Goal: Task Accomplishment & Management: Use online tool/utility

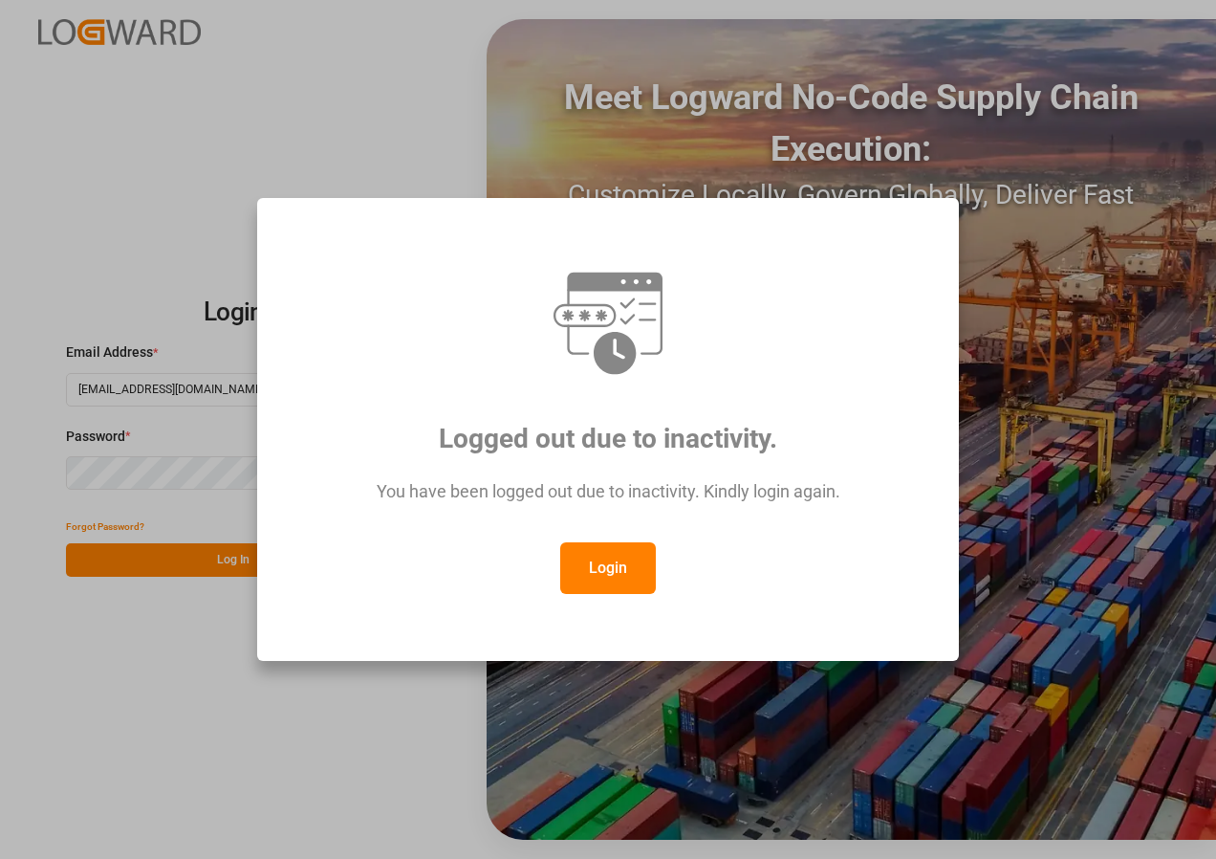
drag, startPoint x: 606, startPoint y: 576, endPoint x: 608, endPoint y: 566, distance: 9.8
click at [606, 575] on button "Login" at bounding box center [608, 568] width 96 height 52
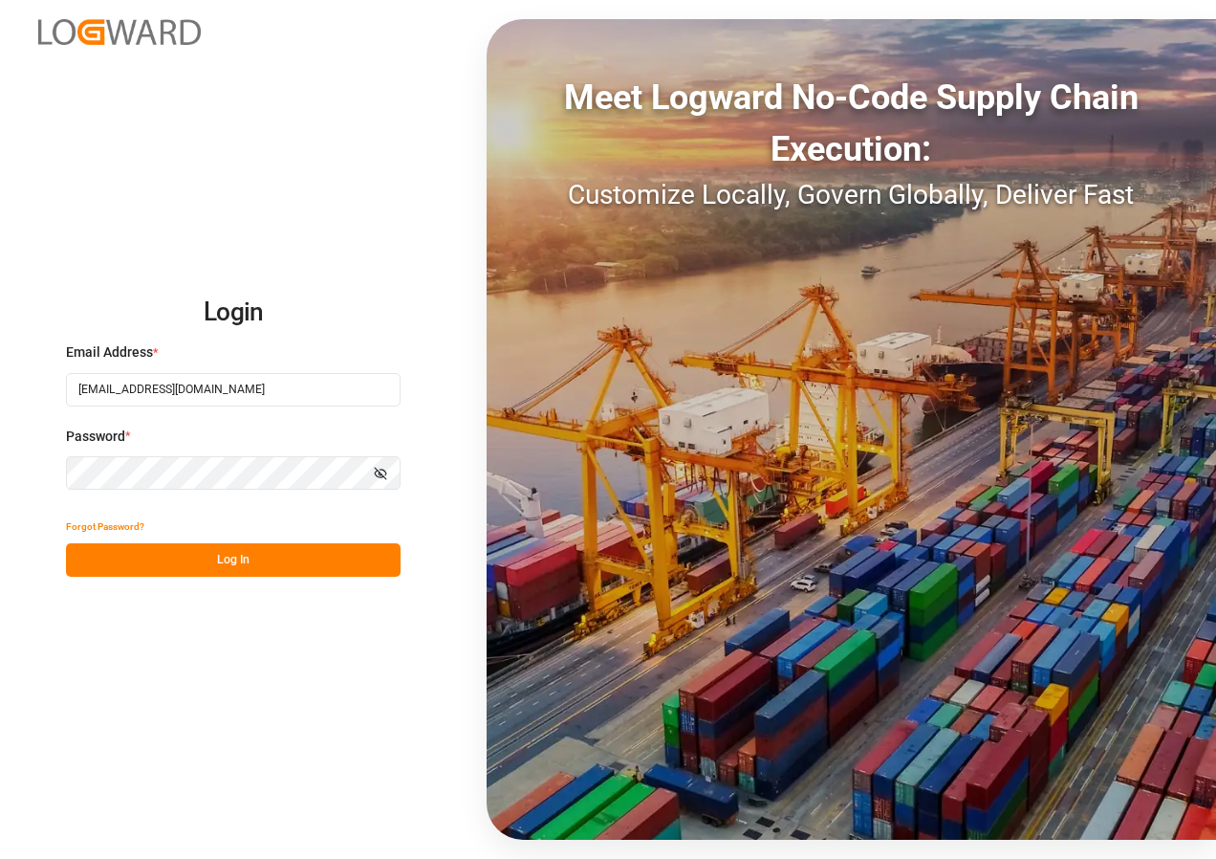
click at [236, 557] on button "Log In" at bounding box center [233, 559] width 335 height 33
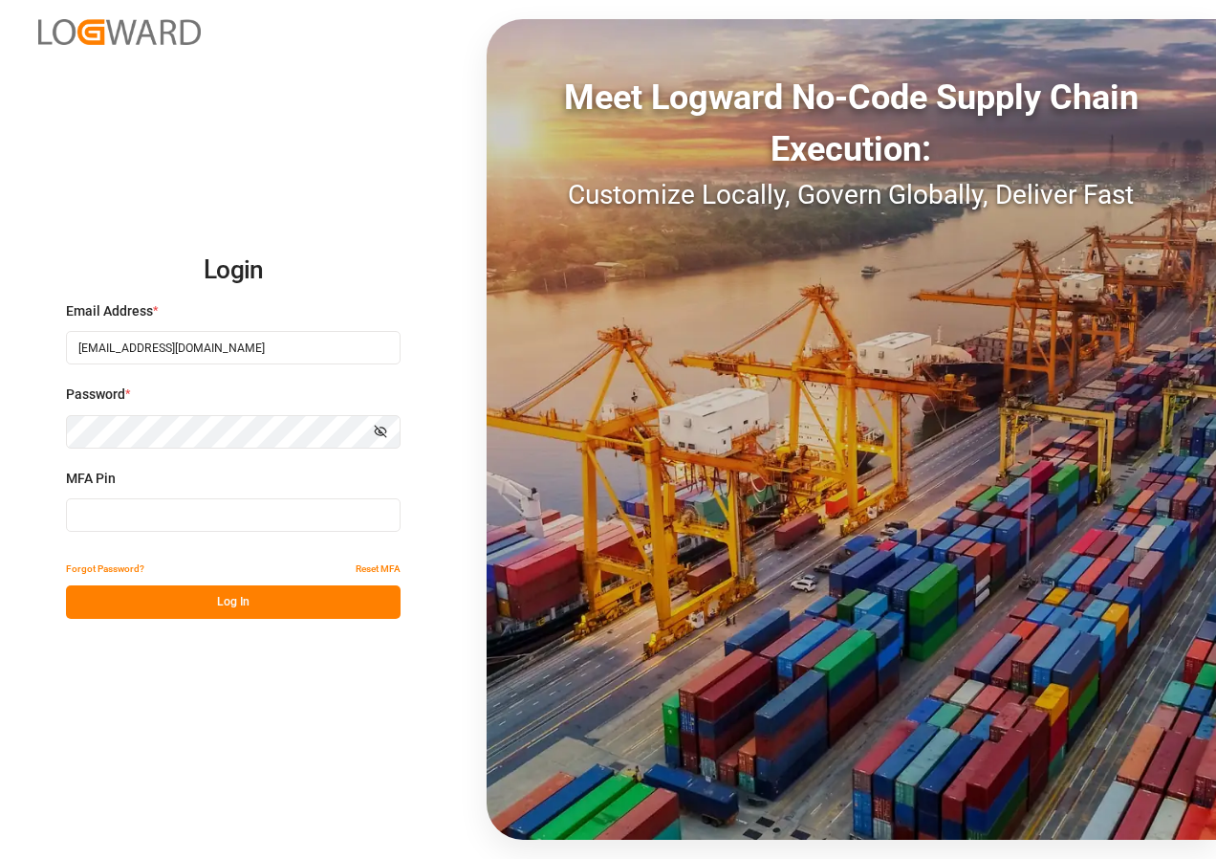
click at [122, 517] on input at bounding box center [233, 514] width 335 height 33
type input "350028"
click at [204, 600] on button "Log In" at bounding box center [233, 601] width 335 height 33
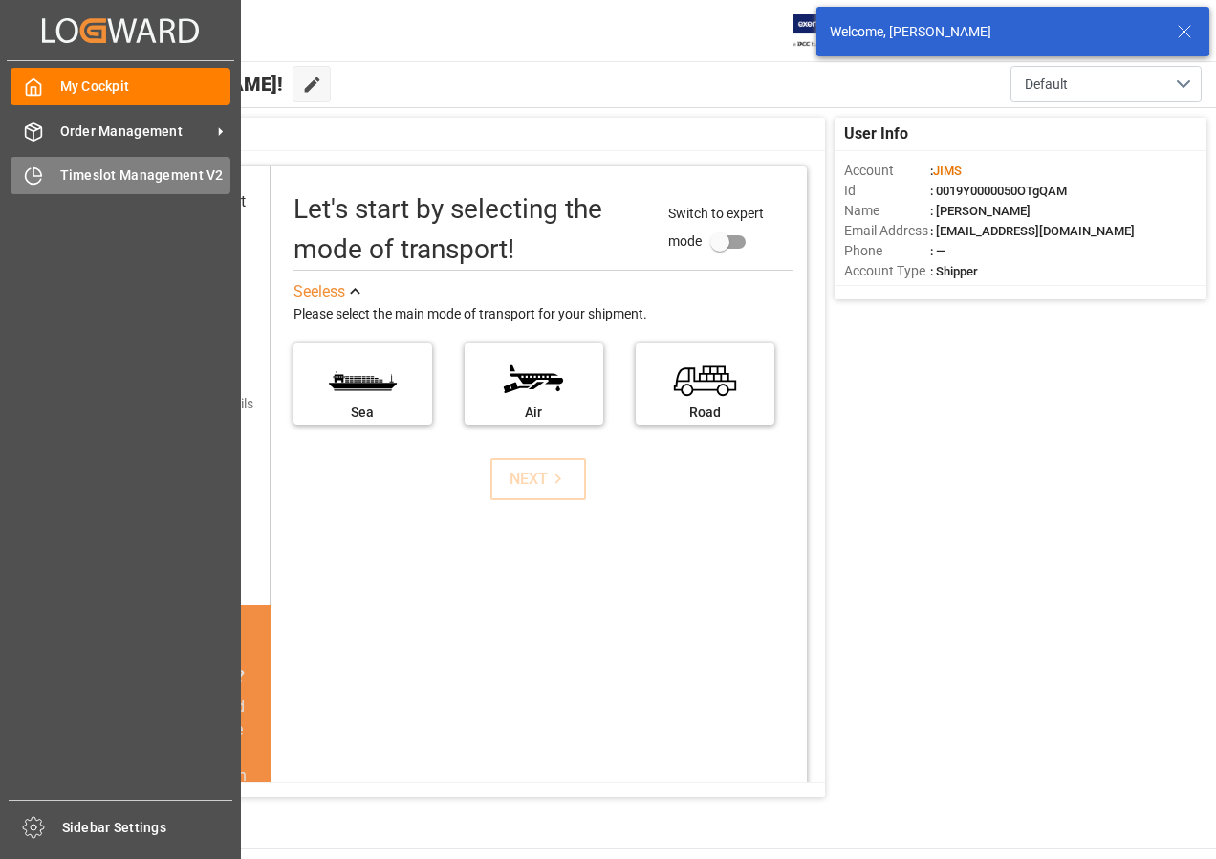
click at [98, 178] on span "Timeslot Management V2" at bounding box center [145, 175] width 171 height 20
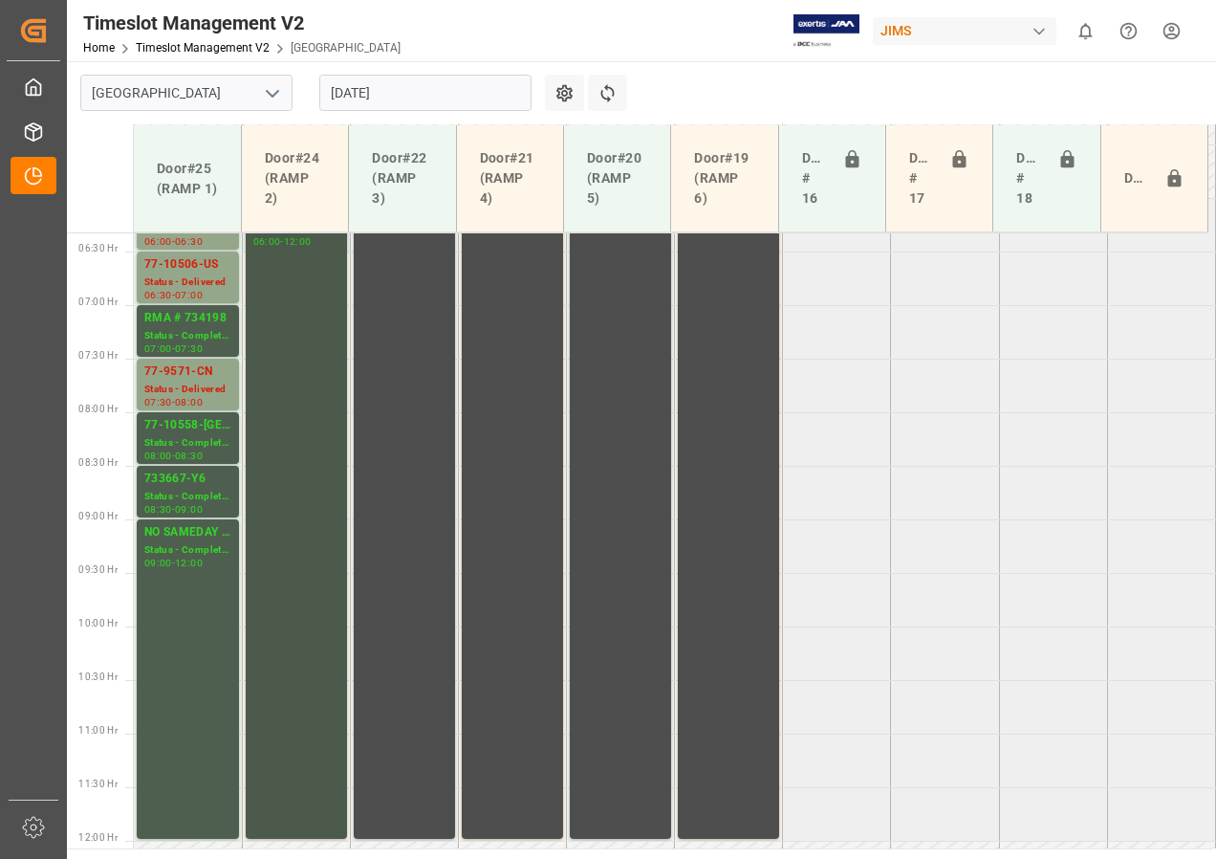
scroll to position [586, 0]
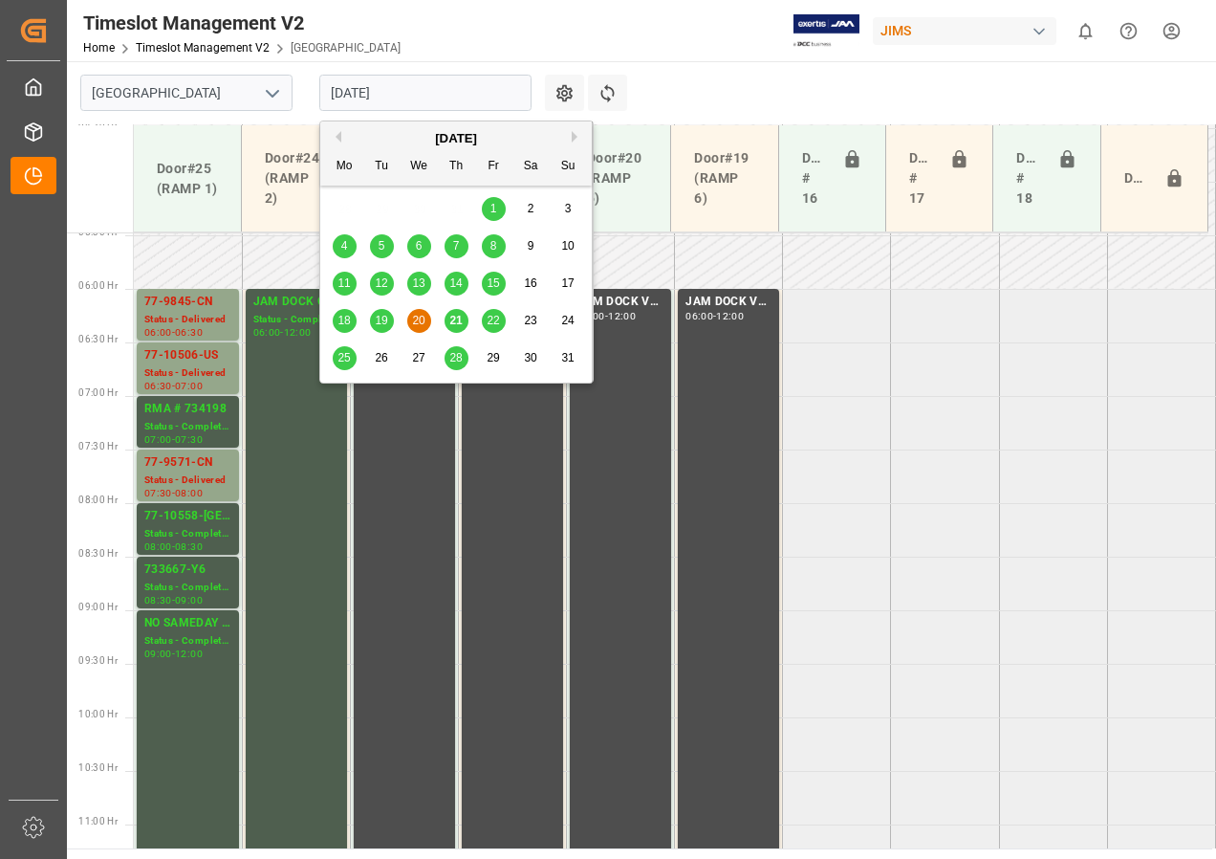
drag, startPoint x: 362, startPoint y: 94, endPoint x: 384, endPoint y: 134, distance: 45.8
click at [362, 98] on input "[DATE]" at bounding box center [425, 93] width 212 height 36
click at [456, 333] on div "21" at bounding box center [457, 321] width 24 height 23
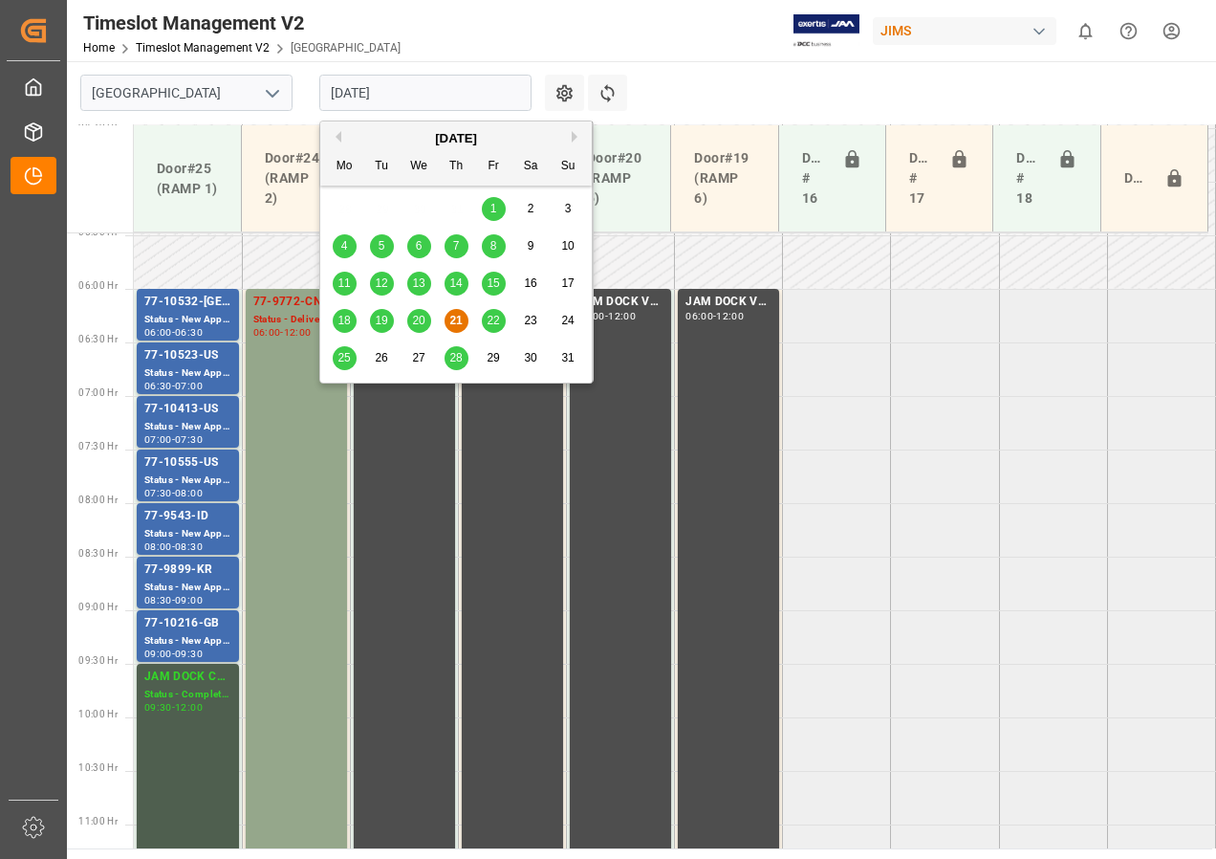
click at [364, 99] on input "[DATE]" at bounding box center [425, 93] width 212 height 36
click at [492, 314] on span "22" at bounding box center [493, 320] width 12 height 13
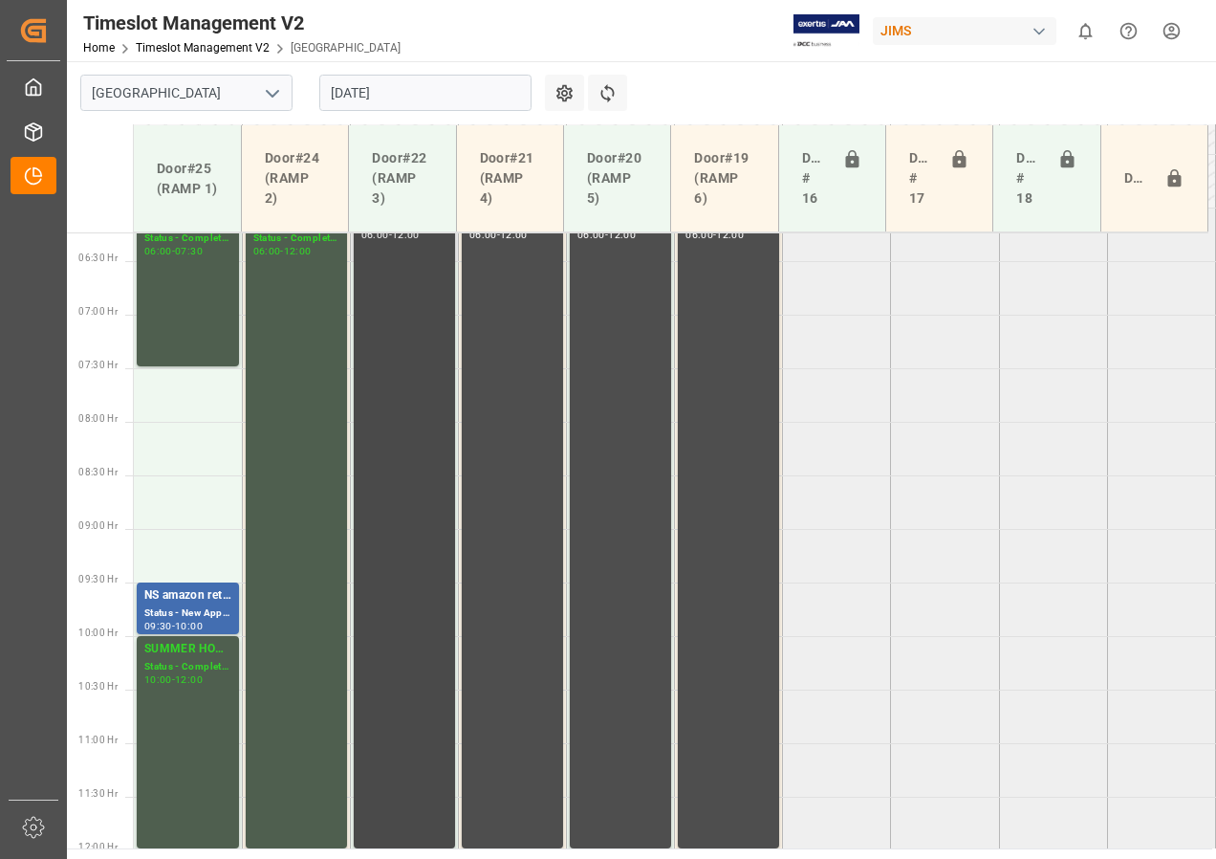
scroll to position [491, 0]
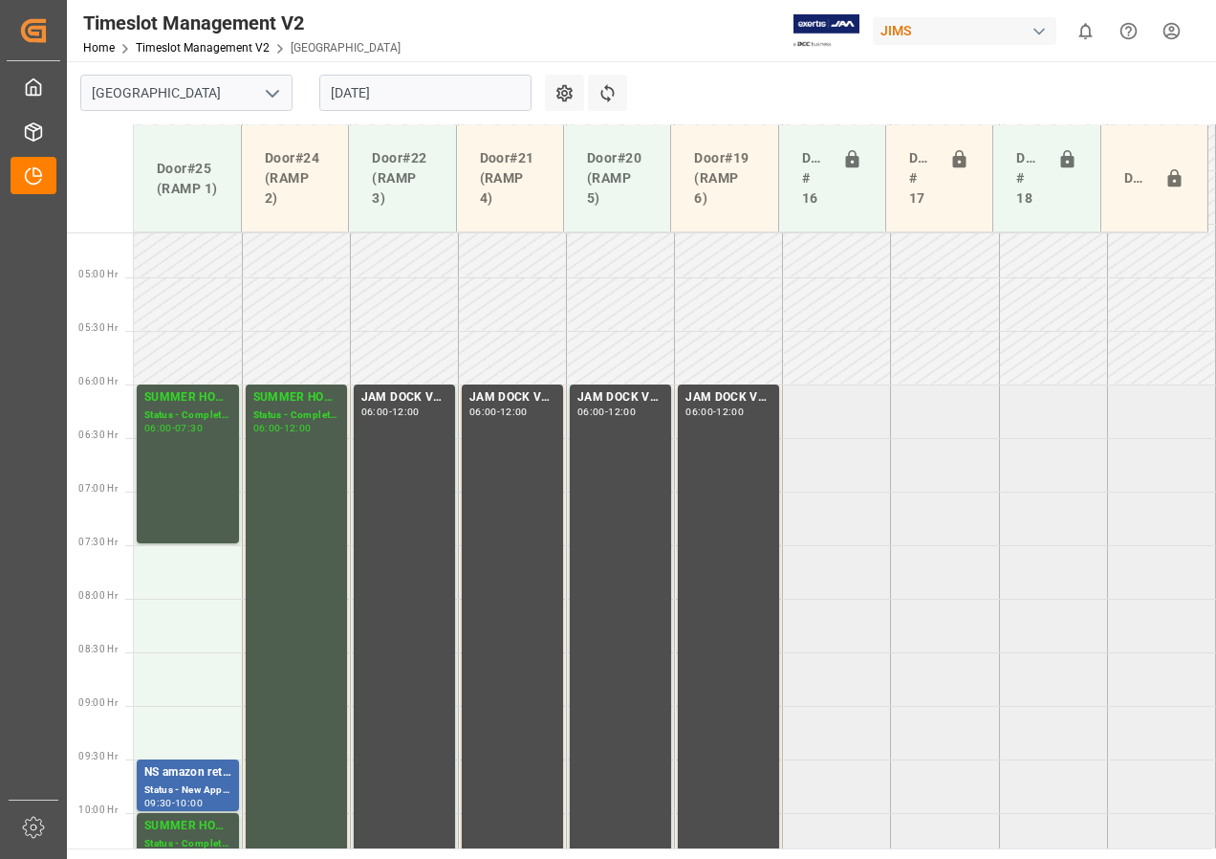
click at [390, 93] on input "[DATE]" at bounding box center [425, 93] width 212 height 36
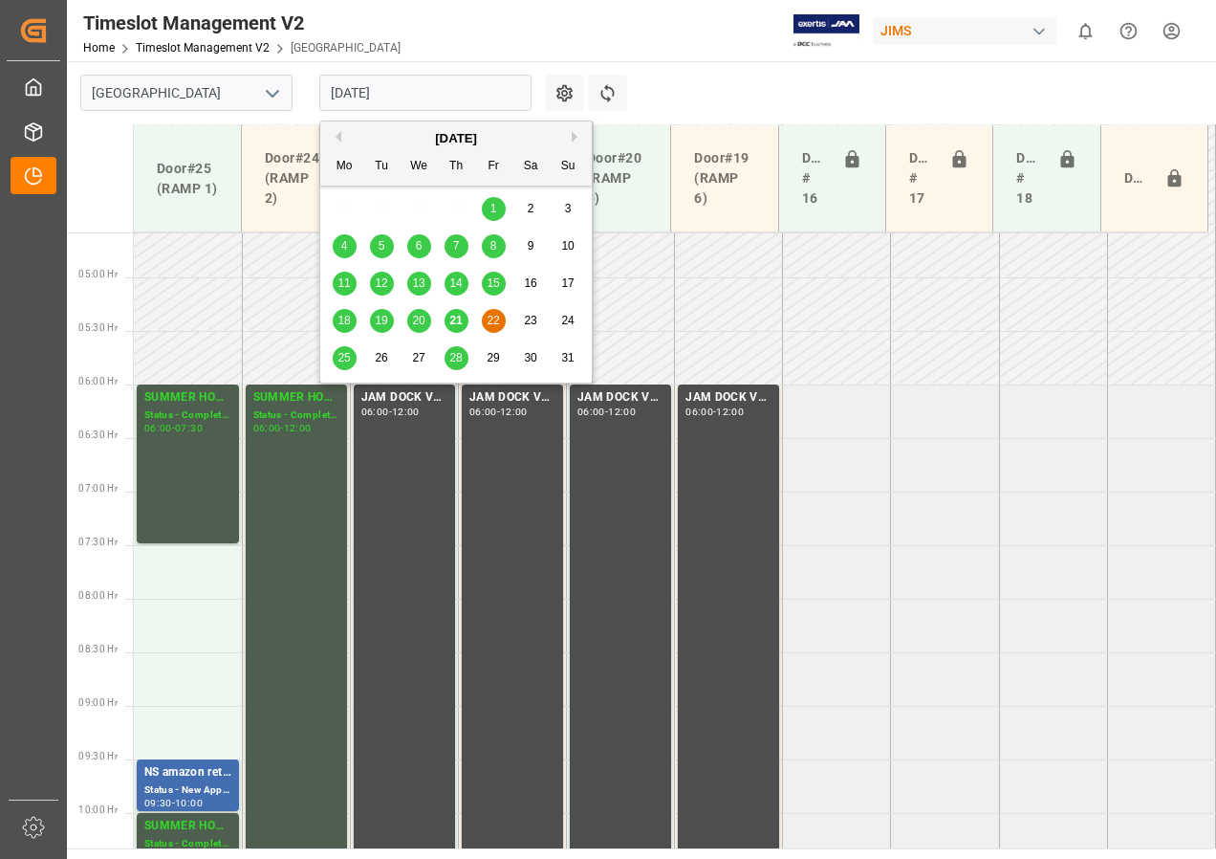
click at [341, 354] on span "25" at bounding box center [344, 357] width 12 height 13
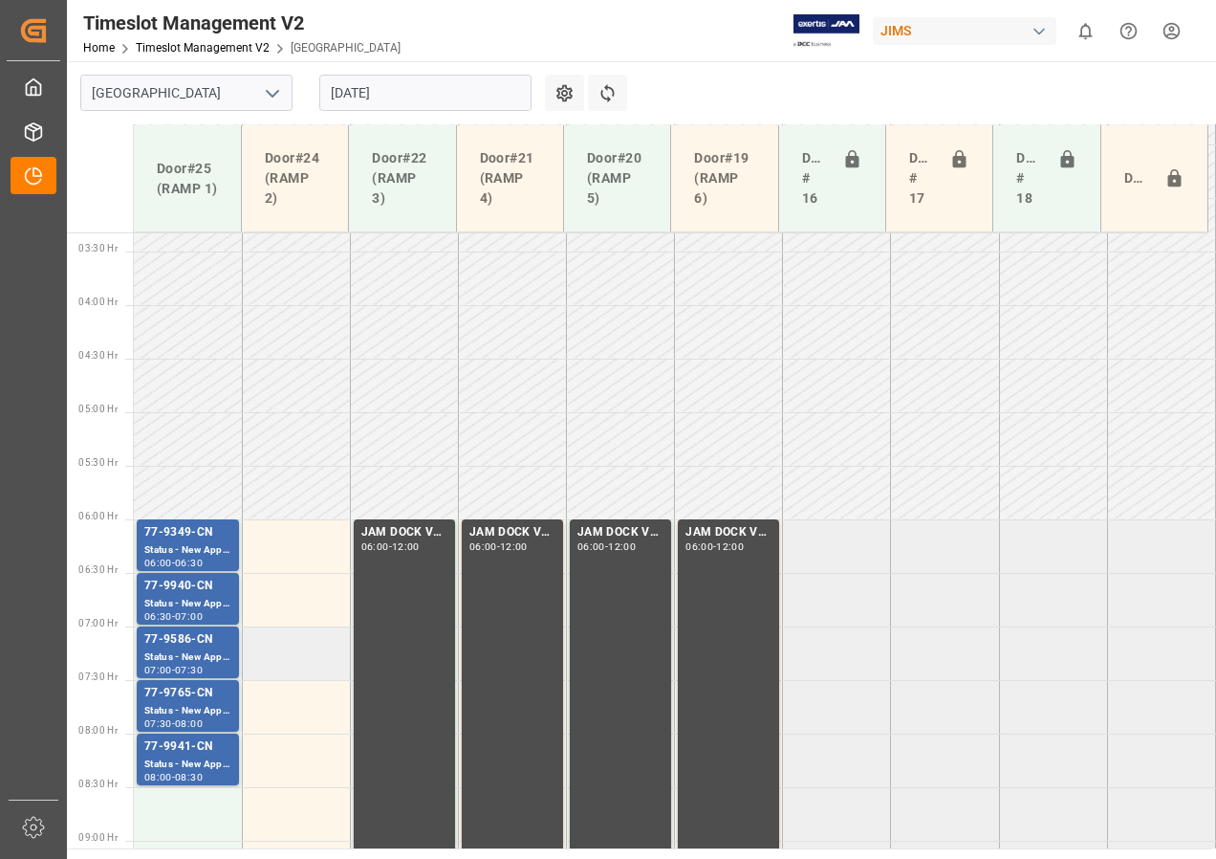
scroll to position [527, 0]
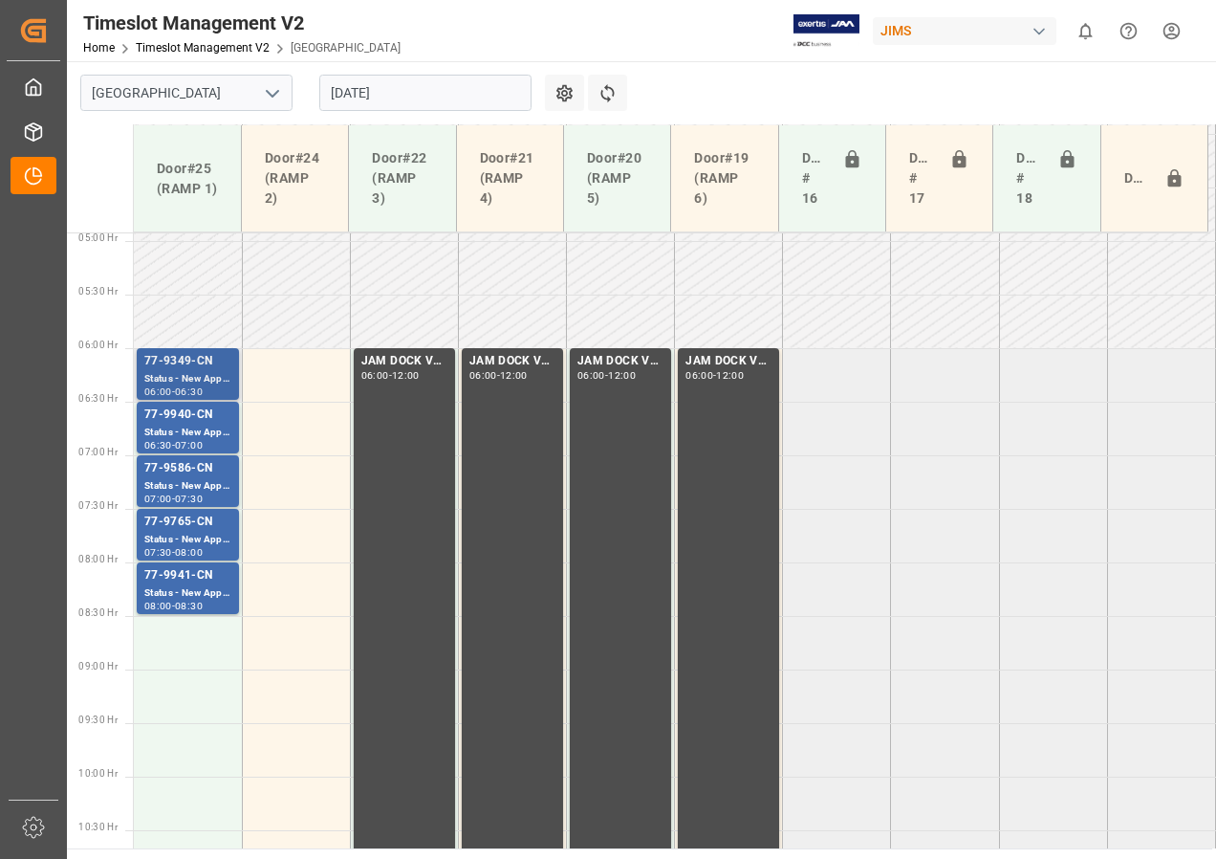
click at [207, 371] on div "Status - New Appointment" at bounding box center [187, 379] width 87 height 16
click at [195, 429] on div "Status - New Appointment" at bounding box center [187, 433] width 87 height 16
click at [200, 478] on div "Status - New Appointment" at bounding box center [187, 486] width 87 height 16
click at [191, 528] on div "77-9765-CN" at bounding box center [187, 522] width 87 height 19
click at [189, 577] on div "77-9941-CN" at bounding box center [187, 575] width 87 height 19
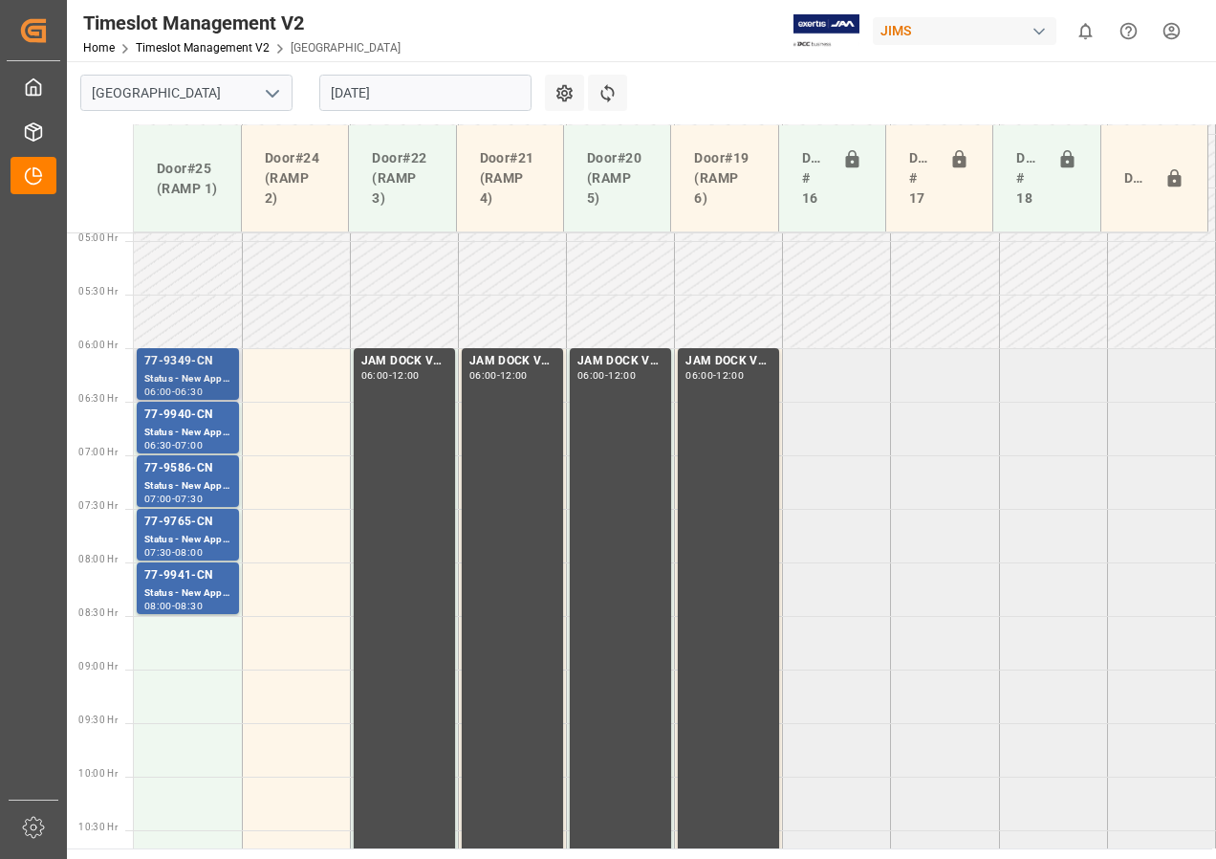
click at [183, 378] on div "Status - New Appointment" at bounding box center [187, 379] width 87 height 16
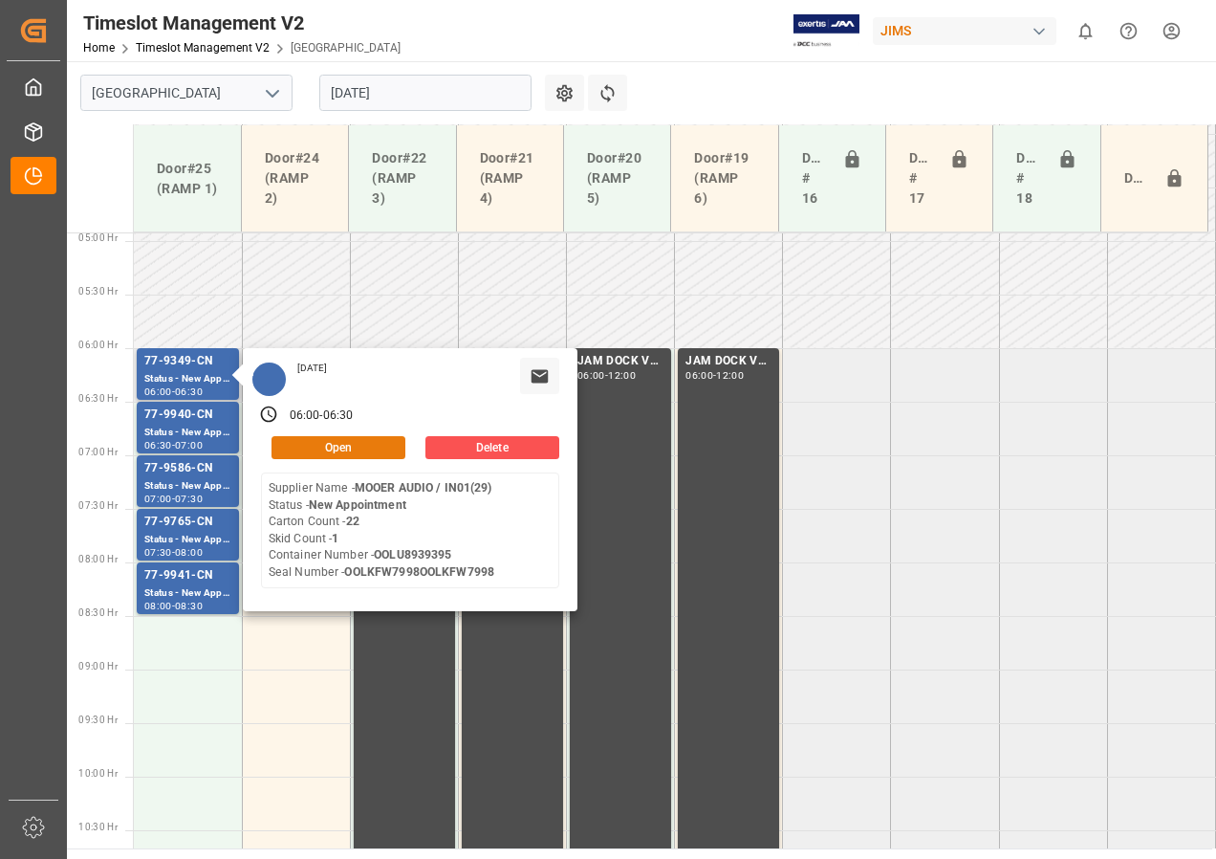
click at [310, 440] on button "Open" at bounding box center [339, 447] width 134 height 23
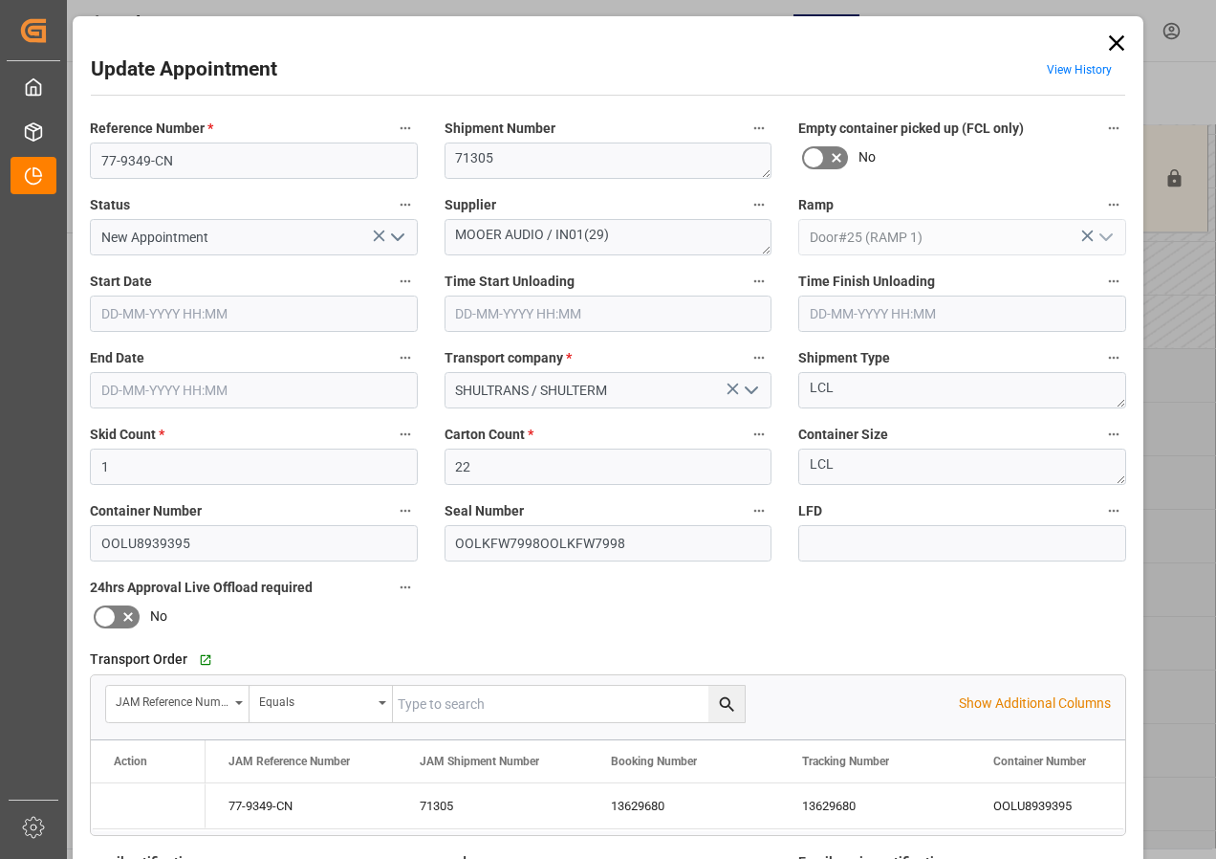
type input "[DATE] 06:00"
type input "[DATE] 06:30"
type input "[DATE] 11:23"
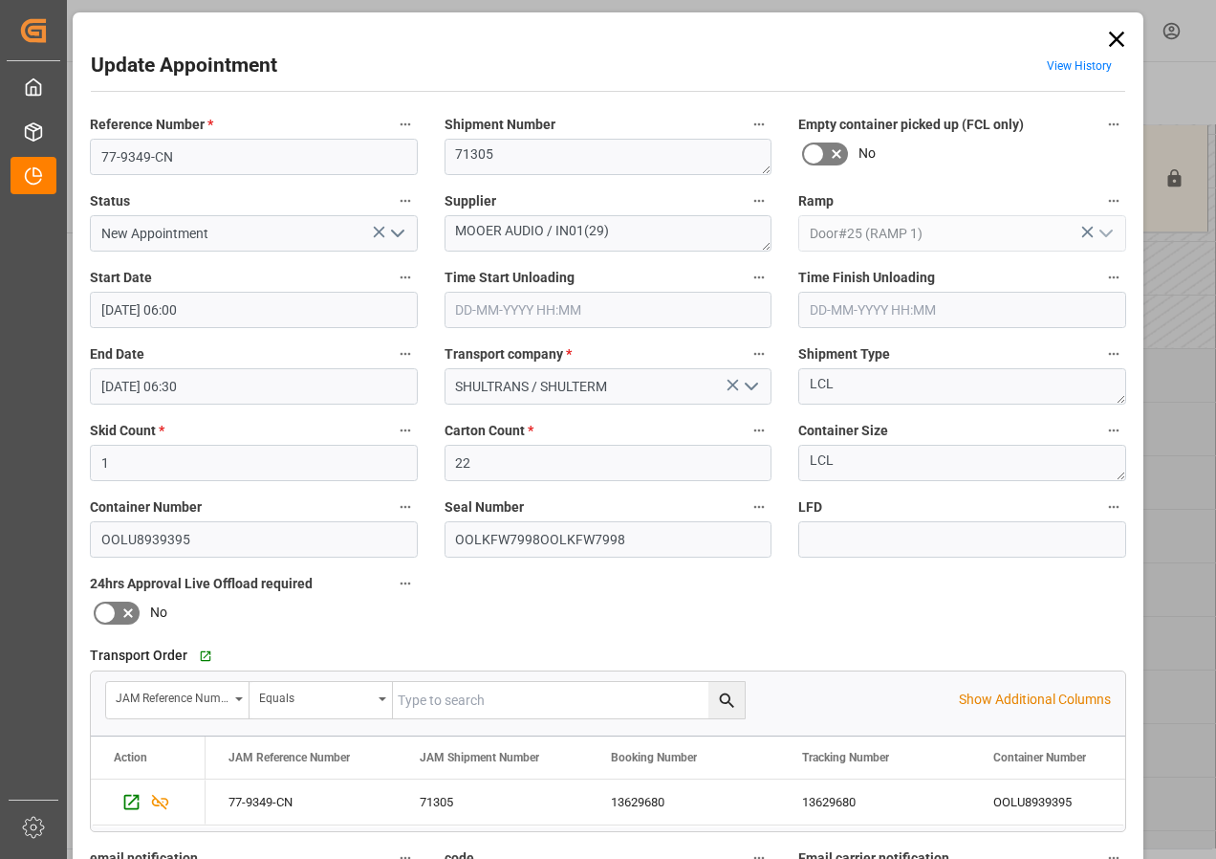
scroll to position [0, 0]
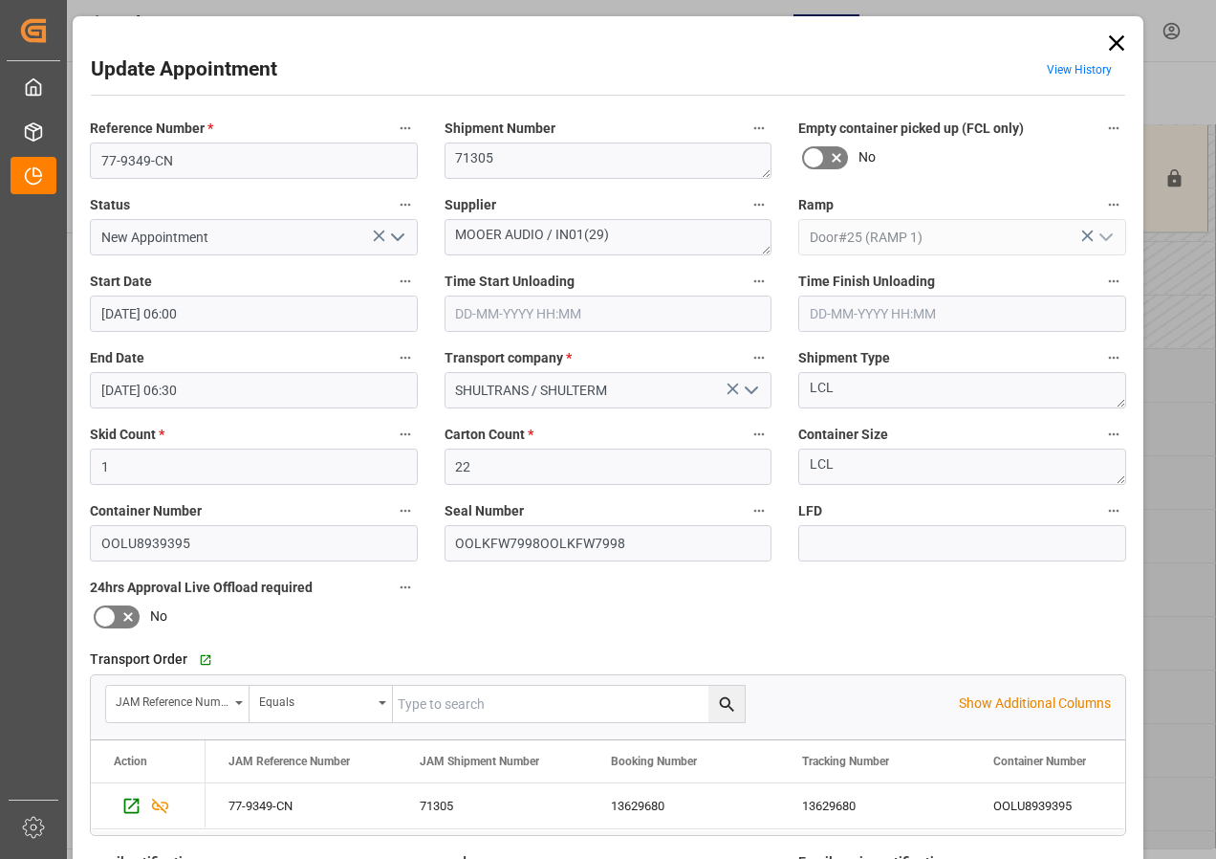
click at [1119, 43] on icon at bounding box center [1116, 43] width 27 height 27
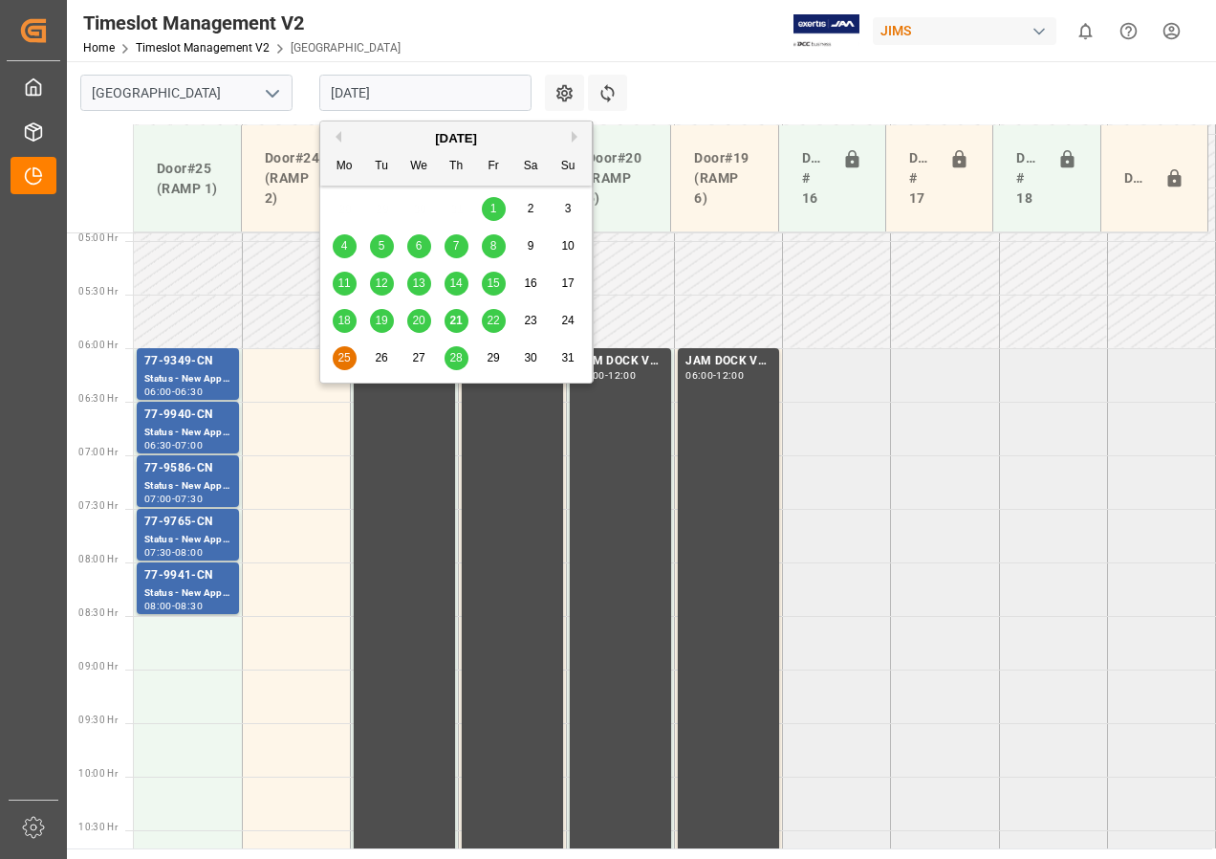
click at [360, 107] on input "[DATE]" at bounding box center [425, 93] width 212 height 36
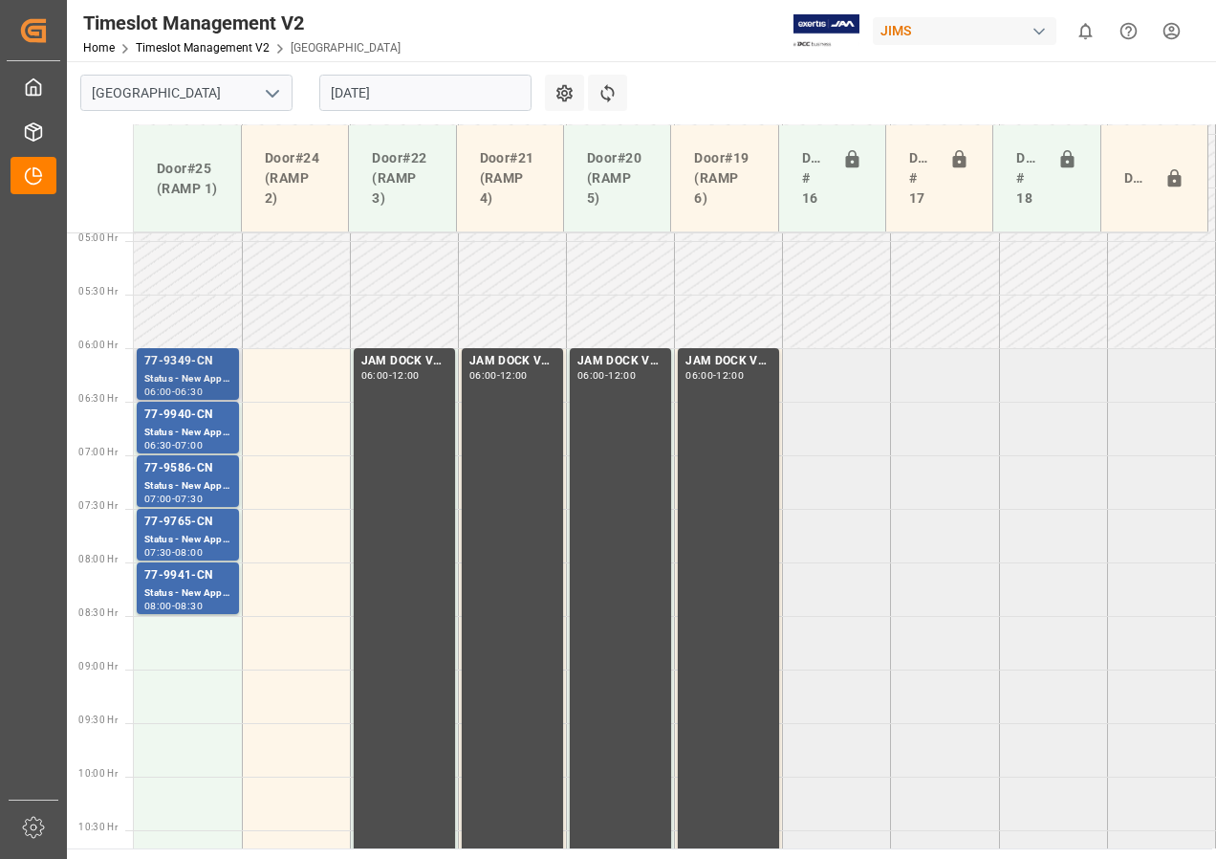
click at [179, 384] on div "Status - New Appointment" at bounding box center [187, 379] width 87 height 16
click at [192, 428] on div "Status - New Appointment" at bounding box center [187, 433] width 87 height 16
click at [169, 485] on div "Status - New Appointment" at bounding box center [187, 486] width 87 height 16
click at [204, 543] on div "Status - New Appointment" at bounding box center [187, 540] width 87 height 16
click at [180, 582] on div "77-9941-CN" at bounding box center [187, 575] width 87 height 19
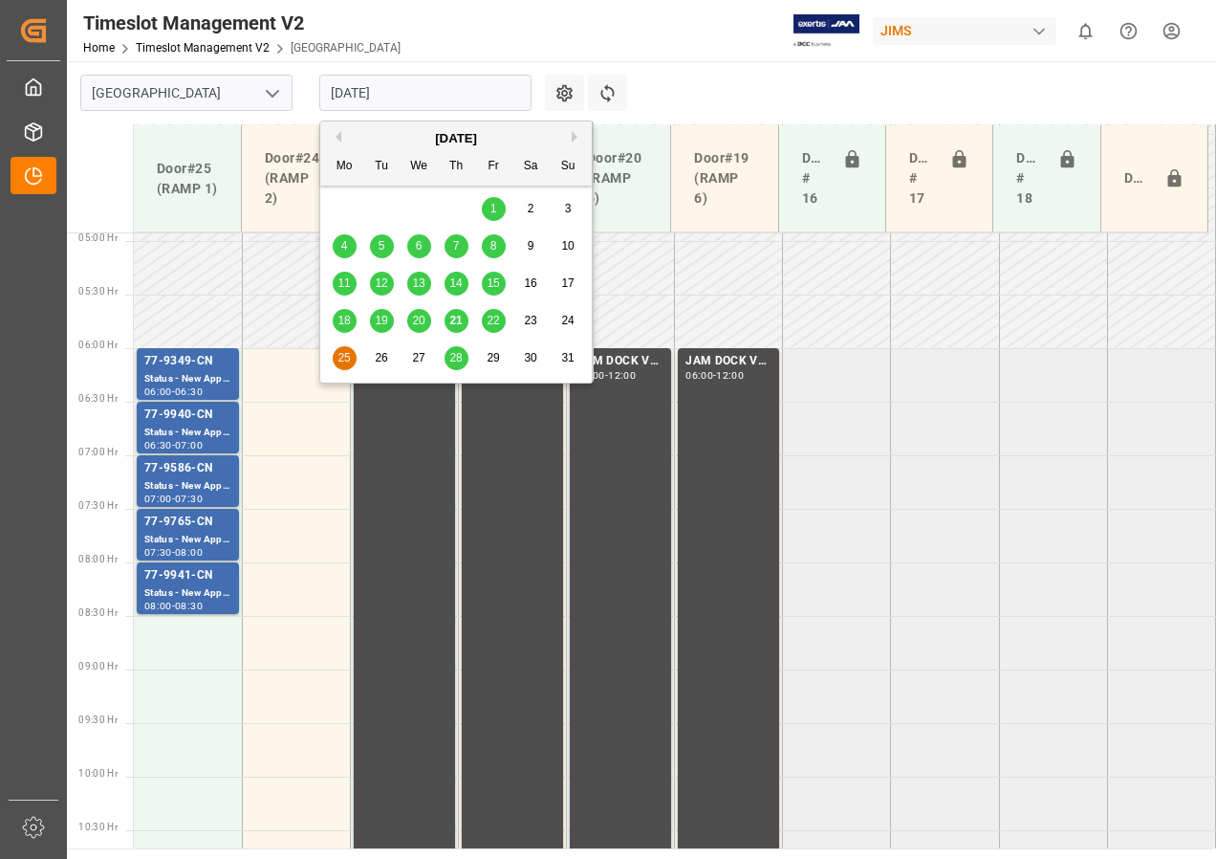
click at [454, 99] on input "[DATE]" at bounding box center [425, 93] width 212 height 36
click at [455, 317] on span "21" at bounding box center [455, 320] width 12 height 13
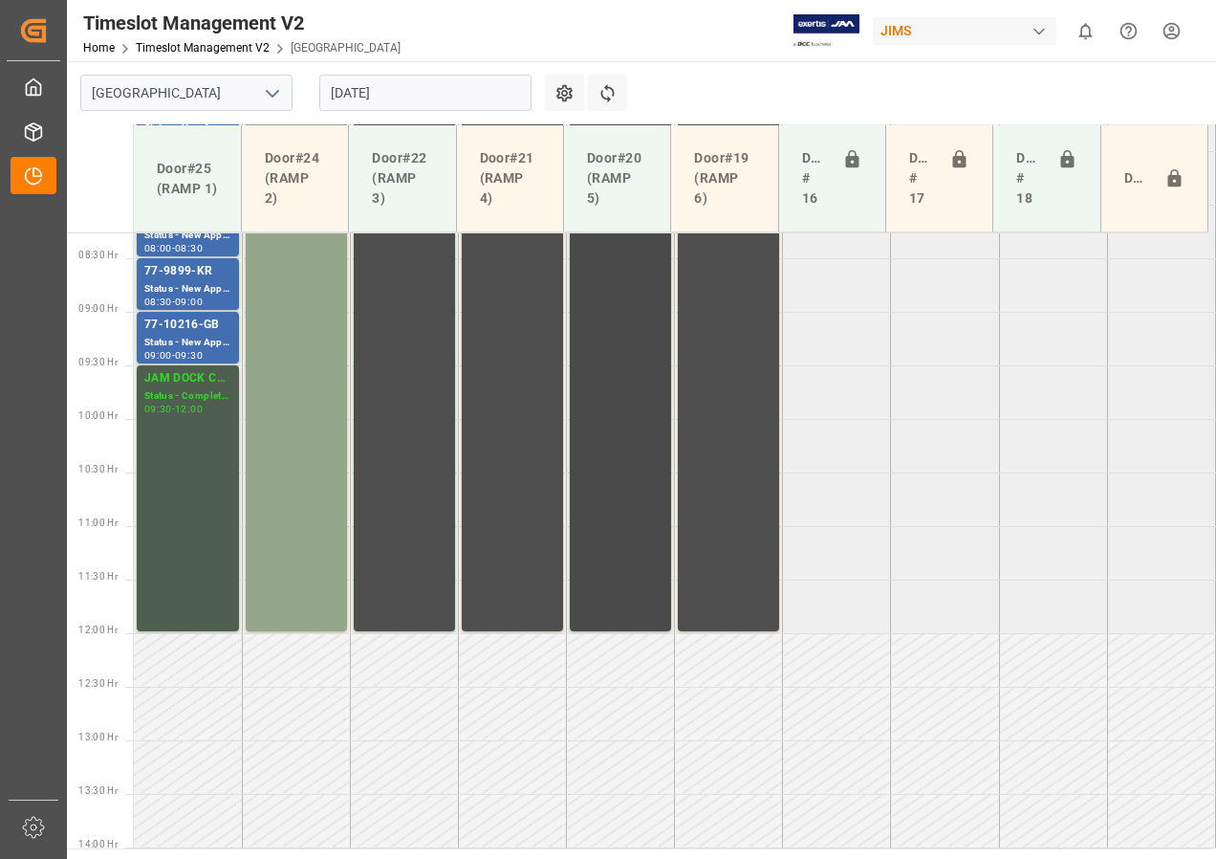
scroll to position [598, 0]
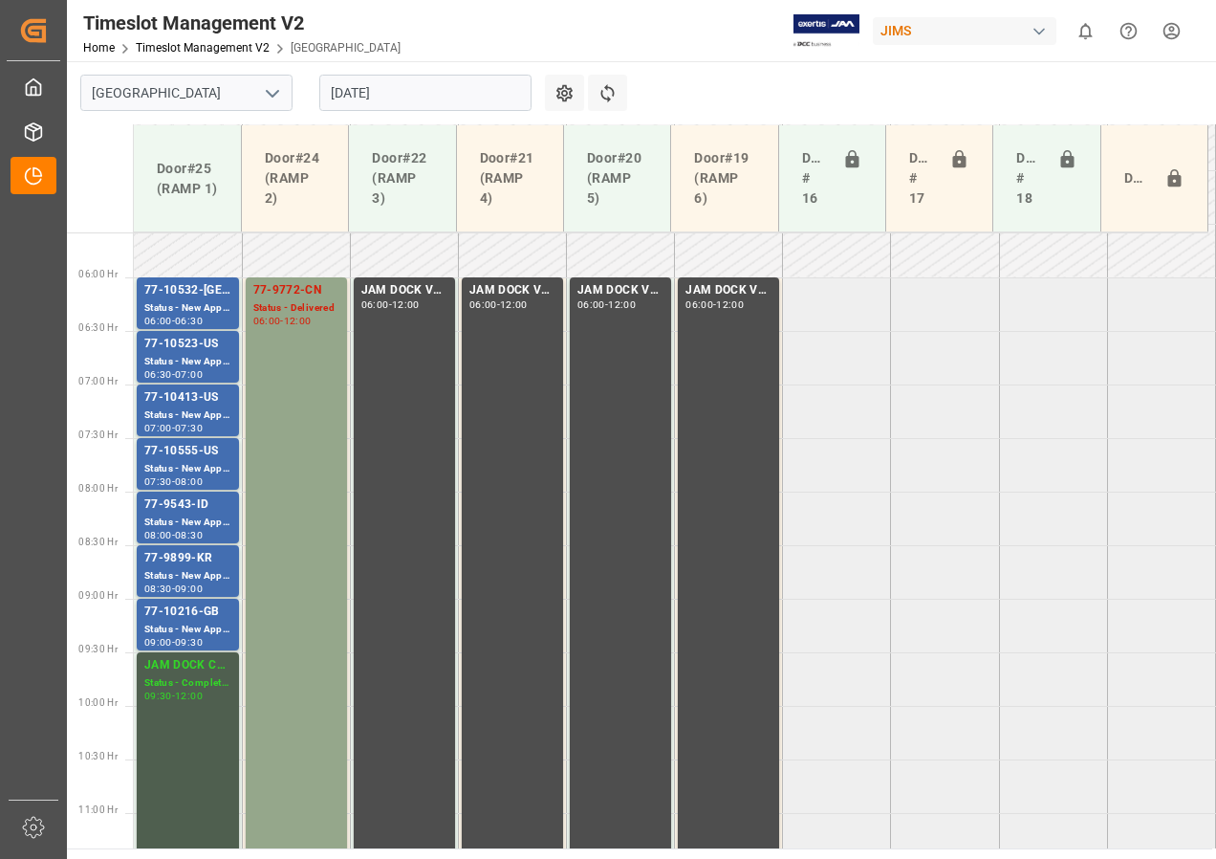
click at [415, 100] on input "[DATE]" at bounding box center [425, 93] width 212 height 36
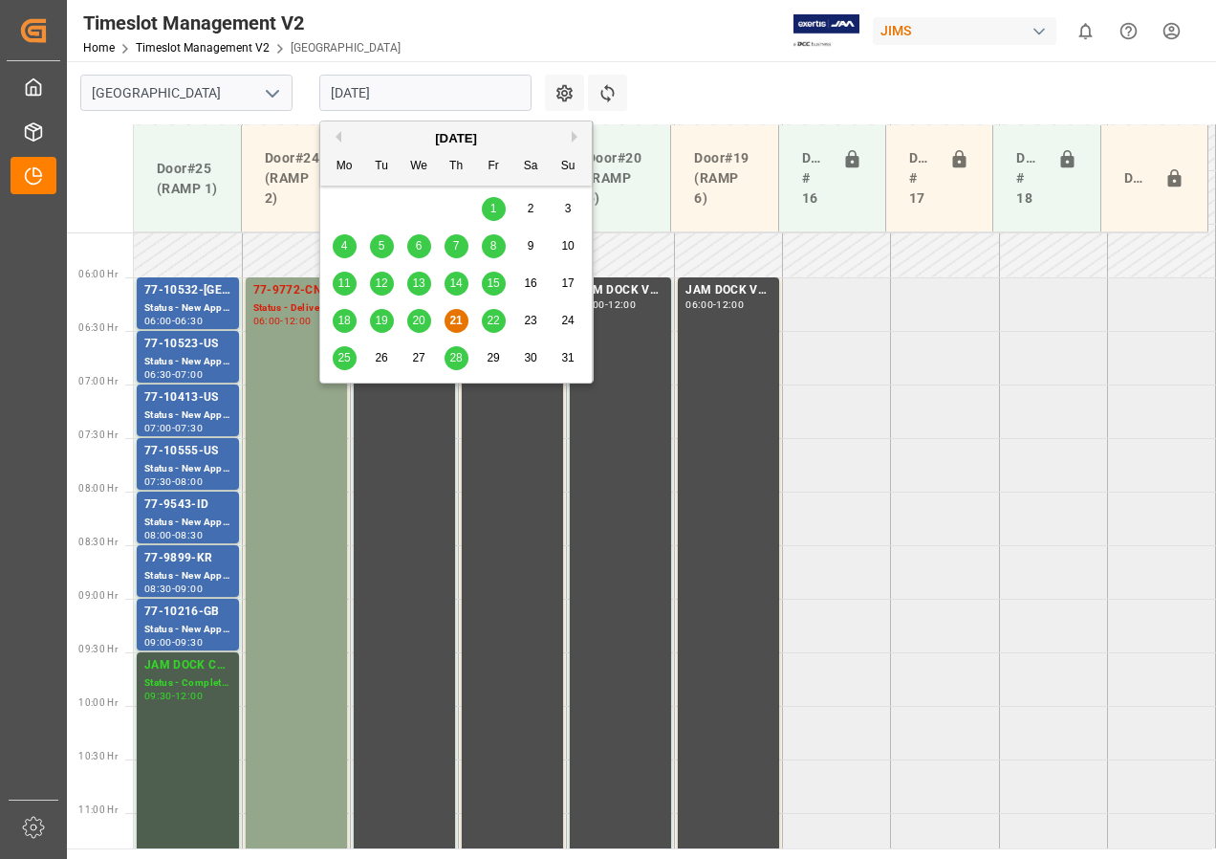
click at [343, 366] on div "25" at bounding box center [345, 358] width 24 height 23
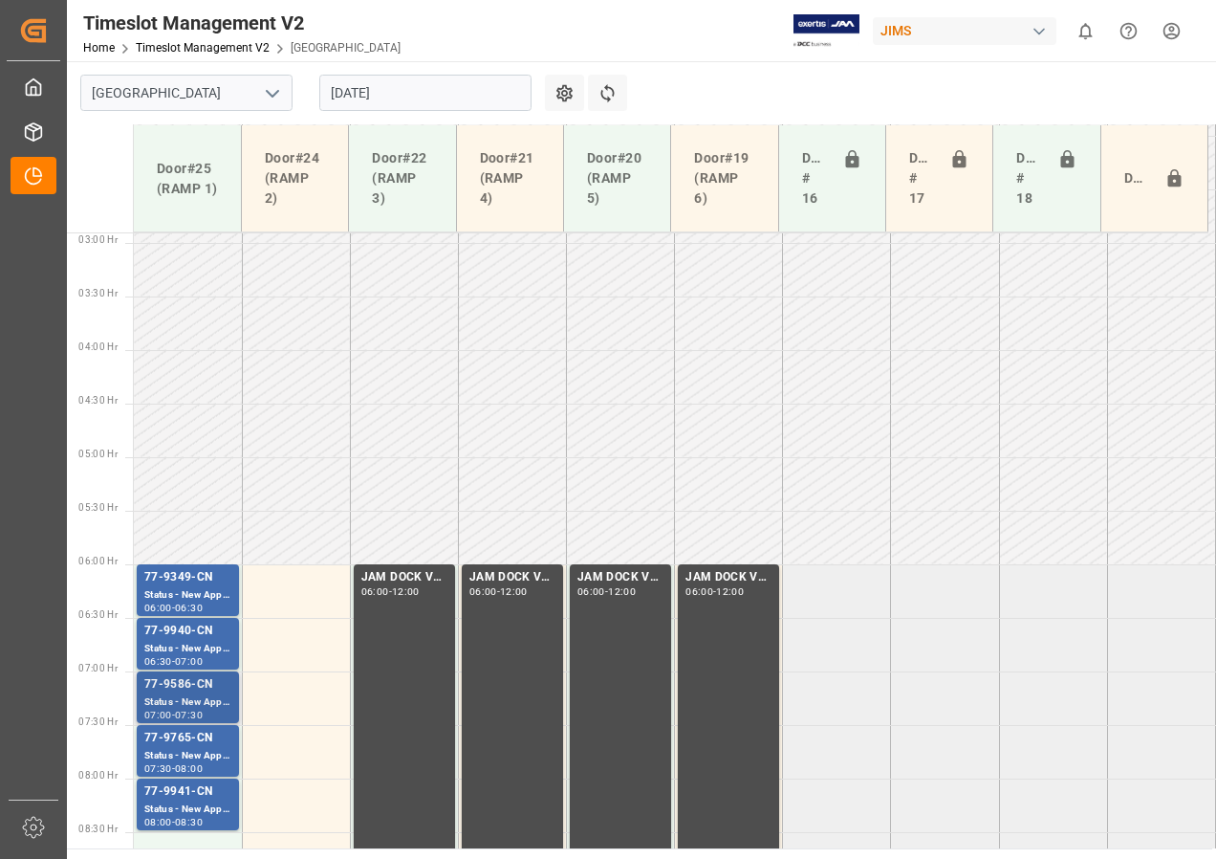
scroll to position [406, 0]
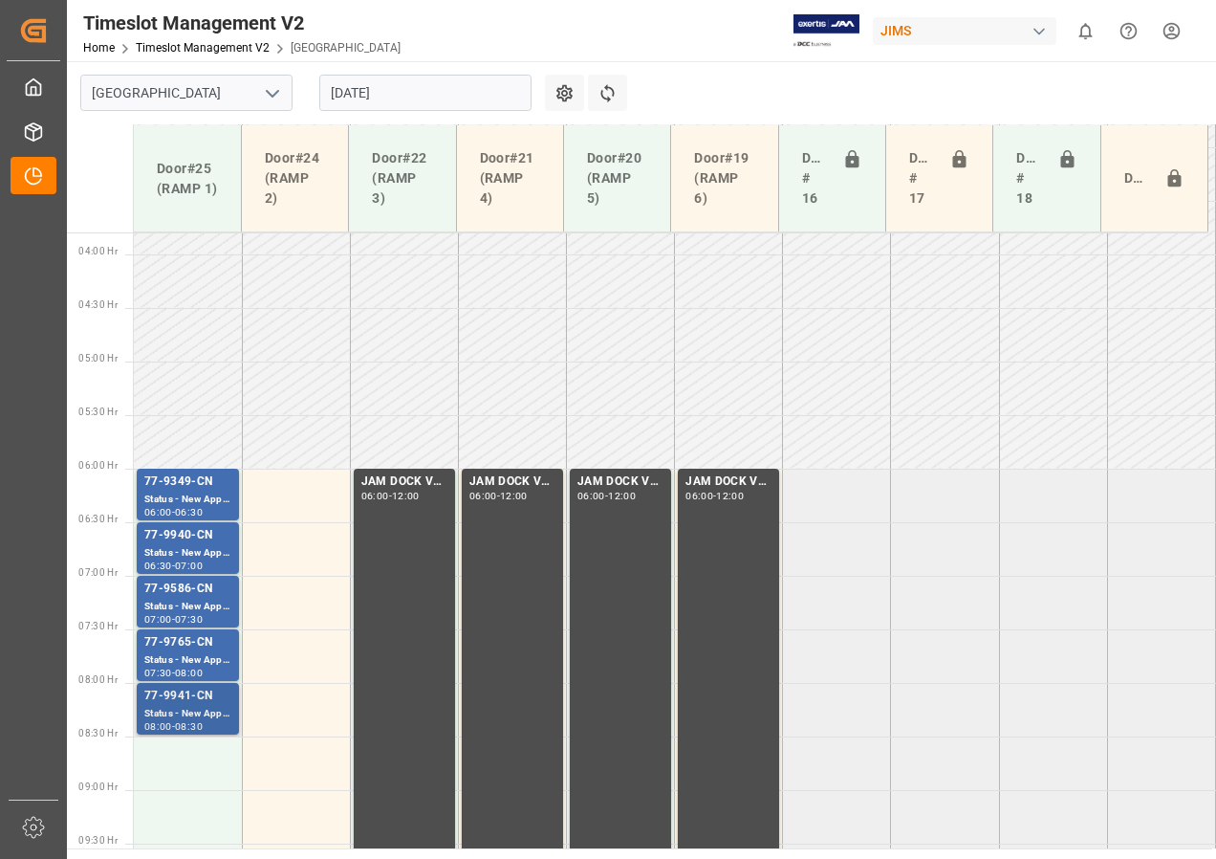
click at [190, 719] on div "Status - New Appointment" at bounding box center [187, 714] width 87 height 16
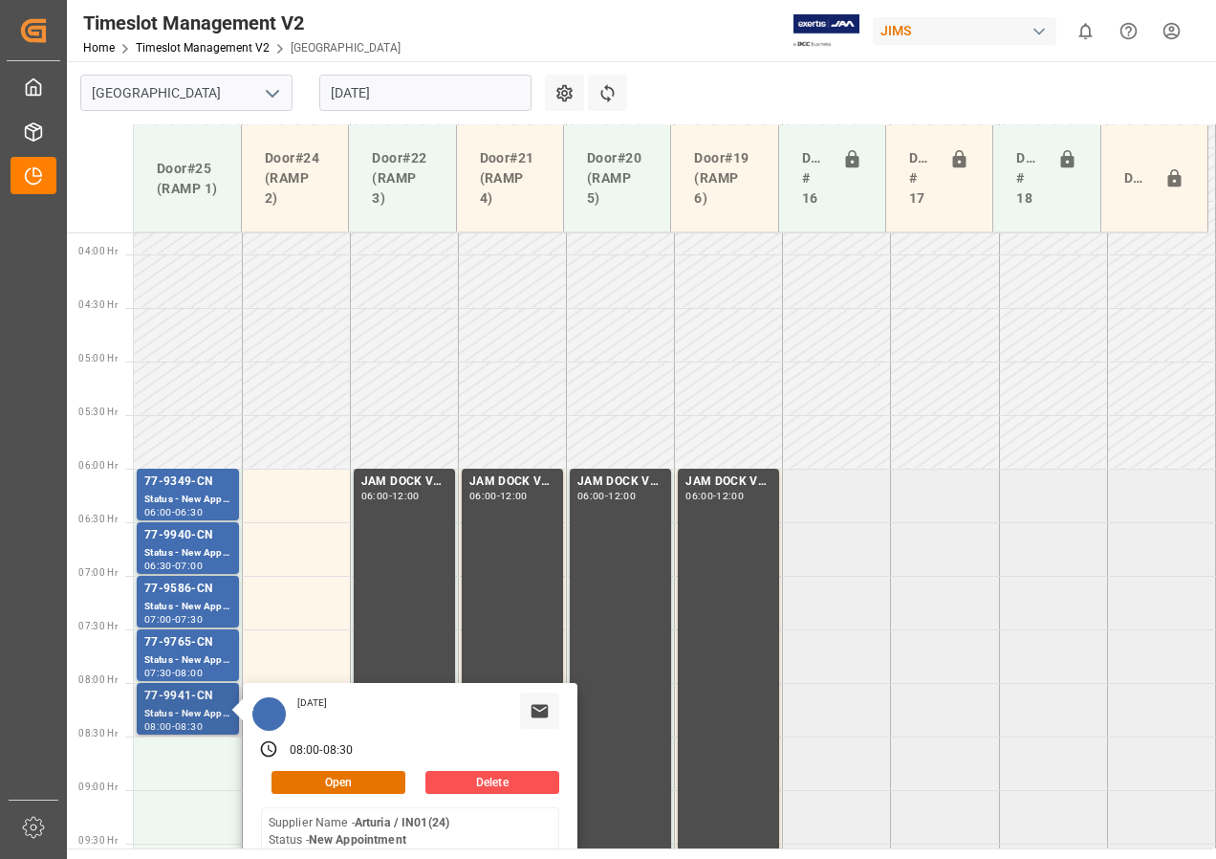
scroll to position [598, 0]
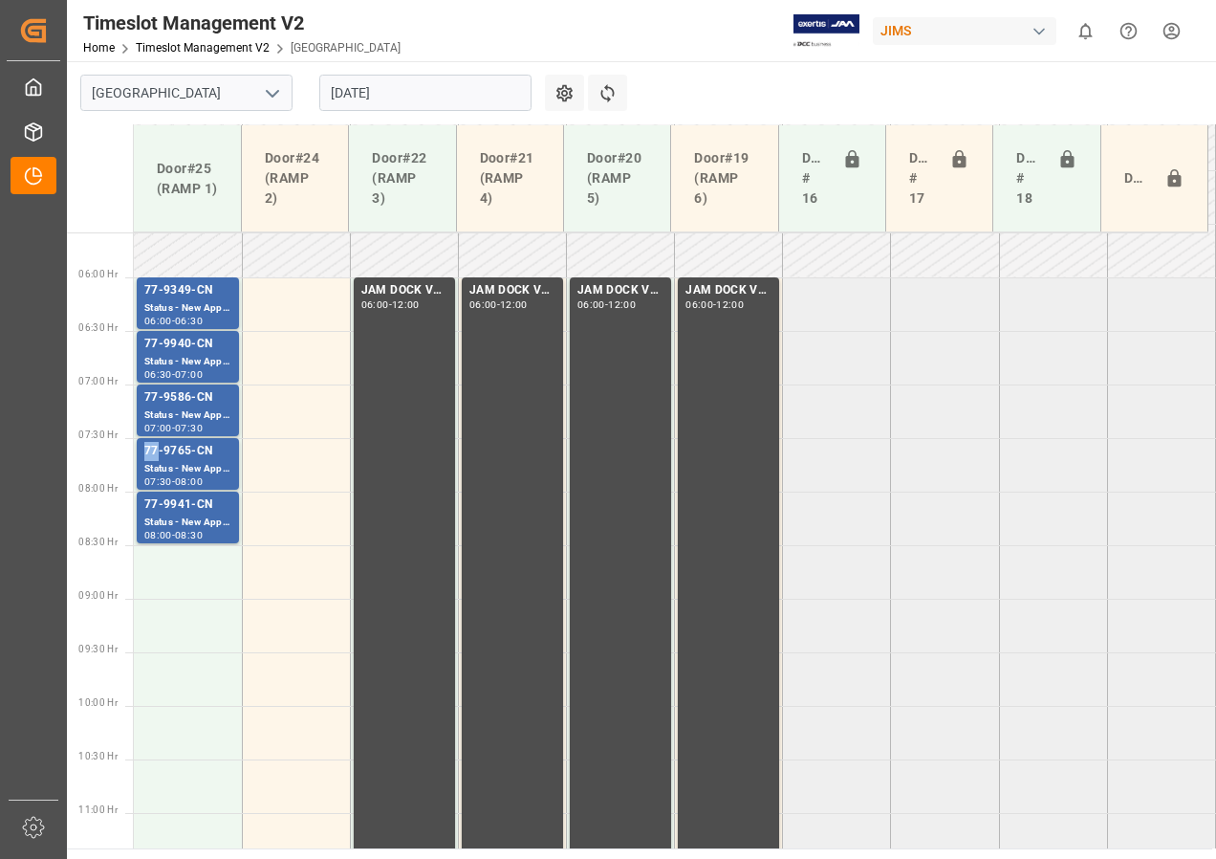
click at [154, 459] on div "77-9765-CN" at bounding box center [187, 451] width 87 height 19
click at [170, 404] on div "77-9586-CN" at bounding box center [187, 397] width 87 height 19
click at [183, 360] on div "Status - New Appointment" at bounding box center [187, 362] width 87 height 16
click at [185, 308] on div "Status - New Appointment" at bounding box center [187, 308] width 87 height 16
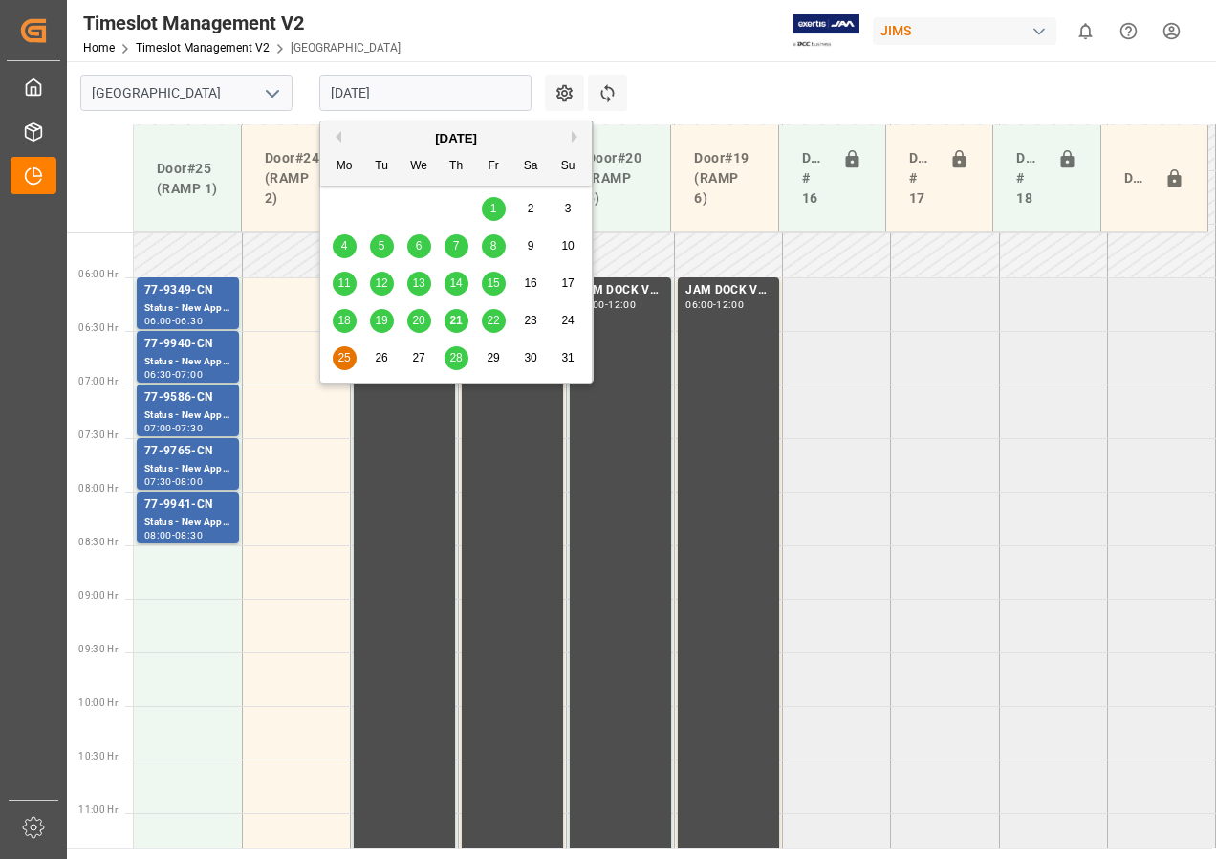
click at [370, 86] on input "[DATE]" at bounding box center [425, 93] width 212 height 36
click at [495, 325] on span "22" at bounding box center [493, 320] width 12 height 13
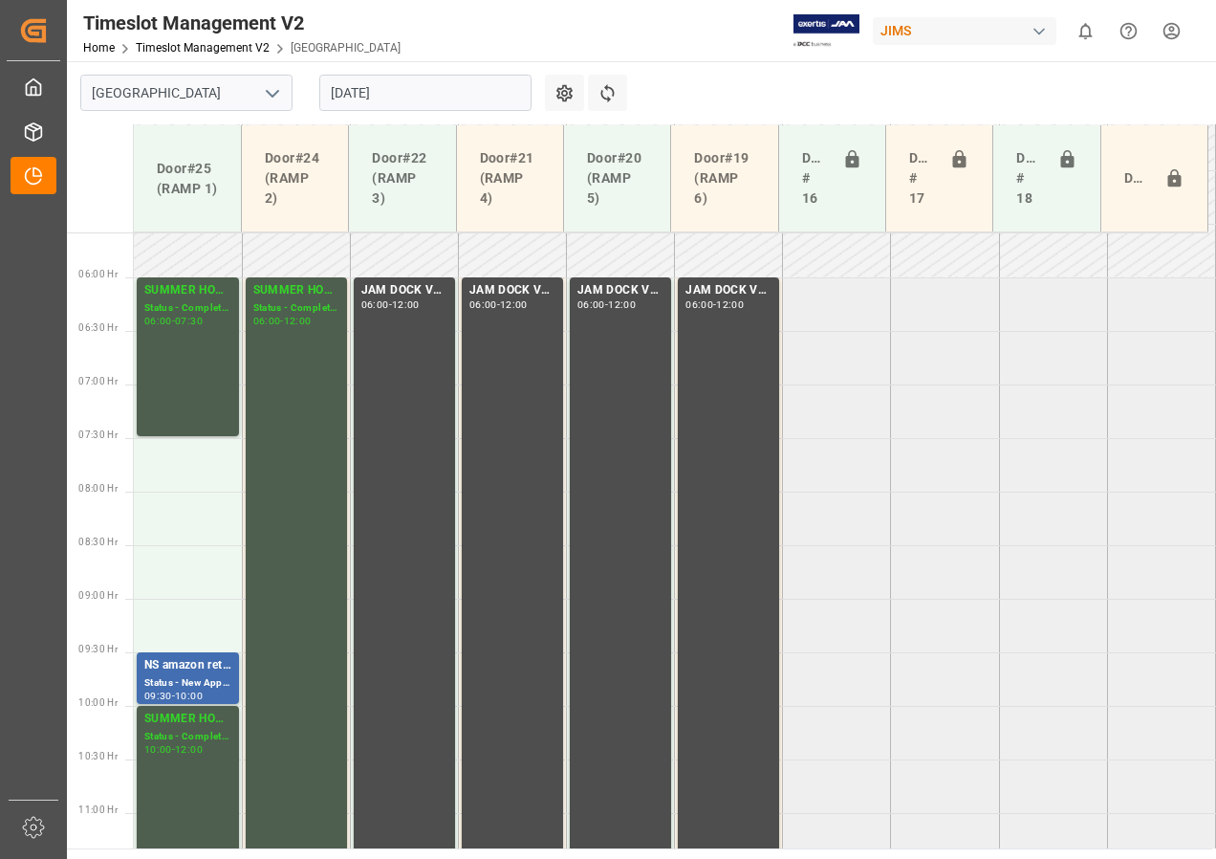
click at [371, 86] on input "[DATE]" at bounding box center [425, 93] width 212 height 36
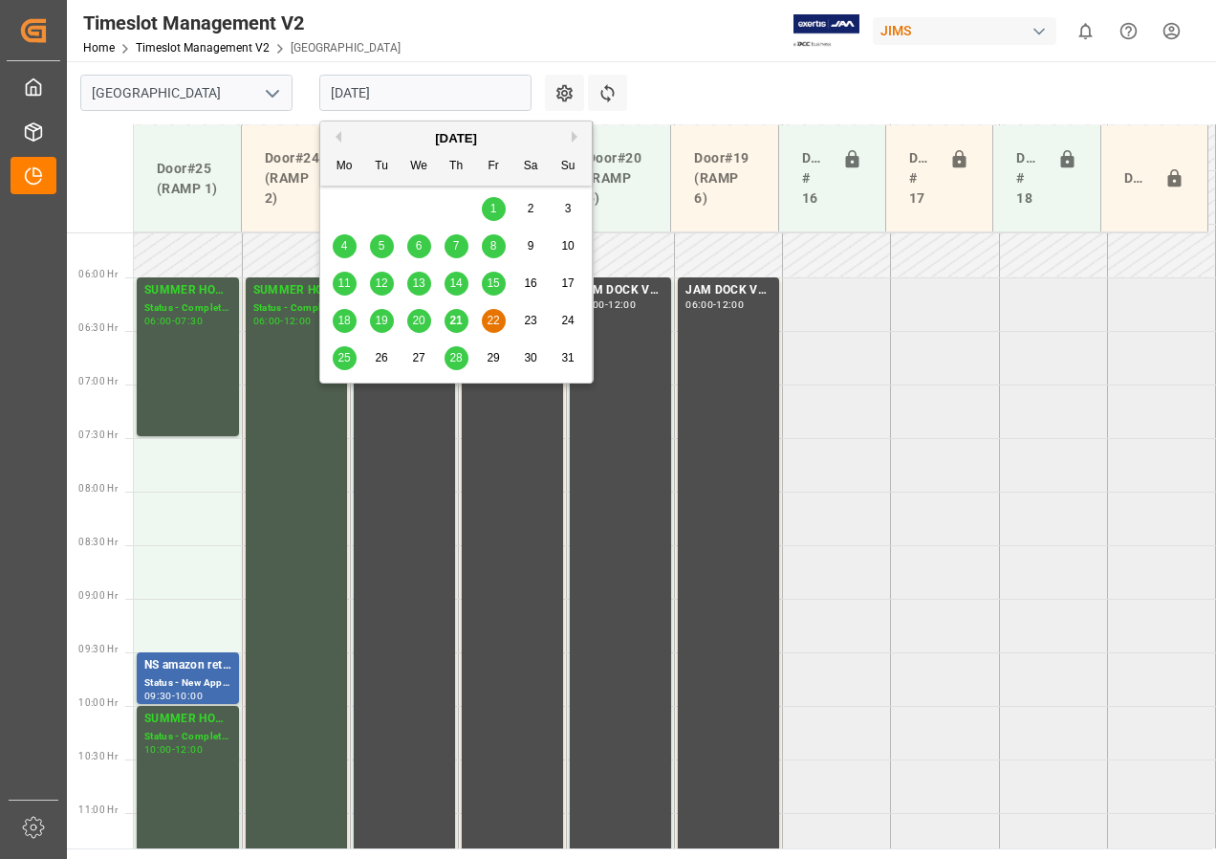
click at [459, 317] on span "21" at bounding box center [455, 320] width 12 height 13
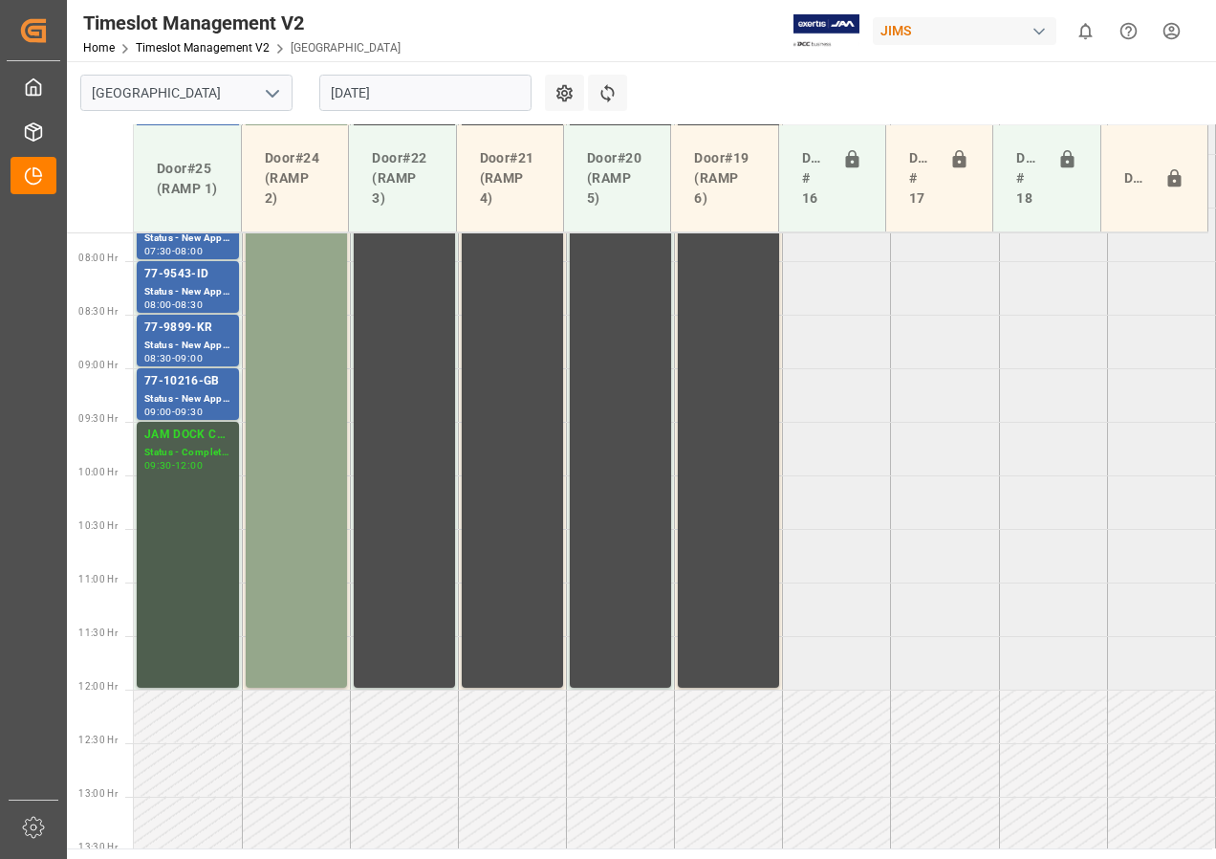
scroll to position [885, 0]
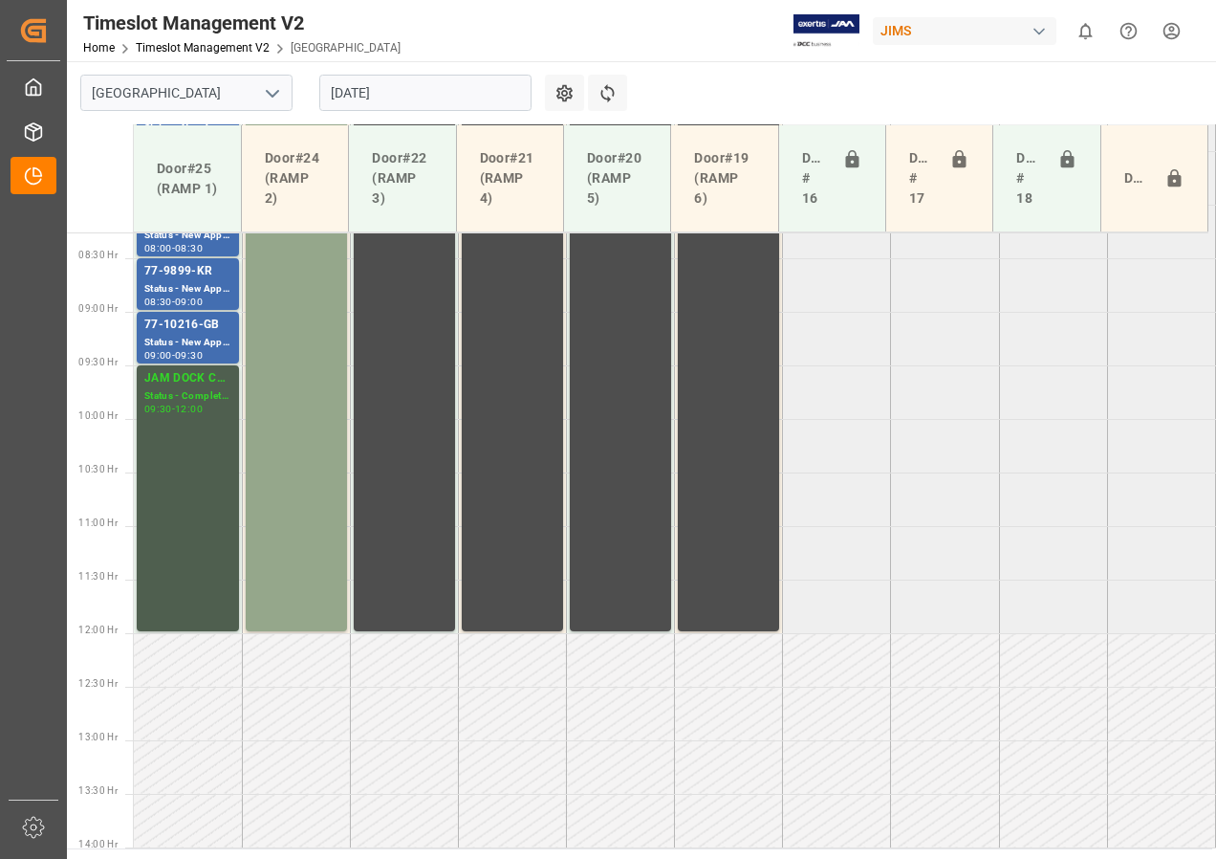
click at [409, 95] on input "[DATE]" at bounding box center [425, 93] width 212 height 36
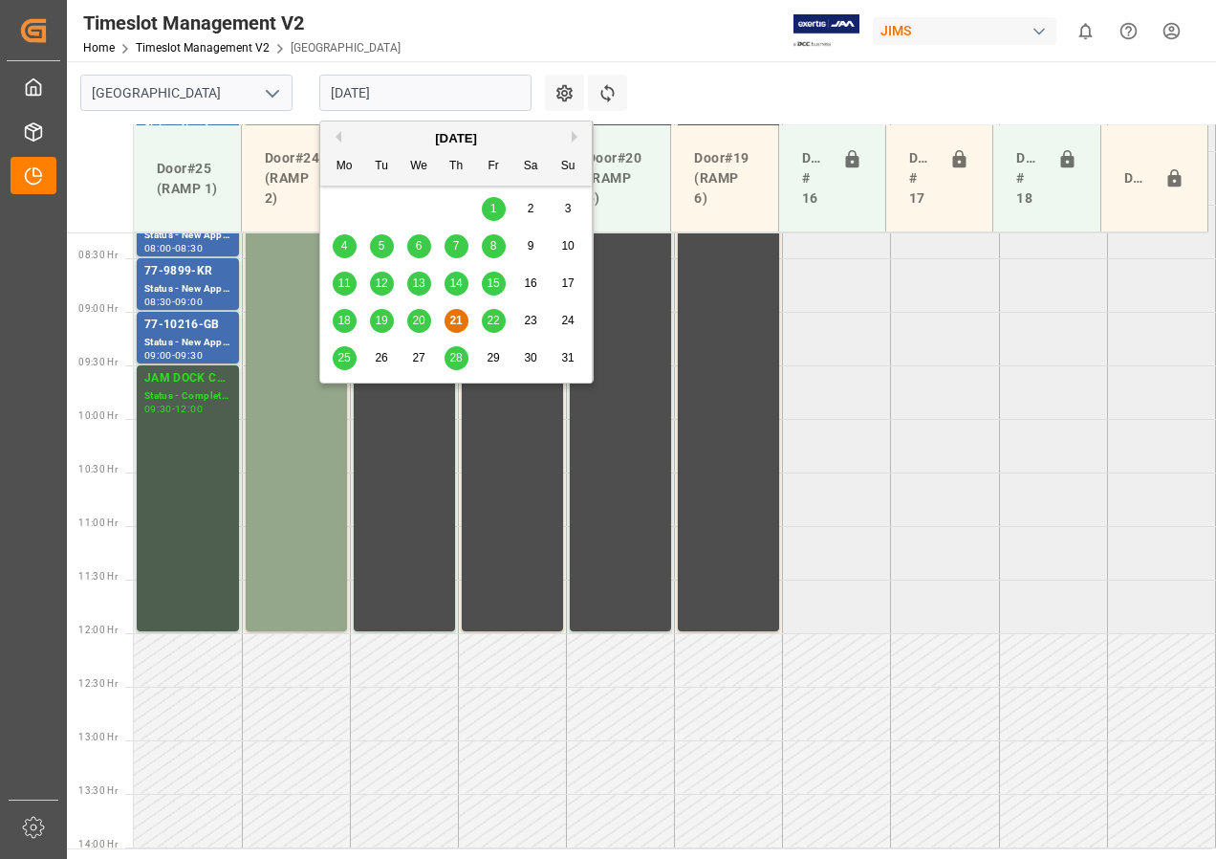
click at [498, 317] on span "22" at bounding box center [493, 320] width 12 height 13
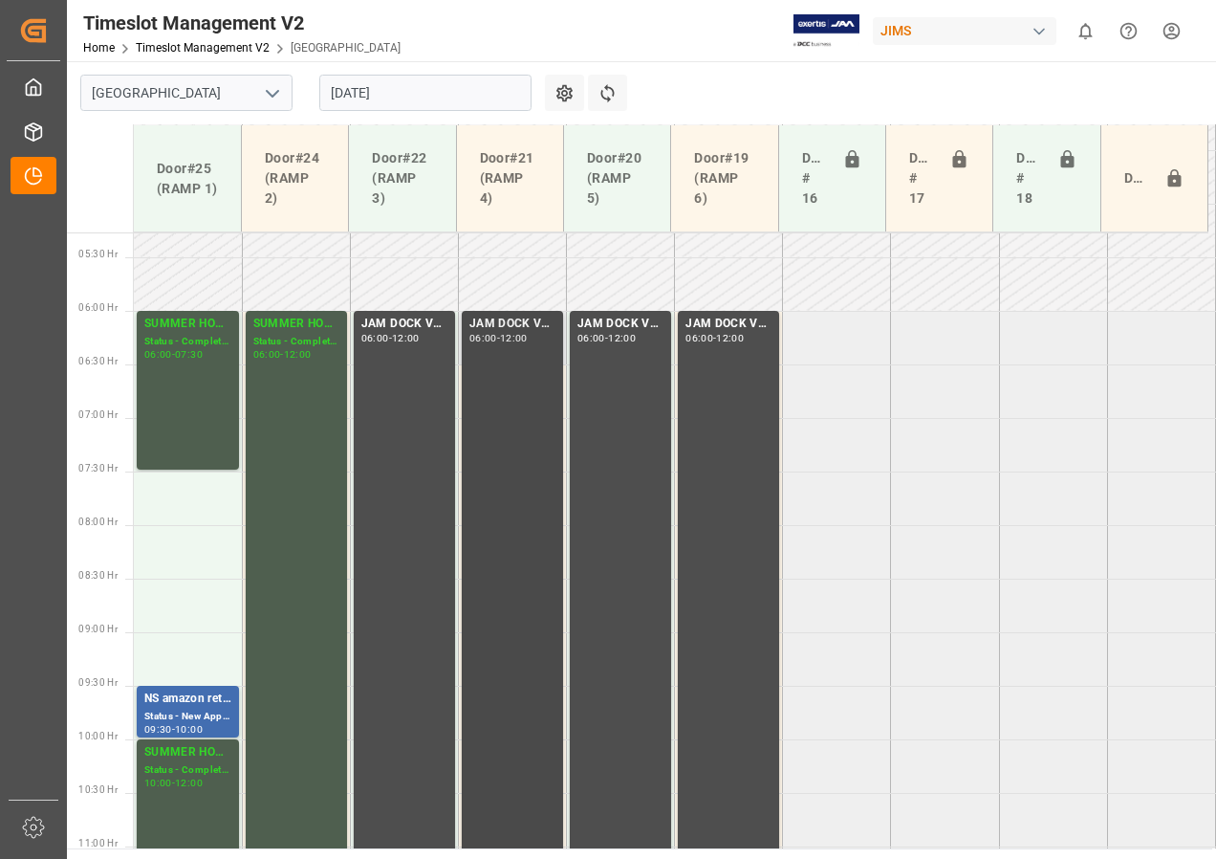
scroll to position [598, 0]
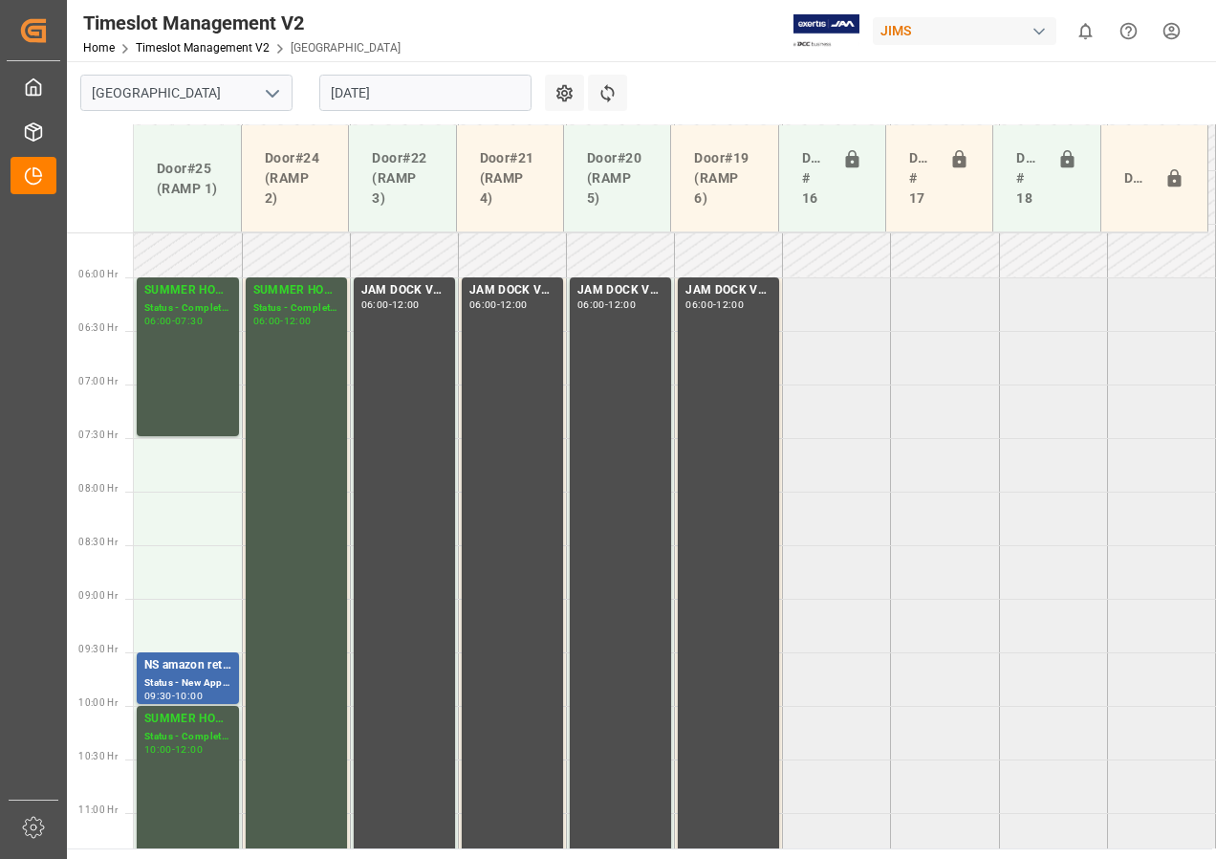
click at [440, 102] on input "[DATE]" at bounding box center [425, 93] width 212 height 36
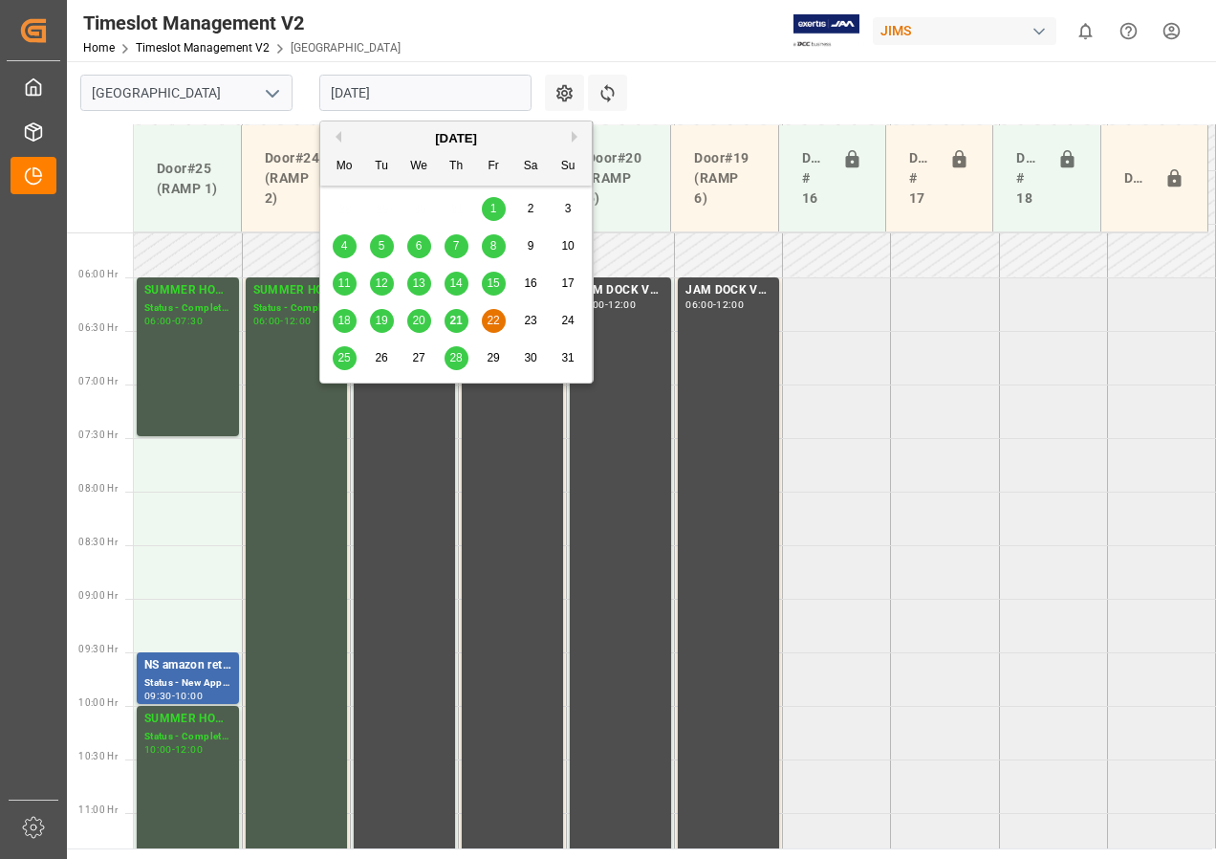
click at [352, 360] on div "25" at bounding box center [345, 358] width 24 height 23
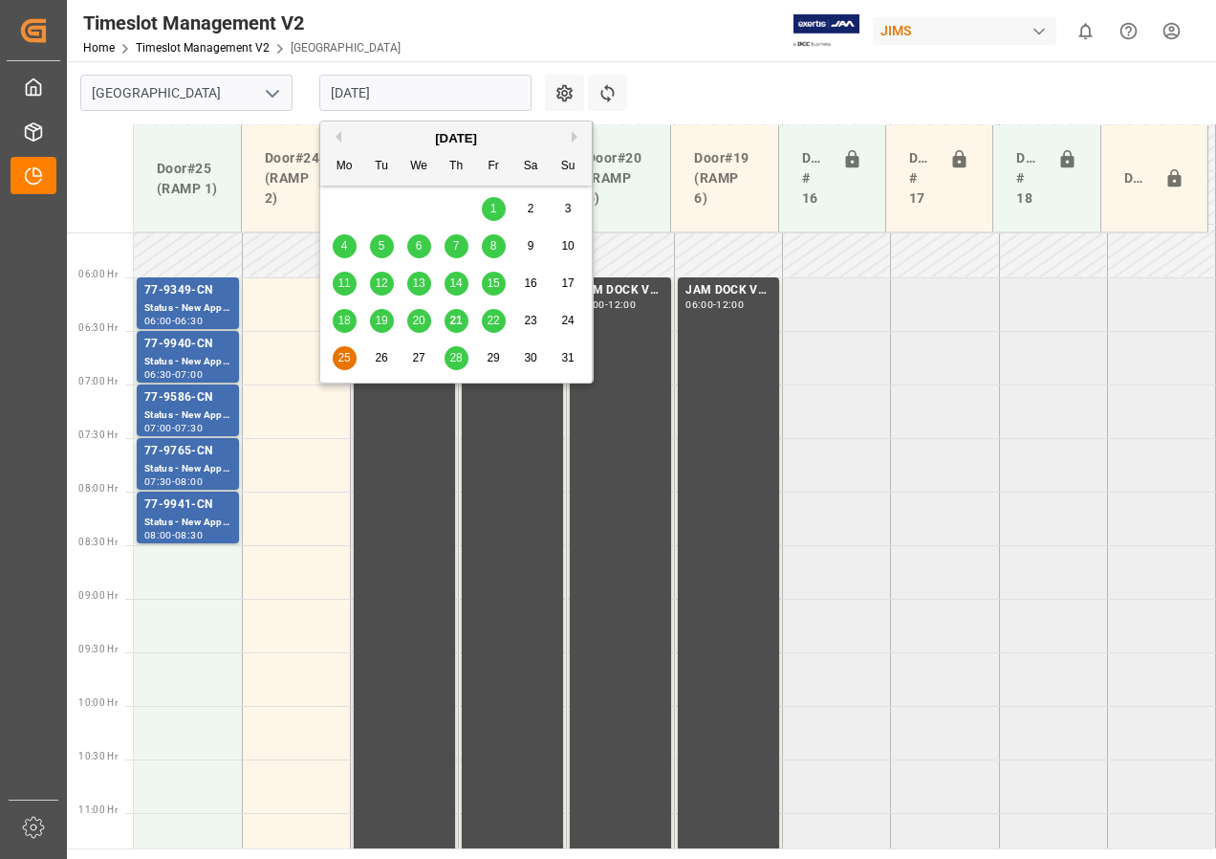
click at [352, 99] on input "[DATE]" at bounding box center [425, 93] width 212 height 36
click at [456, 320] on span "21" at bounding box center [455, 320] width 12 height 13
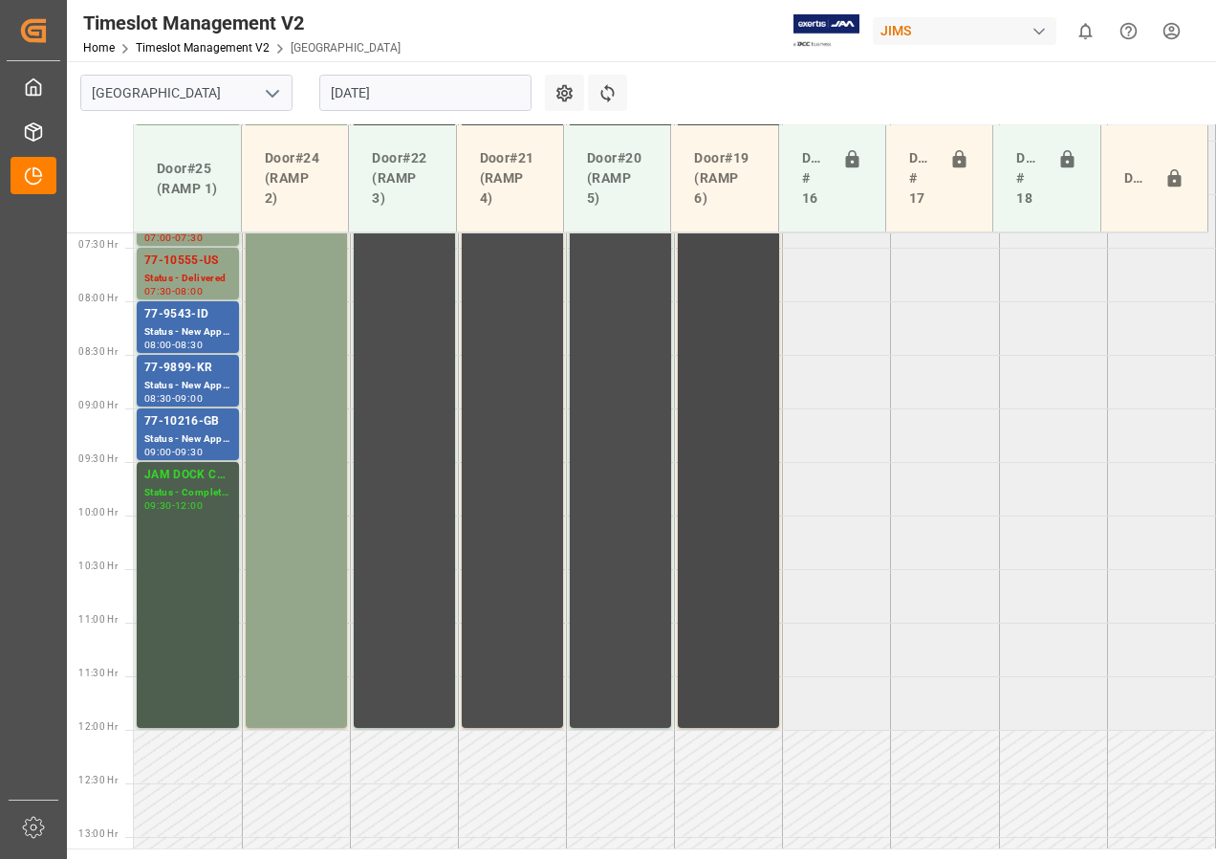
scroll to position [789, 0]
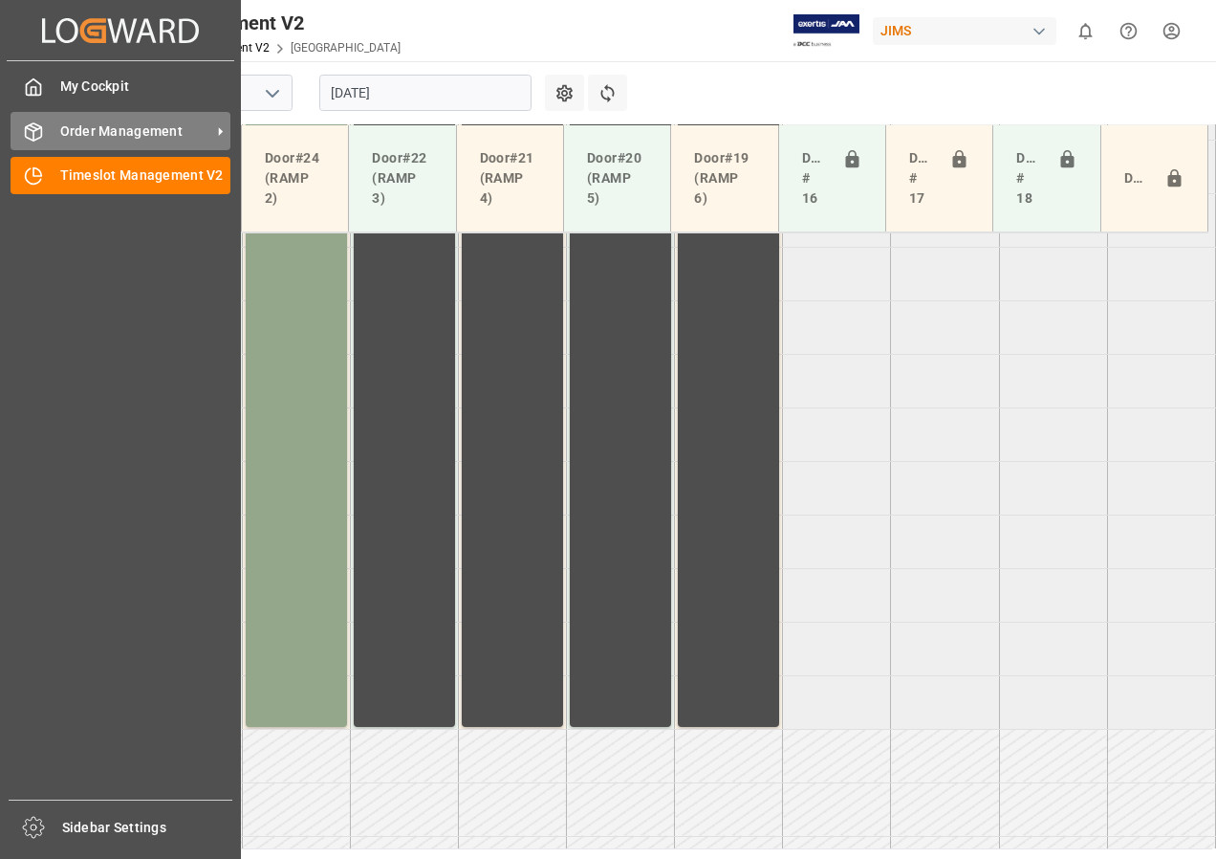
click at [120, 127] on span "Order Management" at bounding box center [135, 131] width 151 height 20
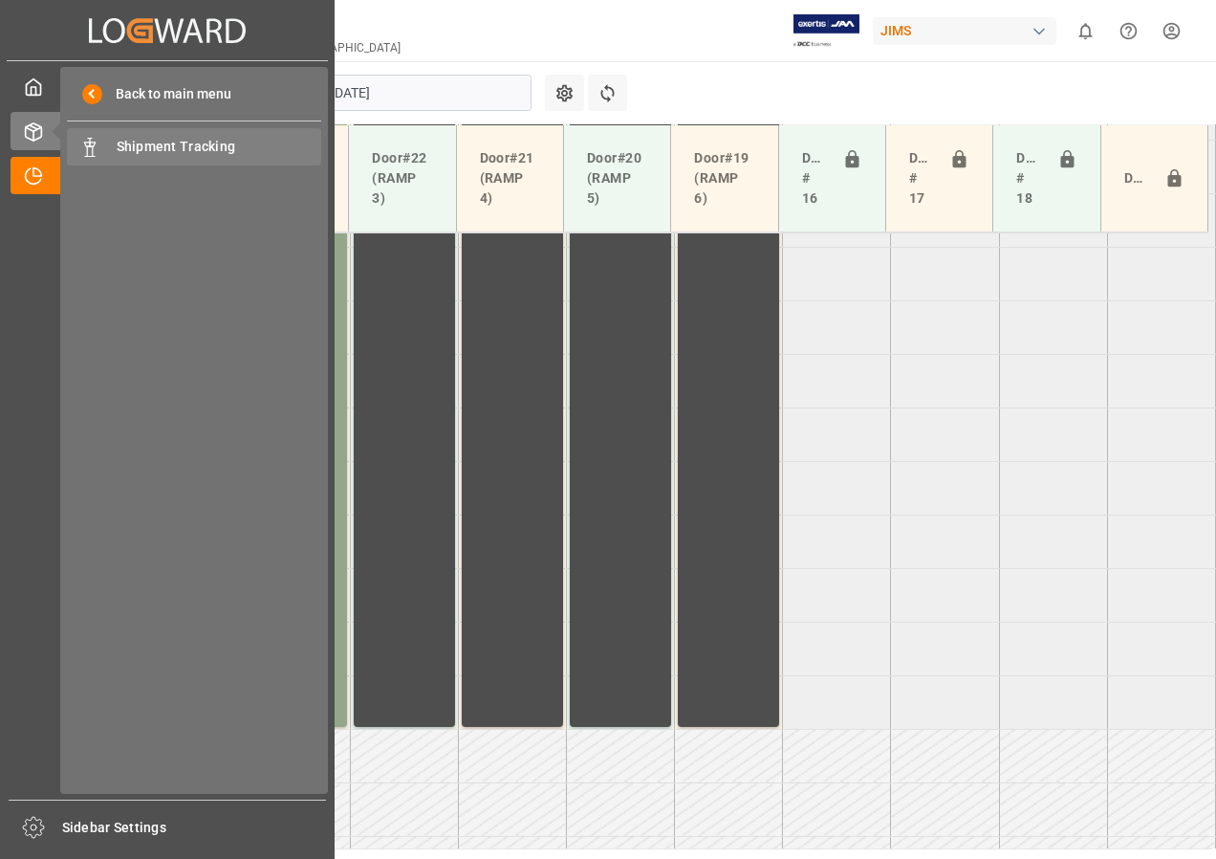
click at [158, 142] on span "Shipment Tracking" at bounding box center [220, 147] width 206 height 20
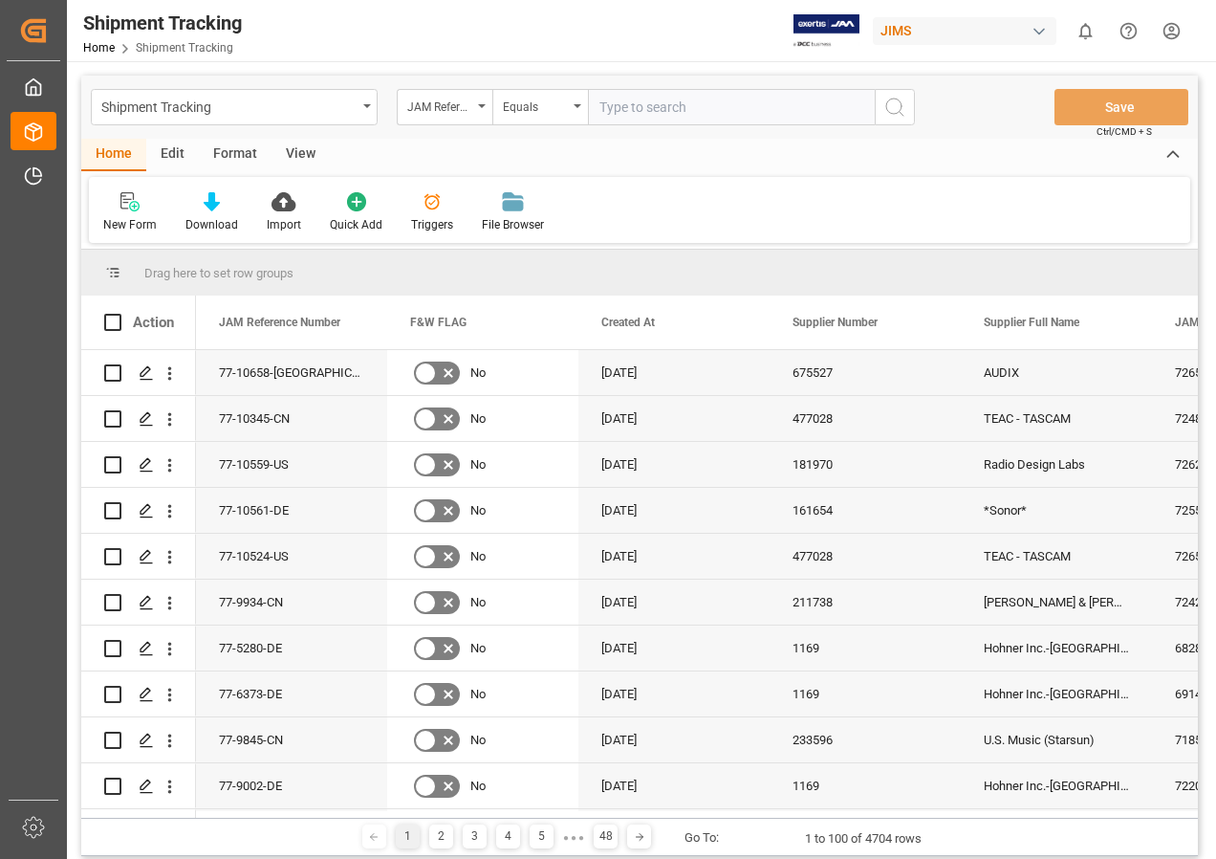
click at [294, 152] on div "View" at bounding box center [301, 155] width 58 height 33
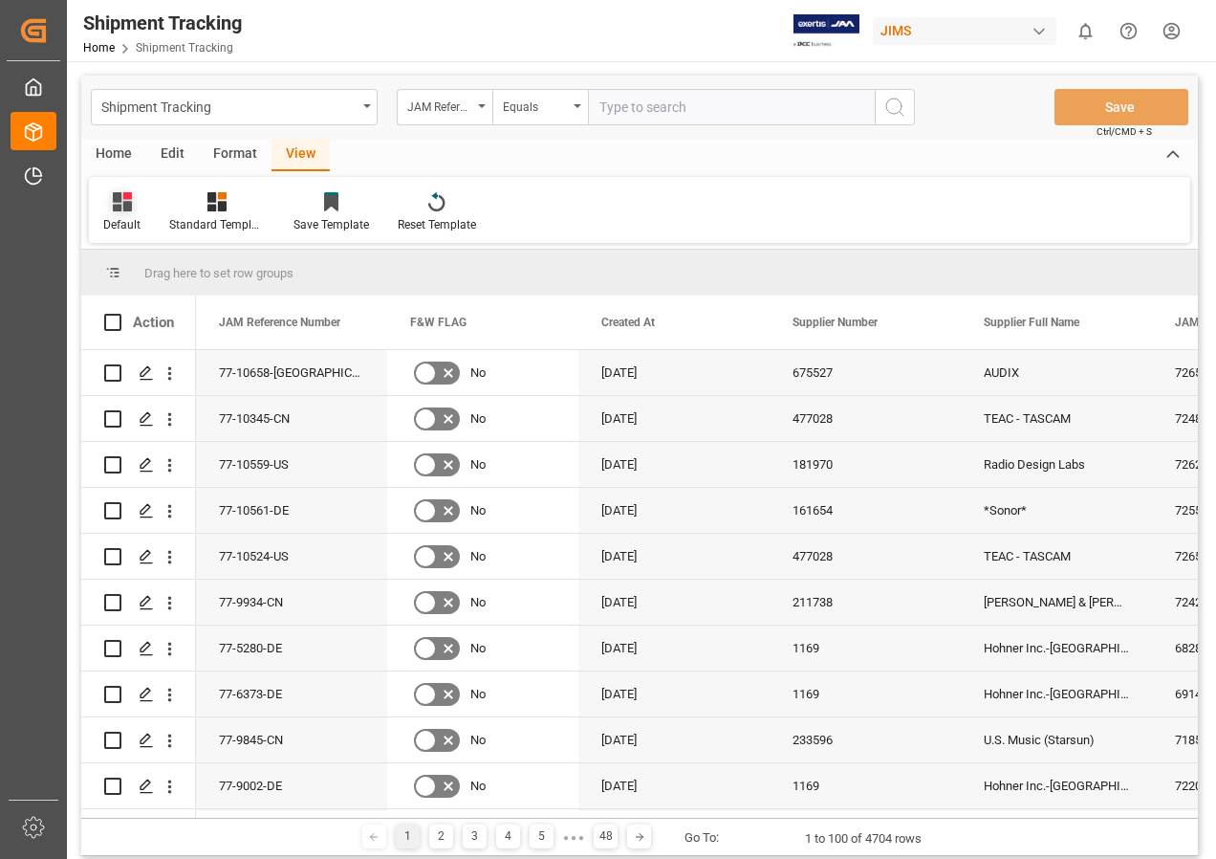
click at [113, 206] on icon at bounding box center [122, 201] width 19 height 19
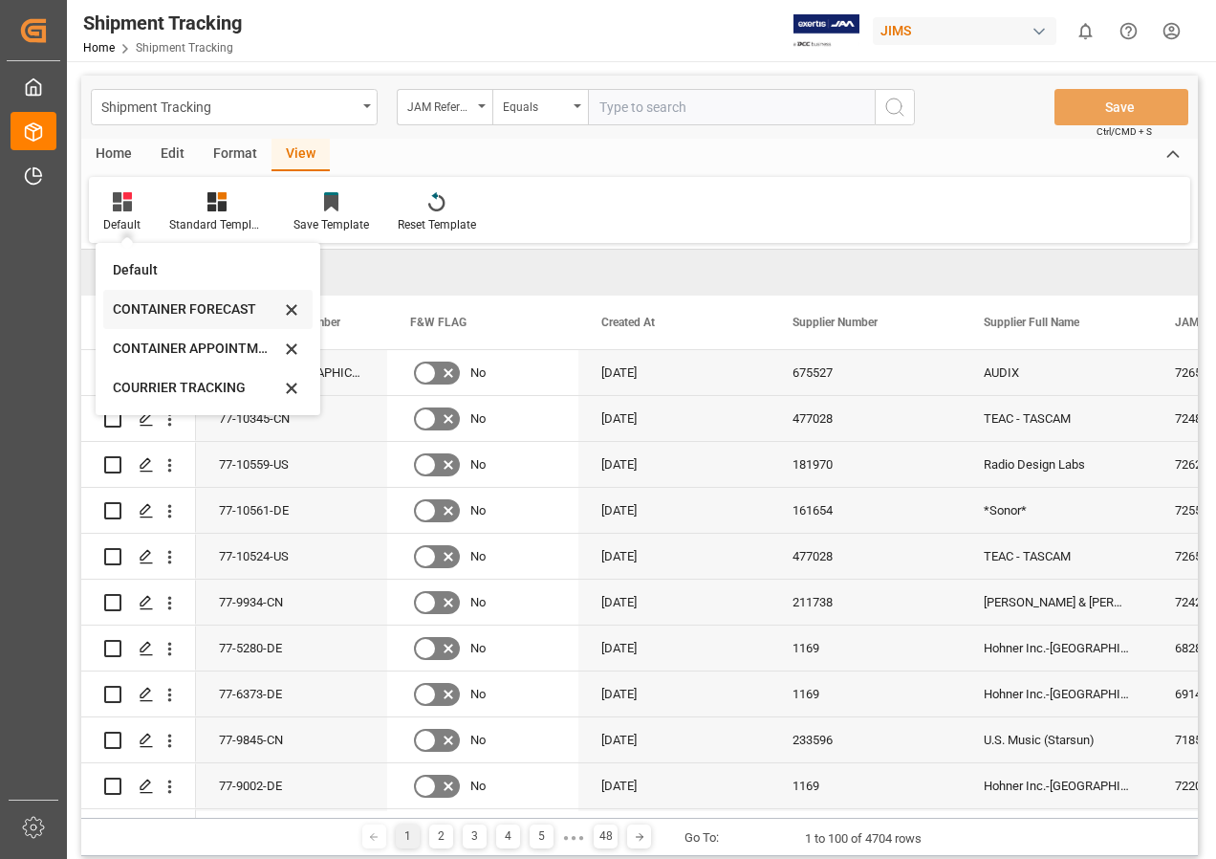
click at [187, 302] on div "CONTAINER FORECAST" at bounding box center [196, 309] width 167 height 20
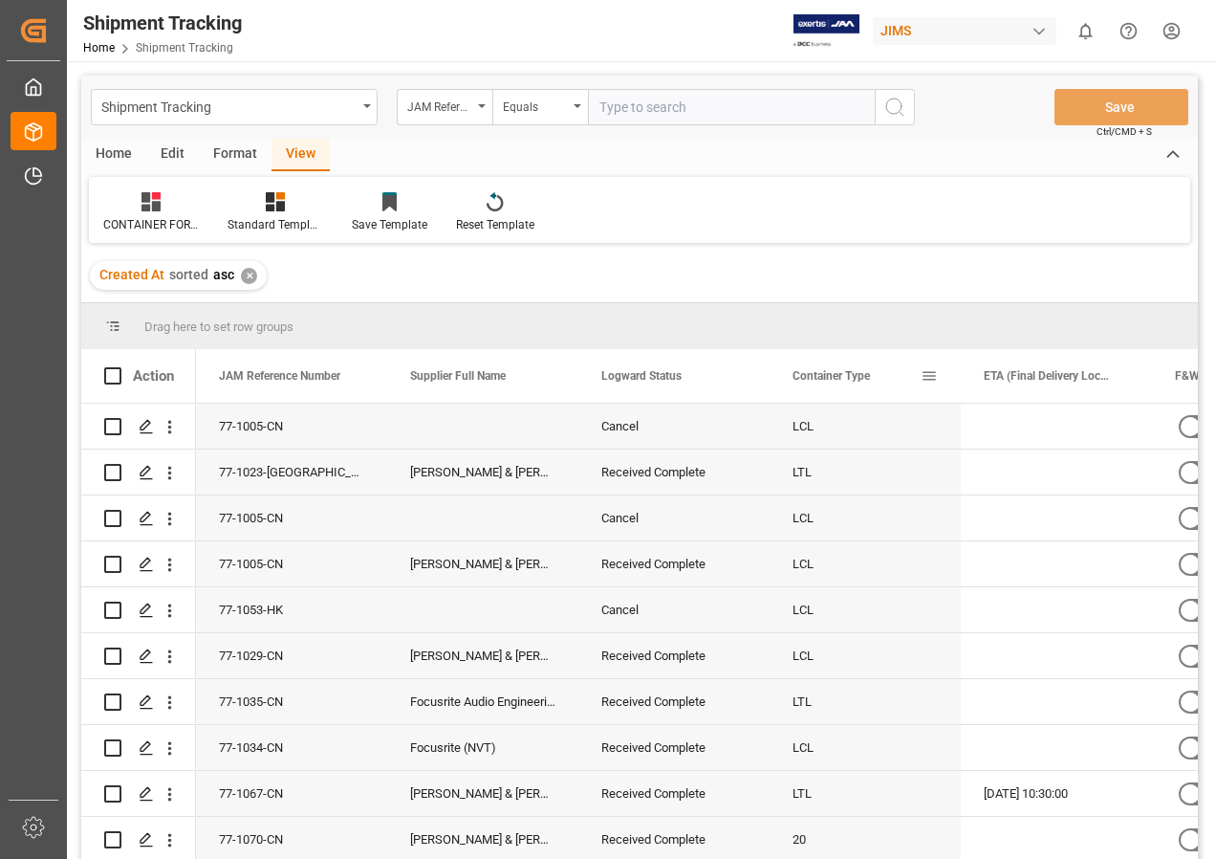
click at [926, 371] on span at bounding box center [929, 375] width 17 height 17
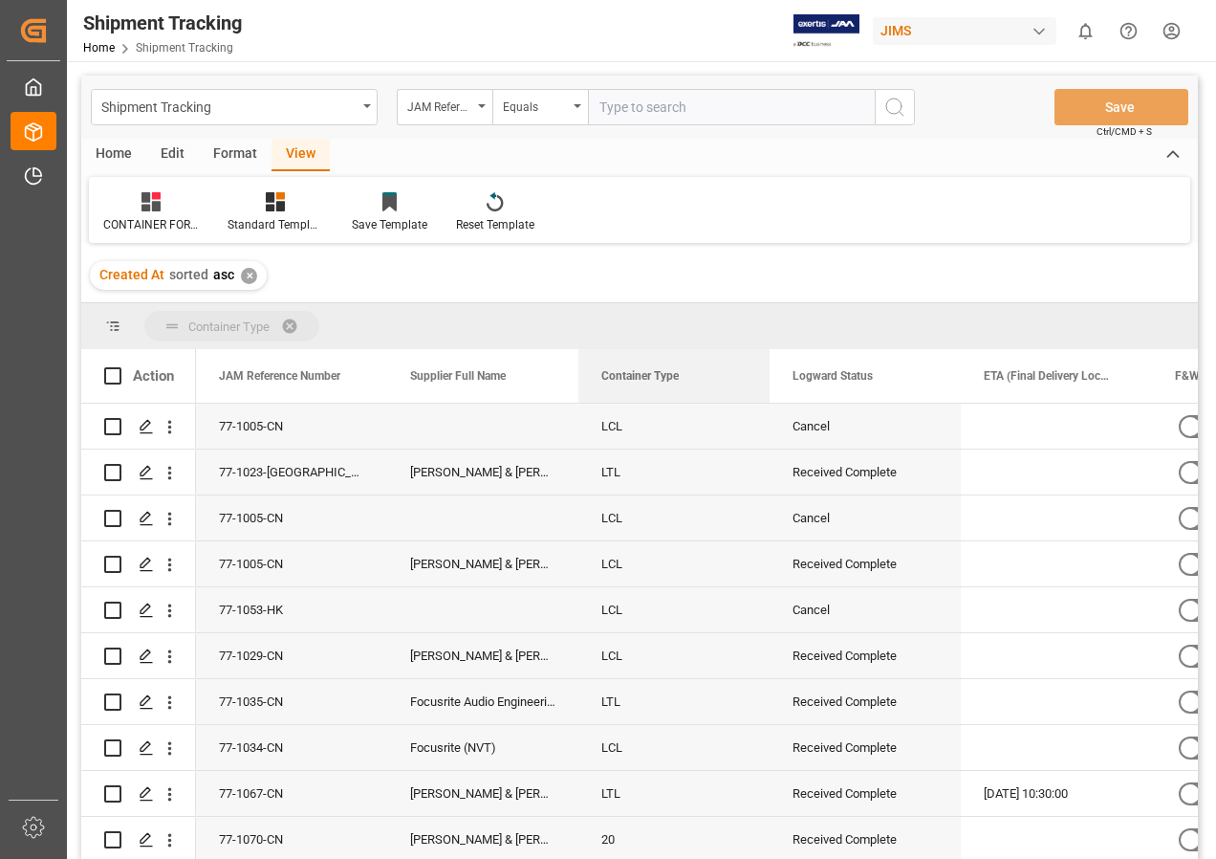
drag, startPoint x: 841, startPoint y: 375, endPoint x: 540, endPoint y: 309, distance: 307.4
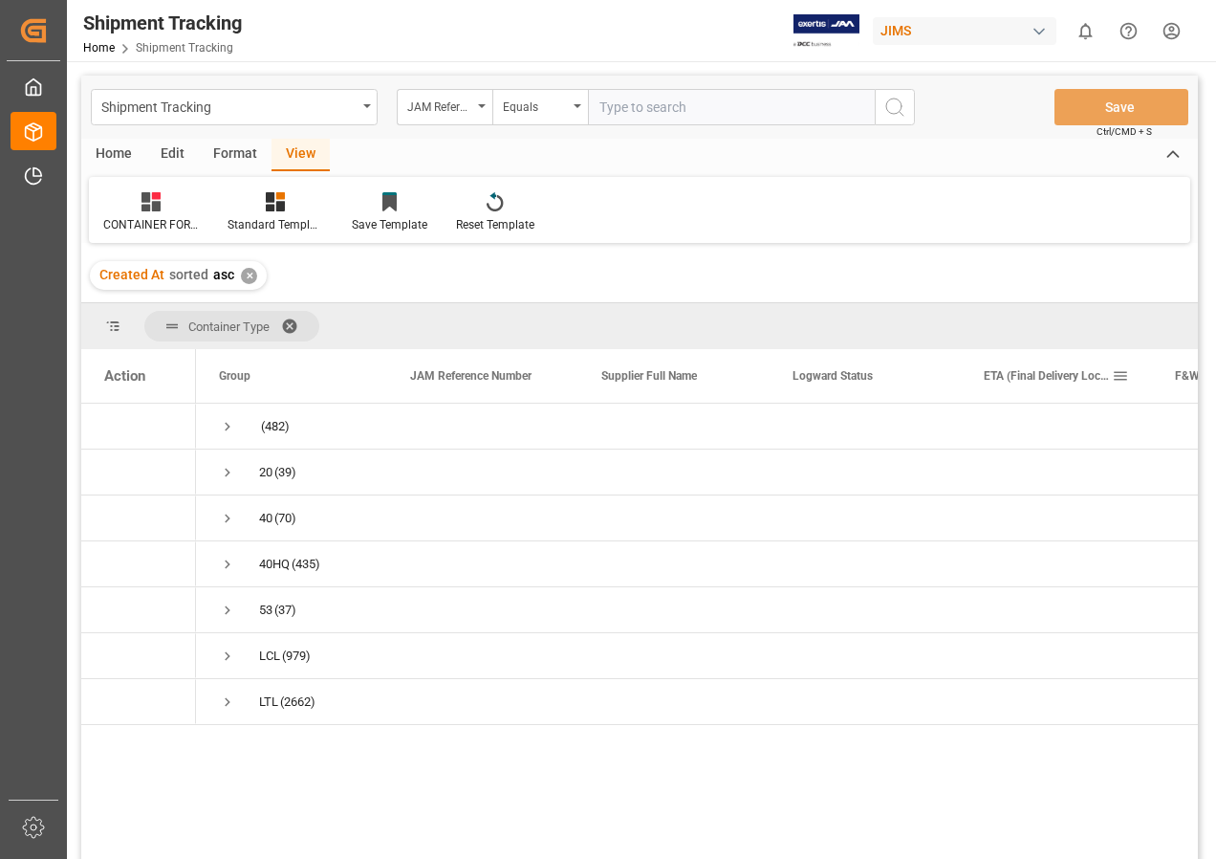
click at [1121, 372] on span at bounding box center [1120, 375] width 17 height 17
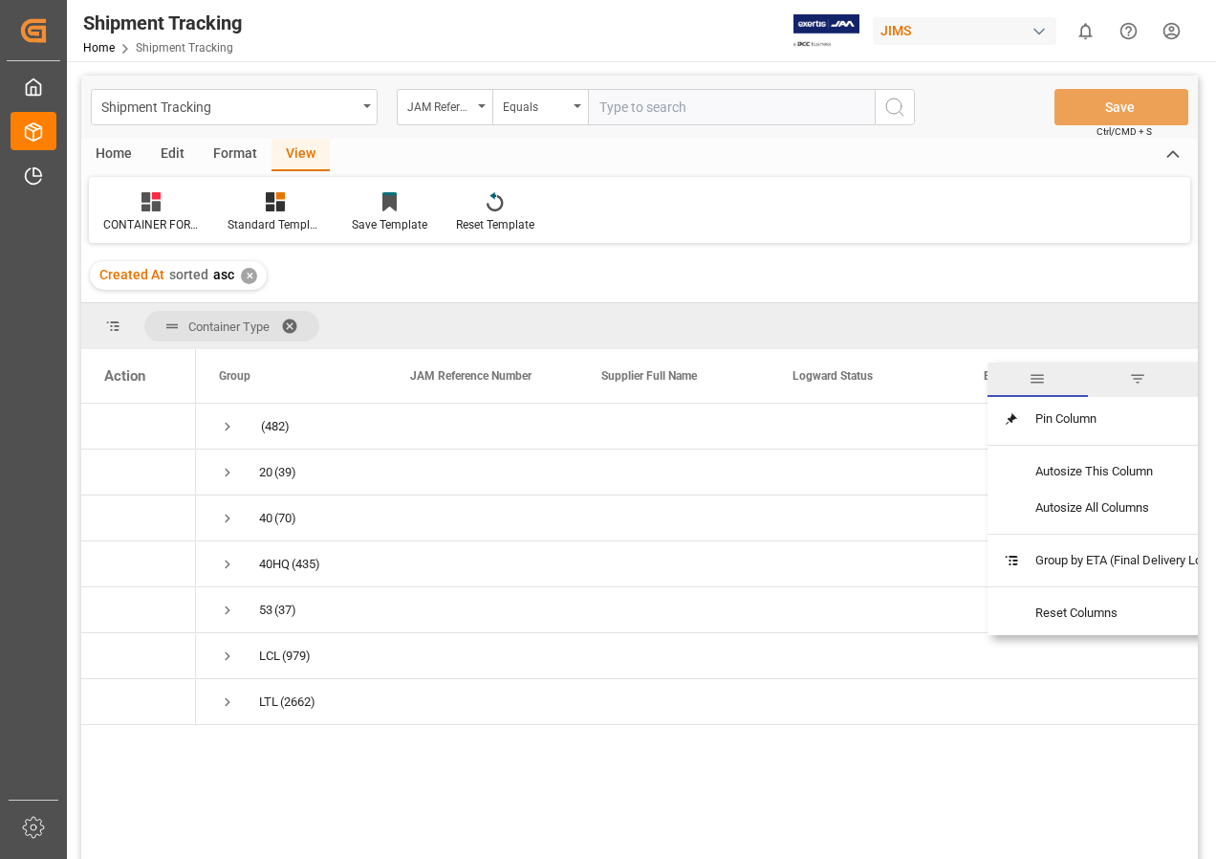
click at [1040, 376] on span "general" at bounding box center [1037, 378] width 17 height 17
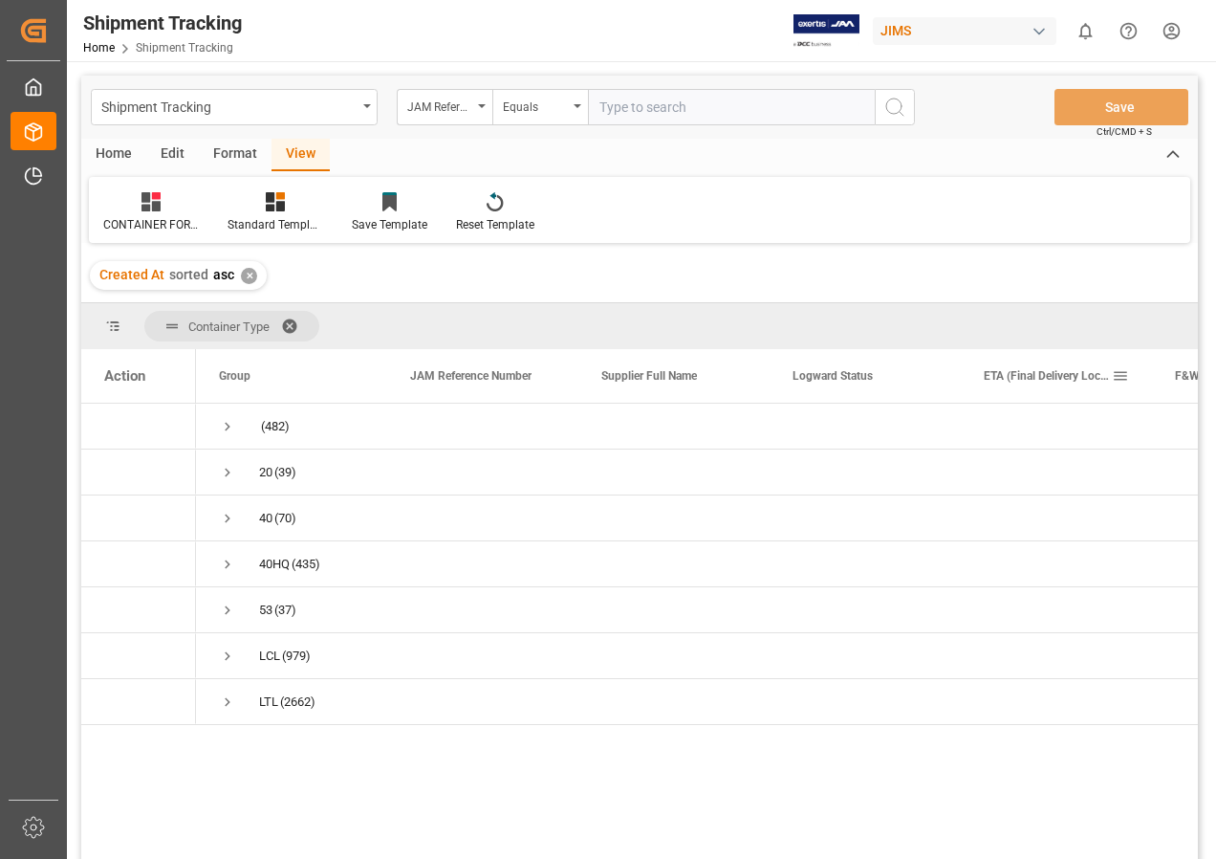
click at [1016, 375] on span "ETA (Final Delivery Location)" at bounding box center [1048, 375] width 128 height 13
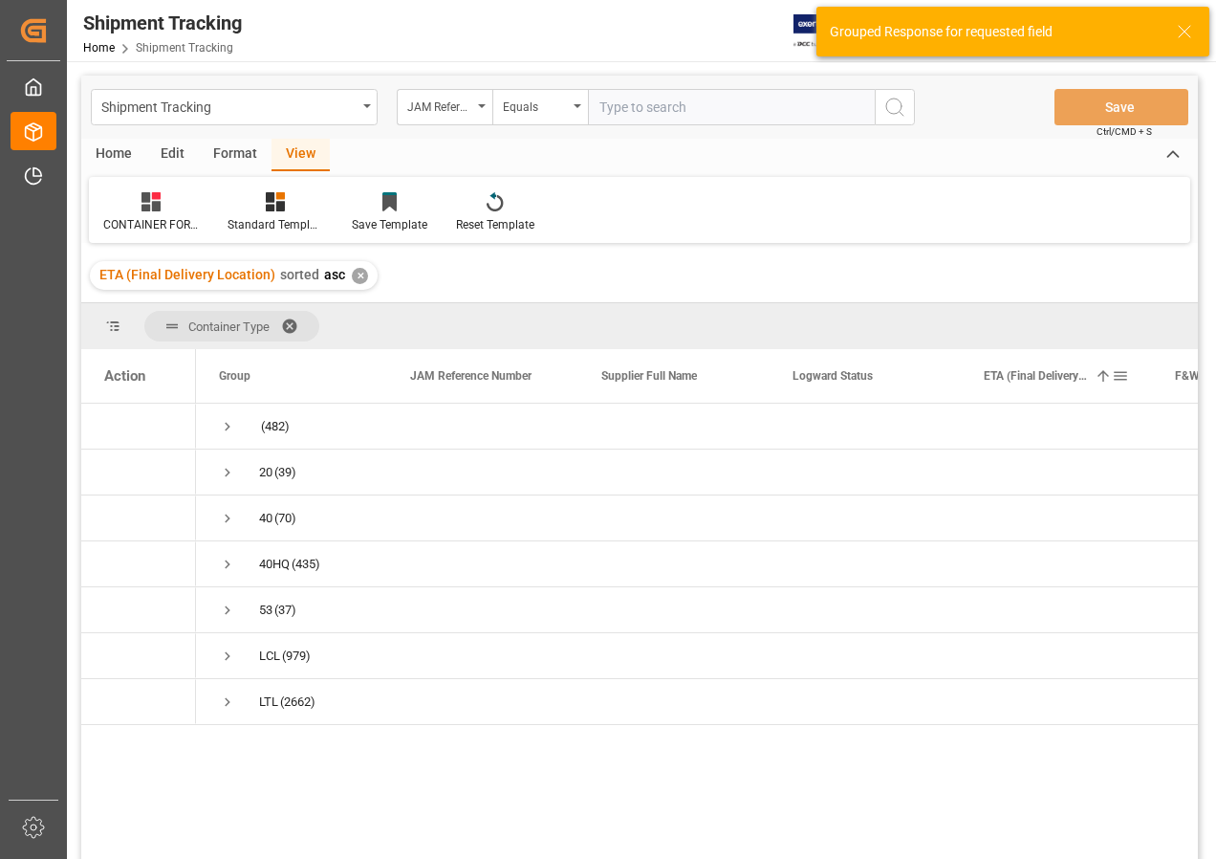
click at [1016, 375] on span "ETA (Final Delivery Location)" at bounding box center [1035, 375] width 103 height 13
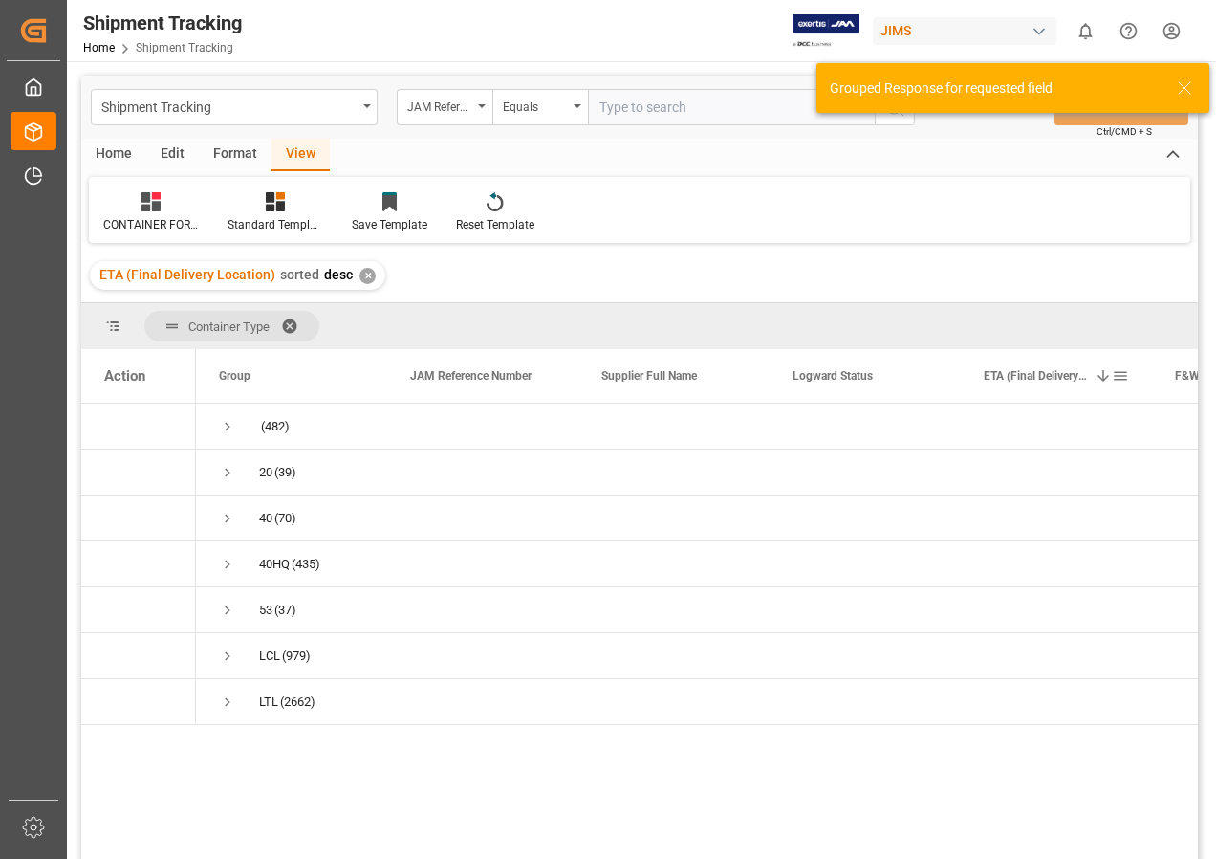
click at [1119, 371] on span at bounding box center [1120, 375] width 17 height 17
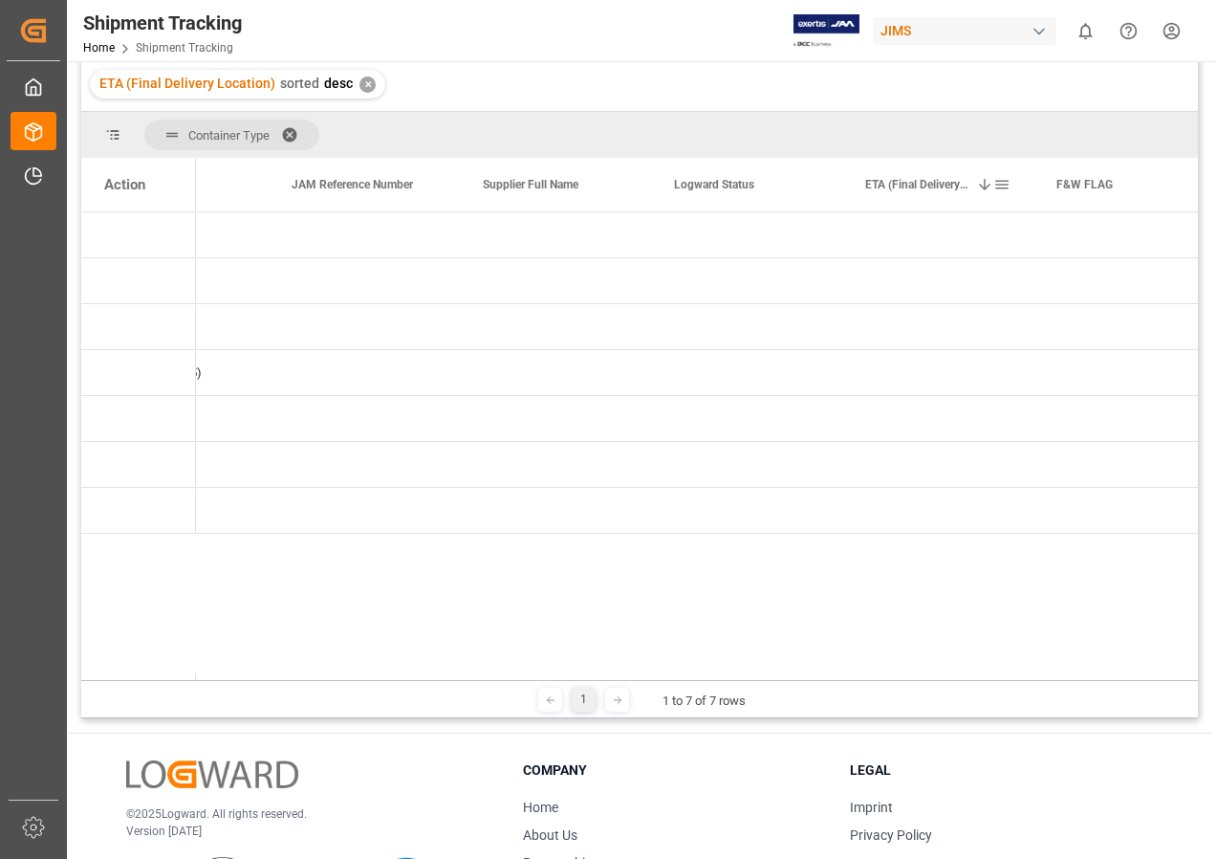
click at [981, 187] on span at bounding box center [984, 184] width 17 height 17
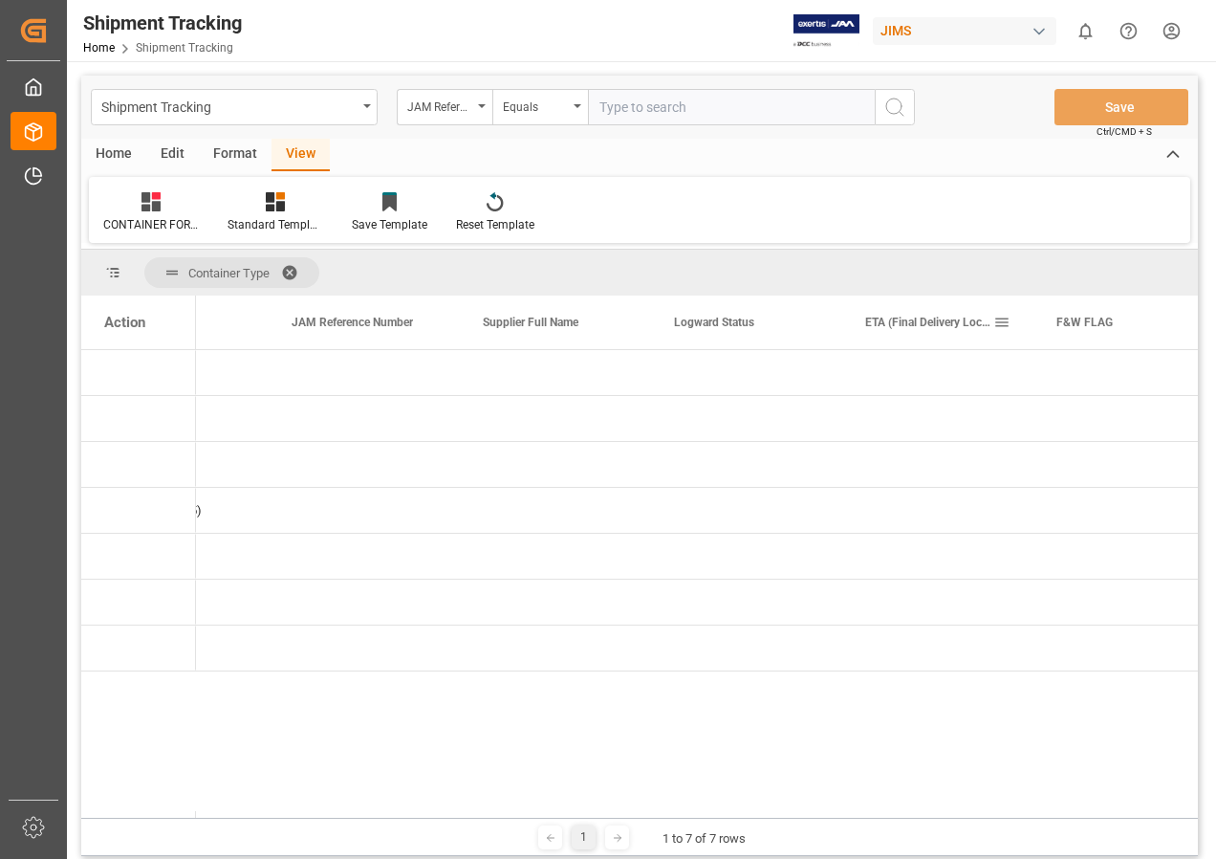
click at [999, 319] on span at bounding box center [1002, 322] width 17 height 17
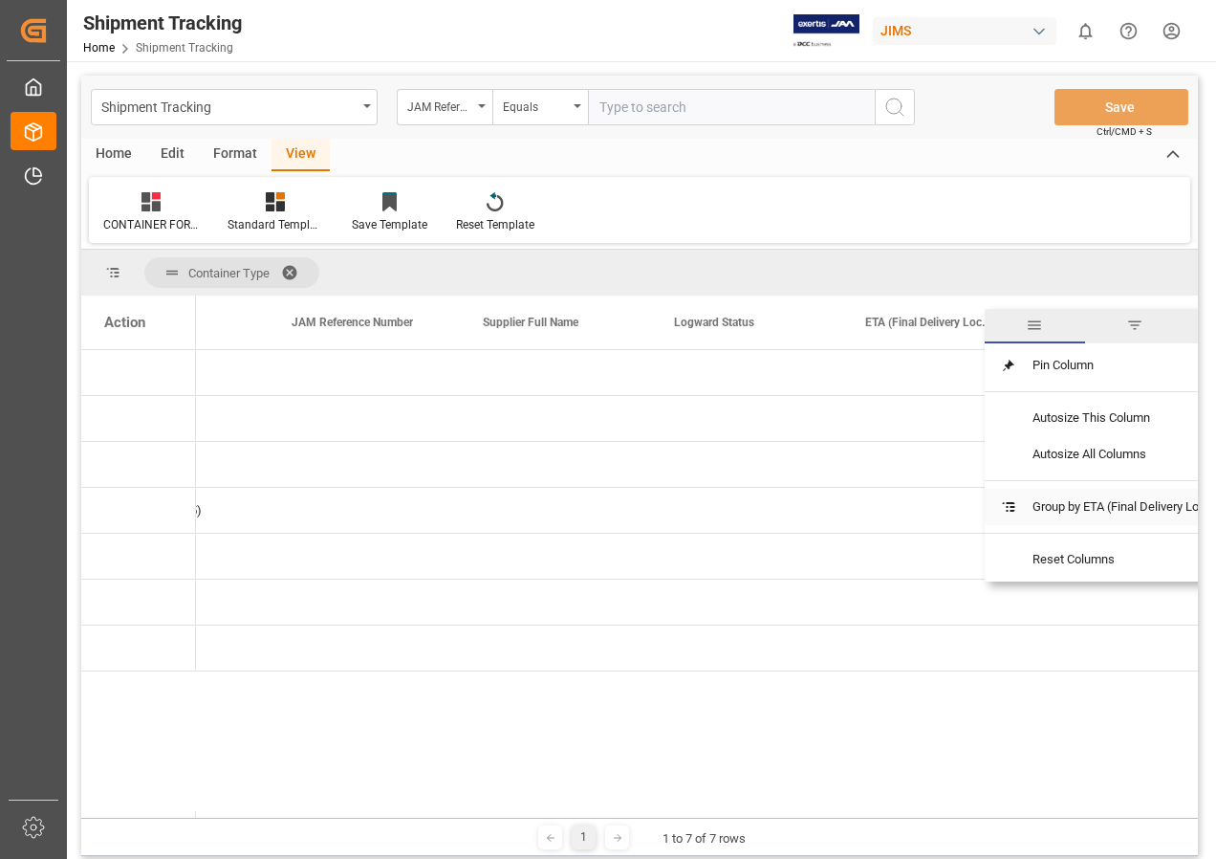
click at [1077, 504] on span "Group by ETA (Final Delivery Location)" at bounding box center [1134, 507] width 235 height 36
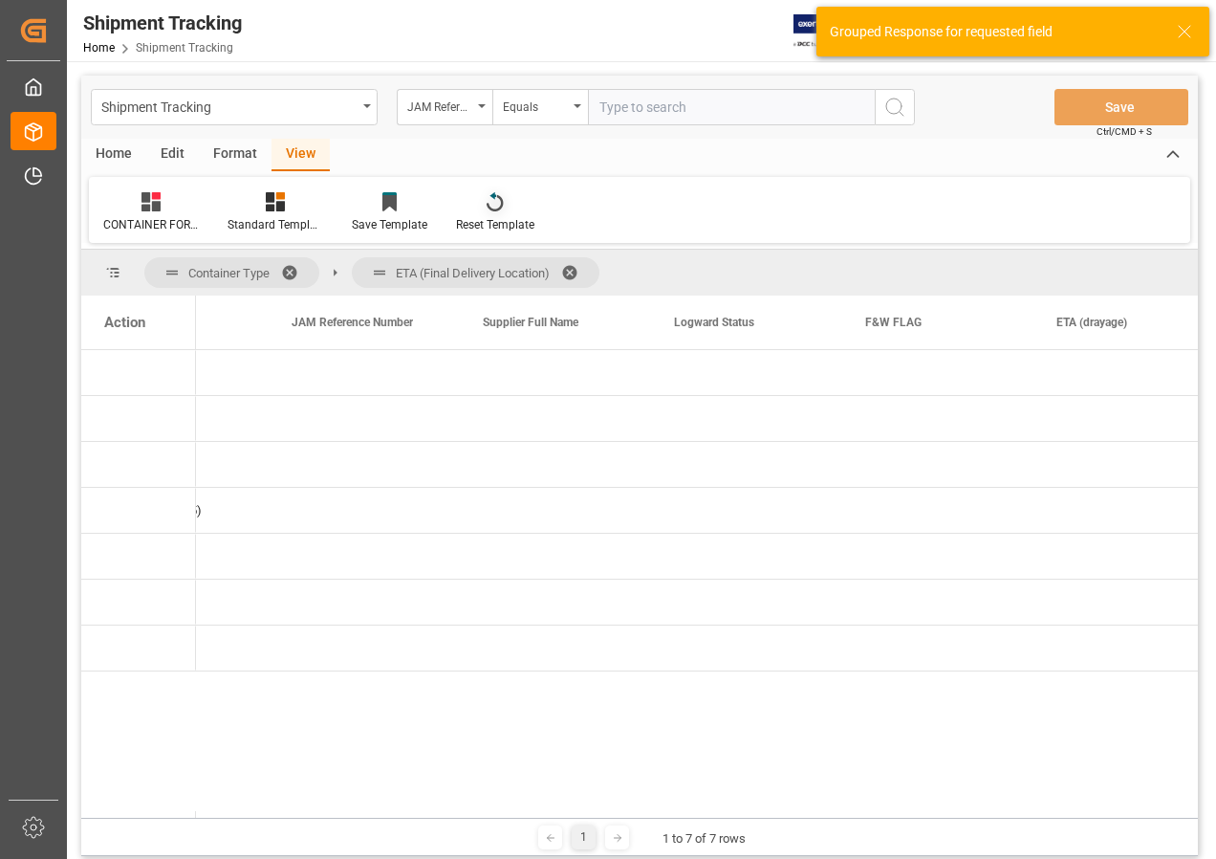
click at [501, 201] on icon at bounding box center [495, 203] width 16 height 16
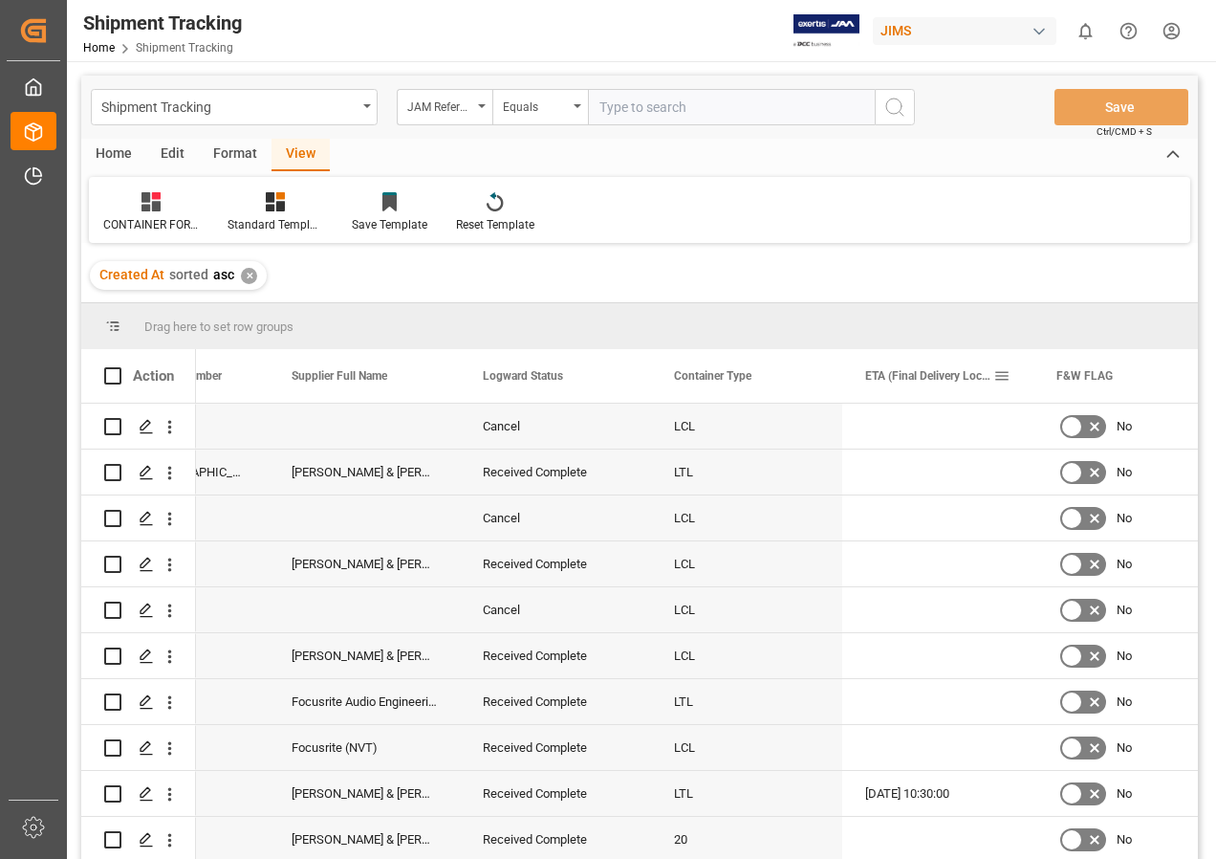
click at [1002, 372] on span at bounding box center [1002, 375] width 17 height 17
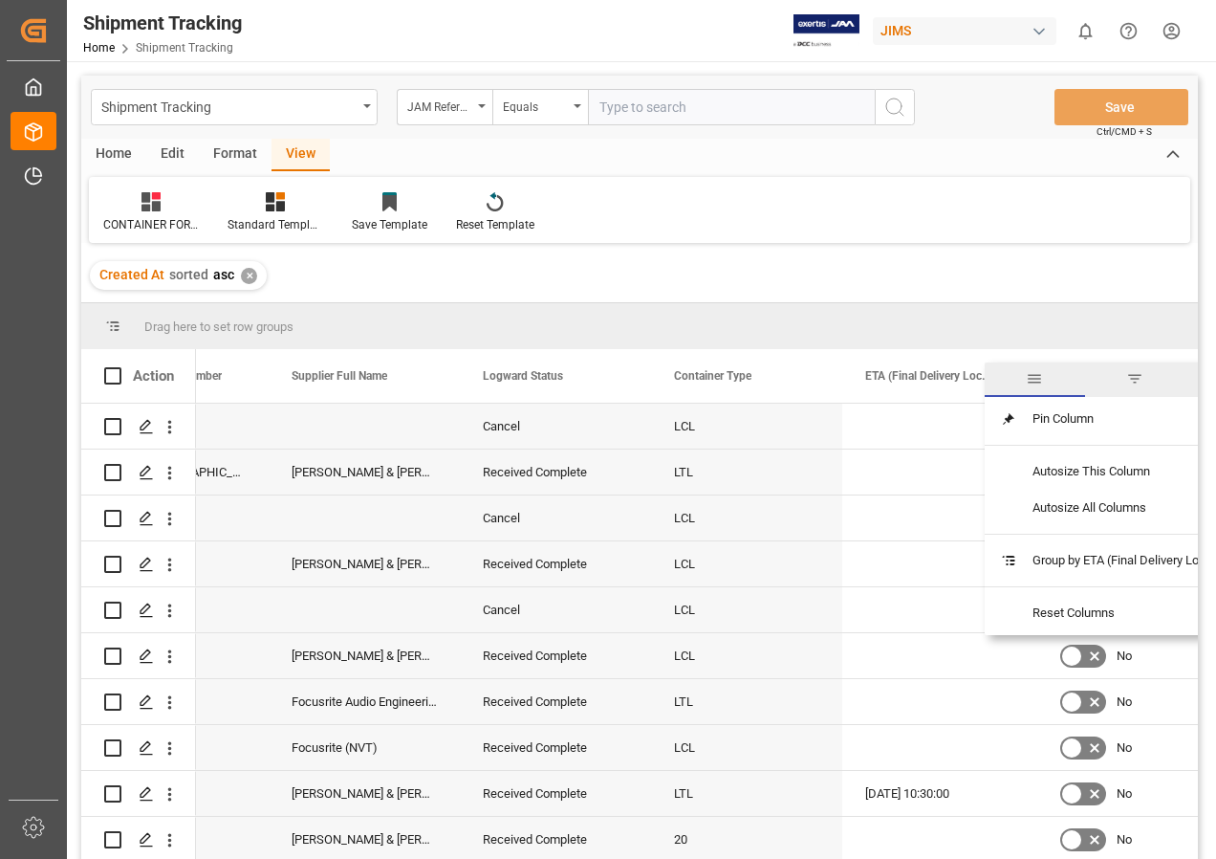
click at [1137, 377] on span "filter" at bounding box center [1134, 378] width 17 height 17
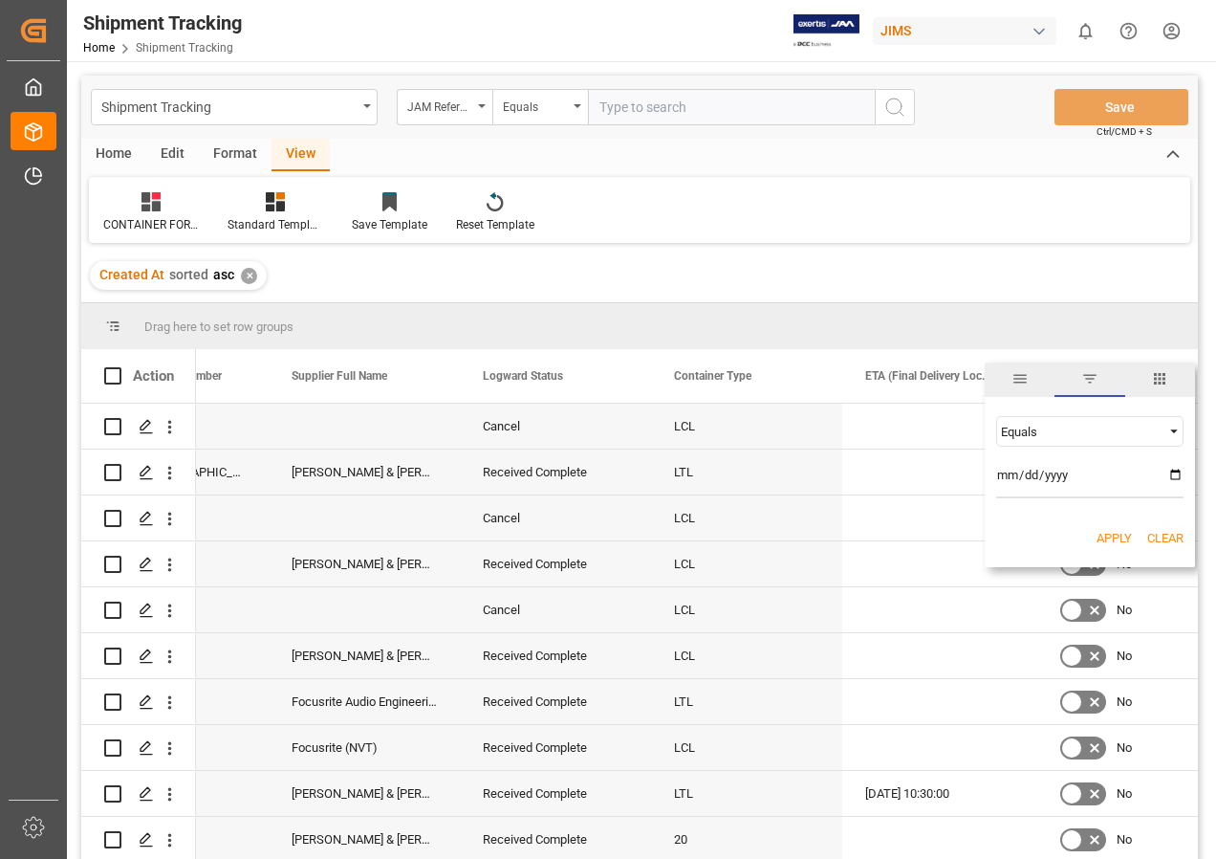
click at [1172, 431] on span "Filtering operator" at bounding box center [1174, 431] width 17 height 17
click at [1024, 555] on span "In range" at bounding box center [1022, 554] width 44 height 14
click at [1175, 470] on input "date" at bounding box center [1089, 479] width 187 height 38
type input "[DATE]"
click at [1173, 526] on input "date" at bounding box center [1089, 531] width 187 height 38
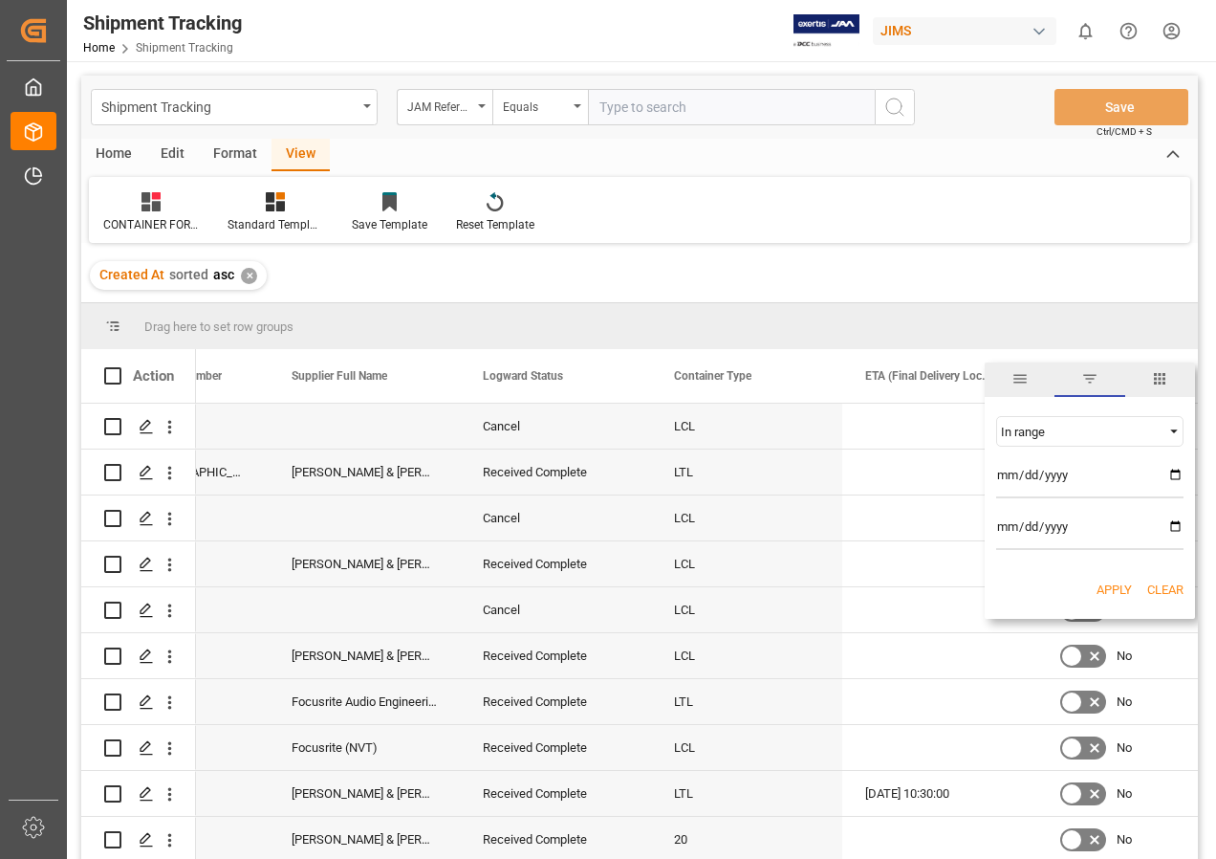
type input "[DATE]"
click at [1110, 588] on button "Apply" at bounding box center [1114, 589] width 35 height 19
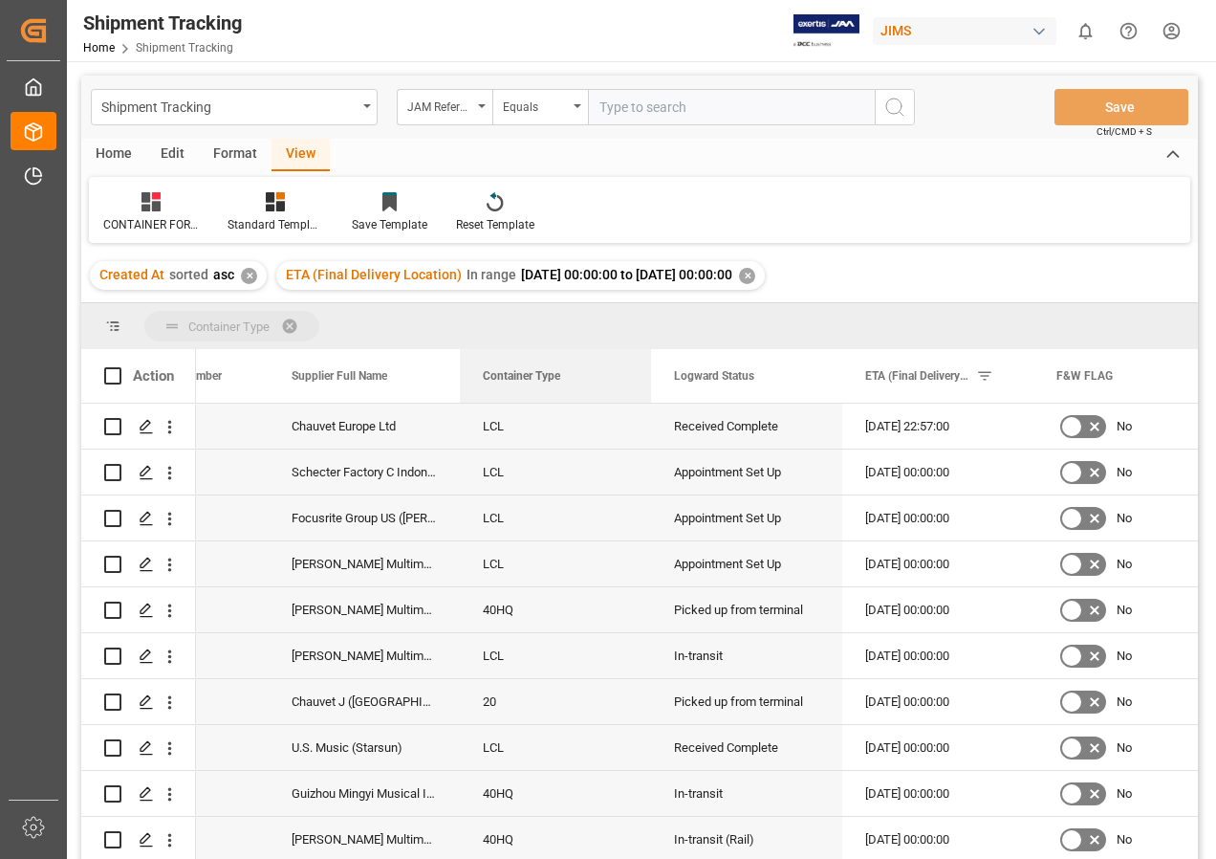
drag, startPoint x: 717, startPoint y: 377, endPoint x: 491, endPoint y: 328, distance: 231.8
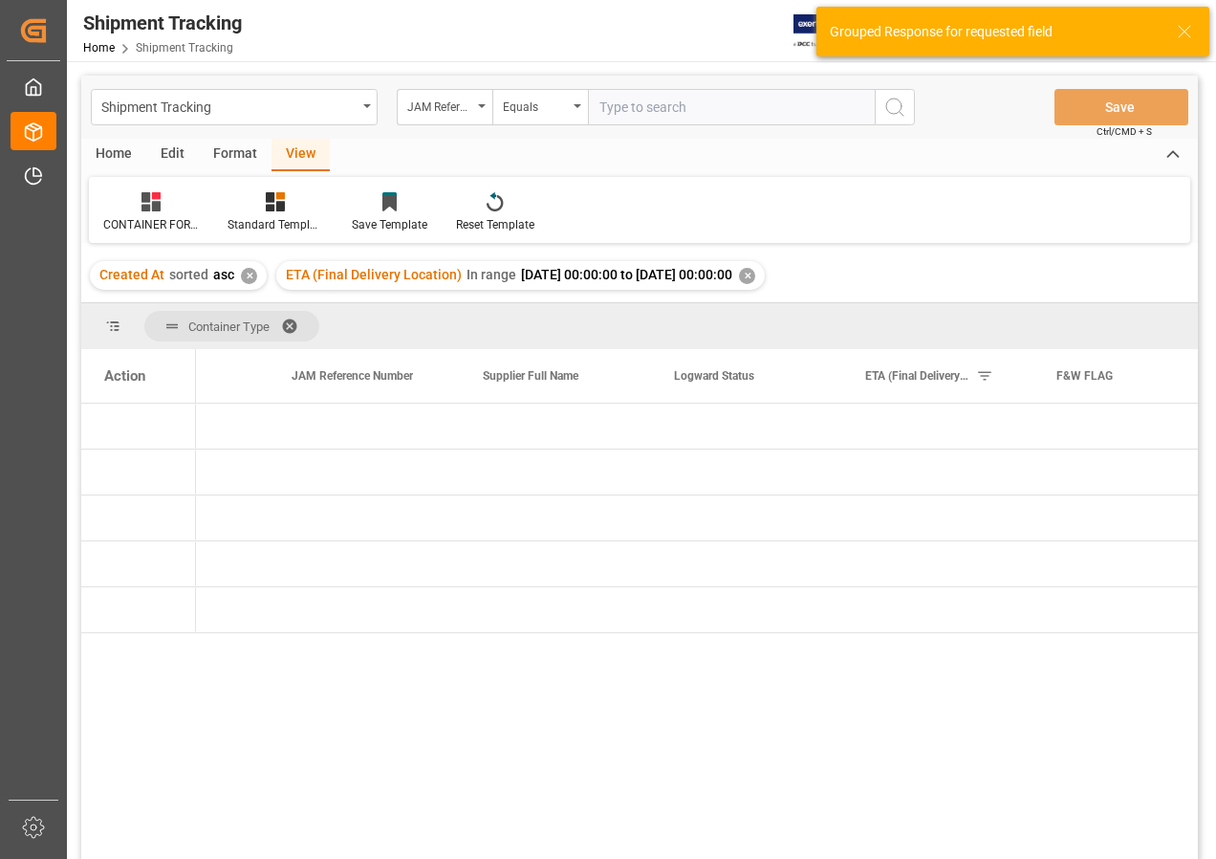
click at [218, 320] on span "Container Type" at bounding box center [228, 326] width 81 height 14
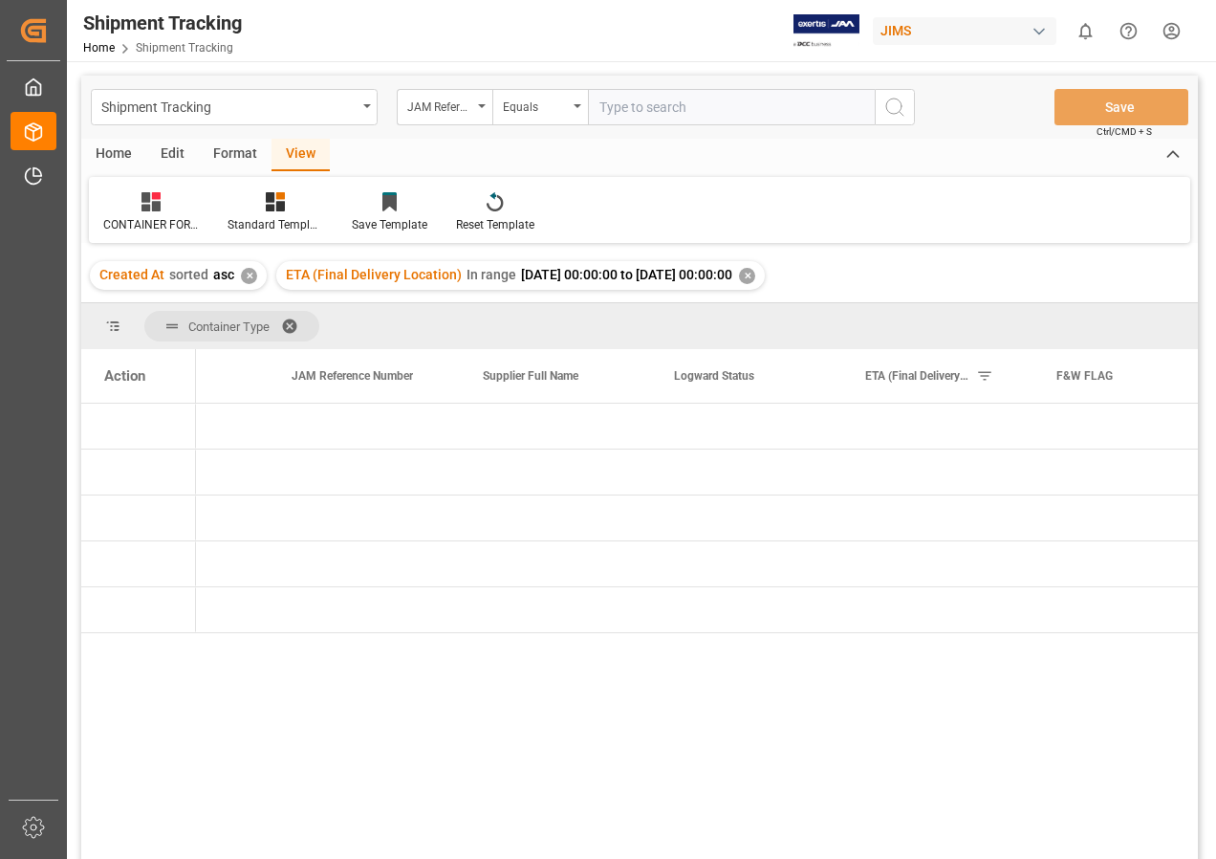
click at [292, 319] on span at bounding box center [296, 325] width 31 height 17
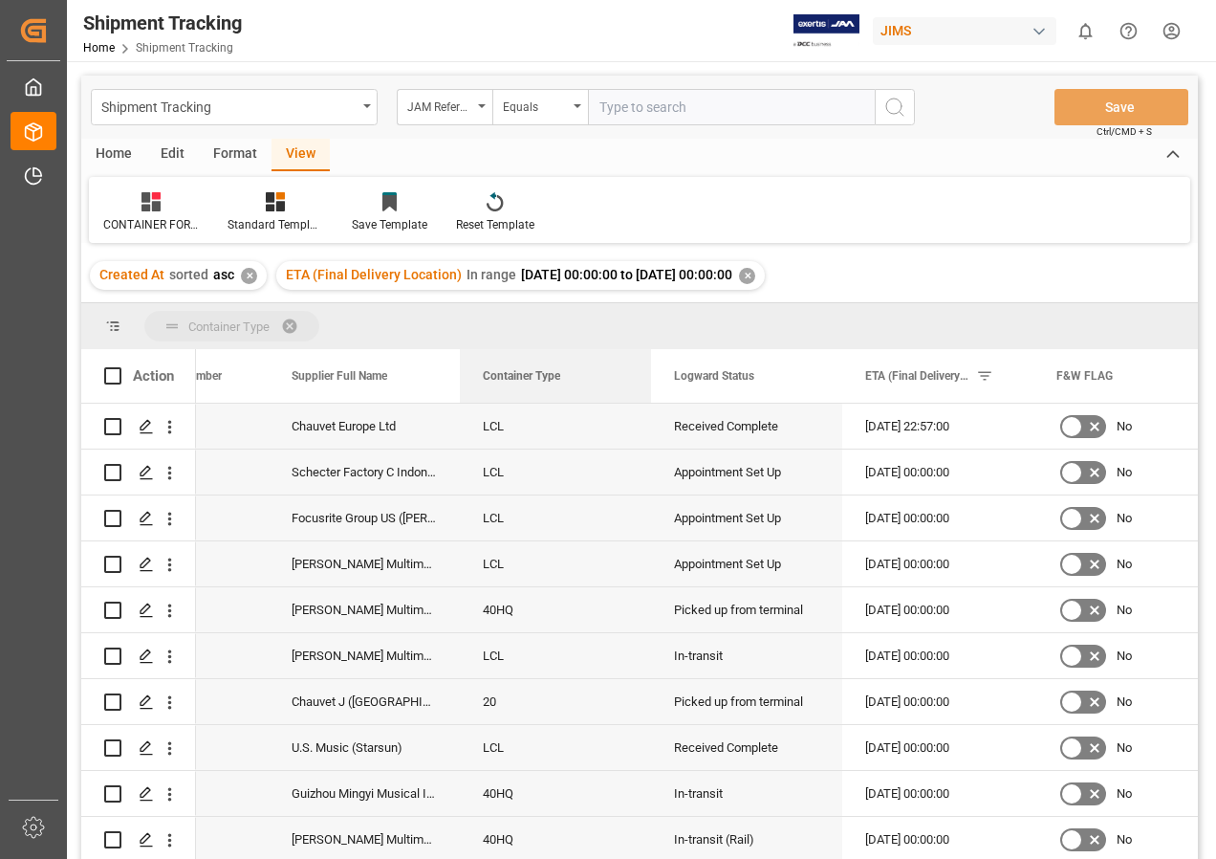
drag, startPoint x: 524, startPoint y: 372, endPoint x: 546, endPoint y: 315, distance: 61.4
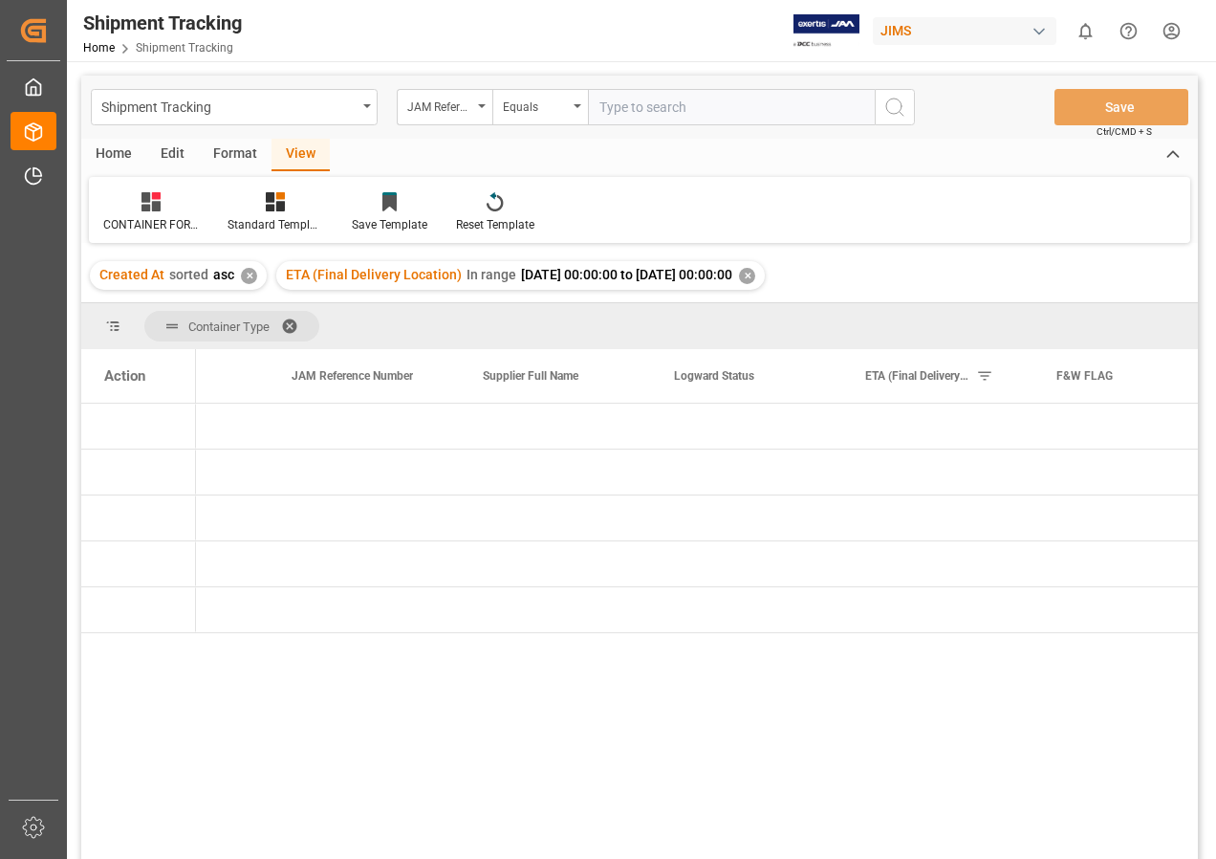
click at [755, 271] on div "✕" at bounding box center [747, 276] width 16 height 16
click at [293, 318] on span at bounding box center [296, 325] width 31 height 17
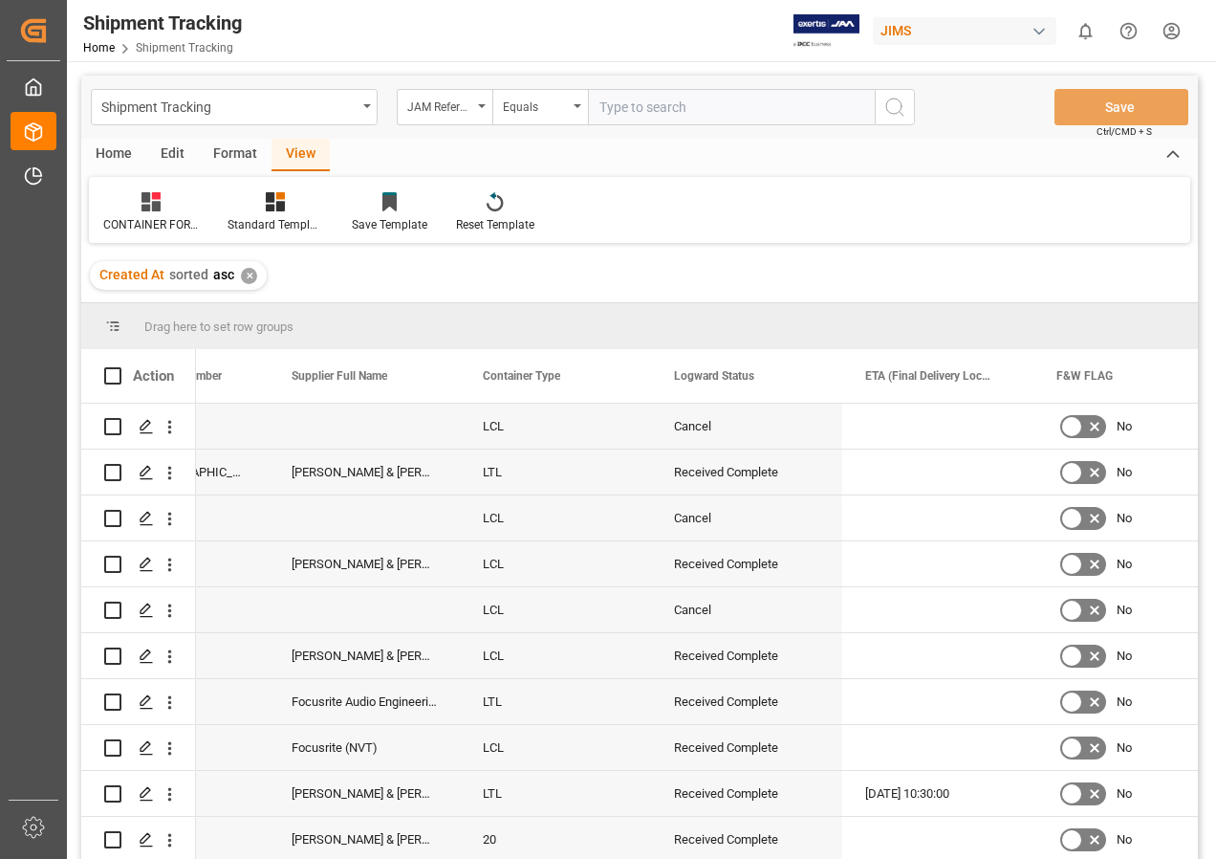
click at [247, 273] on div "✕" at bounding box center [249, 276] width 16 height 16
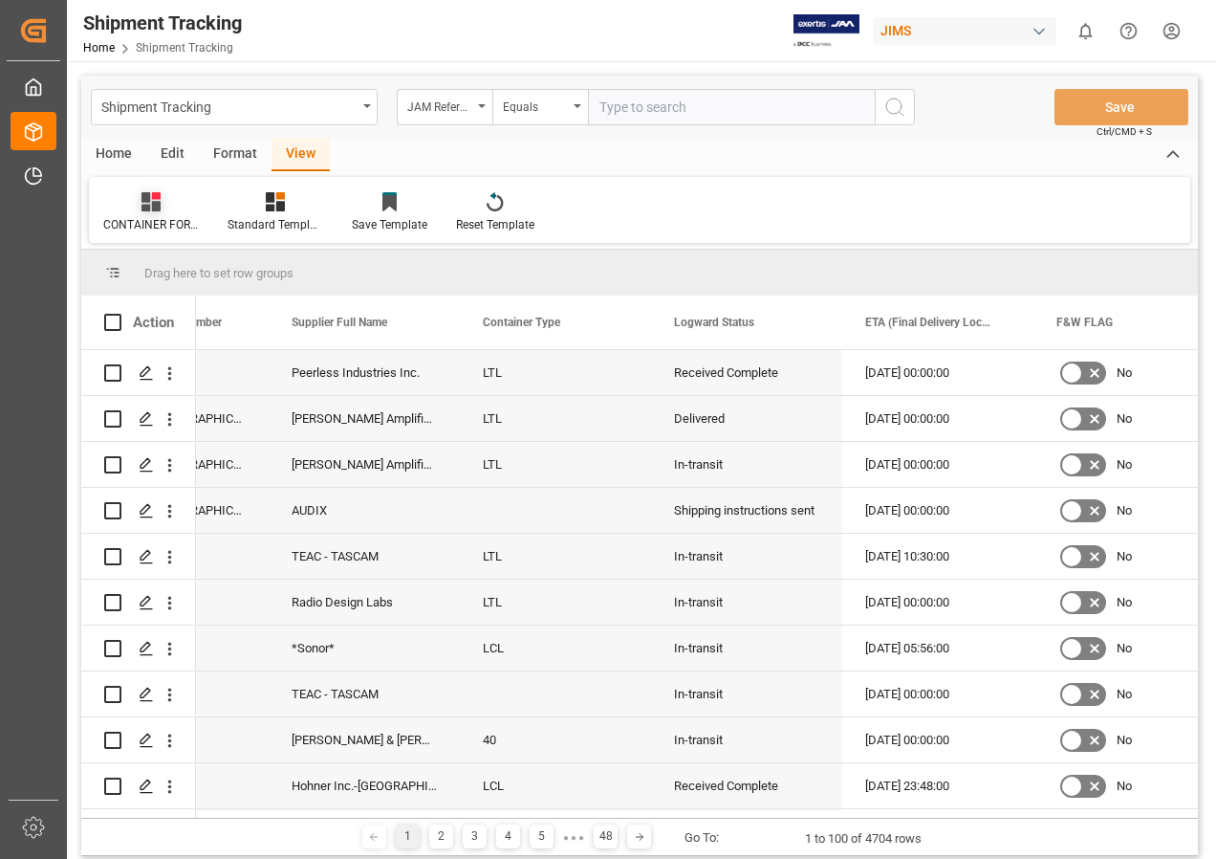
click at [135, 204] on div at bounding box center [151, 201] width 96 height 20
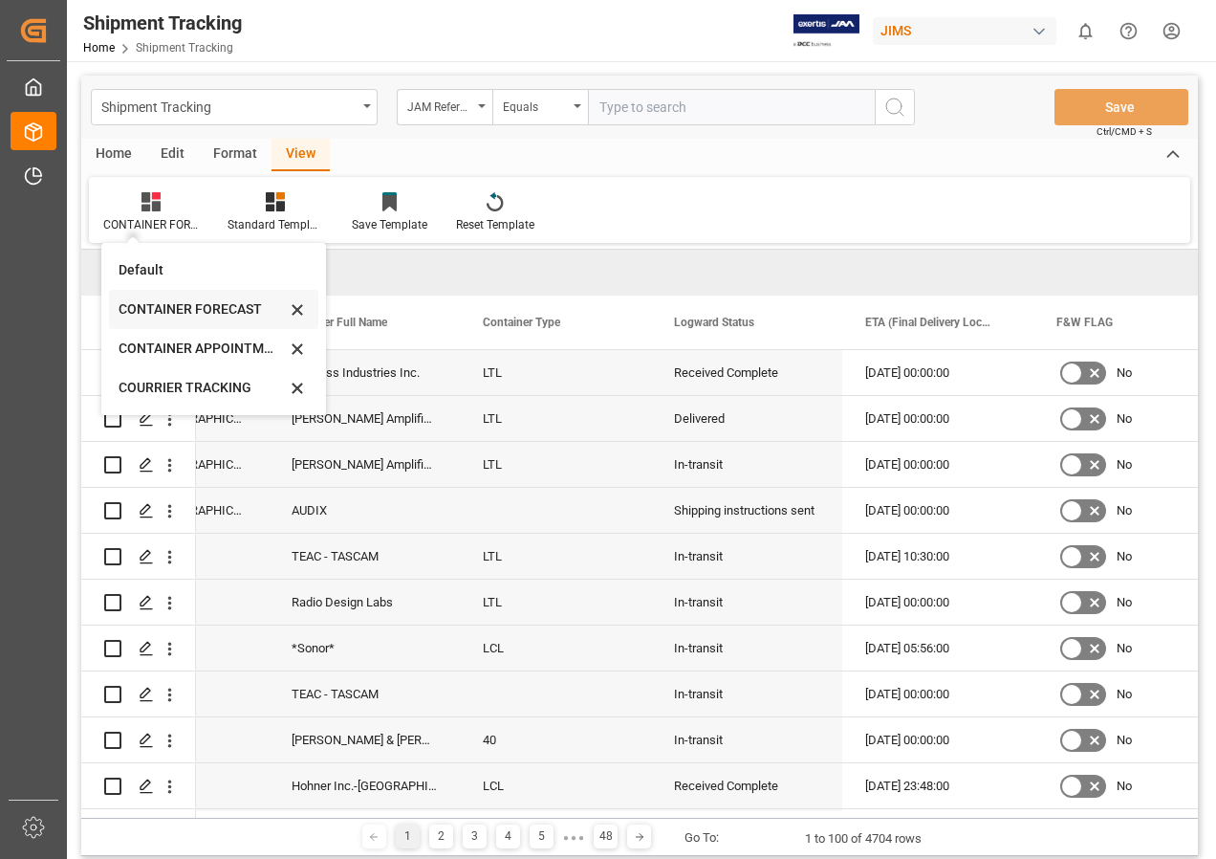
click at [172, 305] on div "CONTAINER FORECAST" at bounding box center [202, 309] width 167 height 20
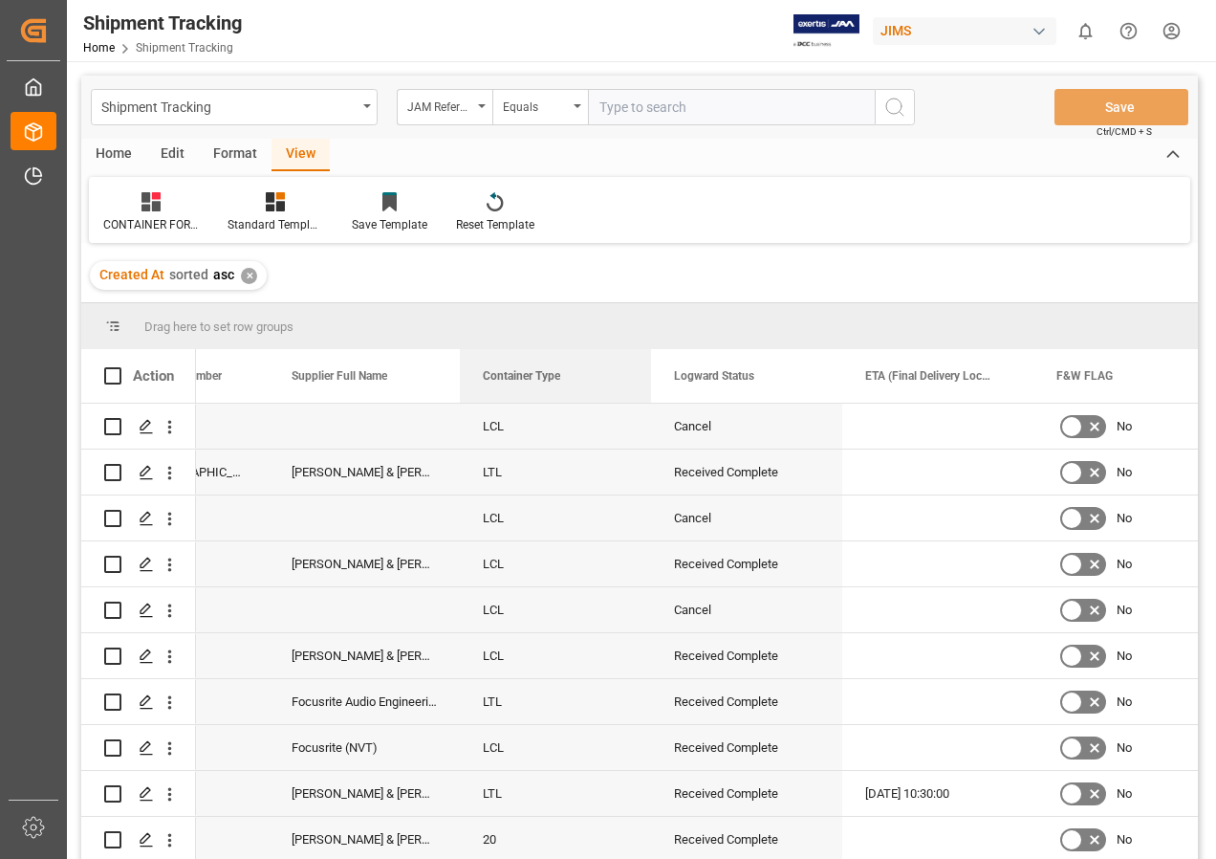
drag, startPoint x: 708, startPoint y: 374, endPoint x: 503, endPoint y: 270, distance: 229.6
click at [503, 270] on div "Shipment Tracking JAM Reference Number Equals Save Ctrl/CMD + S Home Edit Forma…" at bounding box center [639, 493] width 1117 height 834
click at [623, 371] on span at bounding box center [619, 375] width 17 height 17
click at [530, 375] on span "Container Type" at bounding box center [521, 375] width 77 height 13
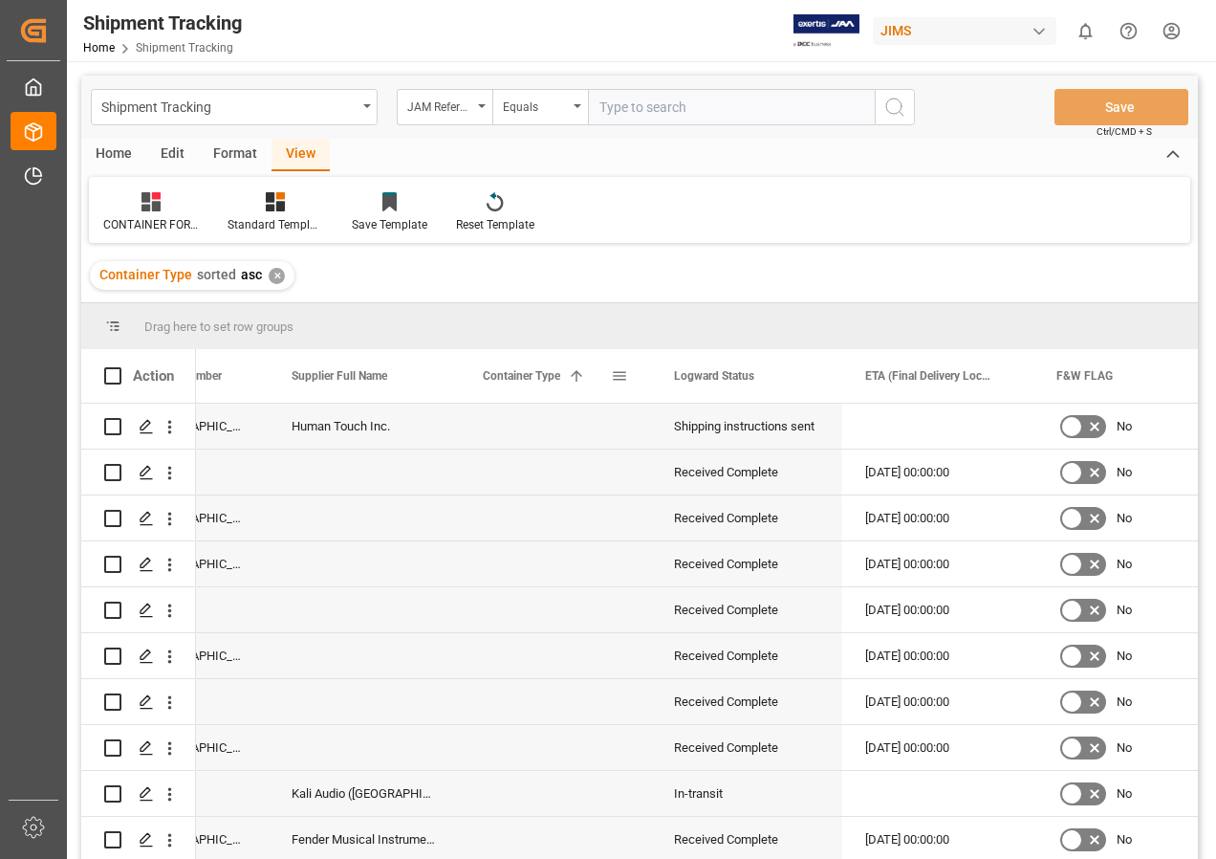
click at [530, 373] on span "Container Type" at bounding box center [521, 375] width 77 height 13
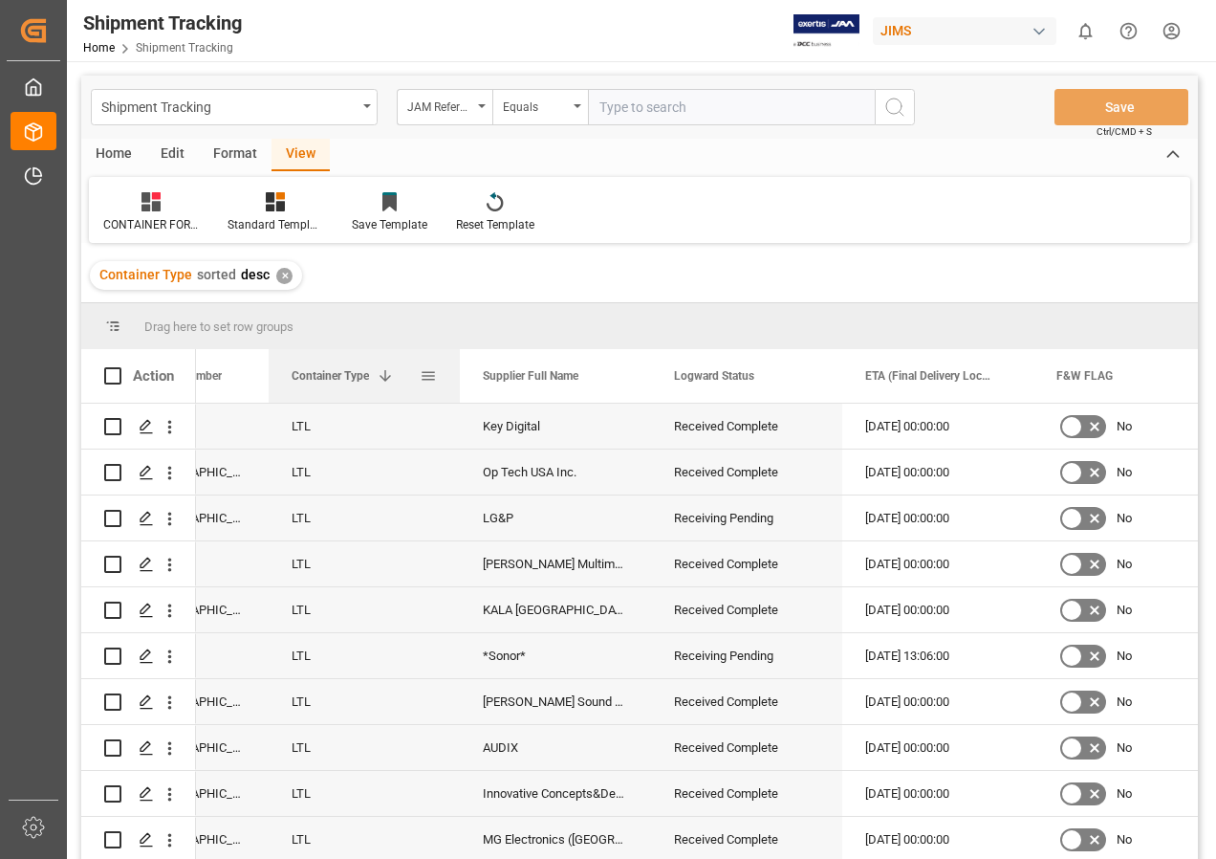
drag, startPoint x: 530, startPoint y: 373, endPoint x: 370, endPoint y: 378, distance: 159.8
click at [370, 378] on div "Container Type 1" at bounding box center [356, 376] width 128 height 54
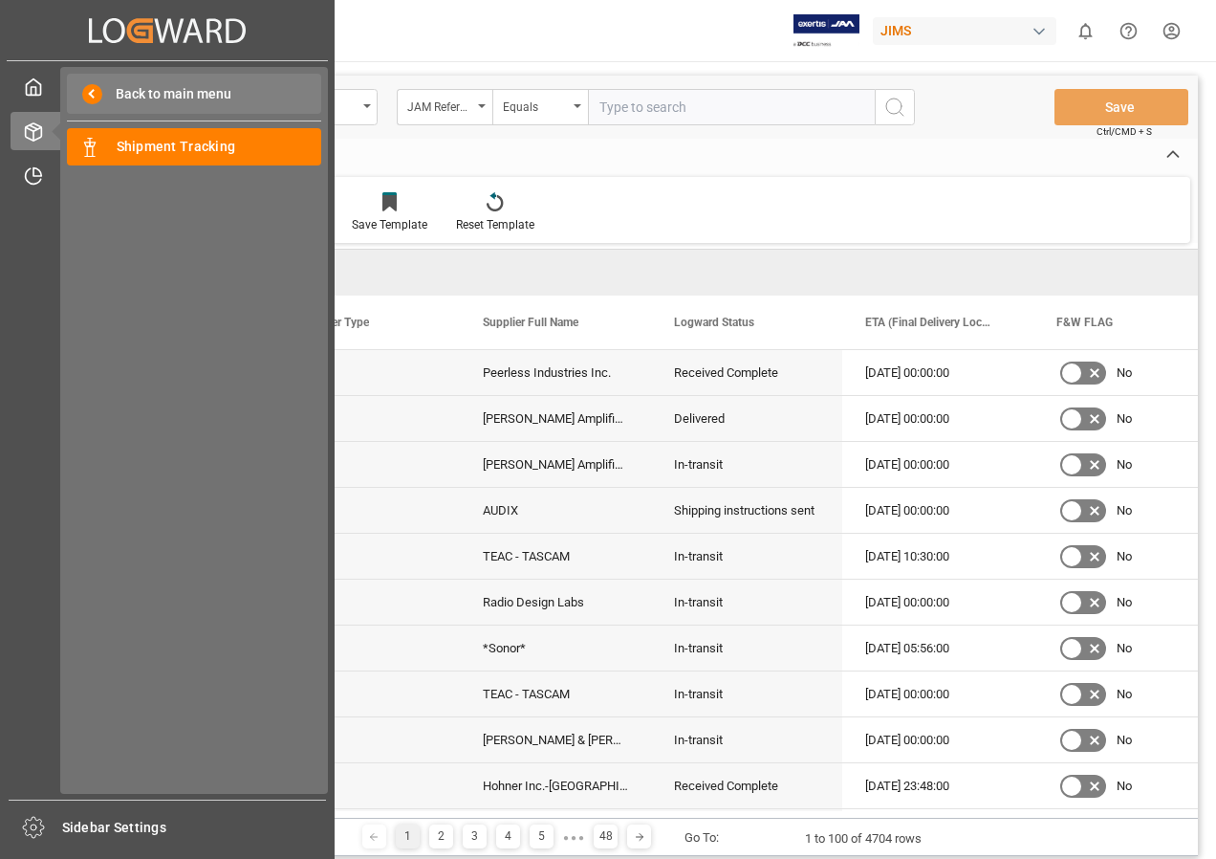
click at [123, 87] on span "Back to main menu" at bounding box center [166, 94] width 129 height 20
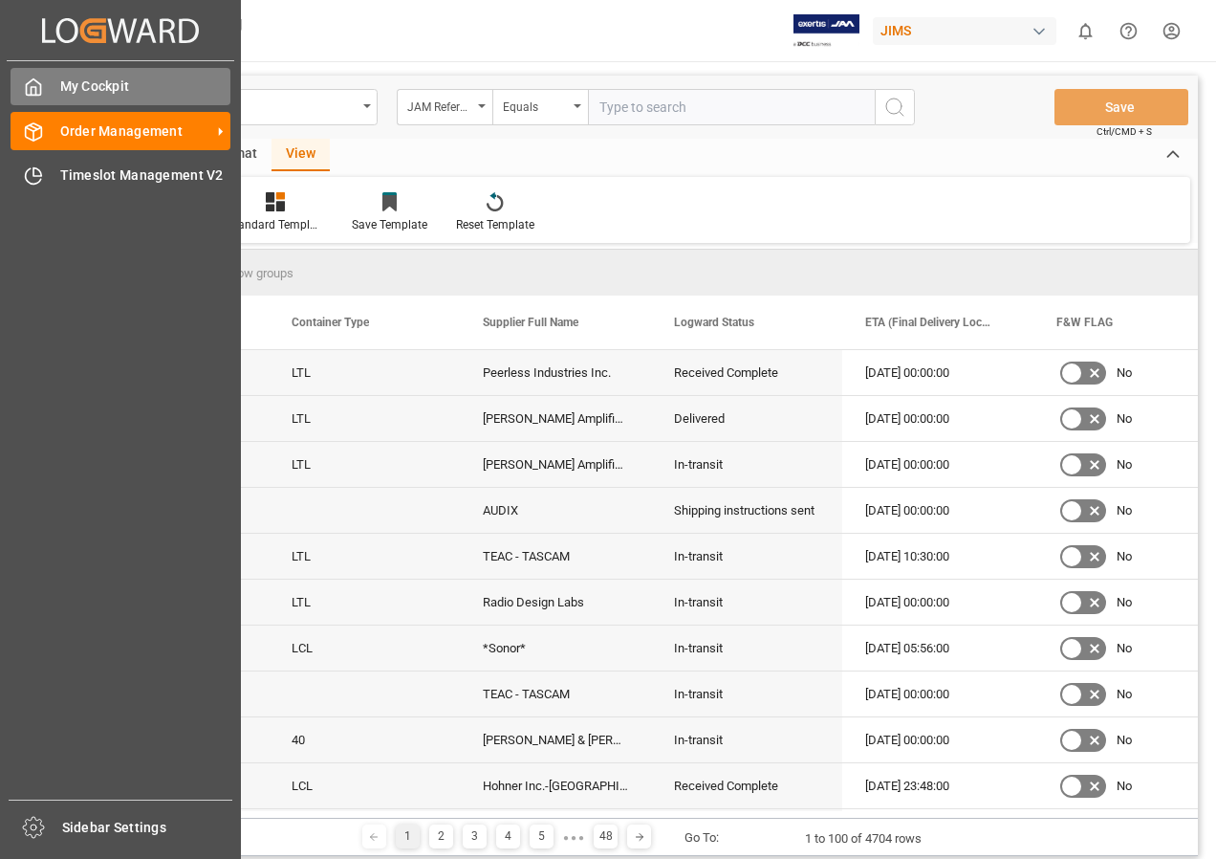
click at [97, 88] on span "My Cockpit" at bounding box center [145, 86] width 171 height 20
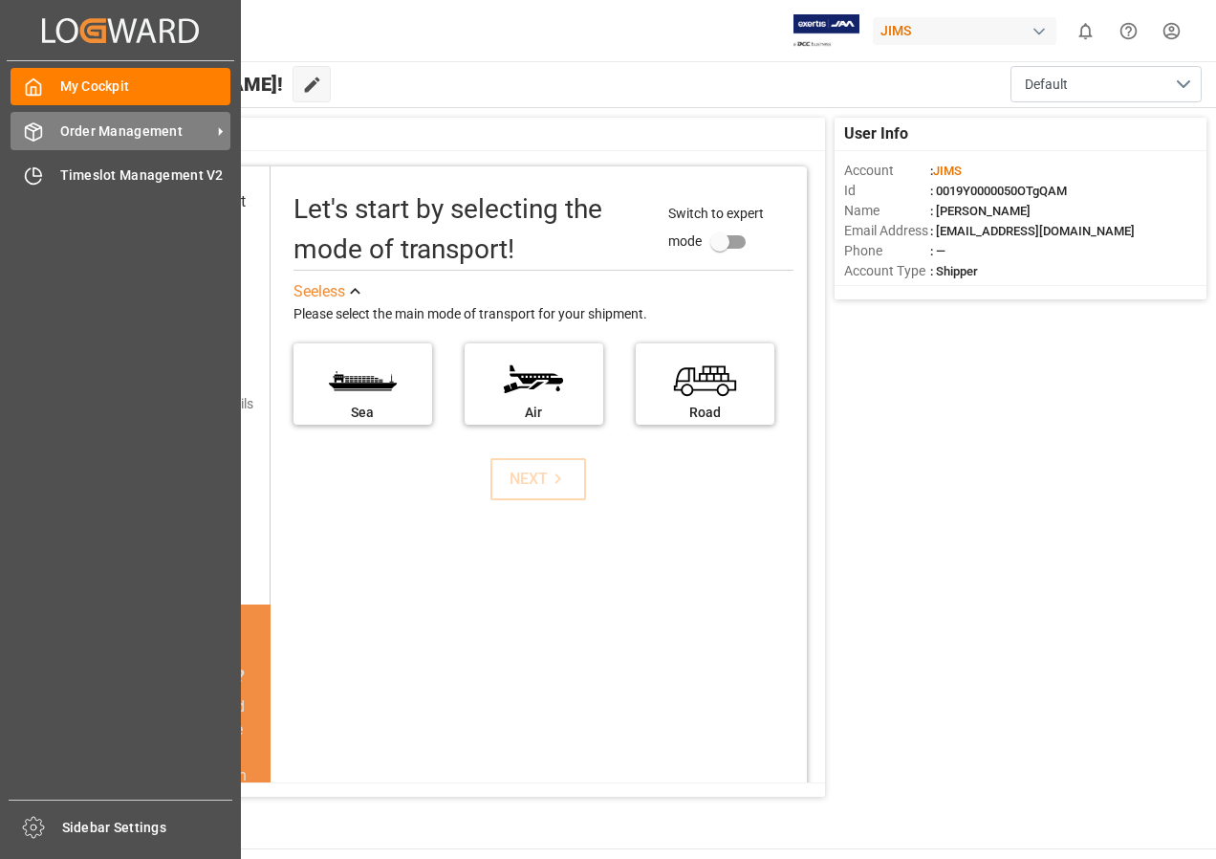
click at [92, 132] on span "Order Management" at bounding box center [135, 131] width 151 height 20
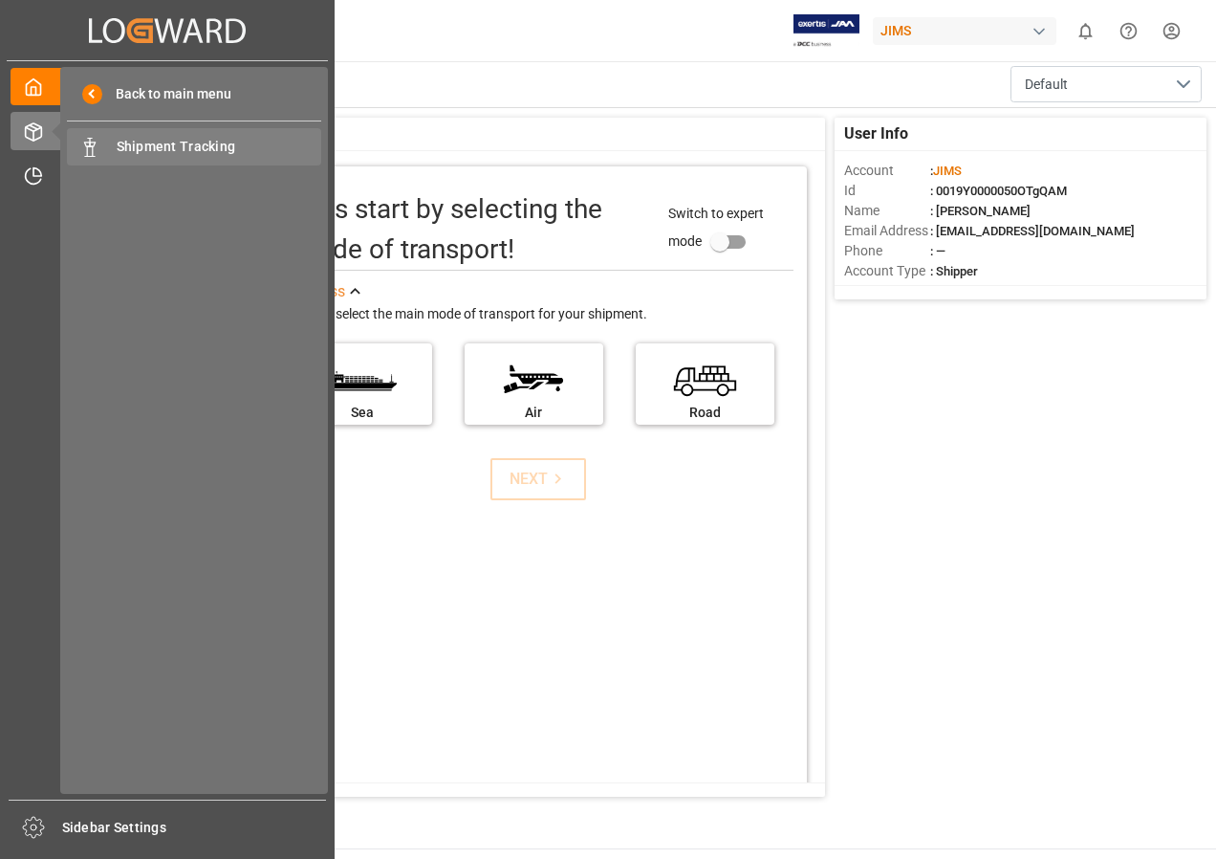
click at [160, 142] on span "Shipment Tracking" at bounding box center [220, 147] width 206 height 20
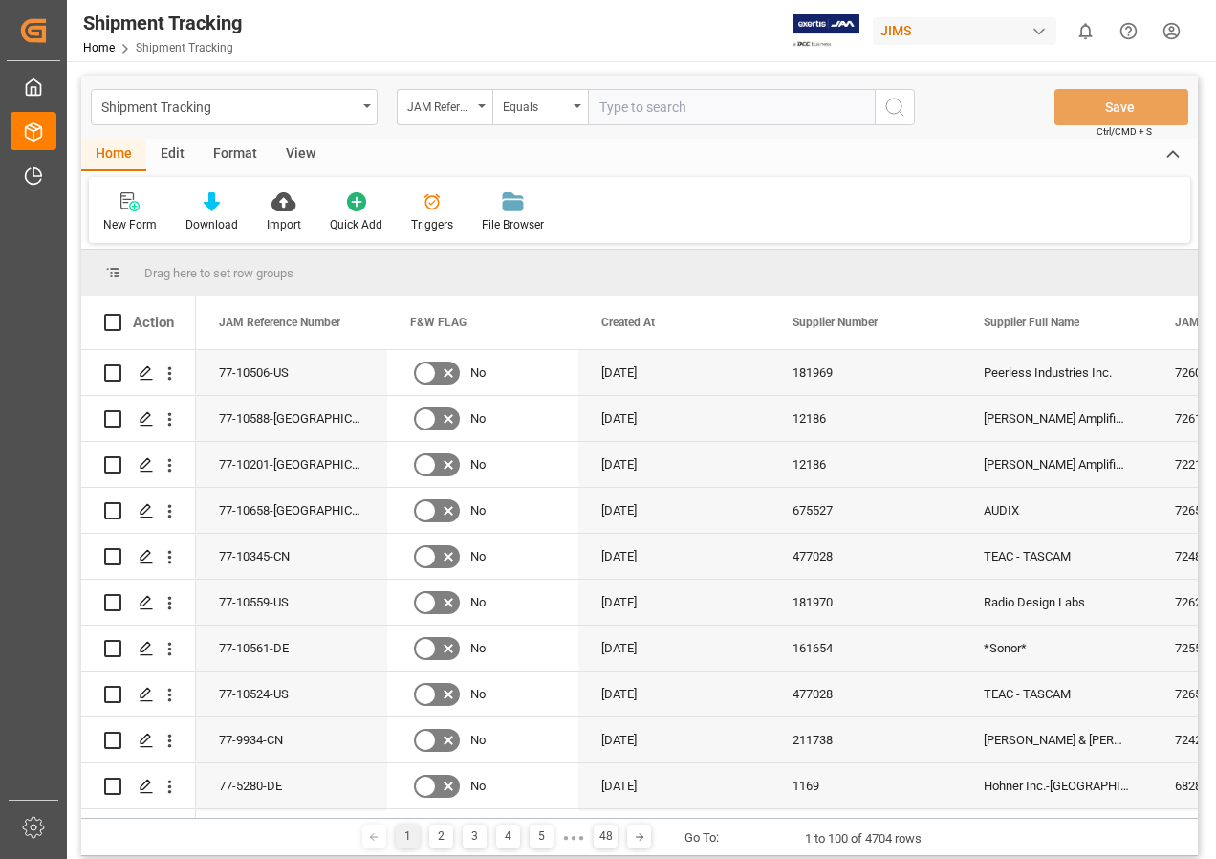
click at [298, 153] on div "View" at bounding box center [301, 155] width 58 height 33
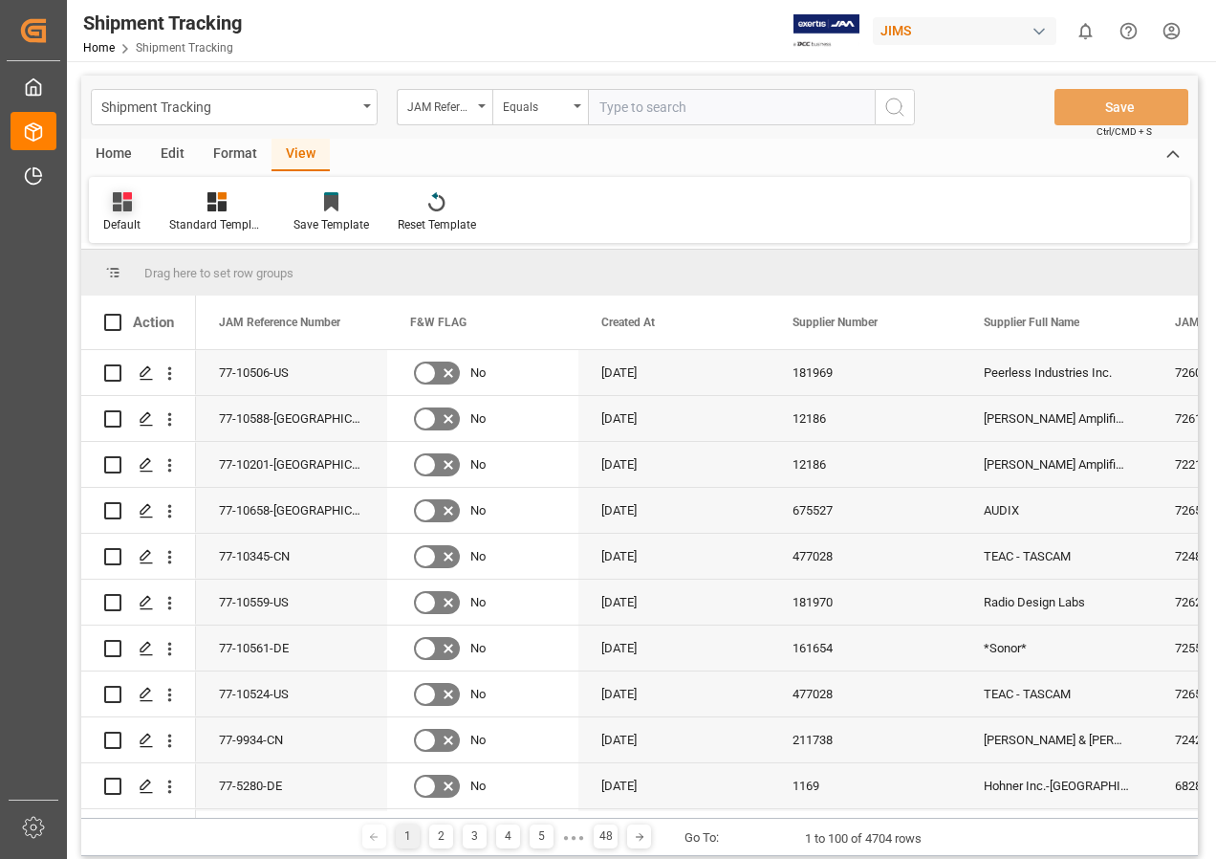
click at [122, 195] on icon at bounding box center [122, 201] width 19 height 19
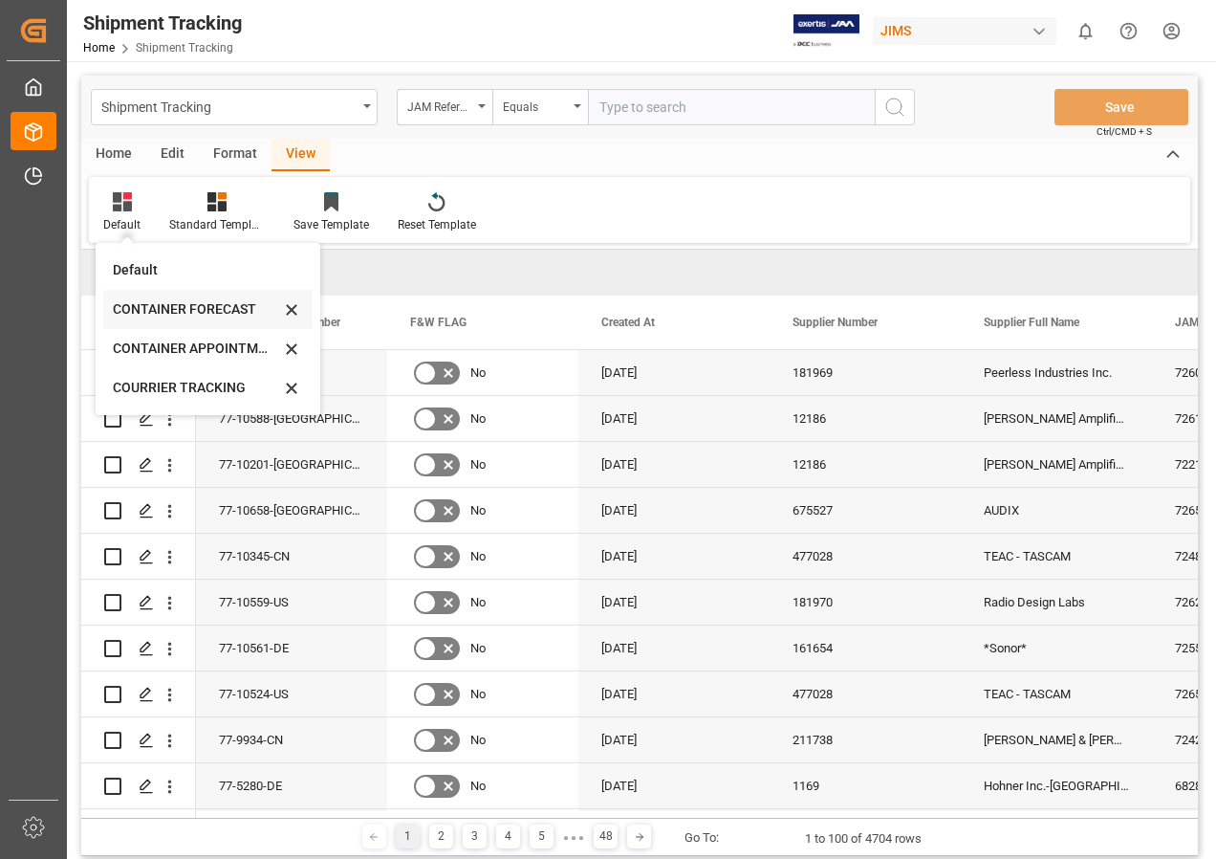
click at [153, 306] on div "CONTAINER FORECAST" at bounding box center [196, 309] width 167 height 20
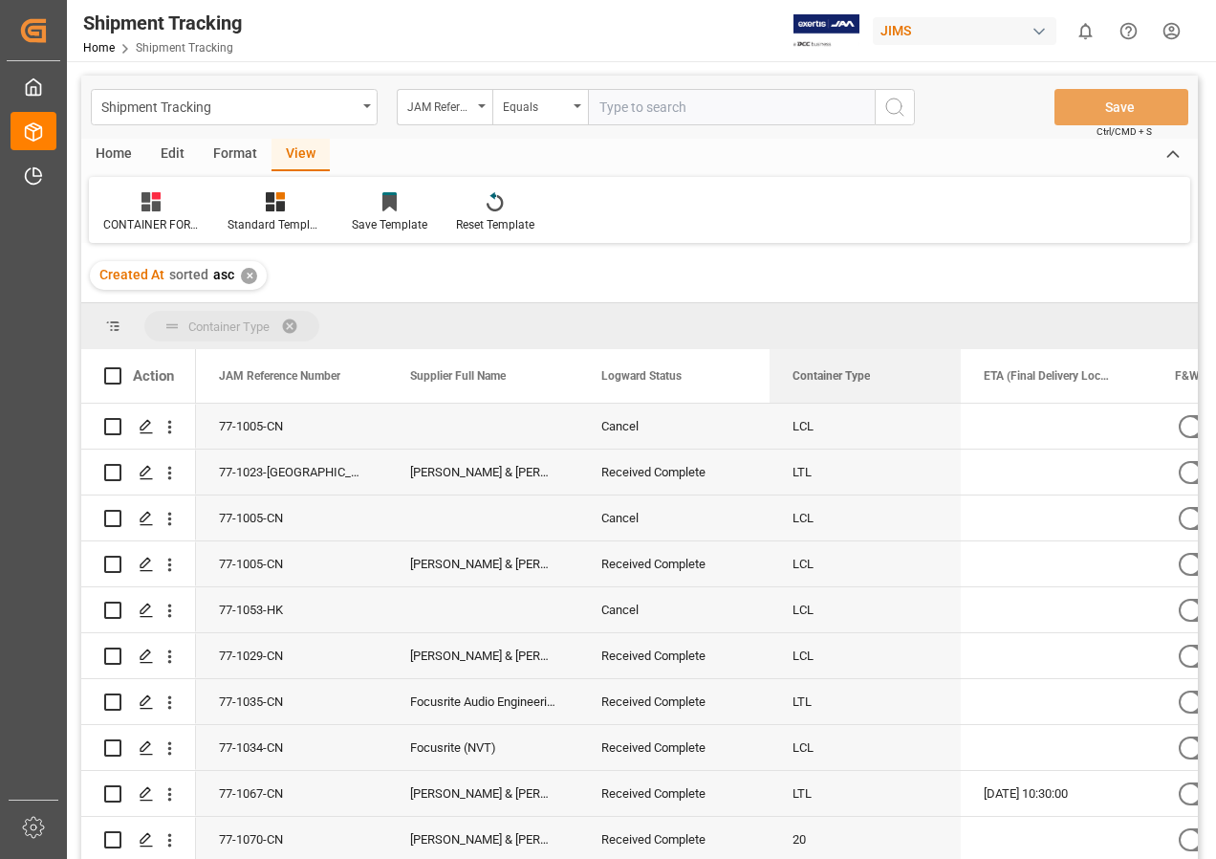
drag, startPoint x: 838, startPoint y: 382, endPoint x: 479, endPoint y: 322, distance: 363.6
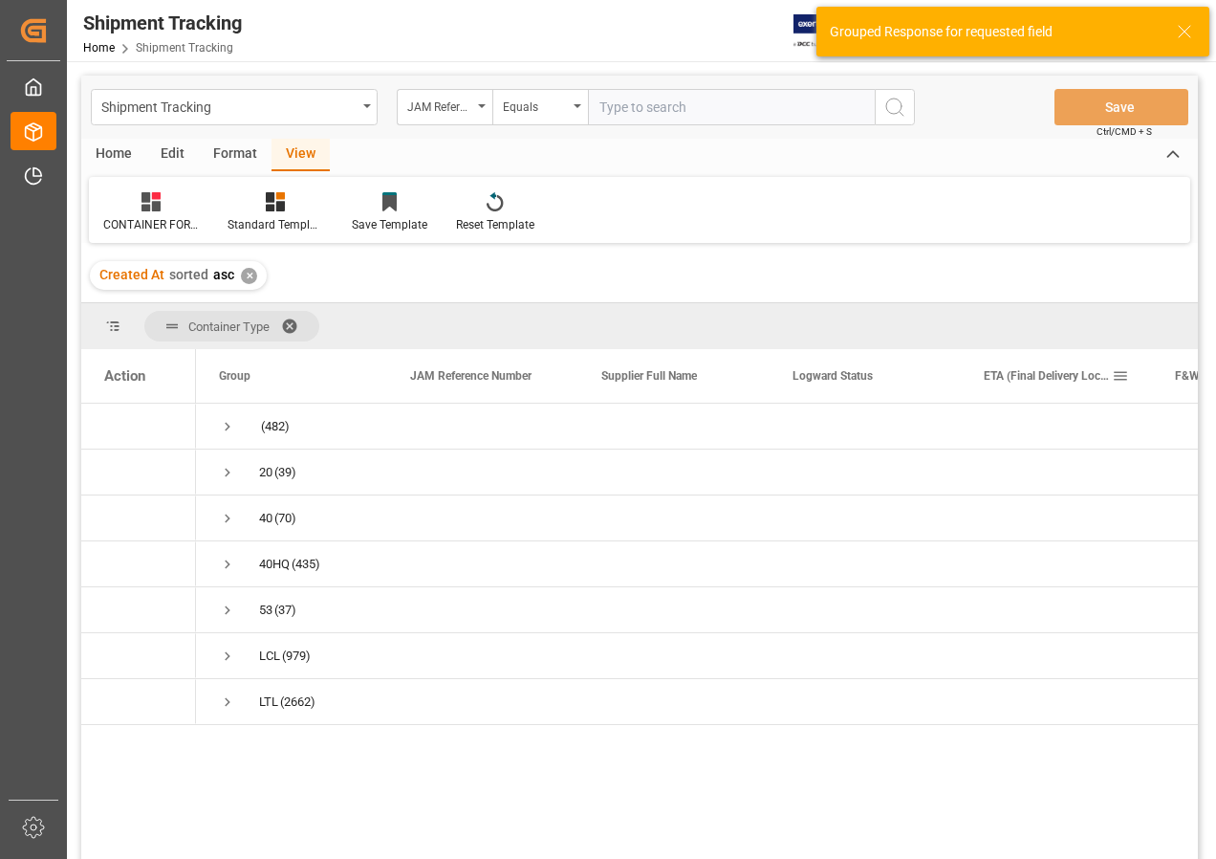
click at [1120, 374] on span at bounding box center [1120, 375] width 17 height 17
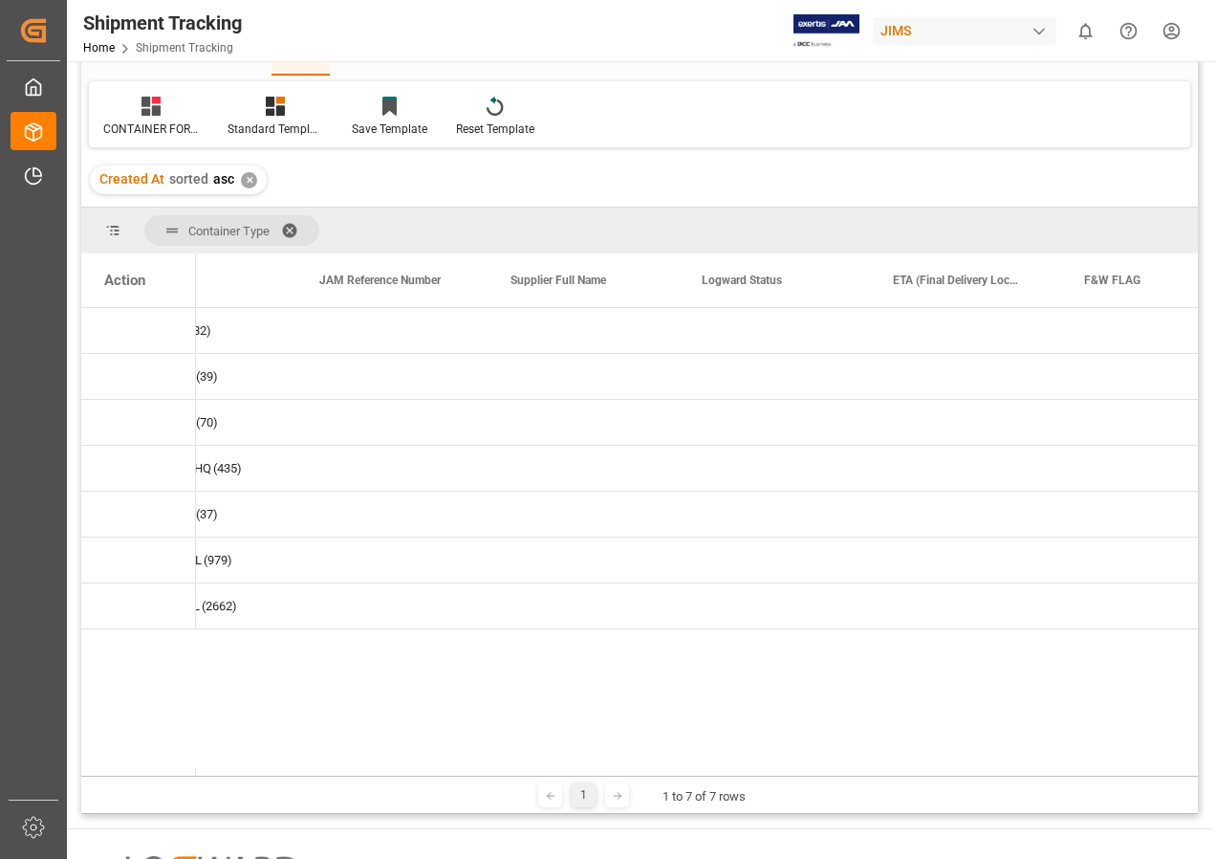
scroll to position [0, 133]
click at [985, 275] on span at bounding box center [987, 280] width 17 height 17
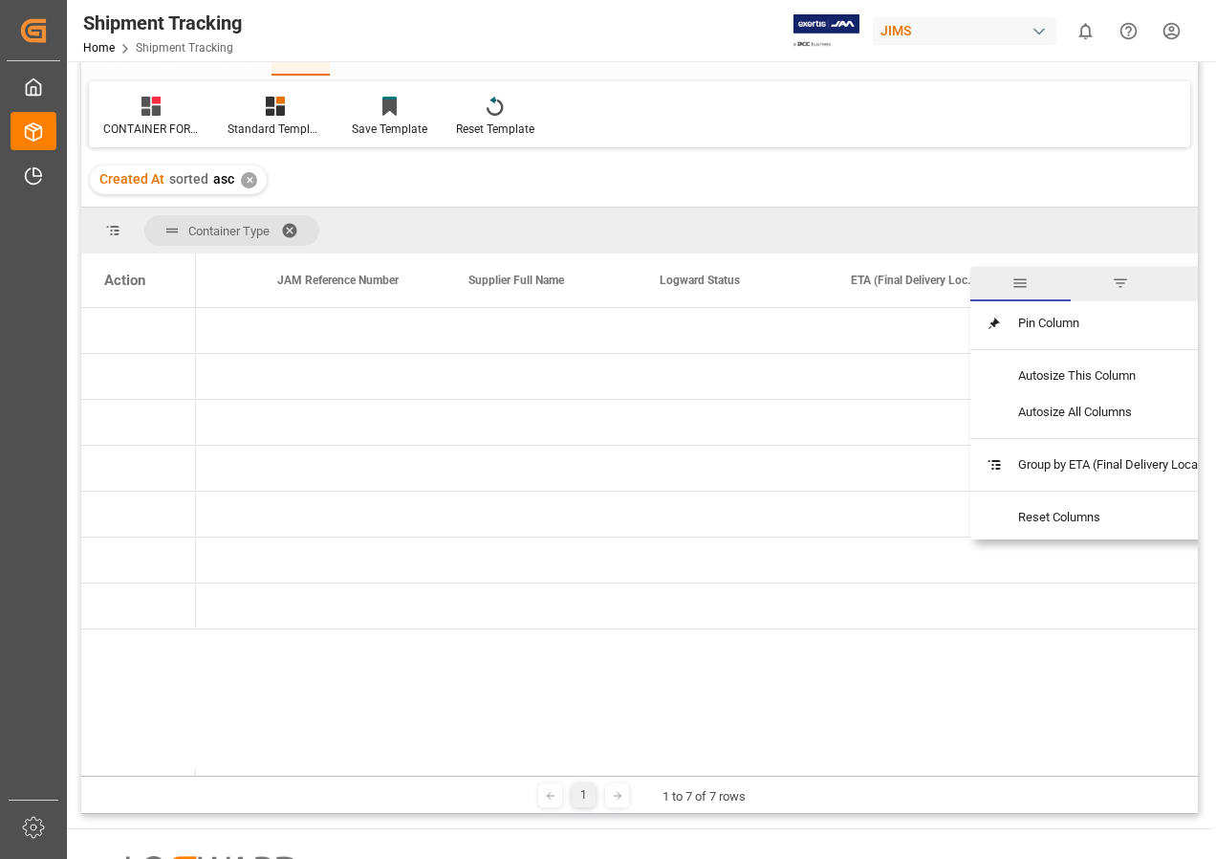
click at [1125, 282] on span "filter" at bounding box center [1120, 282] width 17 height 17
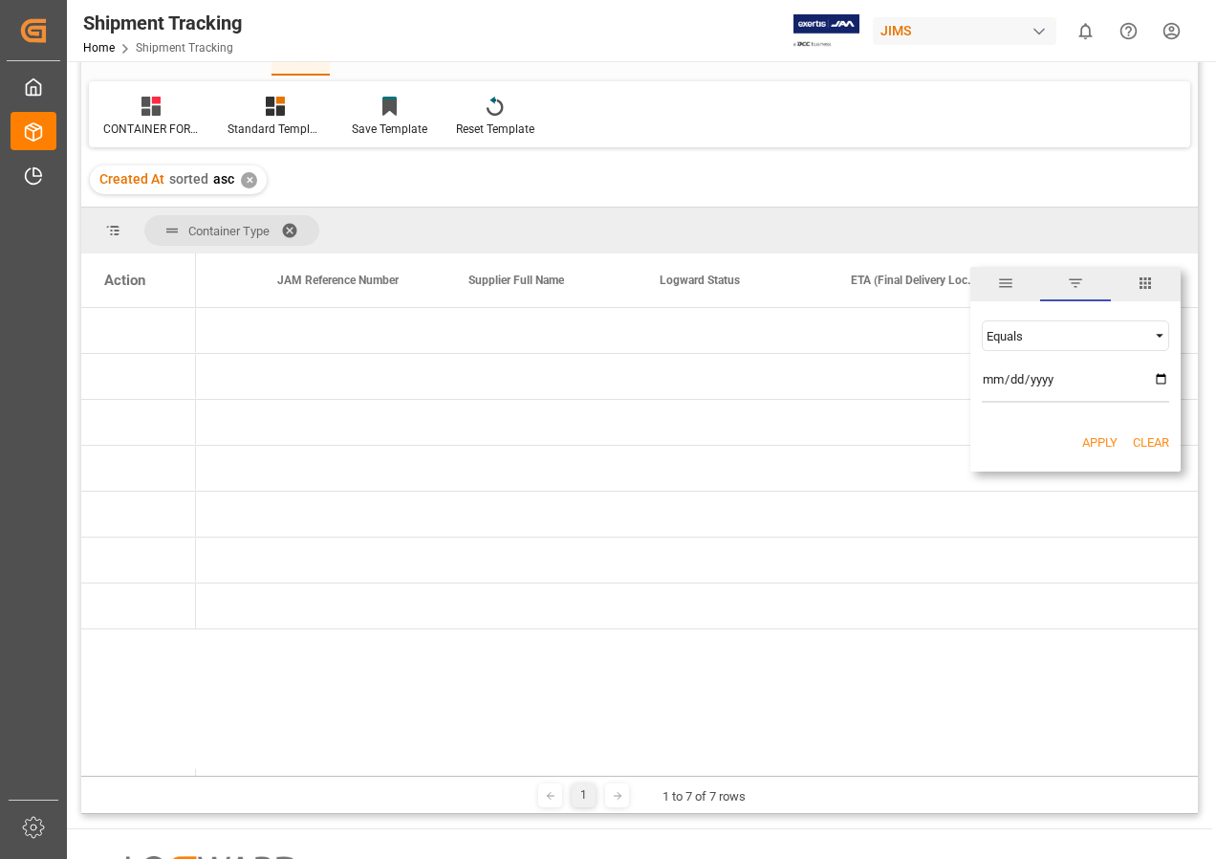
click at [1158, 334] on span "Filtering operator" at bounding box center [1159, 335] width 17 height 17
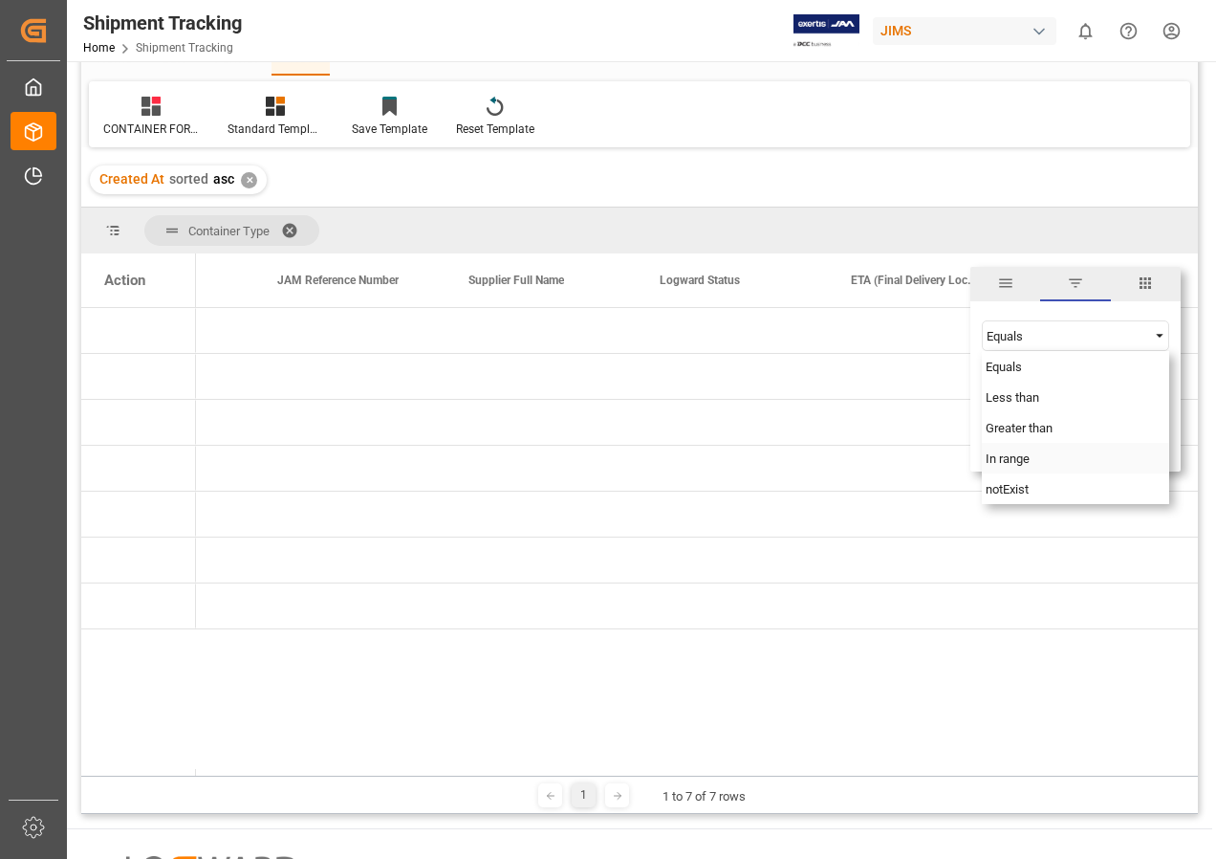
click at [1024, 457] on span "In range" at bounding box center [1008, 458] width 44 height 14
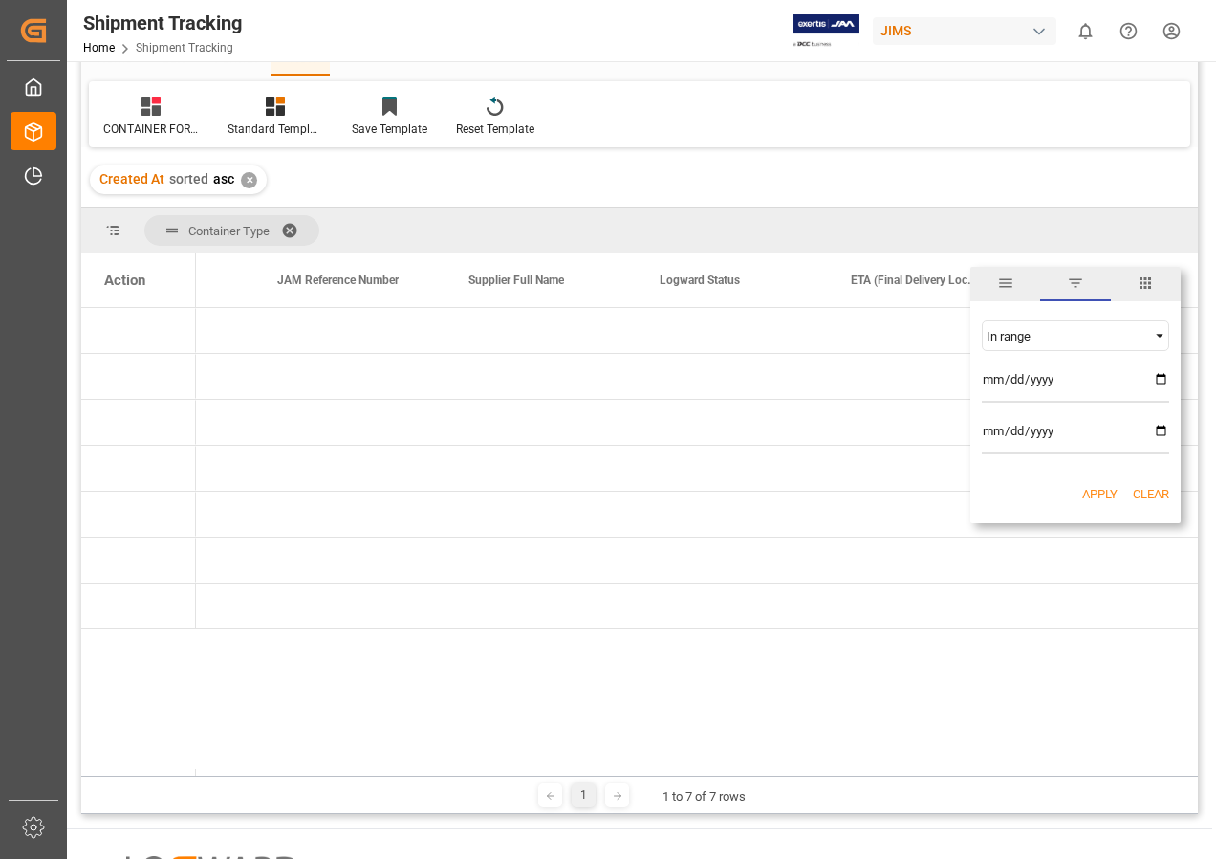
click at [1158, 376] on input "date" at bounding box center [1075, 383] width 187 height 38
type input "[DATE]"
click at [1157, 429] on input "date" at bounding box center [1075, 435] width 187 height 38
type input "[DATE]"
click at [1091, 489] on button "Apply" at bounding box center [1099, 494] width 35 height 19
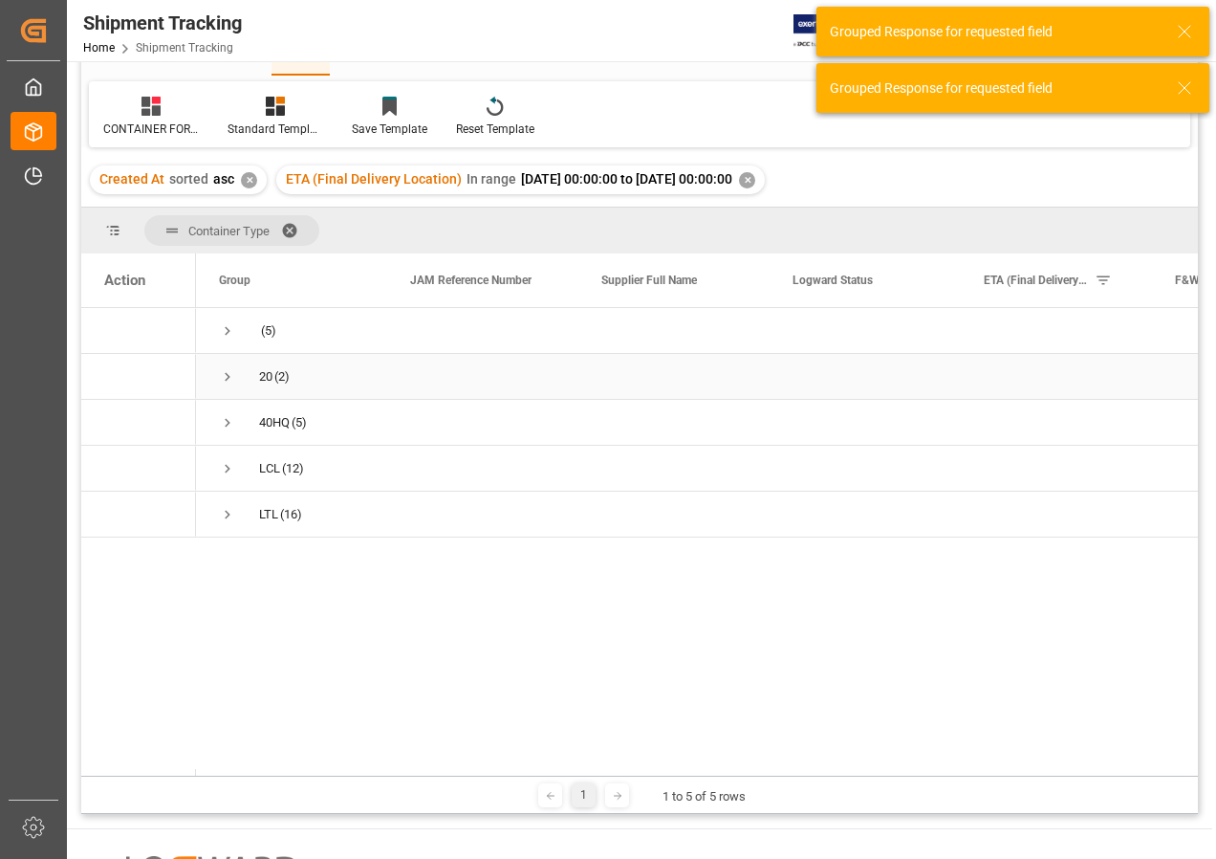
click at [226, 377] on span "Press SPACE to select this row." at bounding box center [227, 376] width 17 height 17
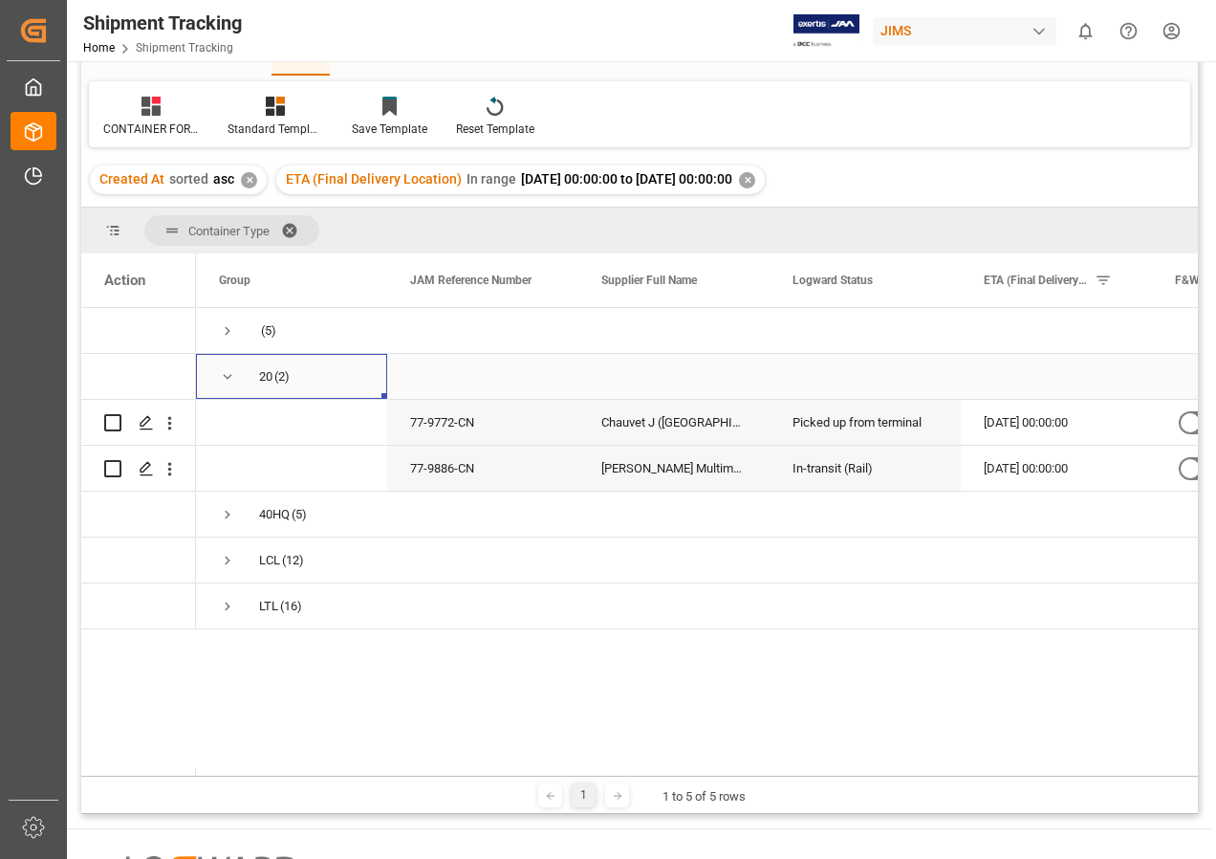
click at [229, 377] on span "Press SPACE to select this row." at bounding box center [227, 376] width 17 height 17
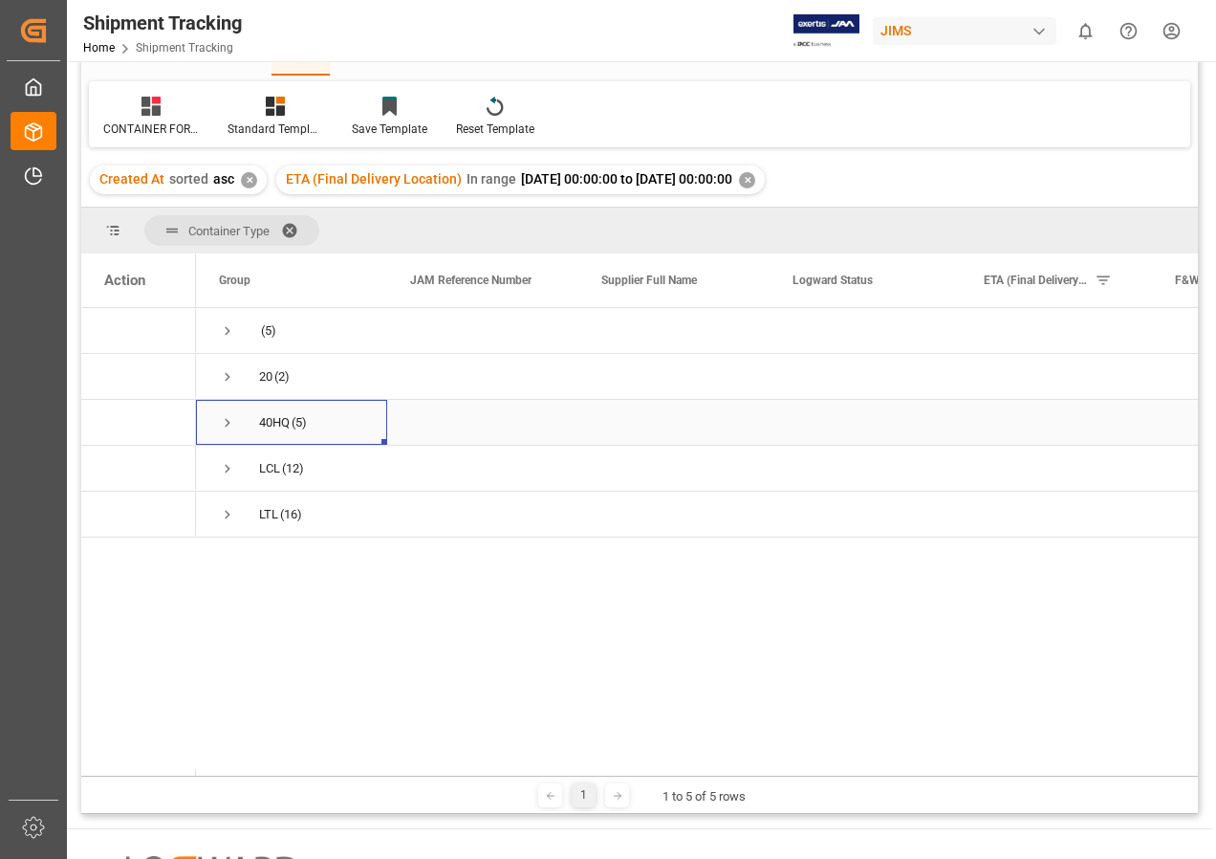
click at [227, 422] on span "Press SPACE to select this row." at bounding box center [227, 422] width 17 height 17
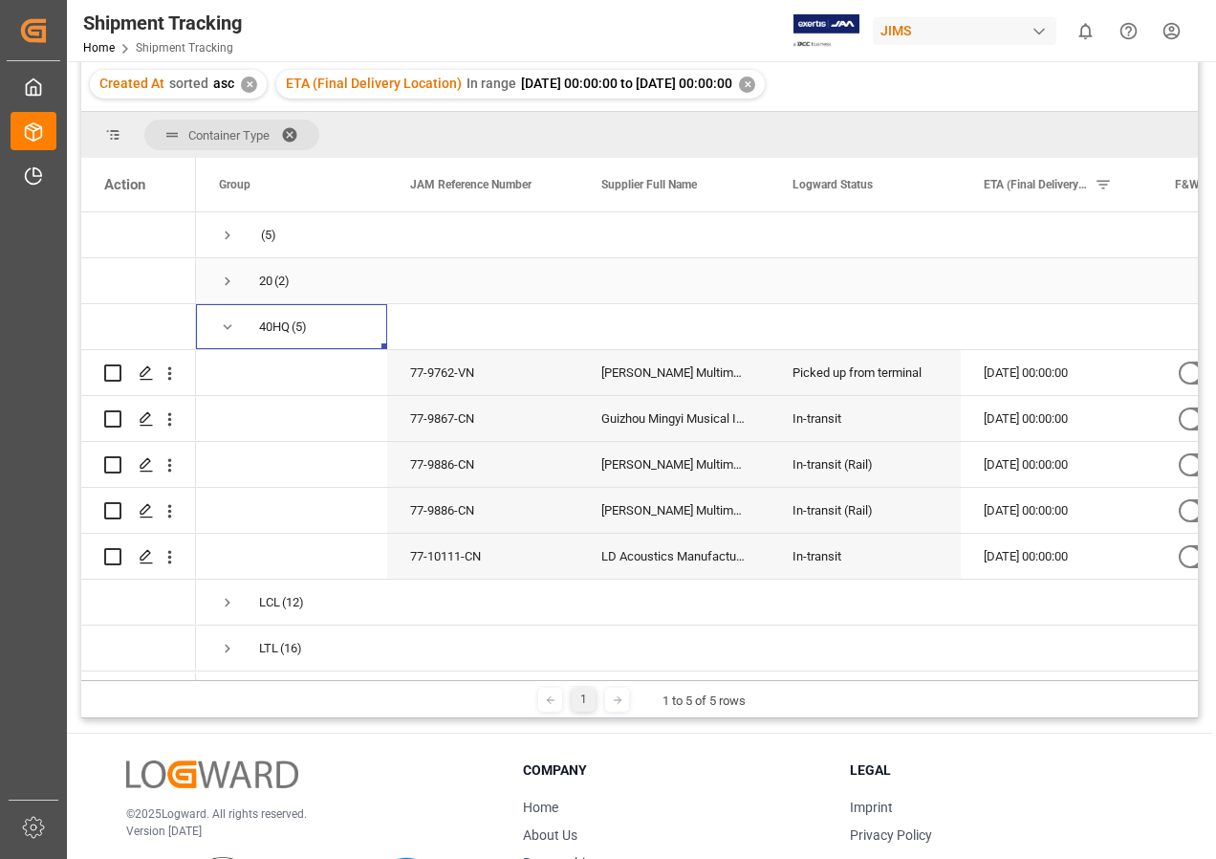
click at [228, 278] on span "Press SPACE to select this row." at bounding box center [227, 281] width 17 height 17
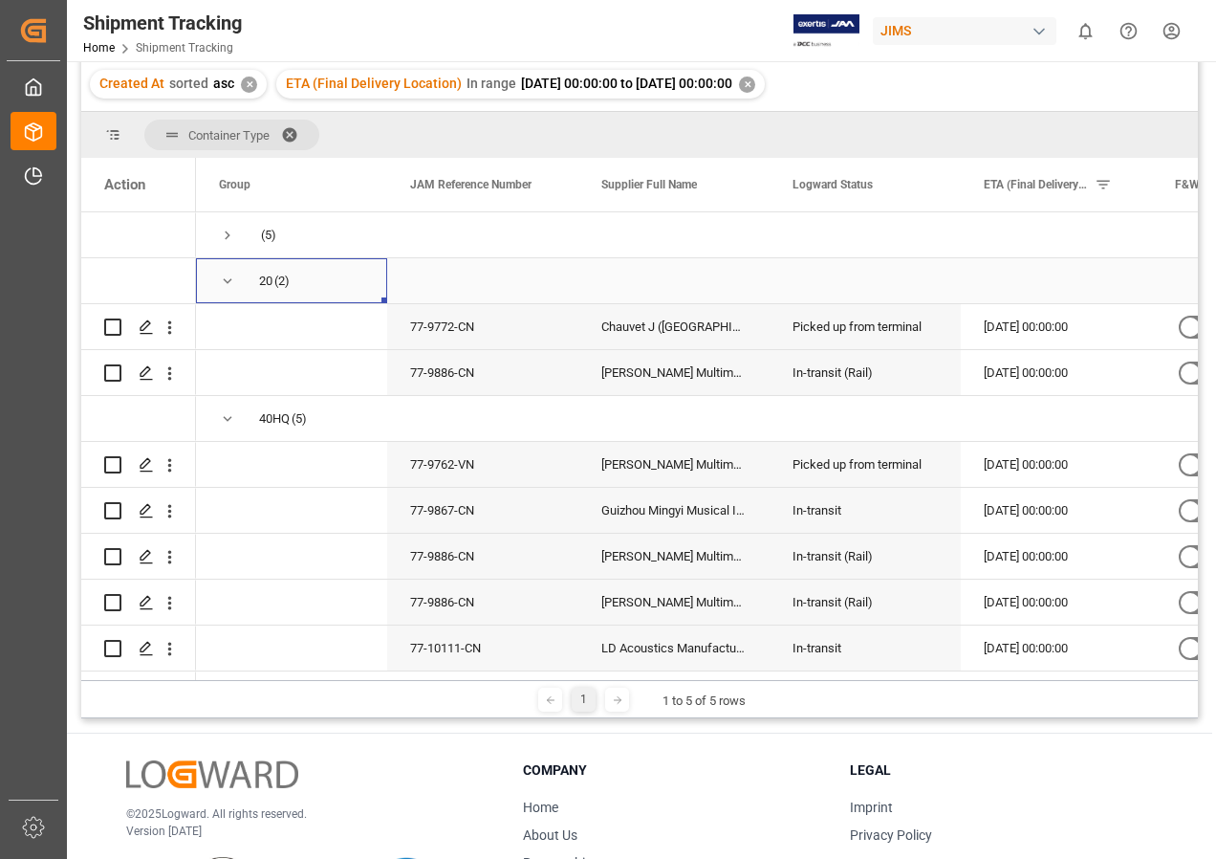
click at [228, 278] on span "Press SPACE to select this row." at bounding box center [227, 281] width 17 height 17
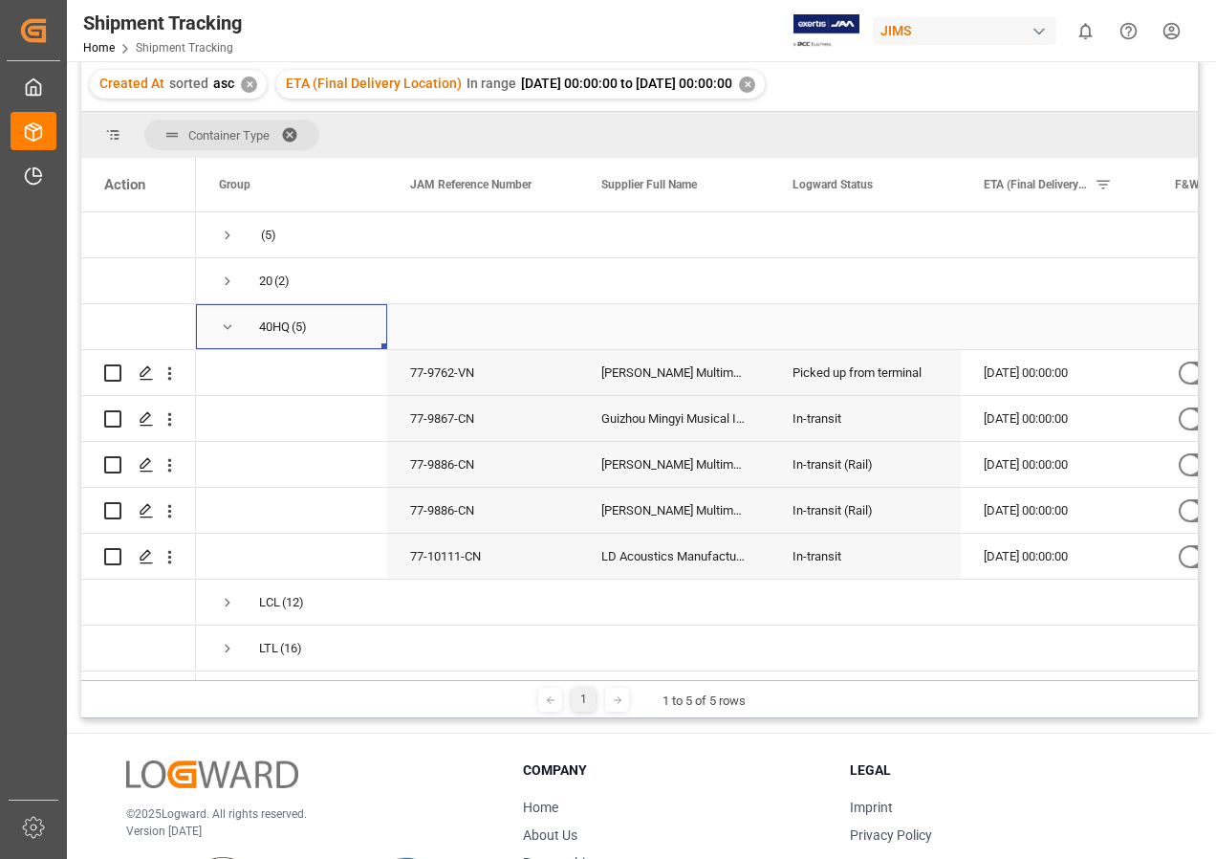
click at [228, 324] on span "Press SPACE to select this row." at bounding box center [227, 326] width 17 height 17
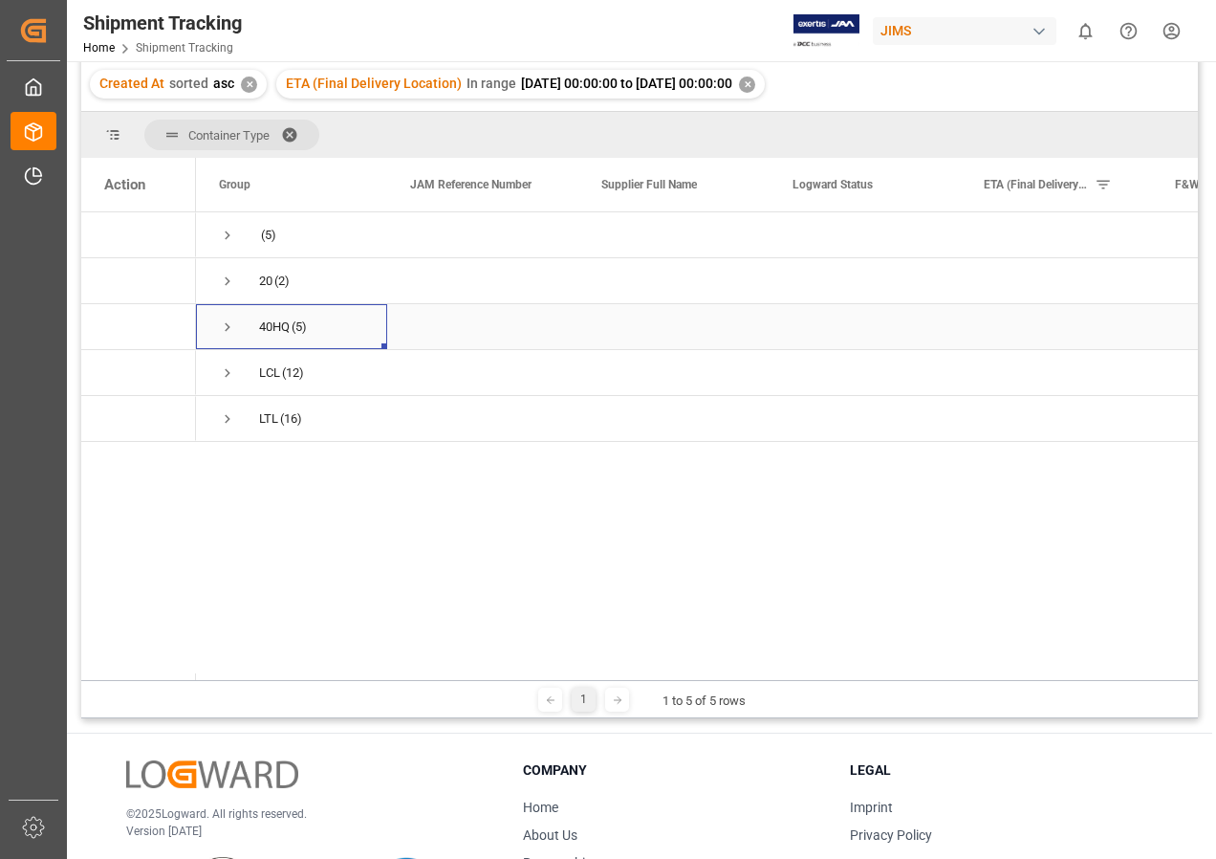
click at [228, 324] on span "Press SPACE to select this row." at bounding box center [227, 326] width 17 height 17
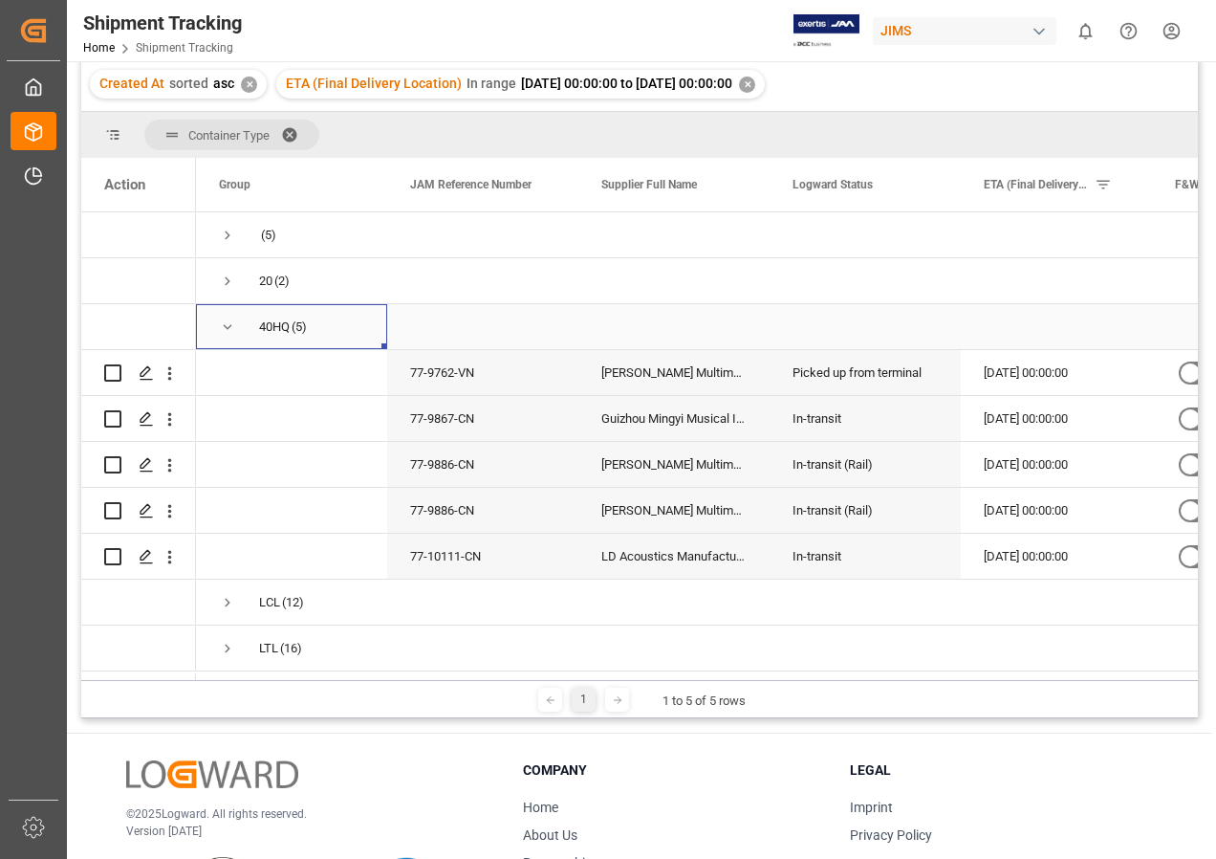
click at [232, 325] on span "Press SPACE to select this row." at bounding box center [227, 326] width 17 height 17
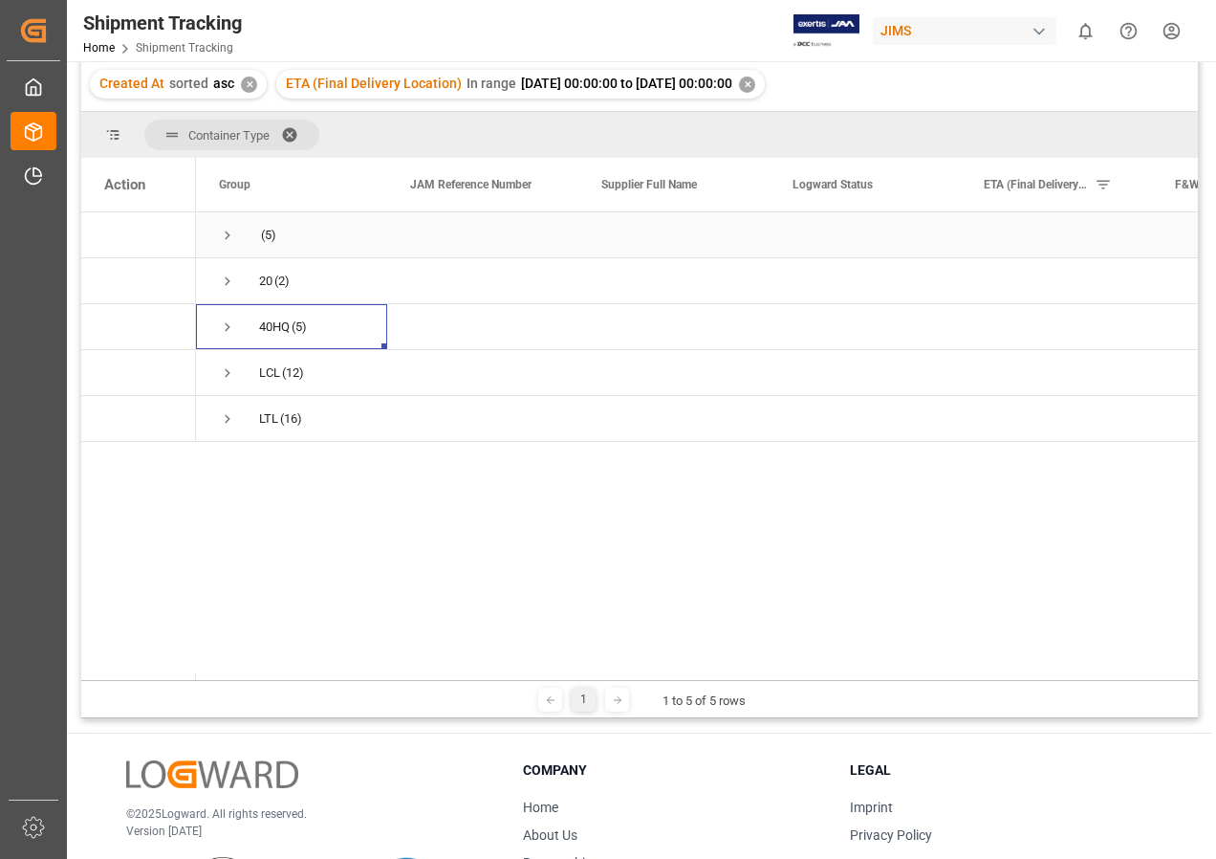
click at [226, 234] on span "Press SPACE to select this row." at bounding box center [227, 235] width 17 height 17
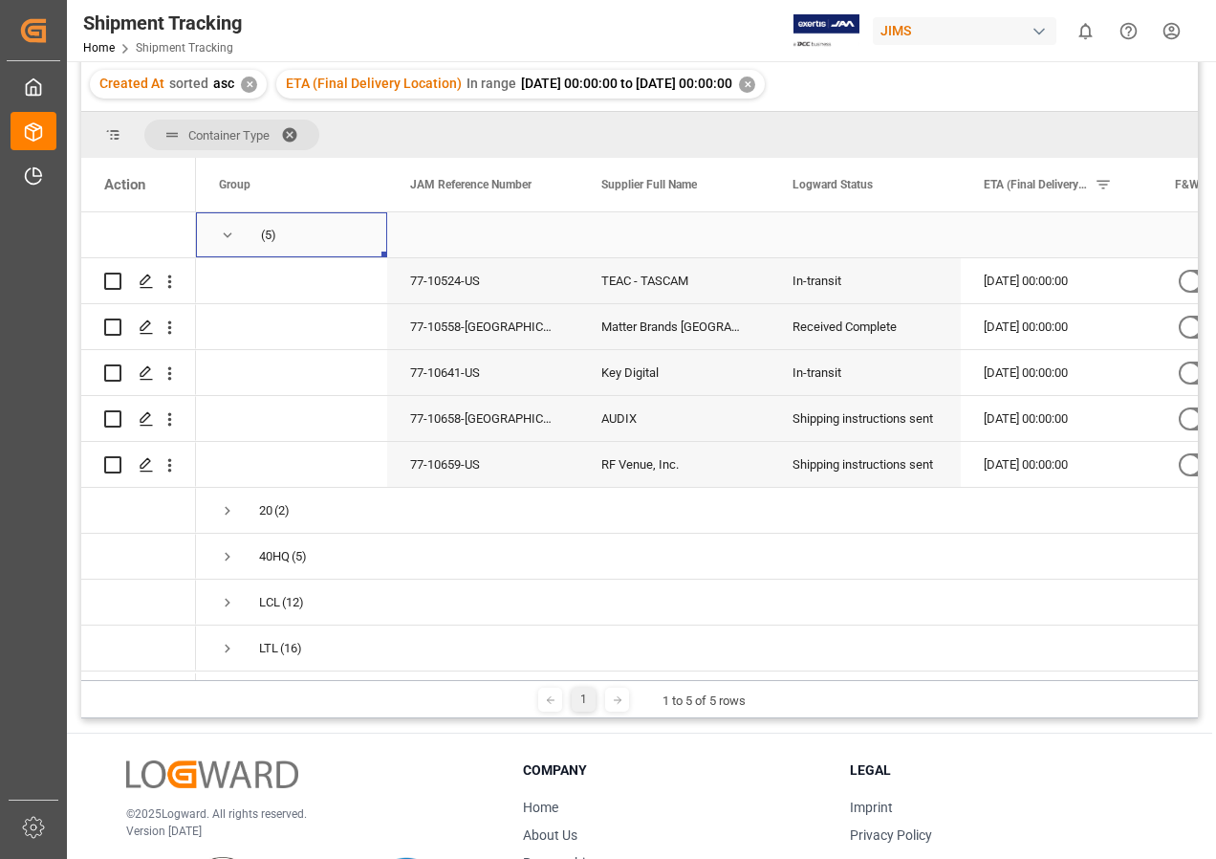
click at [231, 233] on span "Press SPACE to select this row." at bounding box center [227, 235] width 17 height 17
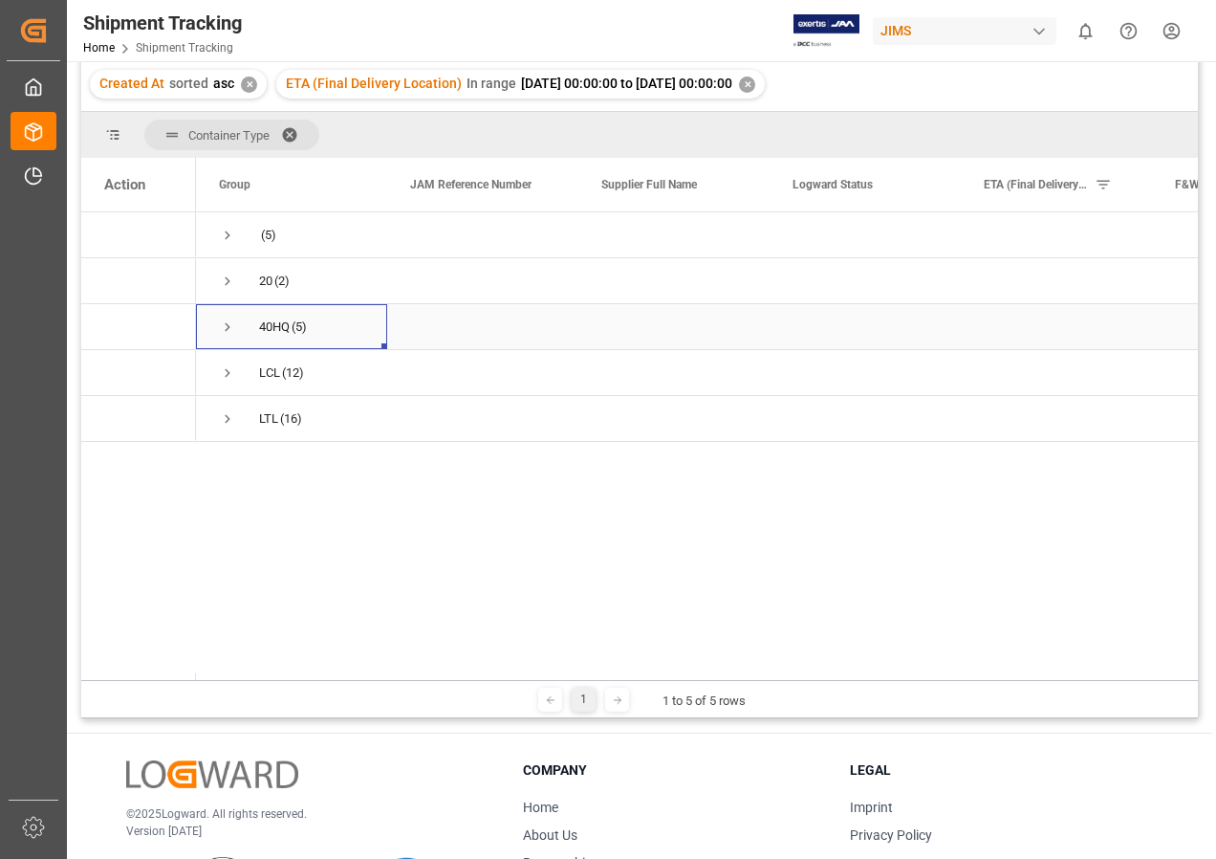
click at [225, 324] on span "Press SPACE to select this row." at bounding box center [227, 326] width 17 height 17
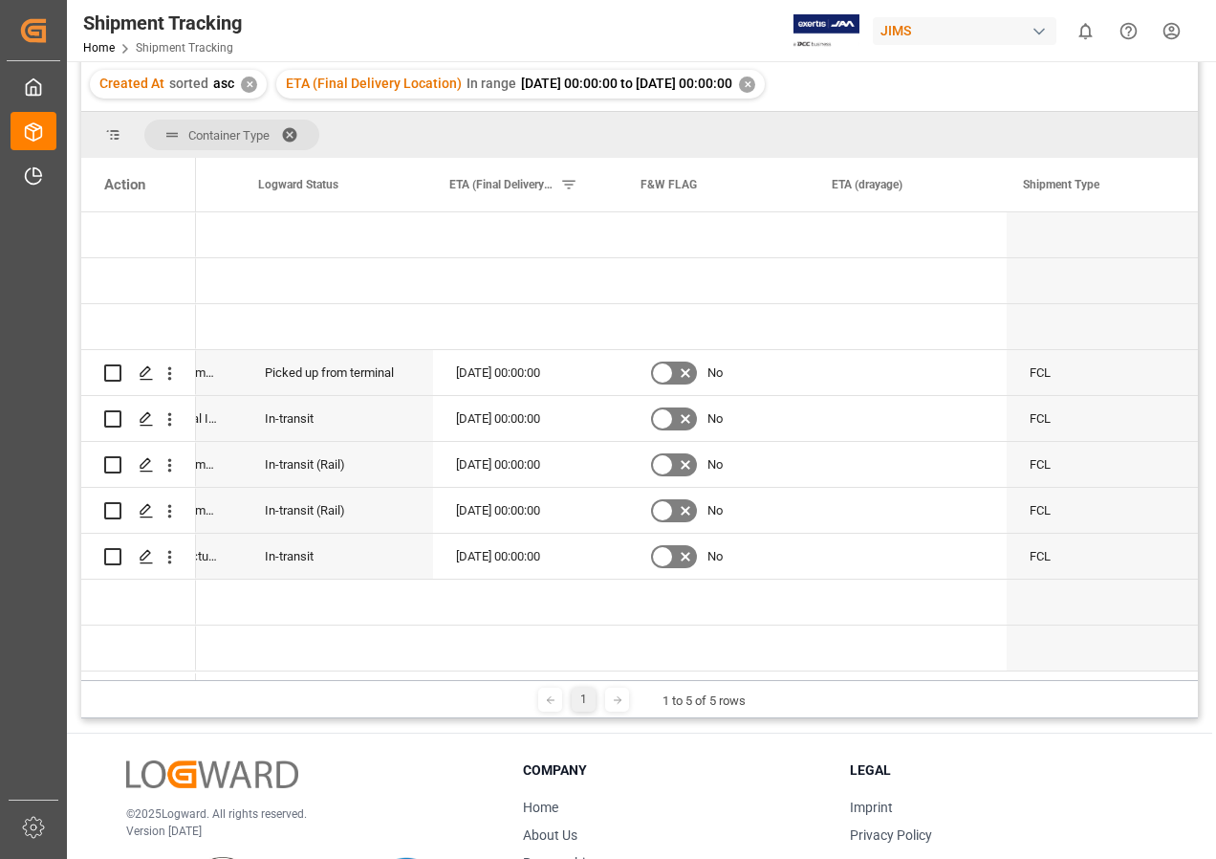
scroll to position [0, 431]
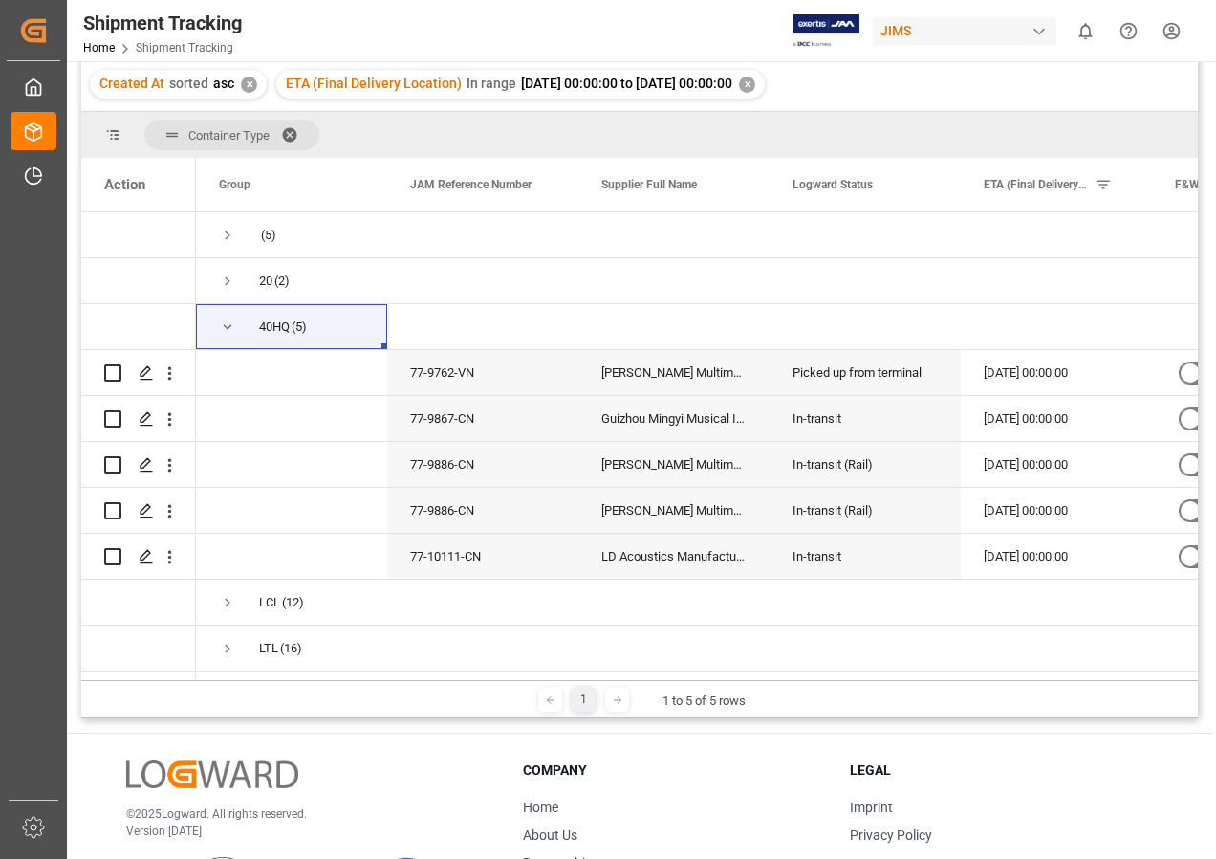
click at [755, 84] on div "✕" at bounding box center [747, 84] width 16 height 16
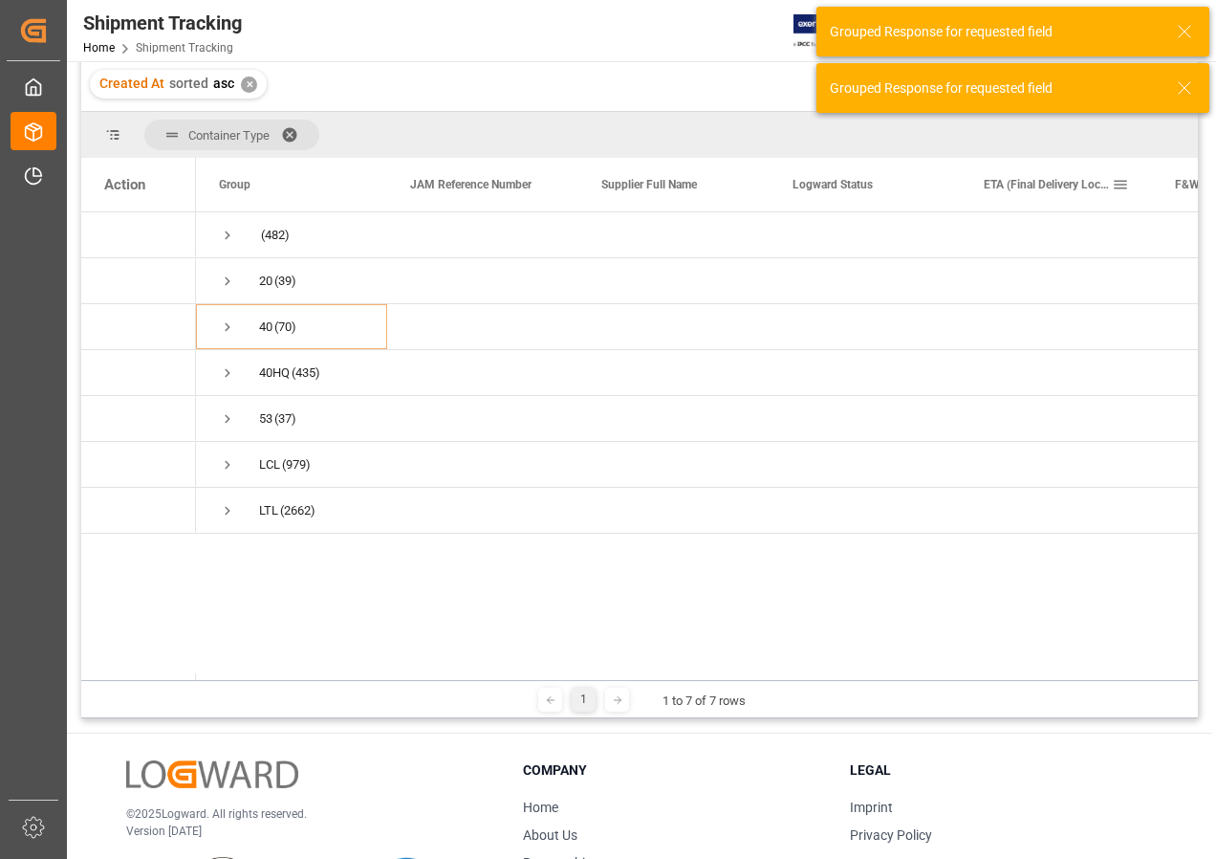
click at [1118, 183] on span at bounding box center [1120, 184] width 17 height 17
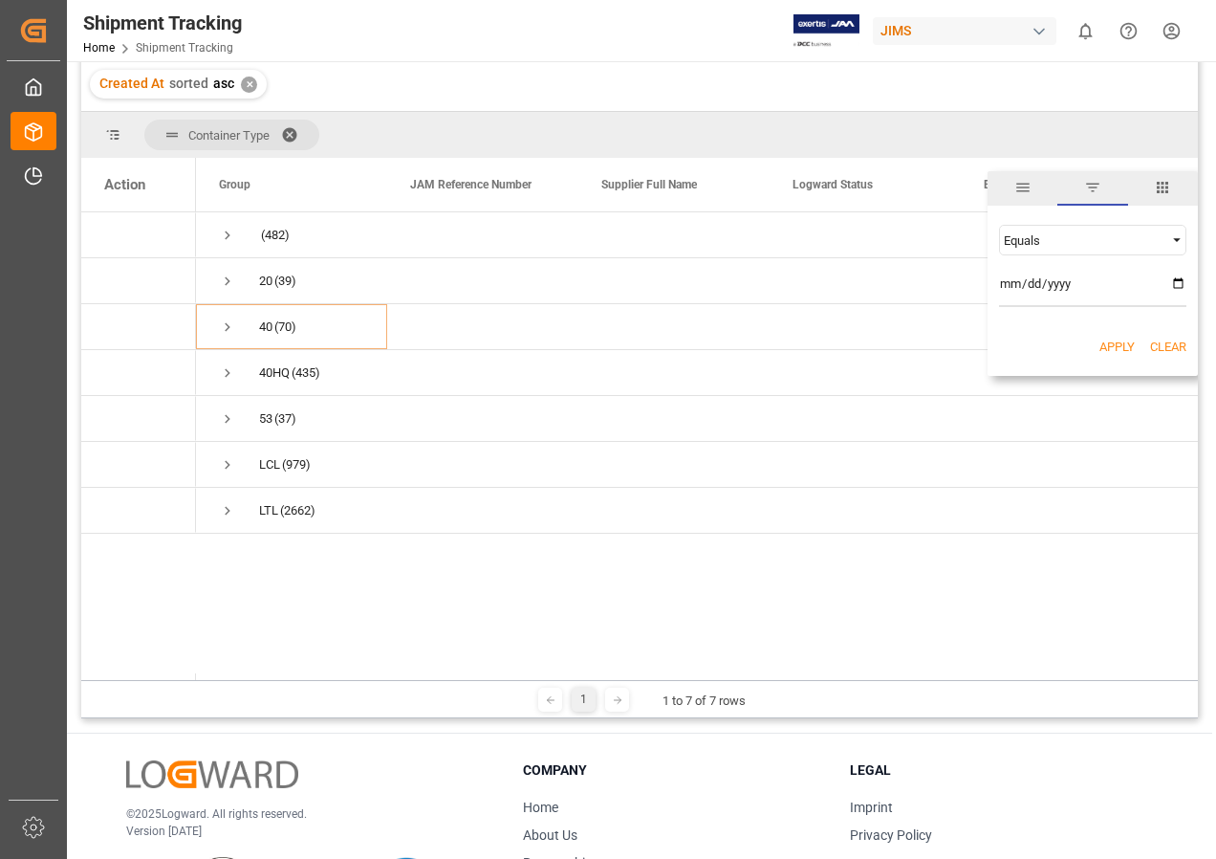
click at [1172, 239] on span "Filtering operator" at bounding box center [1177, 239] width 17 height 17
click at [1021, 363] on span "In range" at bounding box center [1025, 363] width 44 height 14
click at [1177, 279] on input "date" at bounding box center [1092, 288] width 187 height 38
type input "[DATE]"
click at [1177, 331] on input "date" at bounding box center [1092, 339] width 187 height 38
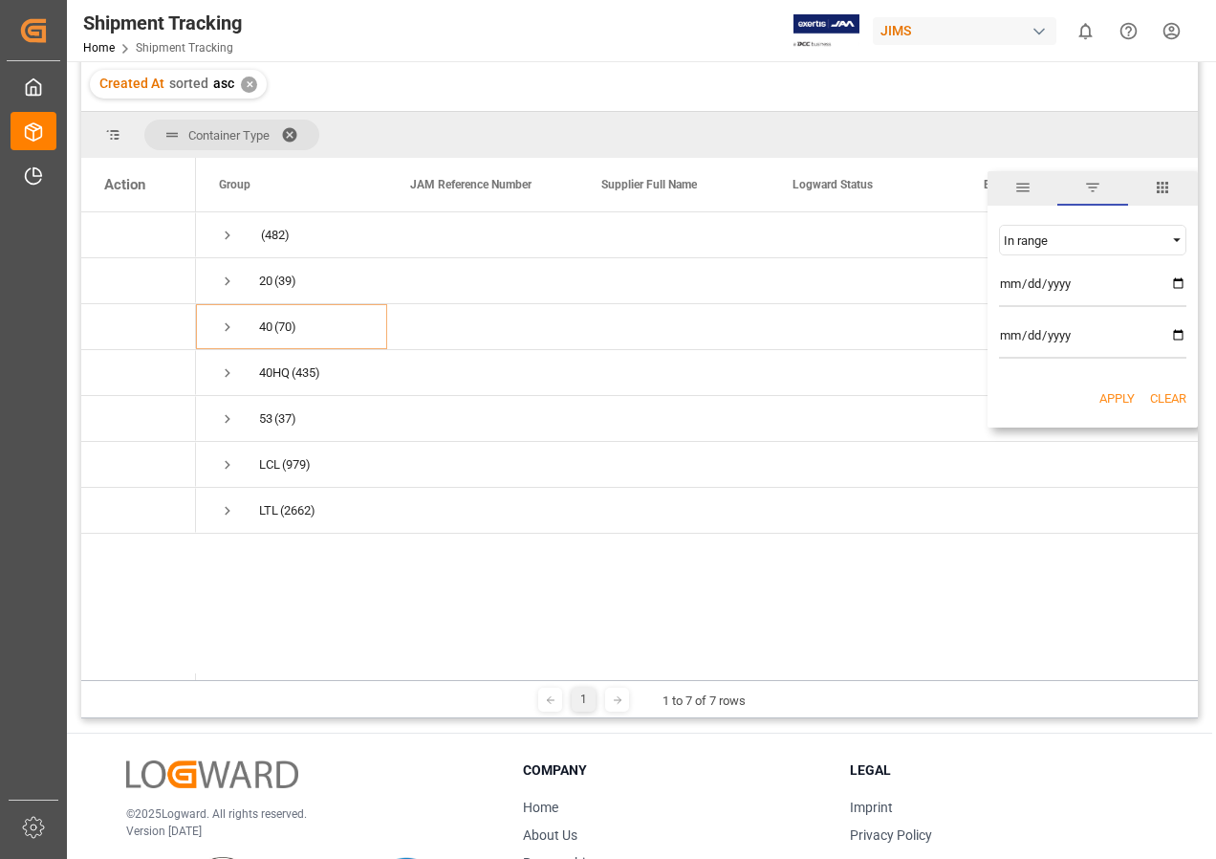
type input "[DATE]"
click at [1114, 396] on button "Apply" at bounding box center [1117, 398] width 35 height 19
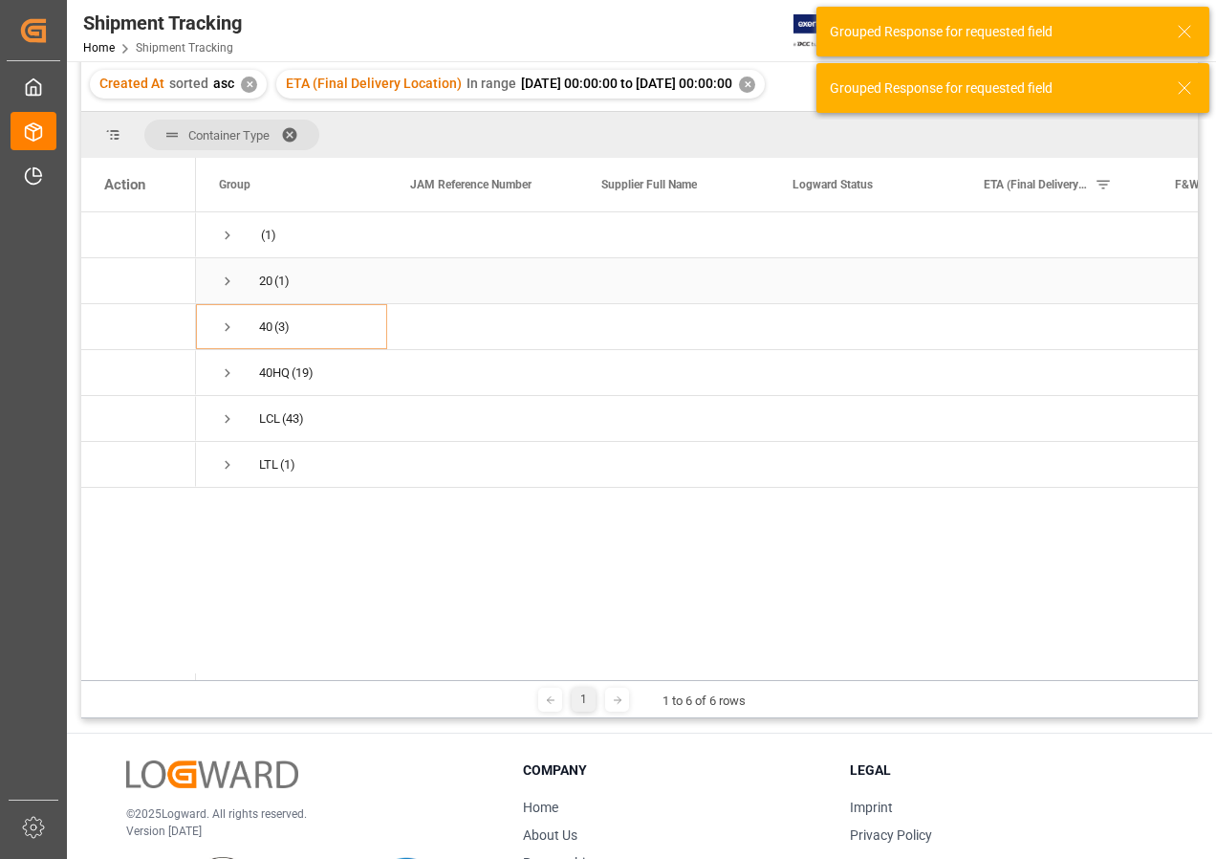
click at [229, 277] on span "Press SPACE to select this row." at bounding box center [227, 281] width 17 height 17
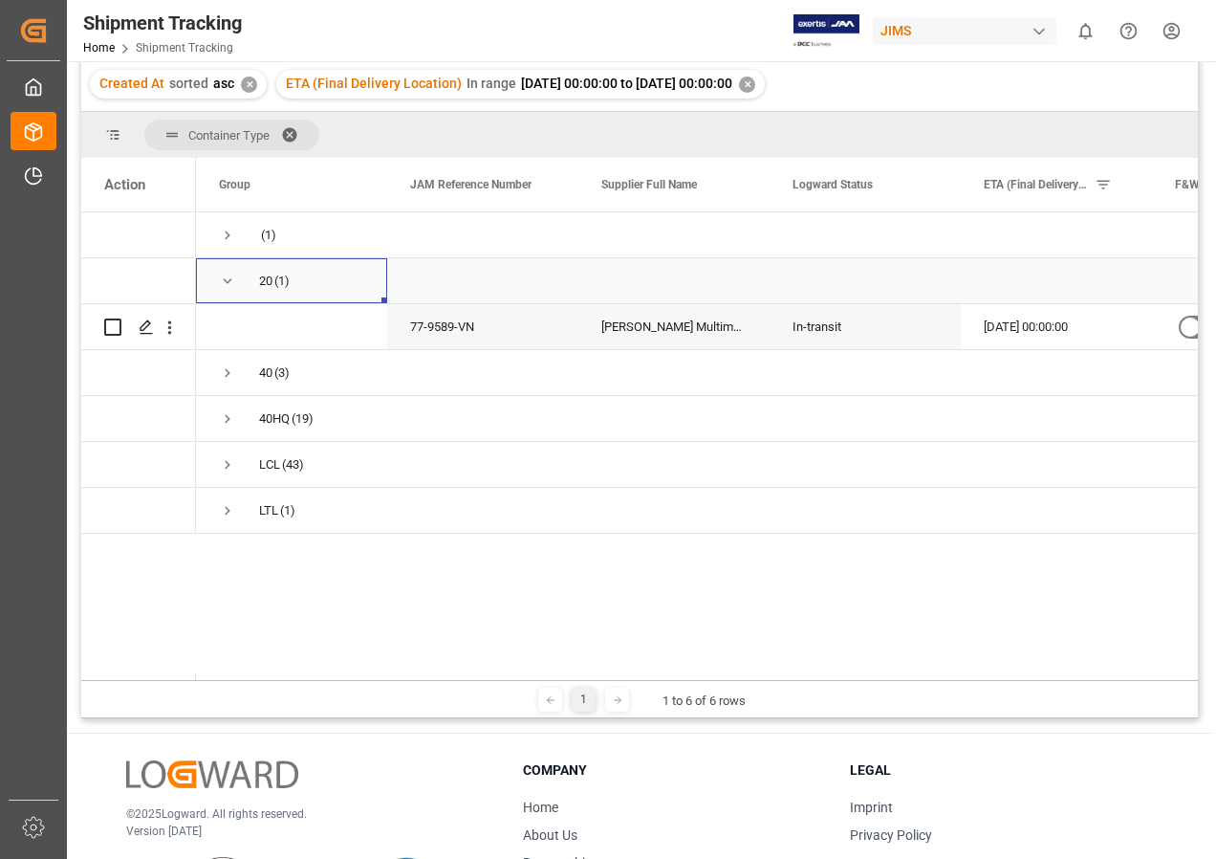
click at [224, 276] on span "Press SPACE to select this row." at bounding box center [227, 281] width 17 height 17
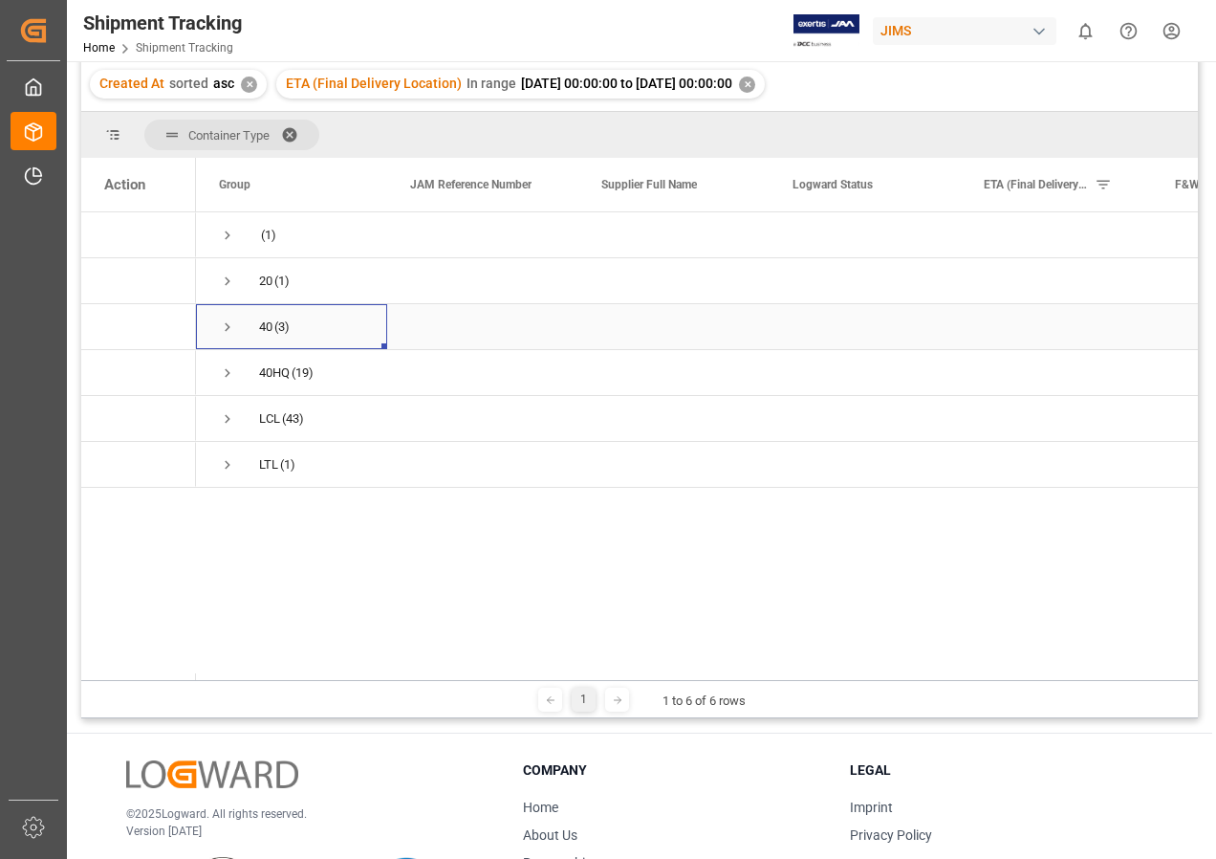
click at [229, 321] on span "Press SPACE to select this row." at bounding box center [227, 326] width 17 height 17
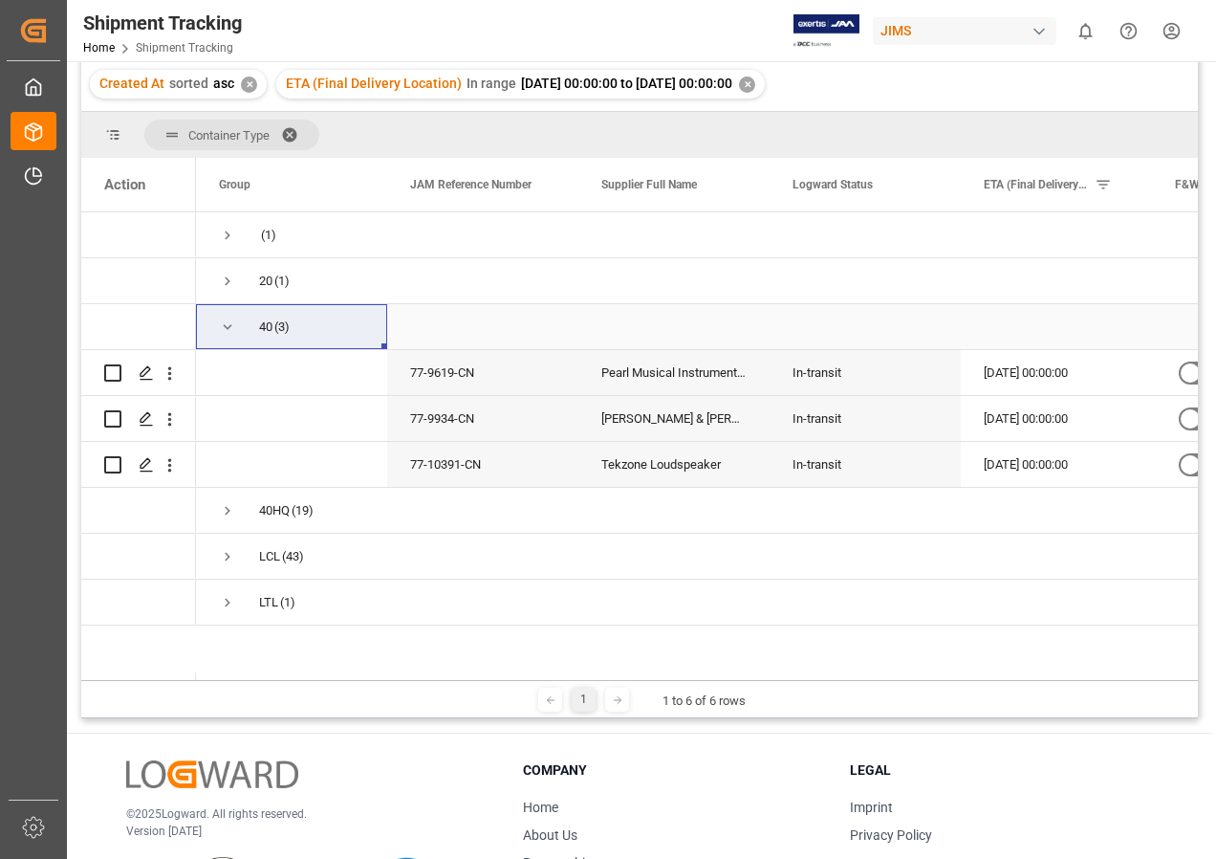
click at [224, 327] on span "Press SPACE to select this row." at bounding box center [227, 326] width 17 height 17
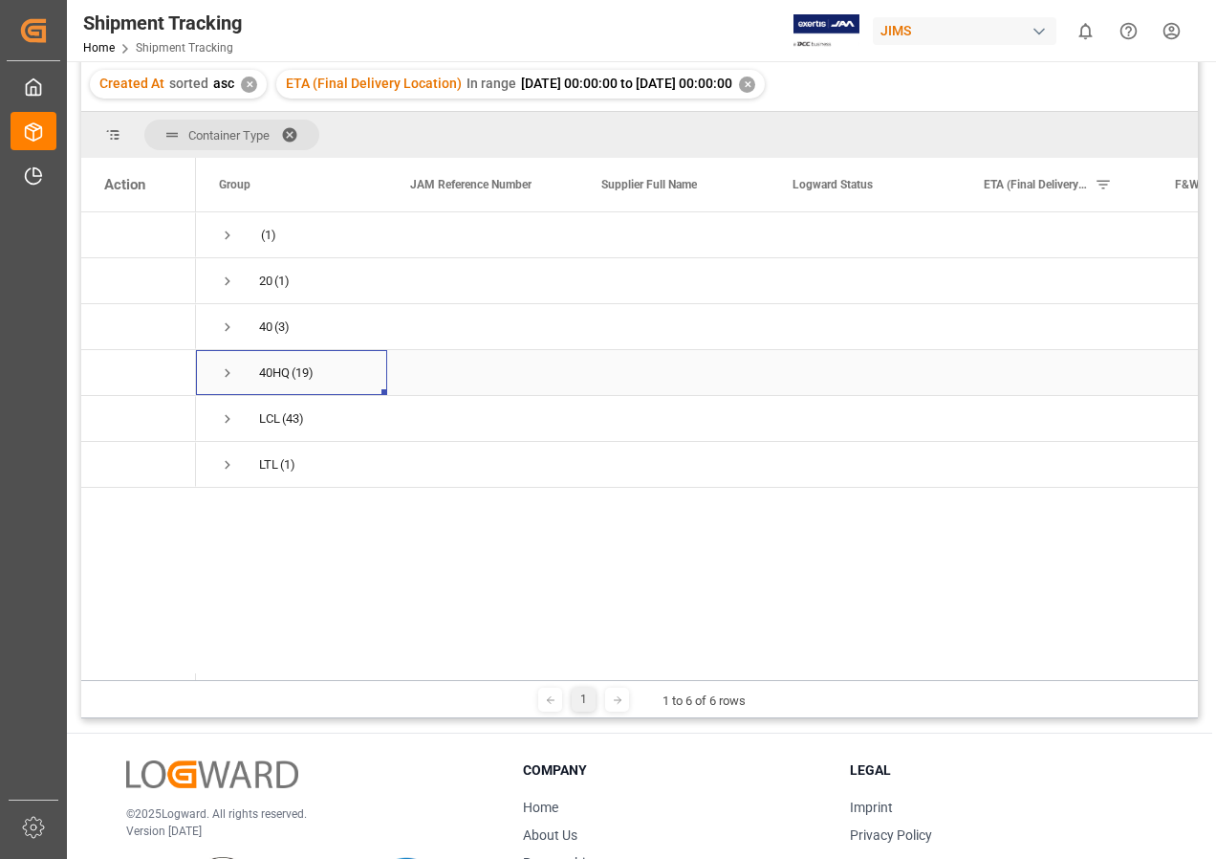
click at [229, 367] on span "Press SPACE to select this row." at bounding box center [227, 372] width 17 height 17
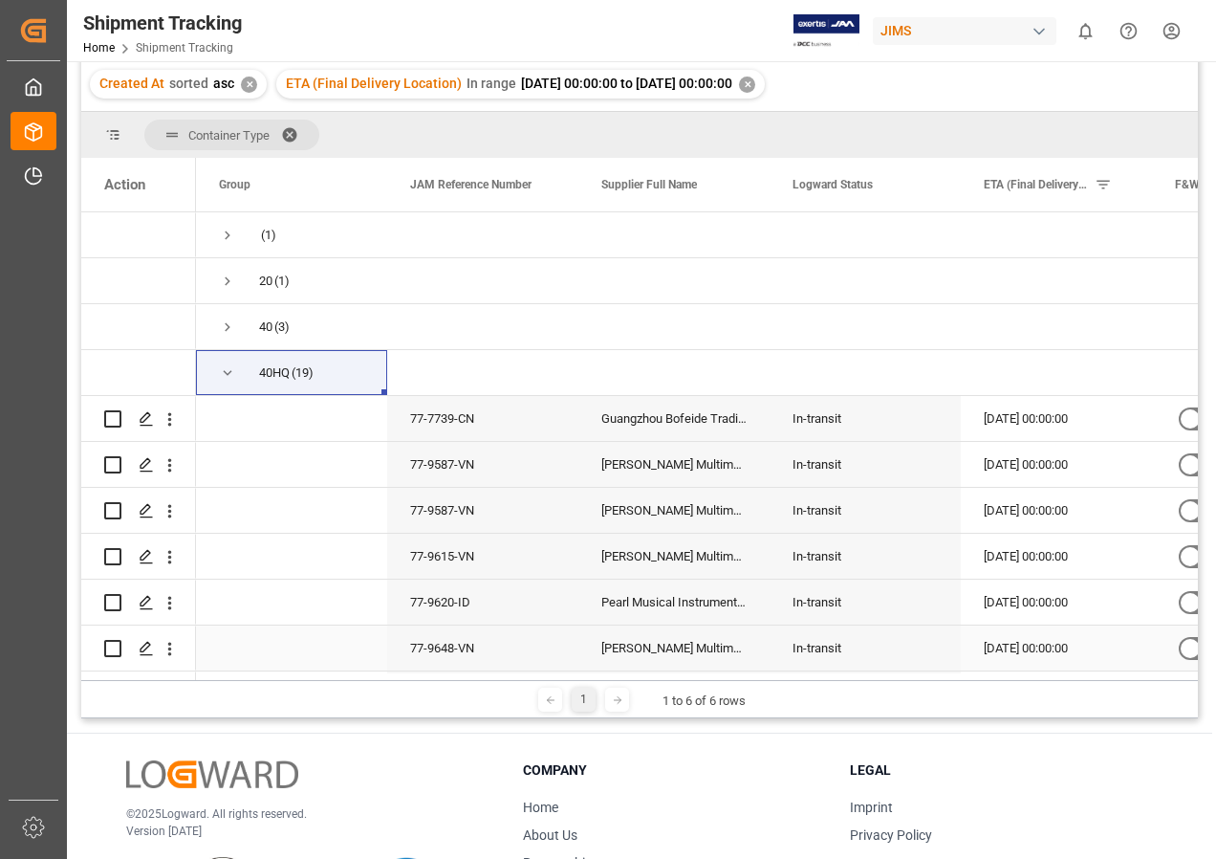
click at [115, 646] on input "Press Space to toggle row selection (unchecked)" at bounding box center [112, 648] width 17 height 17
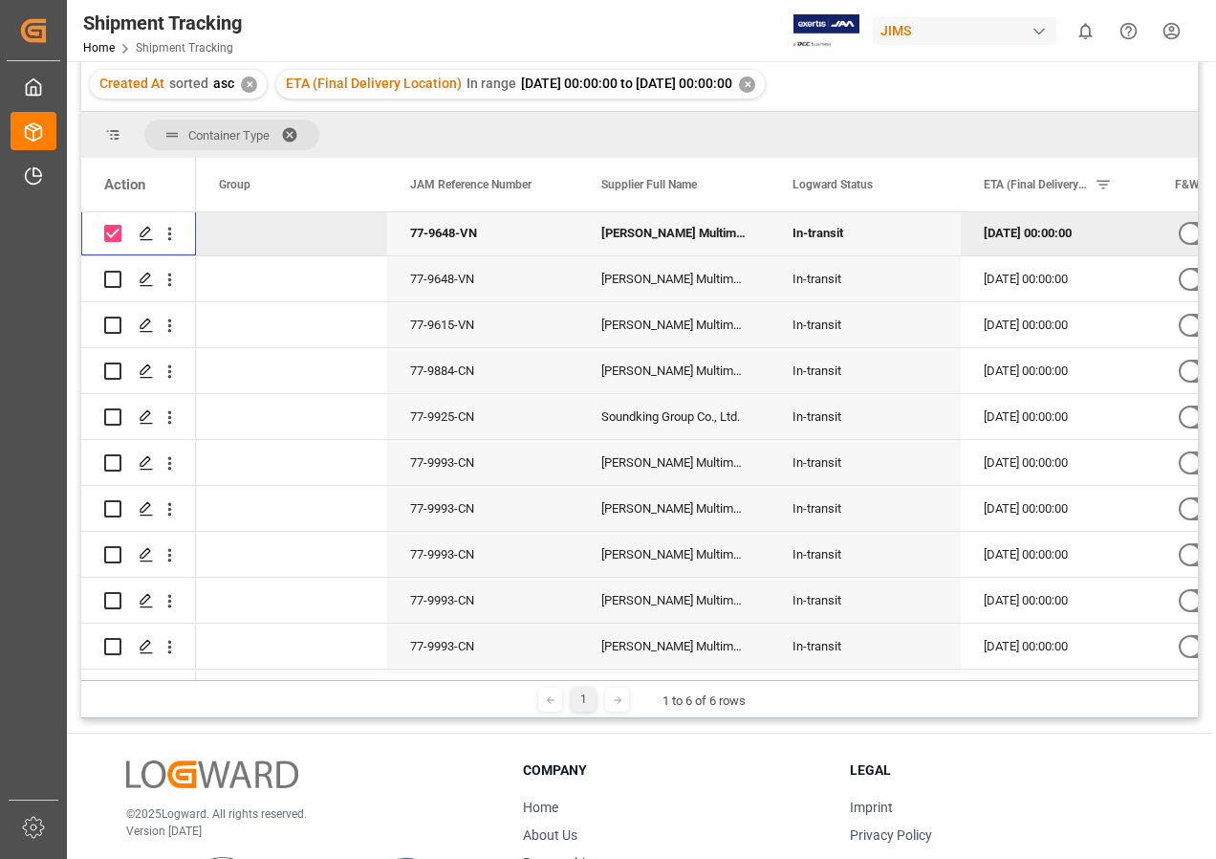
scroll to position [382, 0]
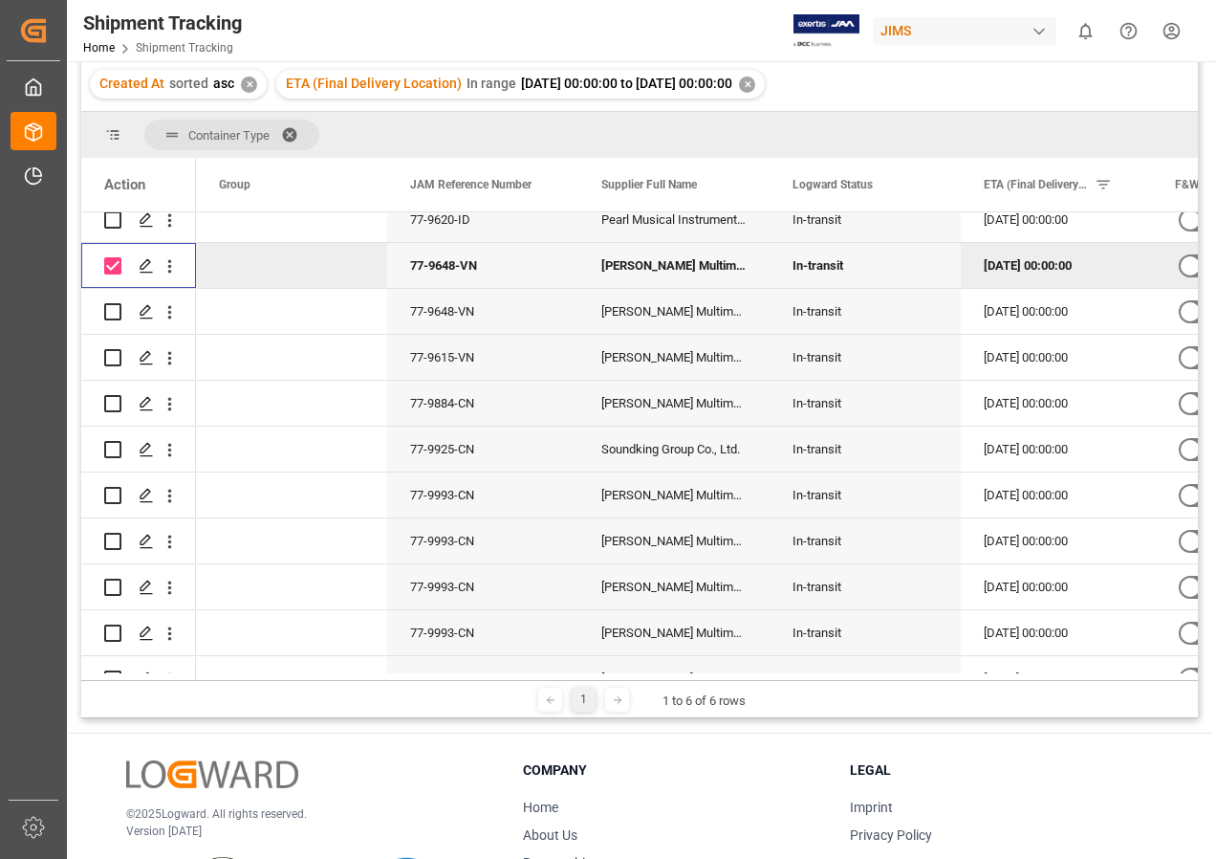
click at [111, 263] on input "Press Space to toggle row selection (checked)" at bounding box center [112, 265] width 17 height 17
checkbox input "false"
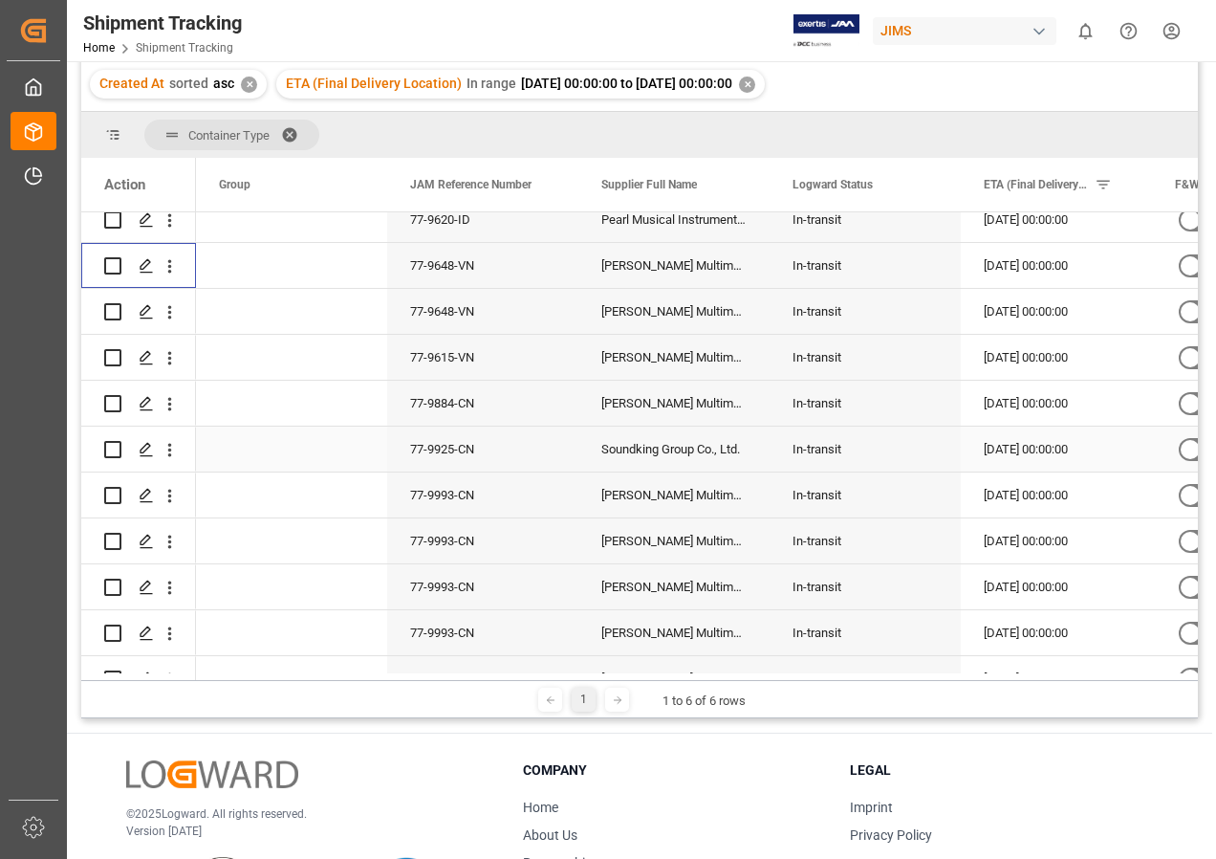
click at [109, 446] on input "Press Space to toggle row selection (unchecked)" at bounding box center [112, 449] width 17 height 17
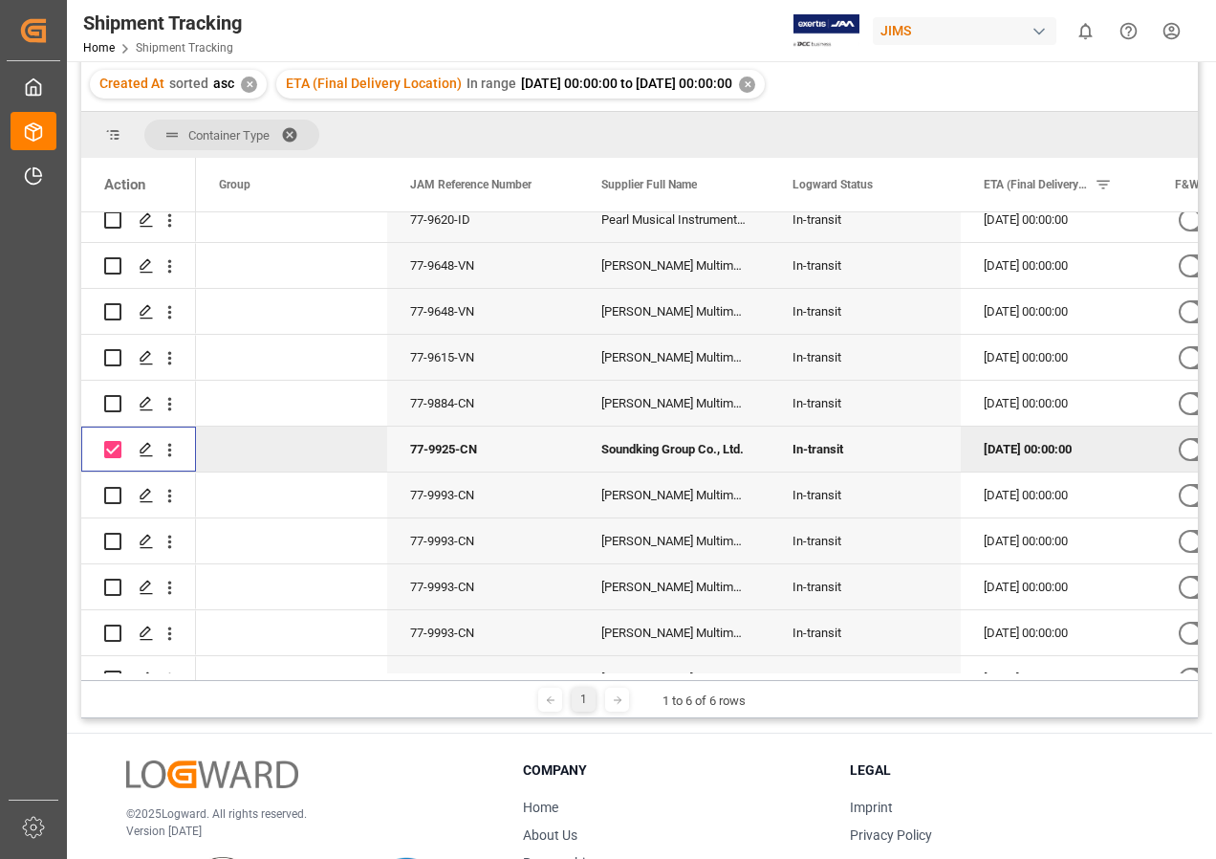
click at [110, 441] on input "Press Space to toggle row selection (checked)" at bounding box center [112, 449] width 17 height 17
checkbox input "false"
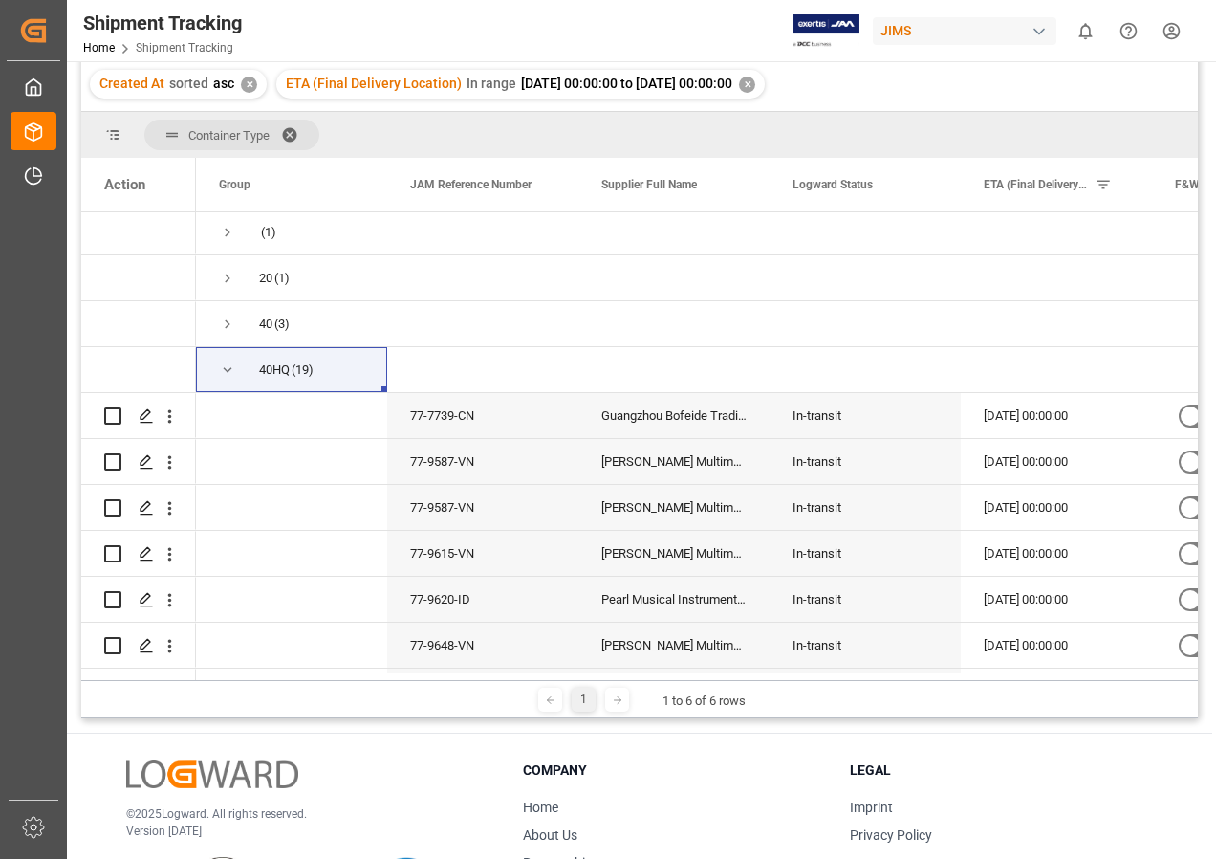
scroll to position [0, 0]
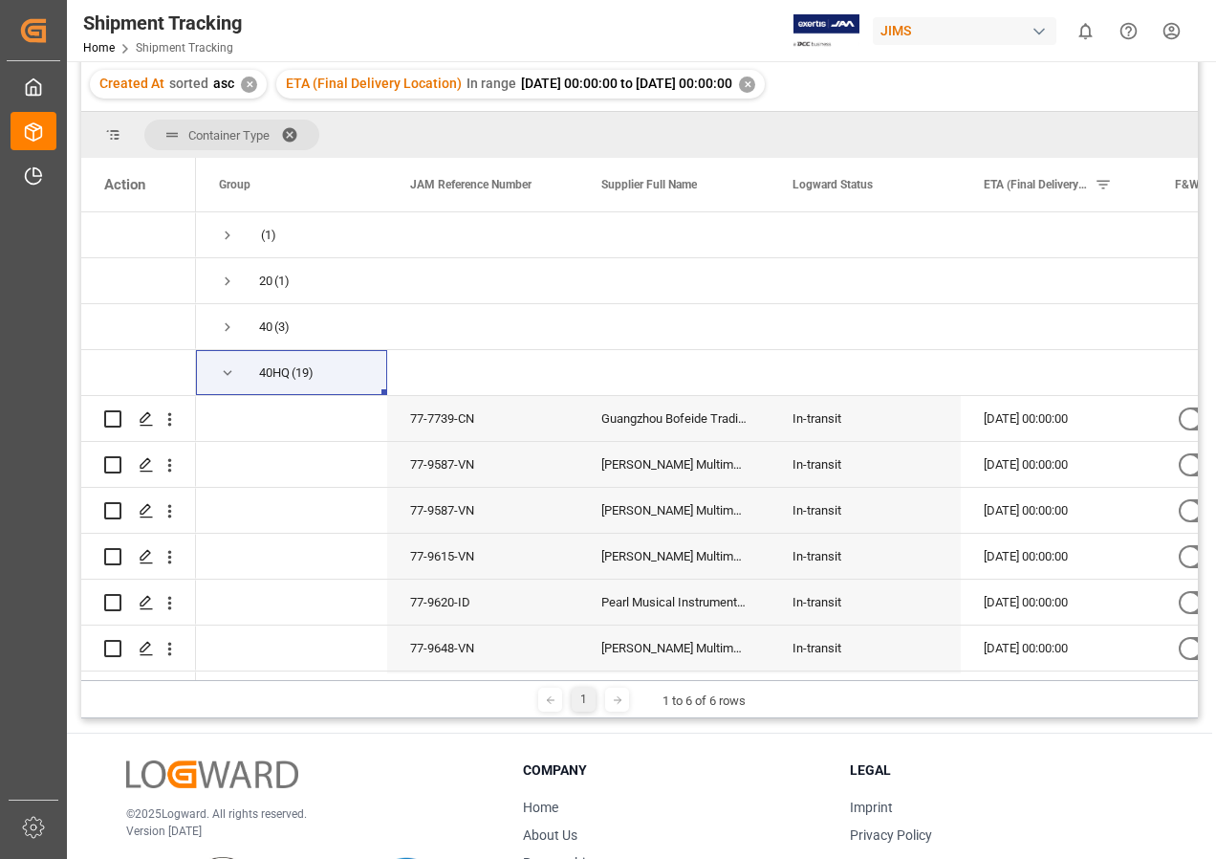
click at [755, 83] on div "✕" at bounding box center [747, 84] width 16 height 16
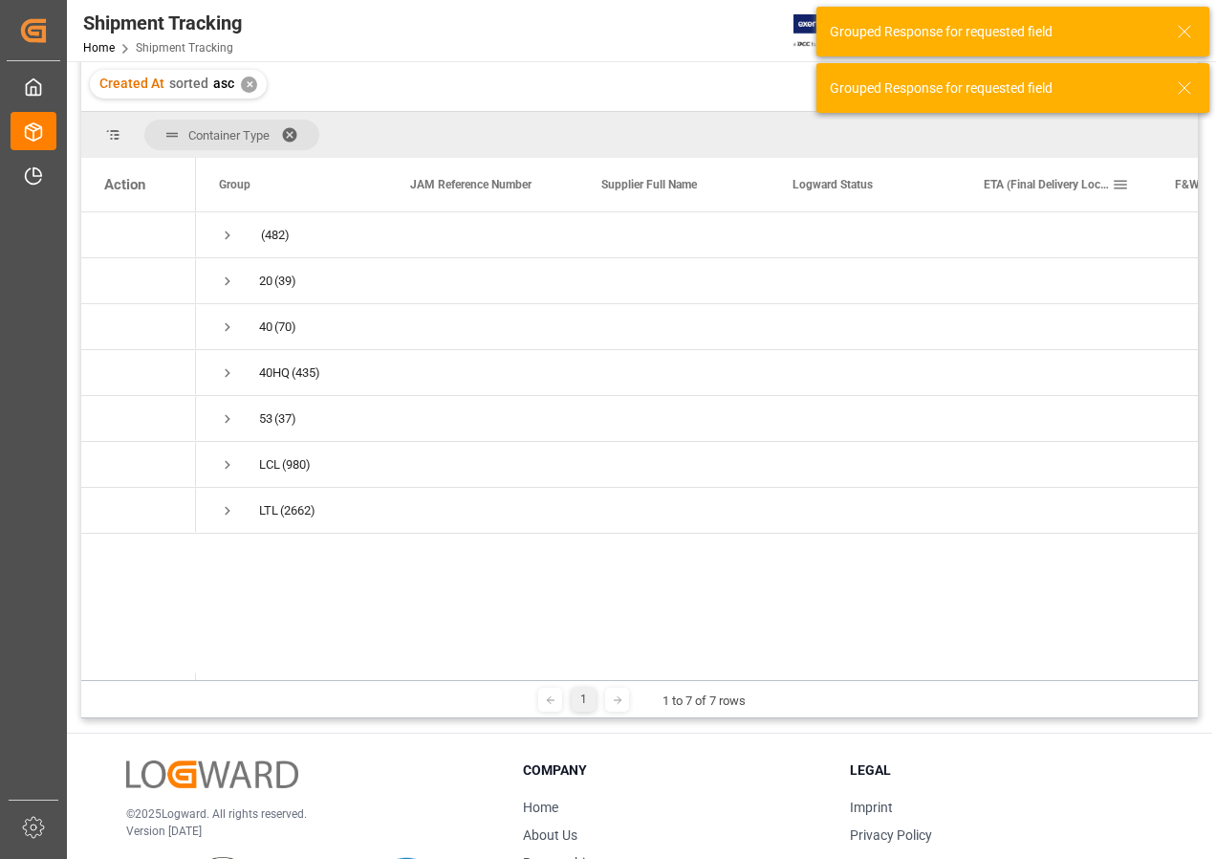
click at [1122, 182] on span at bounding box center [1120, 184] width 17 height 17
click at [1172, 238] on span "Filtering operator" at bounding box center [1177, 239] width 17 height 17
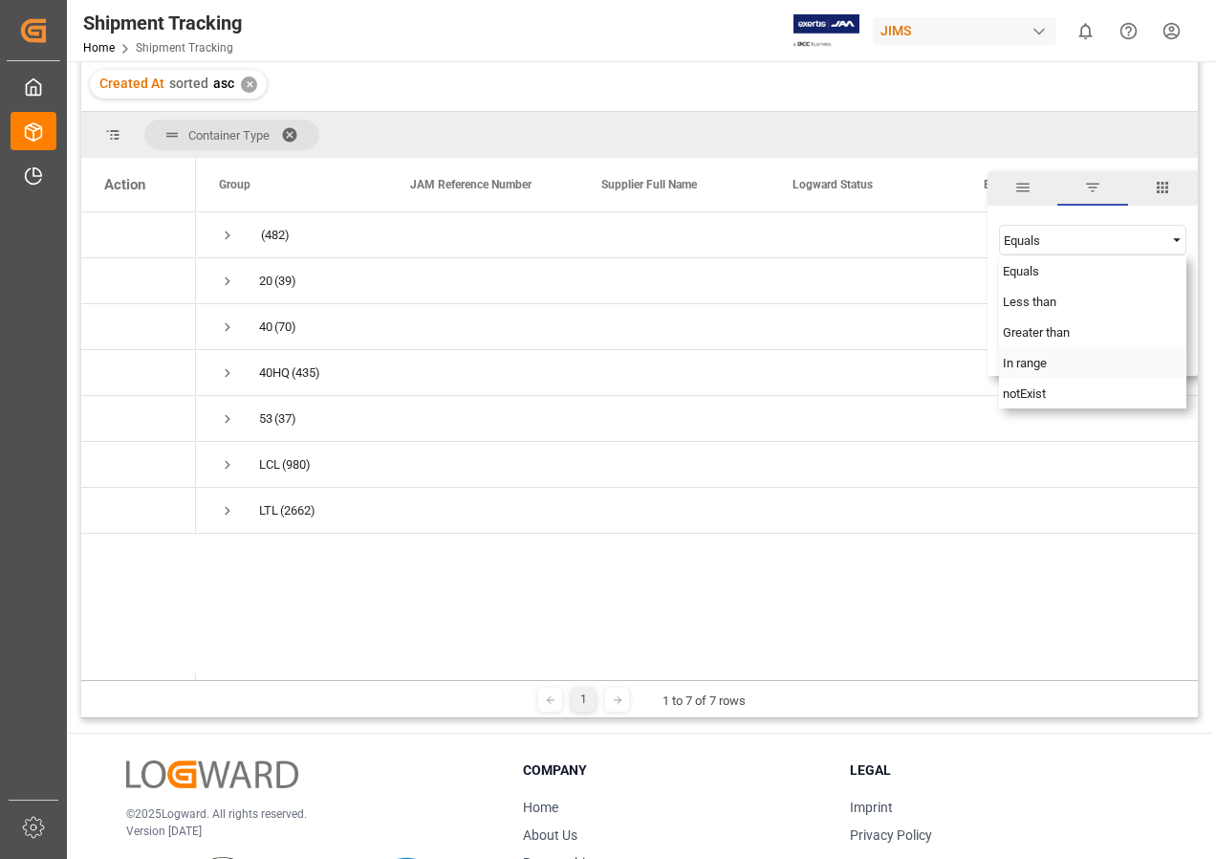
click at [1027, 364] on span "In range" at bounding box center [1025, 363] width 44 height 14
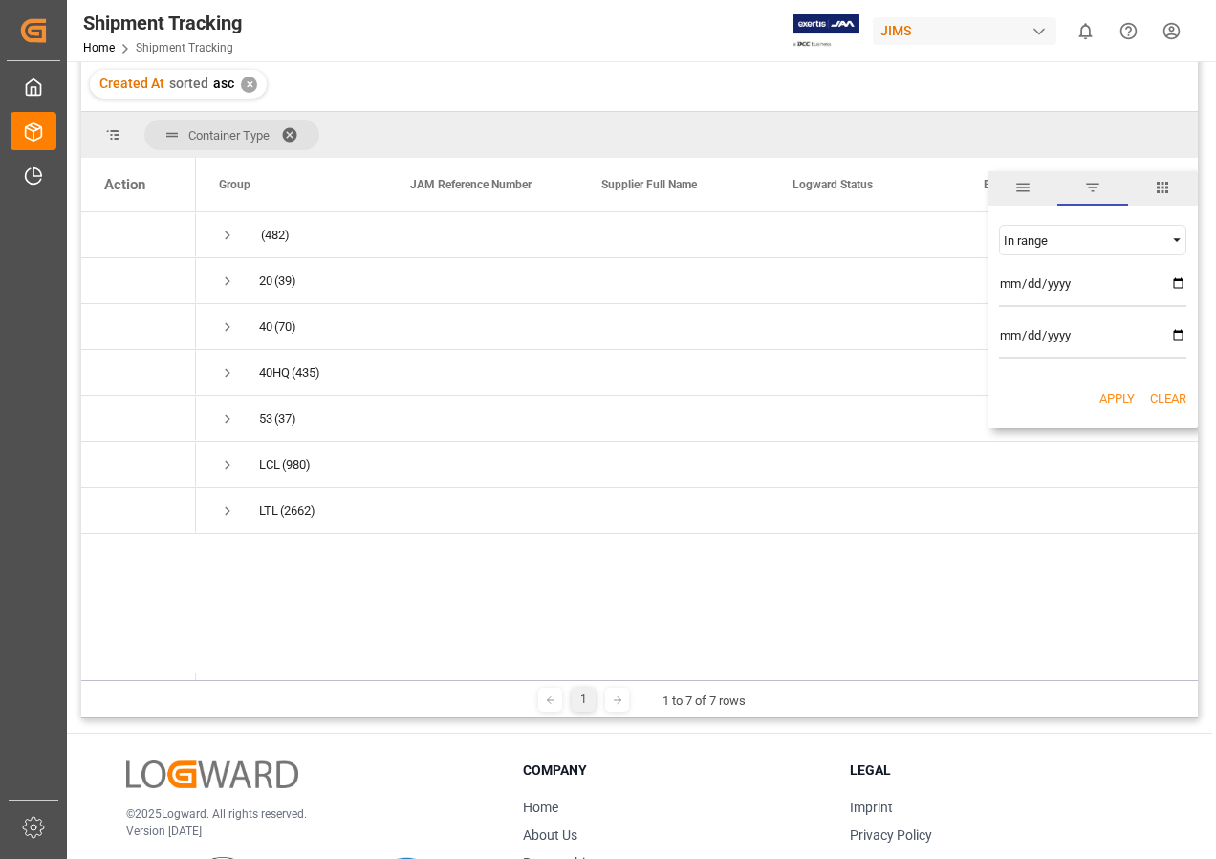
click at [1182, 282] on input "date" at bounding box center [1092, 288] width 187 height 38
type input "[DATE]"
click at [1179, 335] on input "date" at bounding box center [1092, 339] width 187 height 38
type input "[DATE]"
click at [1115, 397] on button "Apply" at bounding box center [1117, 398] width 35 height 19
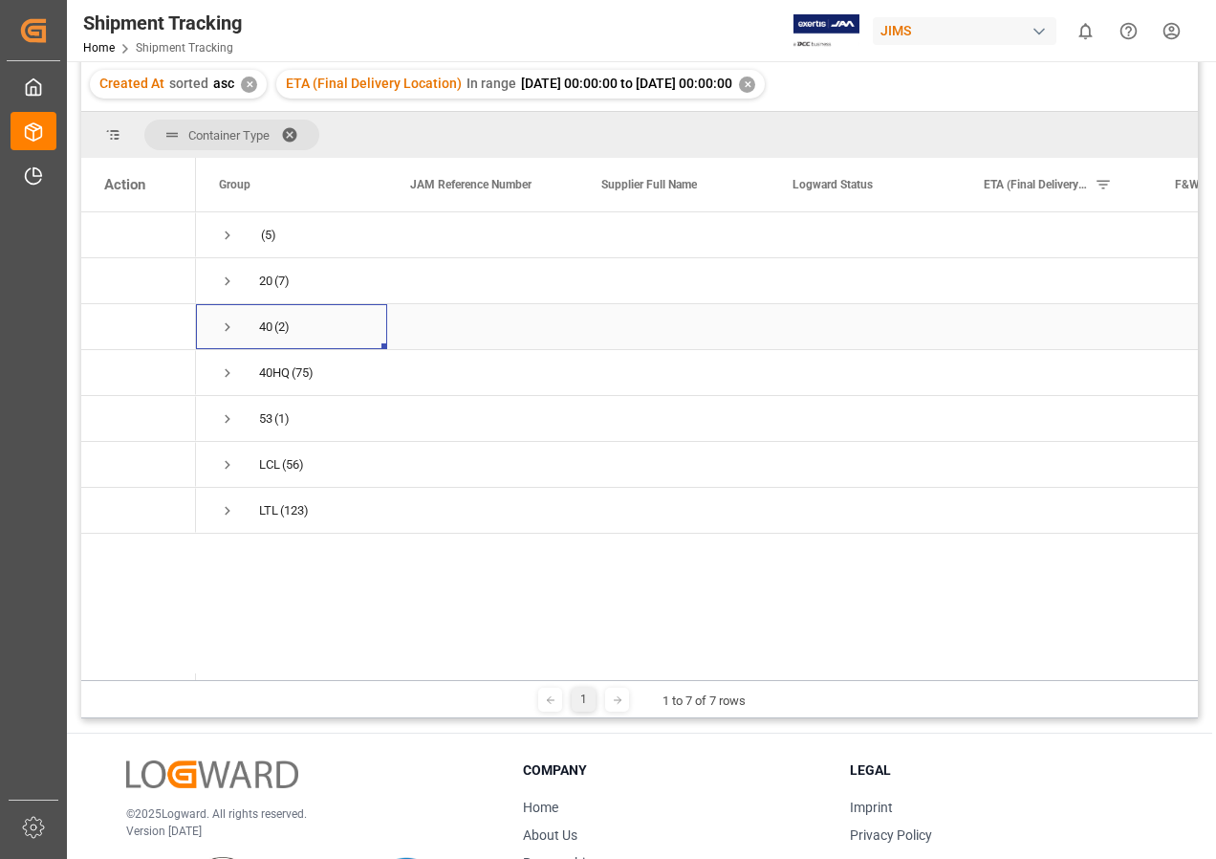
click at [227, 325] on span "Press SPACE to select this row." at bounding box center [227, 326] width 17 height 17
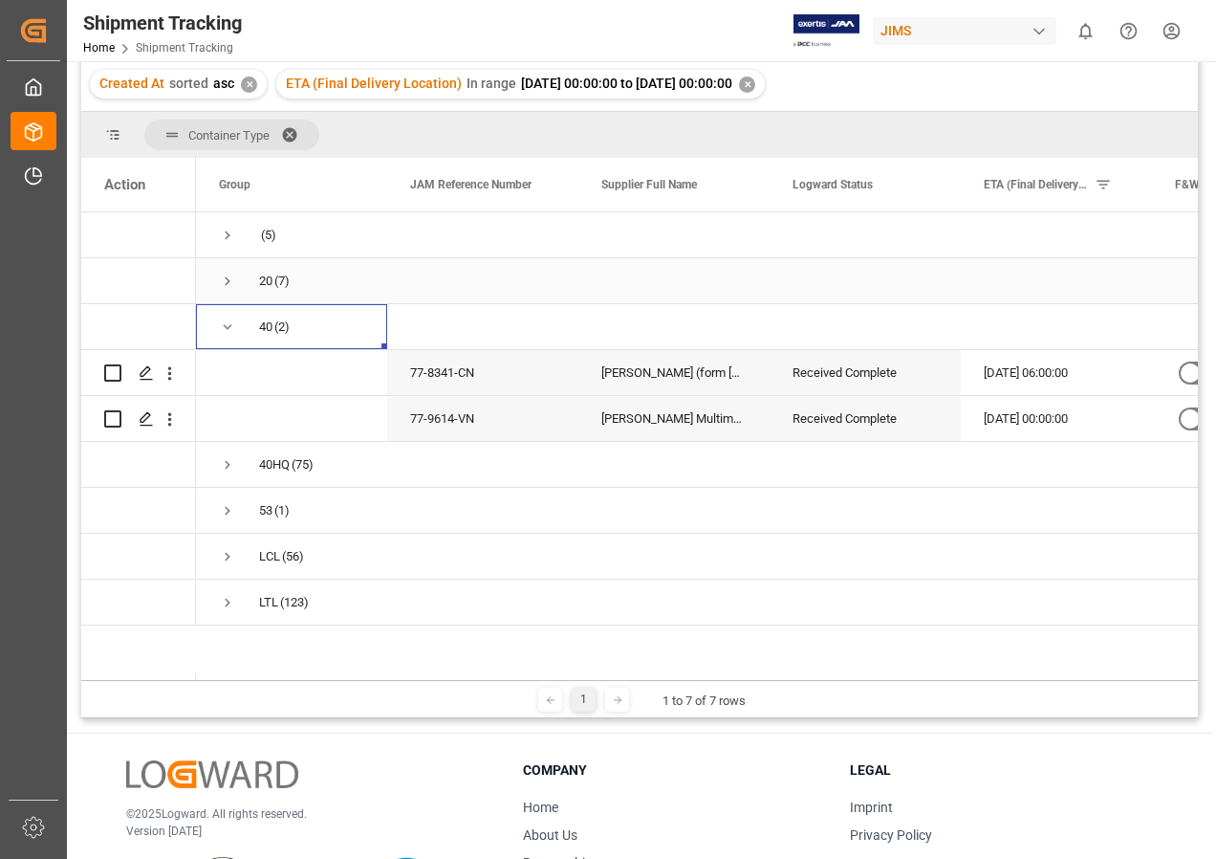
click at [229, 280] on span "Press SPACE to select this row." at bounding box center [227, 281] width 17 height 17
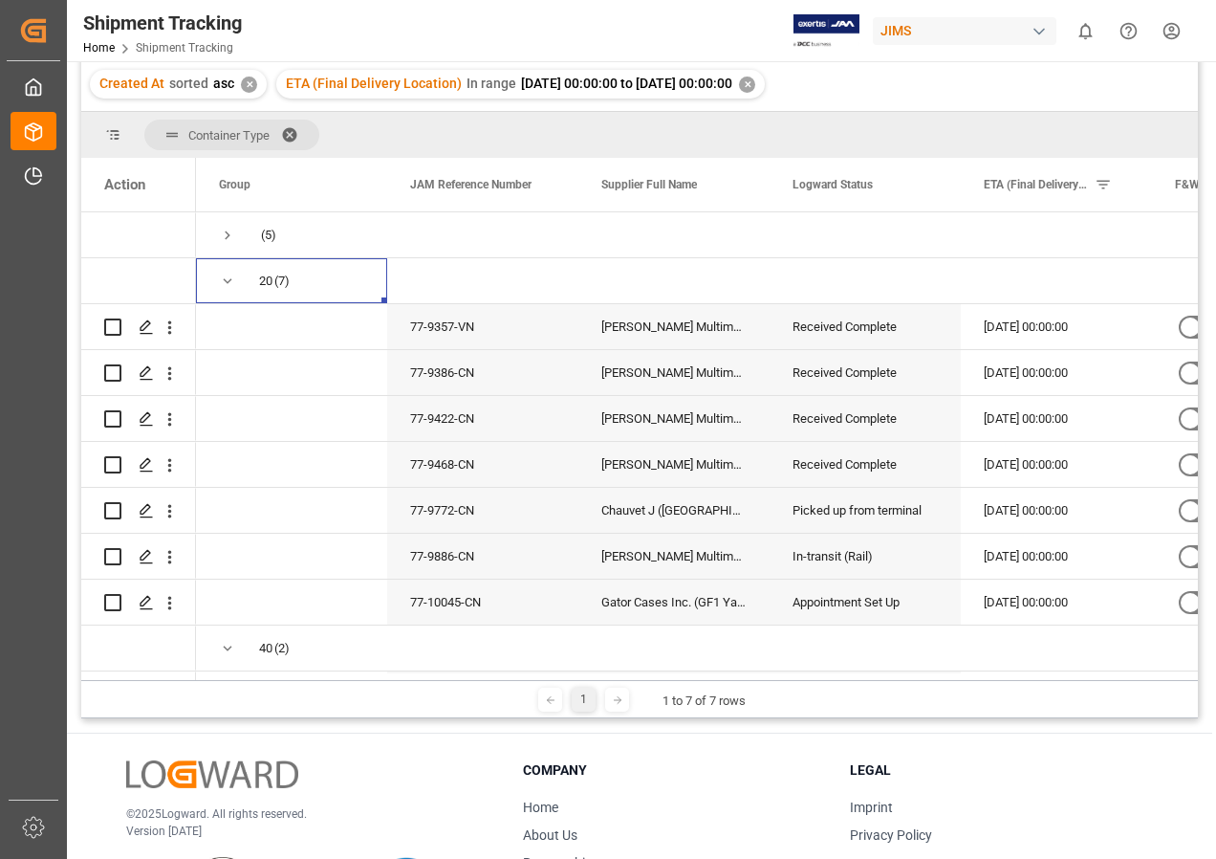
click at [755, 83] on div "✕" at bounding box center [747, 84] width 16 height 16
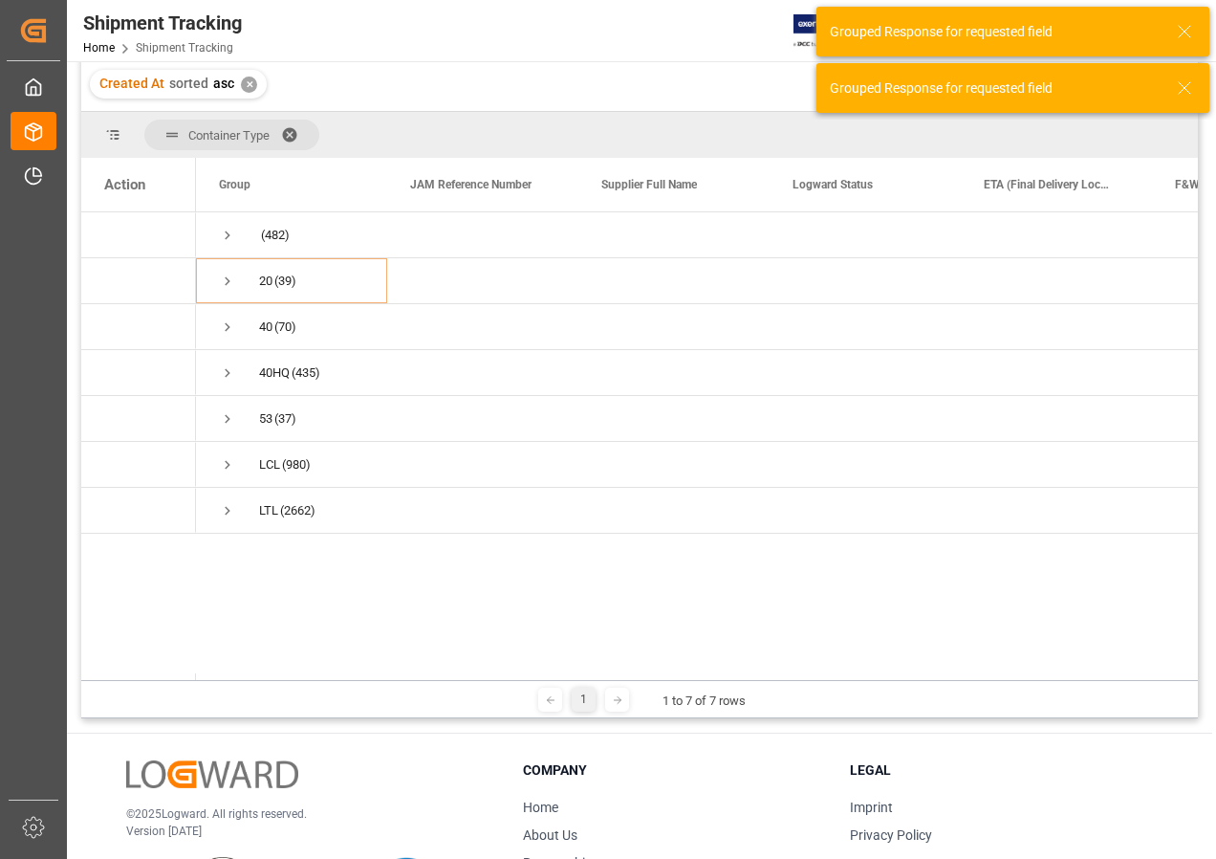
click at [249, 86] on div "✕" at bounding box center [249, 84] width 16 height 16
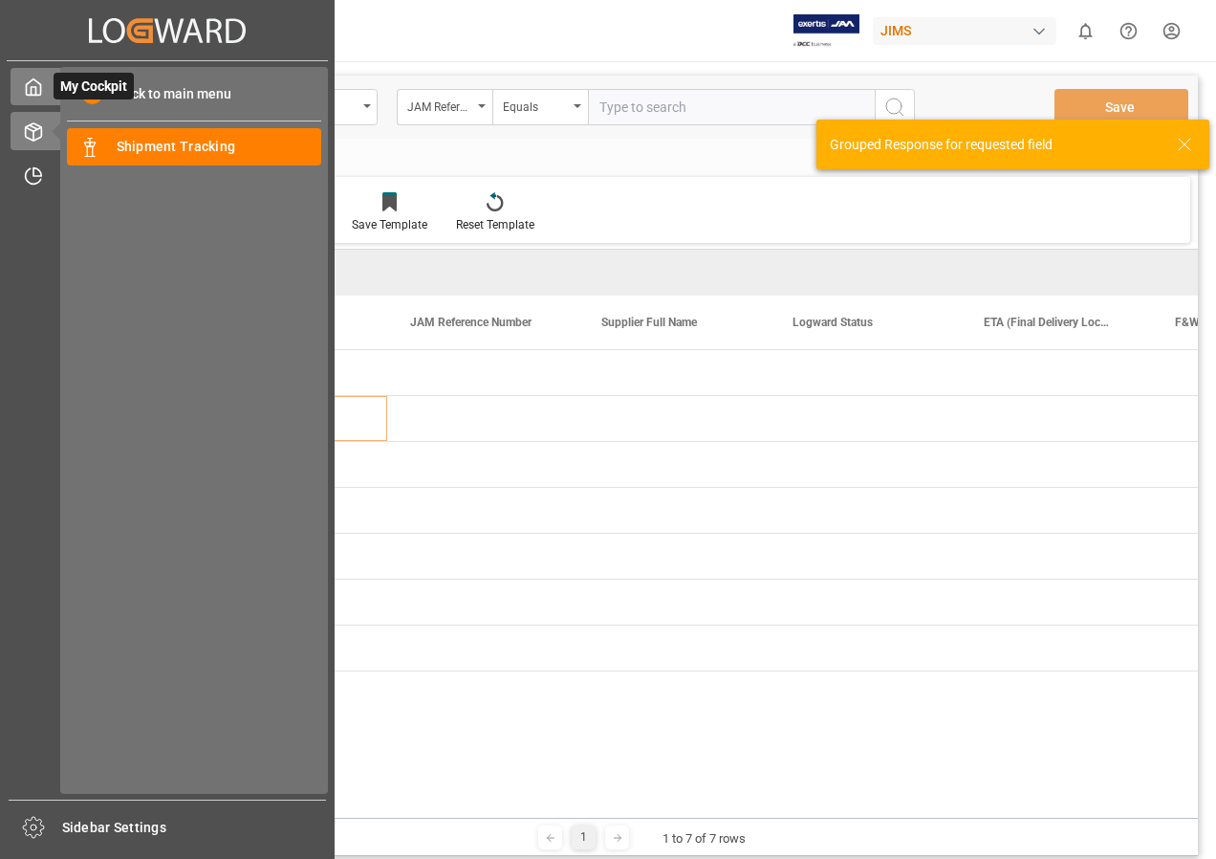
click at [34, 86] on icon at bounding box center [33, 86] width 19 height 19
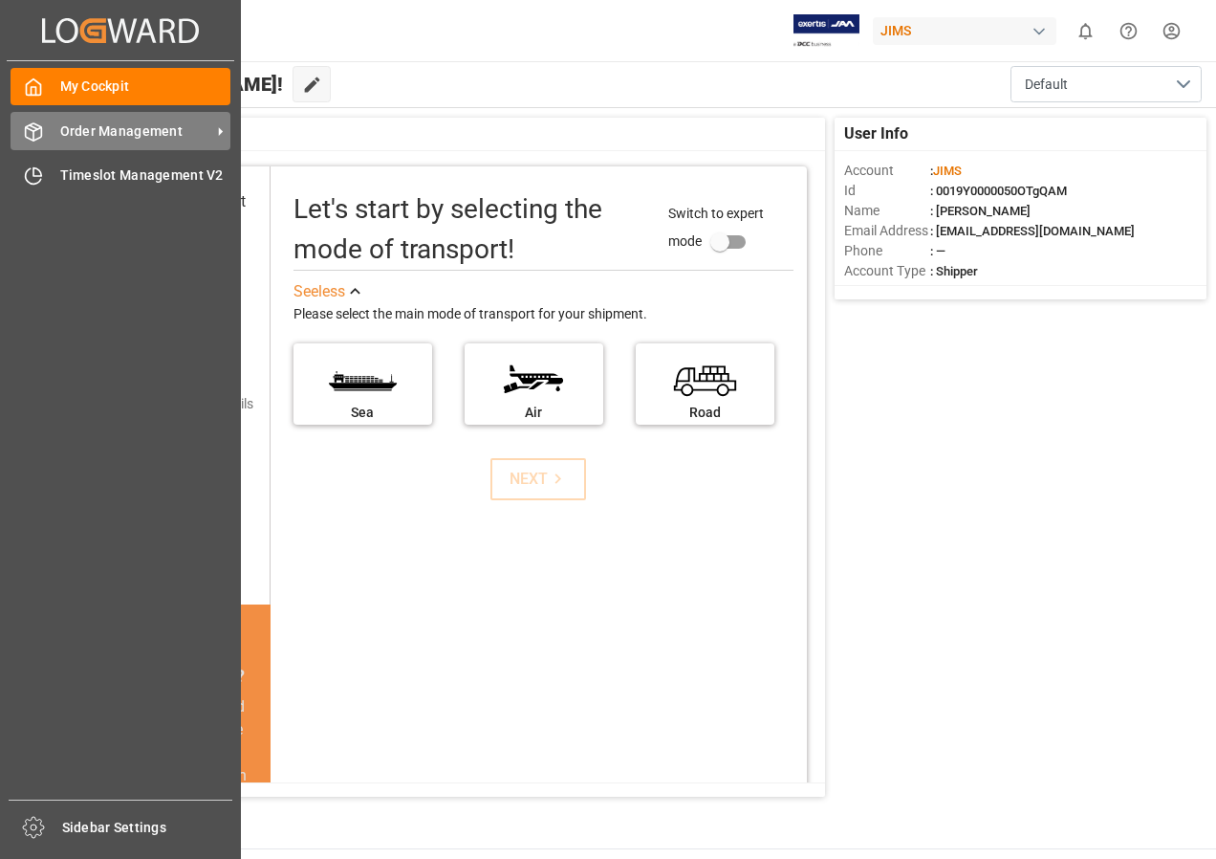
click at [82, 136] on span "Order Management" at bounding box center [135, 131] width 151 height 20
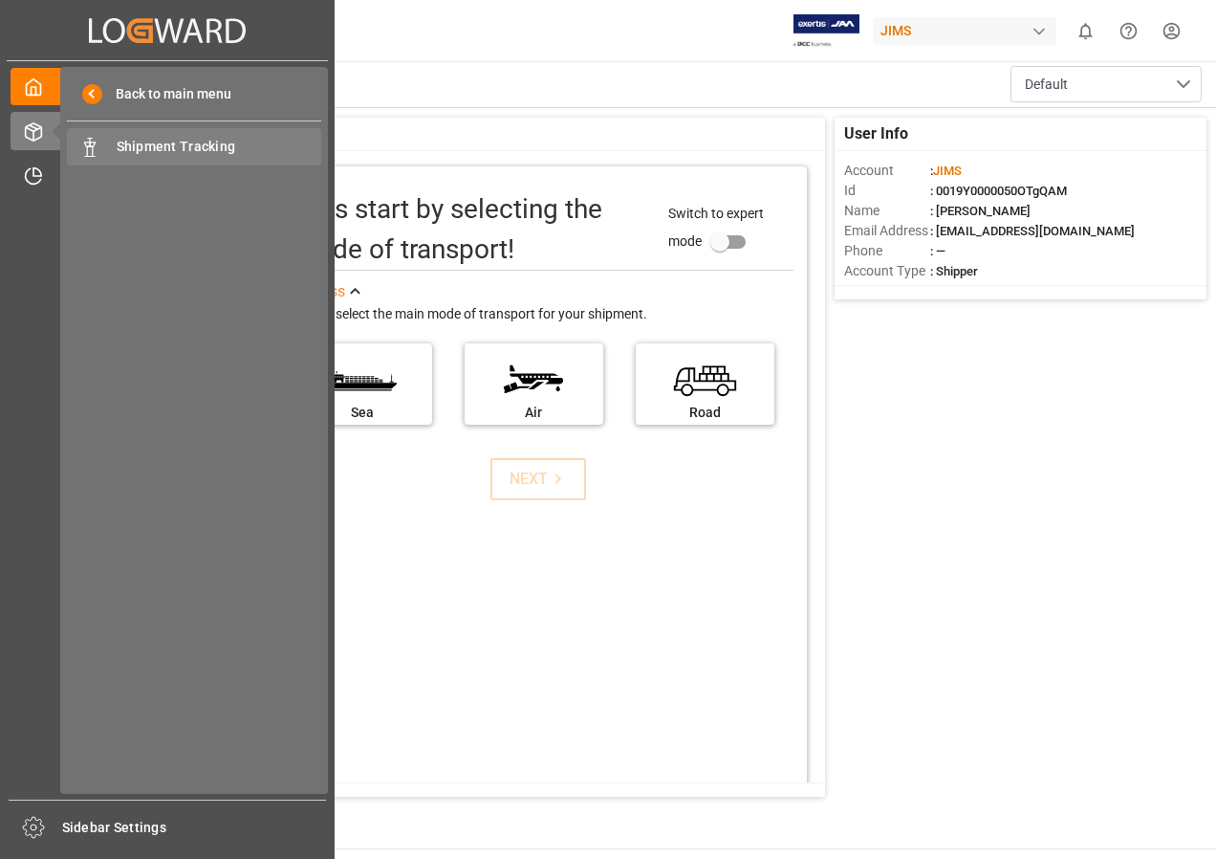
click at [155, 142] on span "Shipment Tracking" at bounding box center [220, 147] width 206 height 20
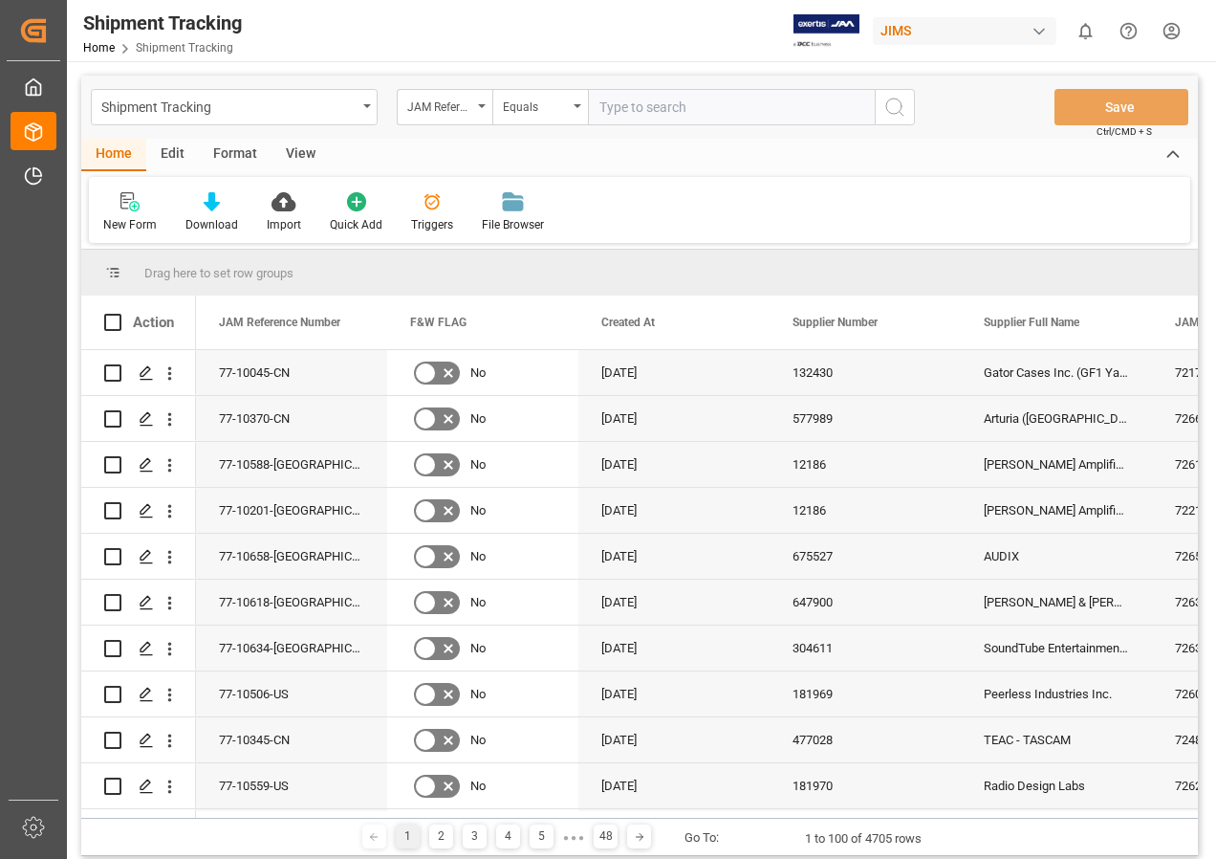
click at [302, 152] on div "View" at bounding box center [301, 155] width 58 height 33
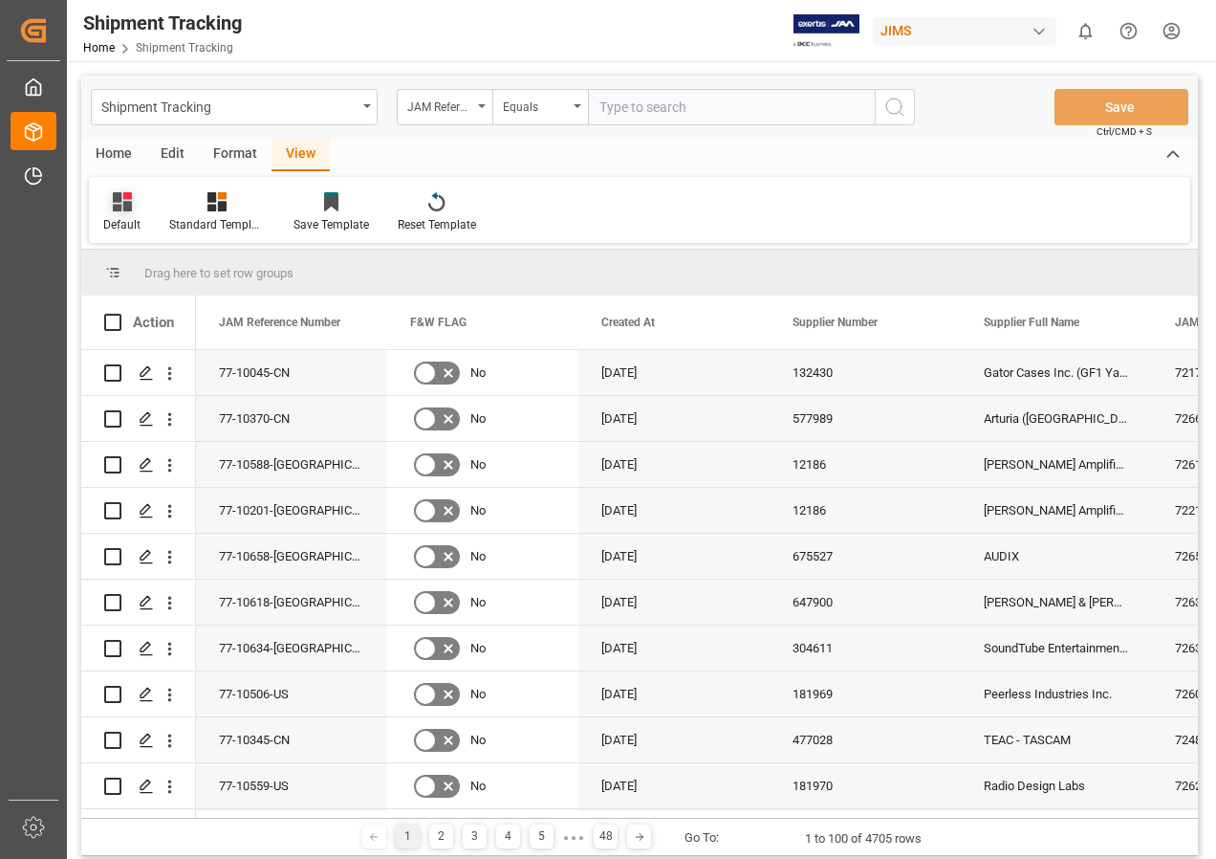
click at [124, 200] on icon at bounding box center [122, 201] width 19 height 19
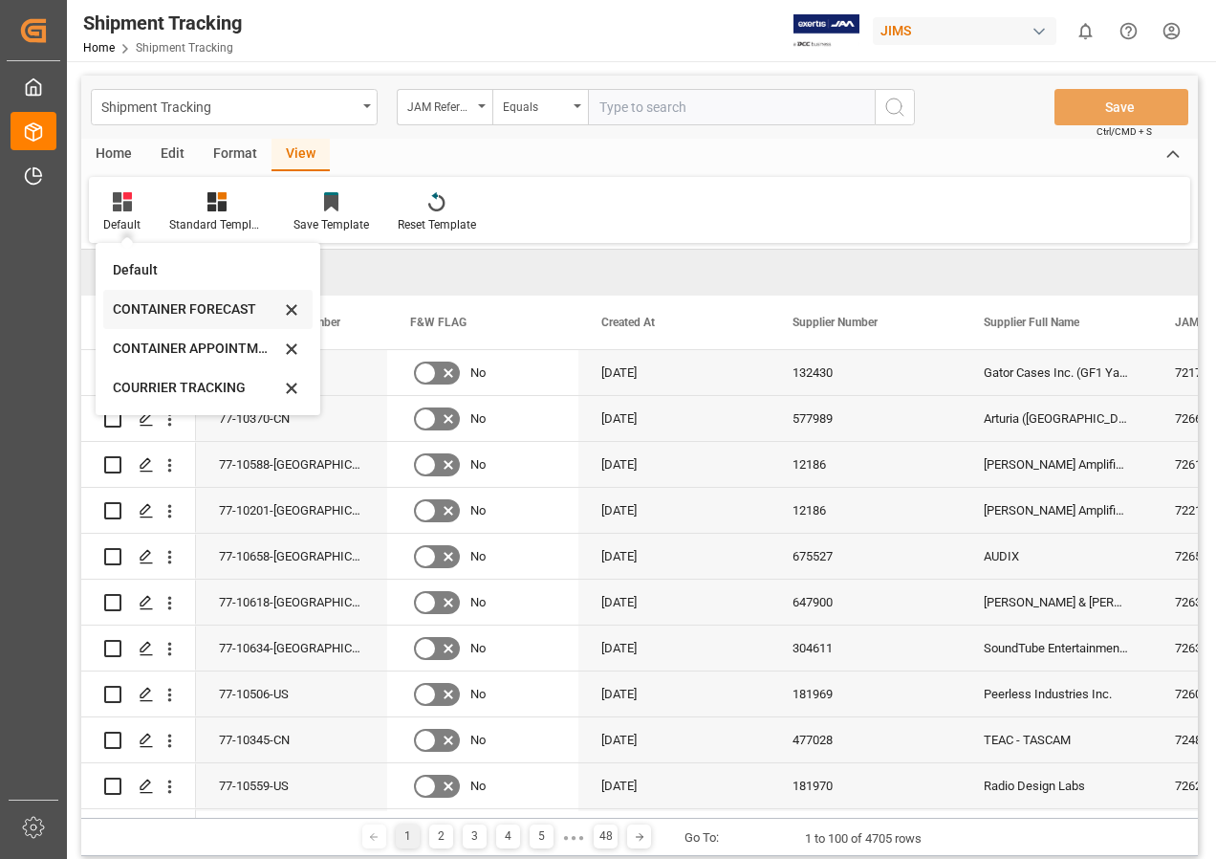
click at [149, 311] on div "CONTAINER FORECAST" at bounding box center [196, 309] width 167 height 20
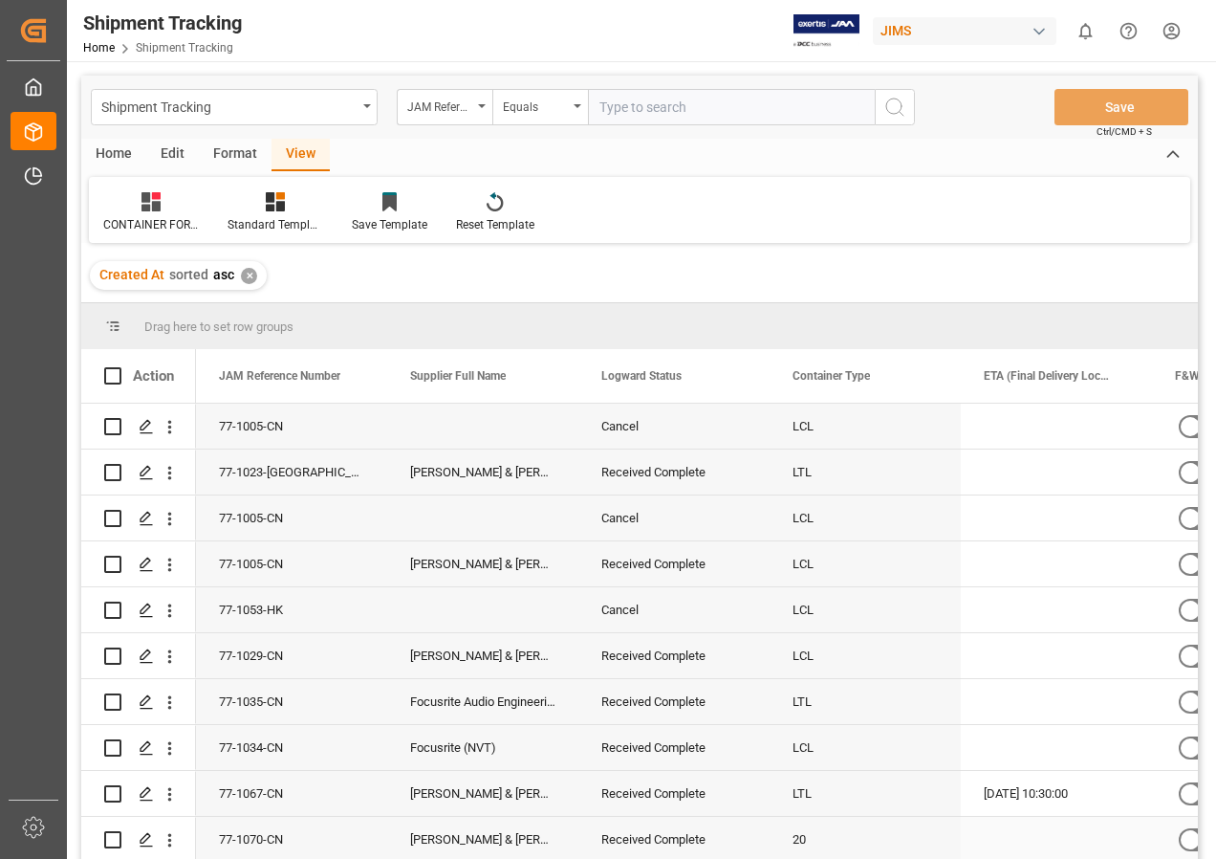
scroll to position [96, 0]
click at [1176, 375] on span "F&W FLAG" at bounding box center [1203, 375] width 56 height 13
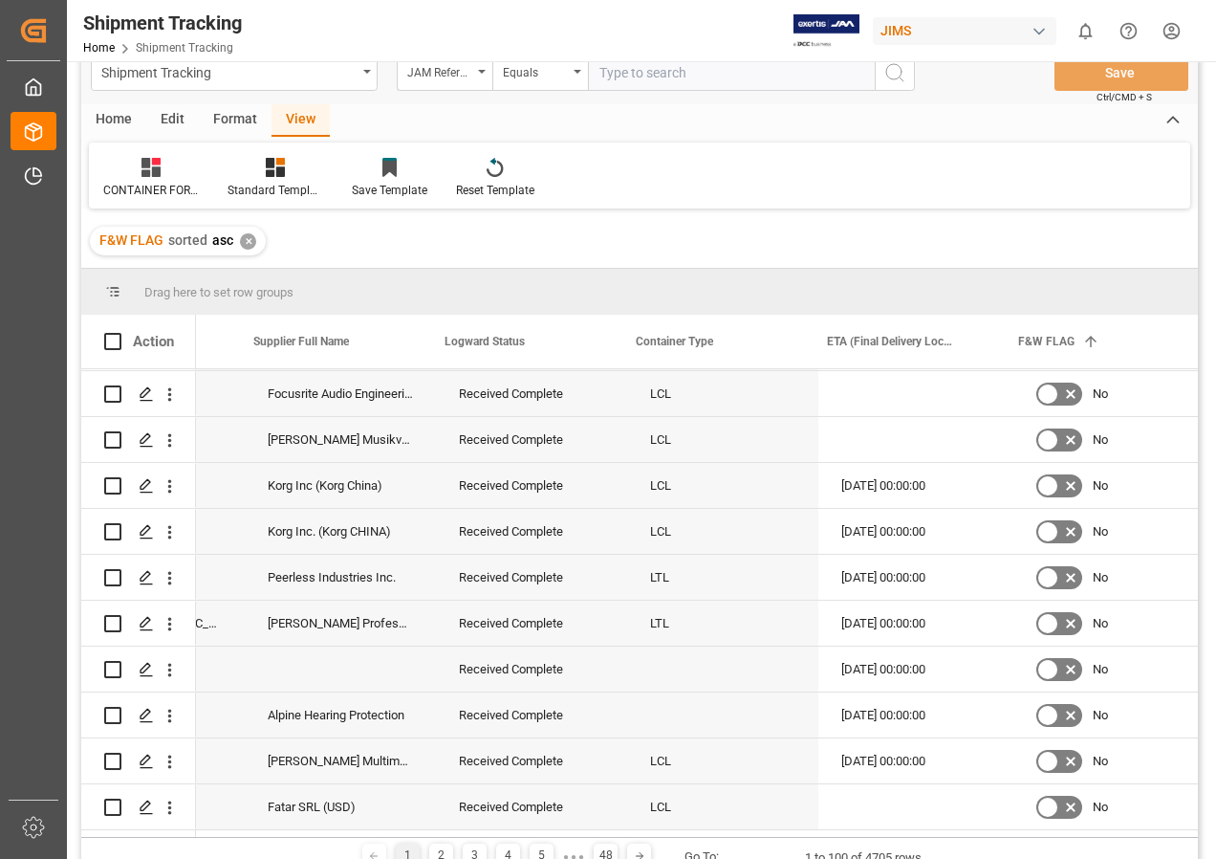
scroll to position [0, 178]
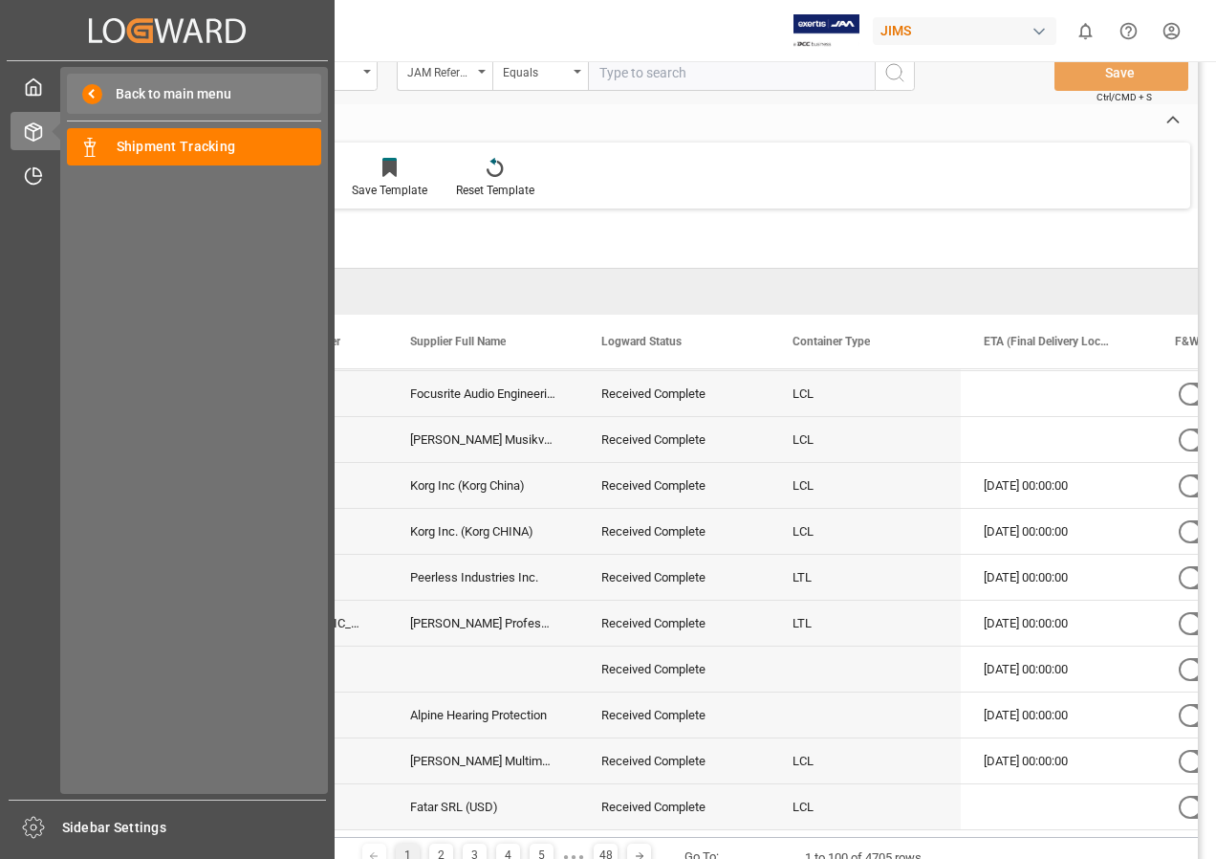
click at [117, 93] on span "Back to main menu" at bounding box center [166, 94] width 129 height 20
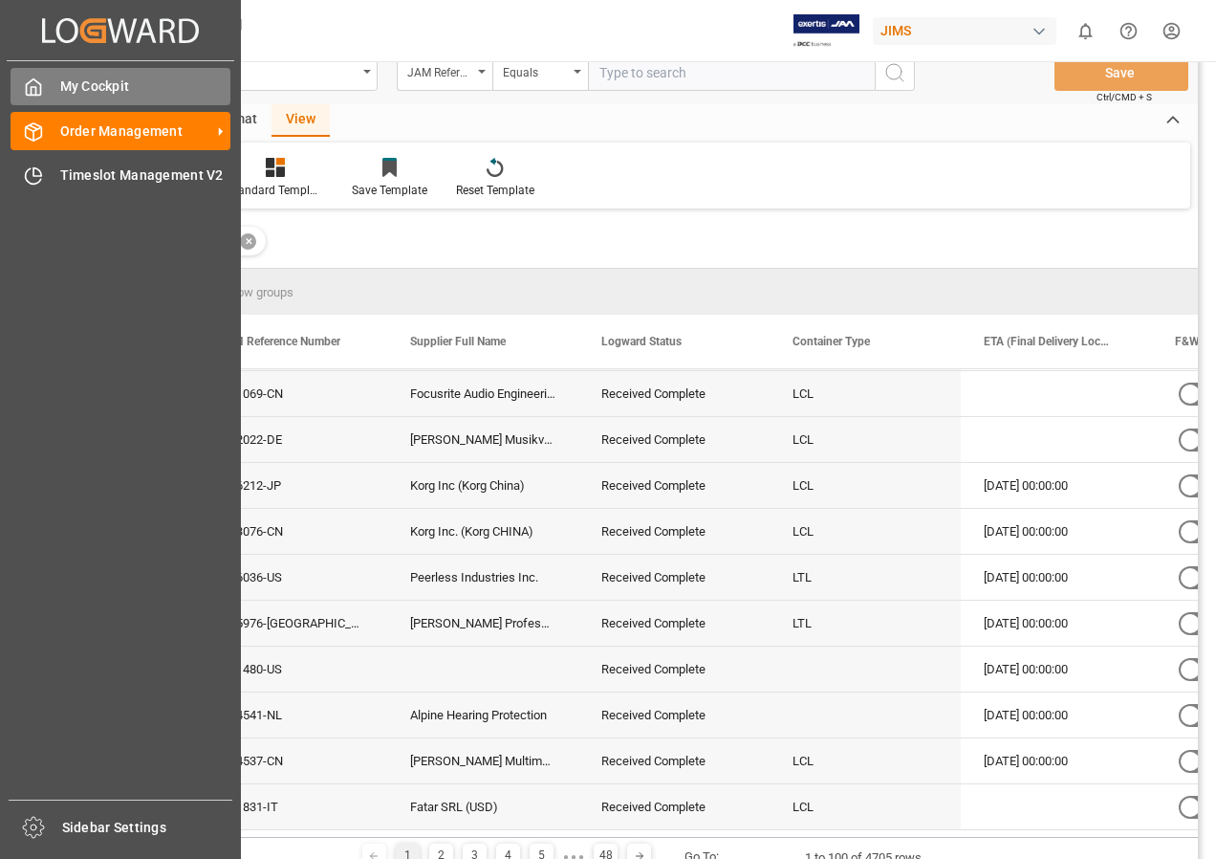
click at [121, 92] on span "My Cockpit" at bounding box center [145, 86] width 171 height 20
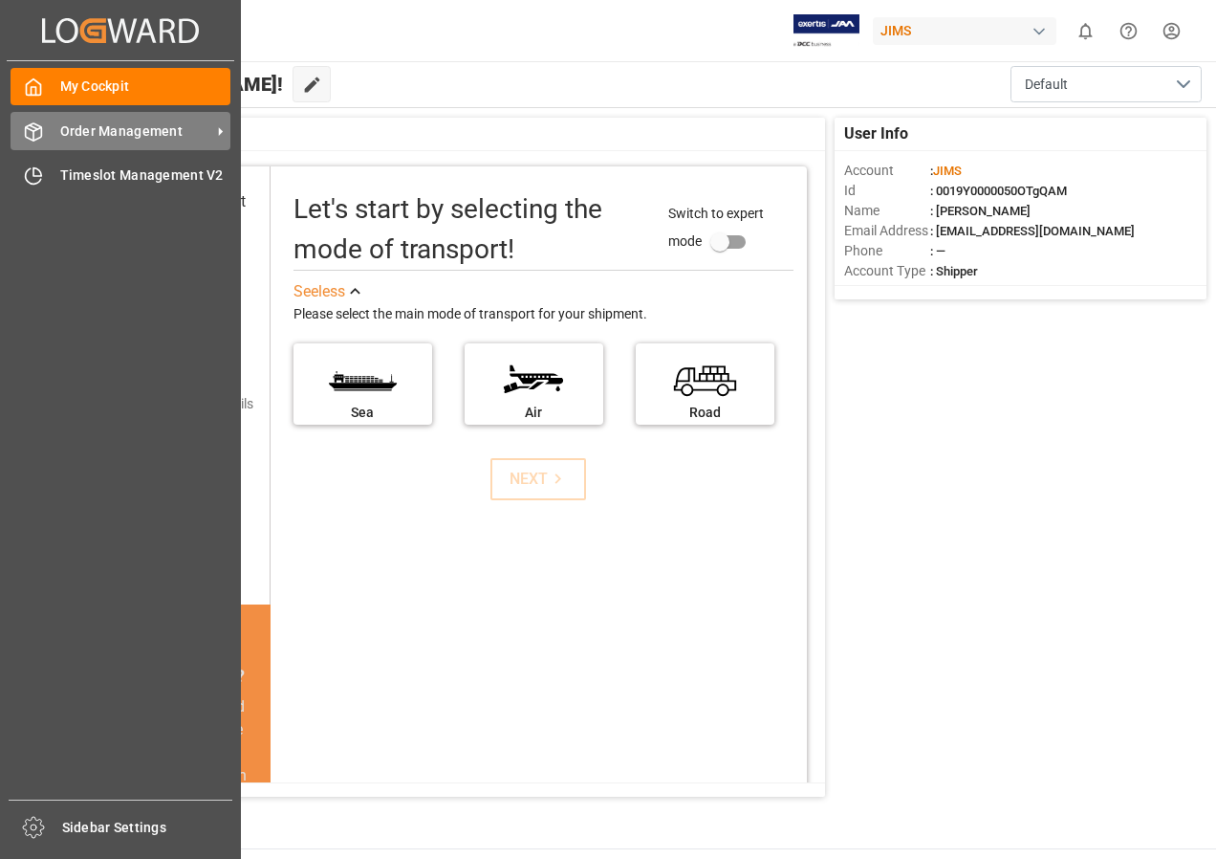
click at [92, 132] on span "Order Management" at bounding box center [135, 131] width 151 height 20
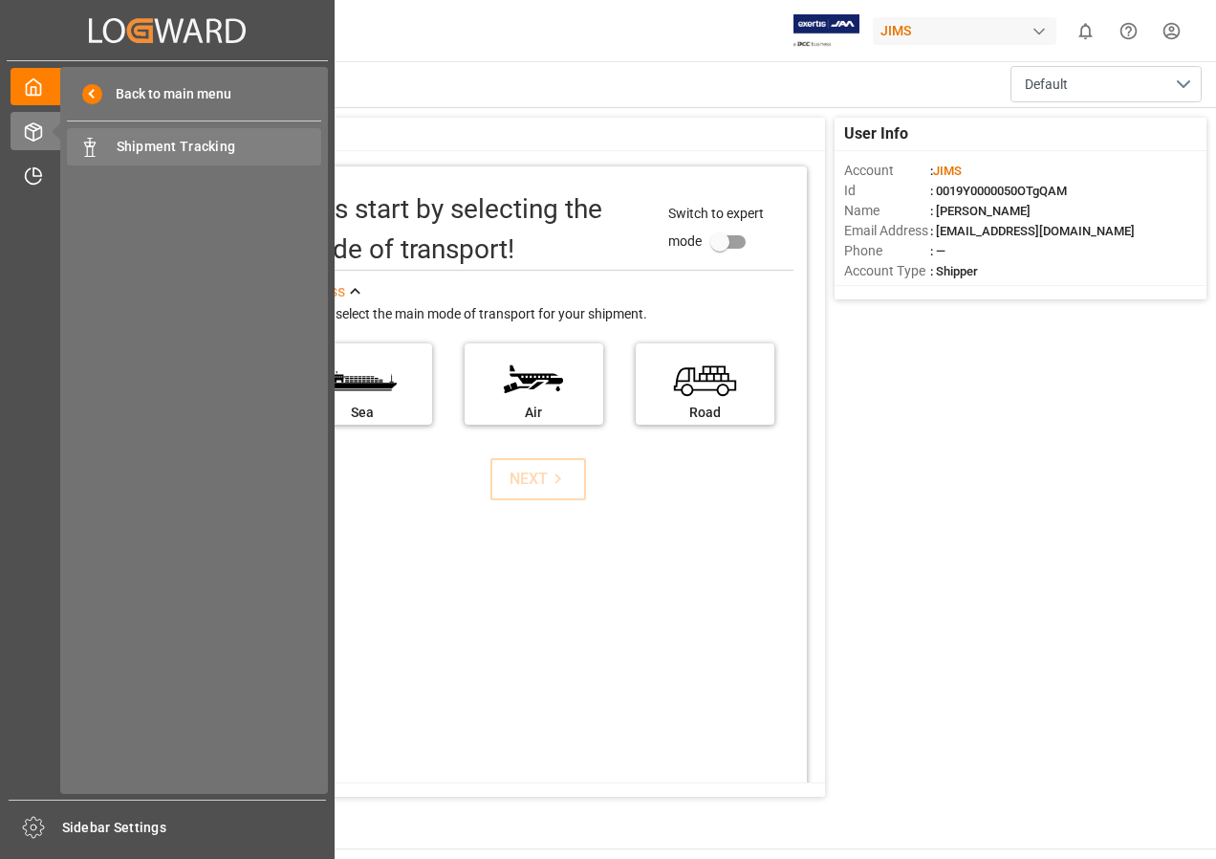
click at [140, 145] on span "Shipment Tracking" at bounding box center [220, 147] width 206 height 20
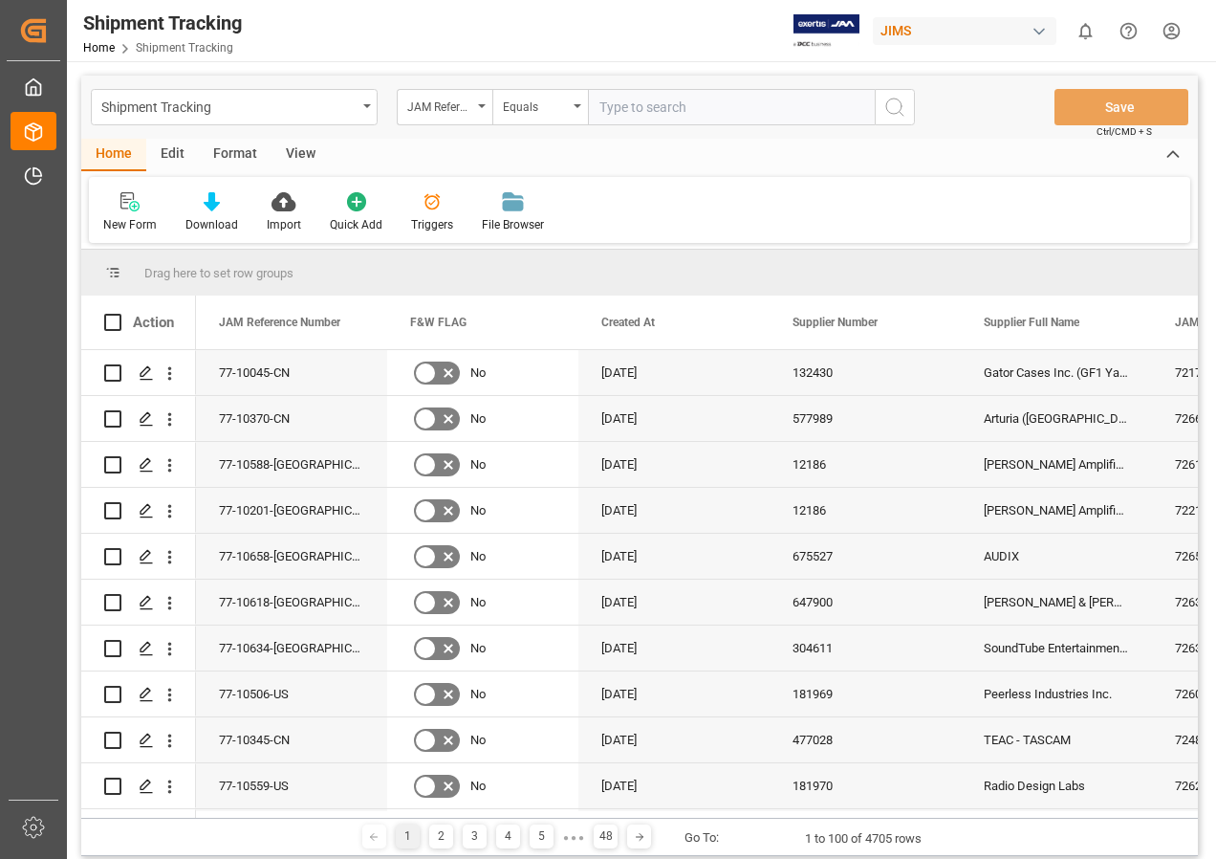
click at [292, 149] on div "View" at bounding box center [301, 155] width 58 height 33
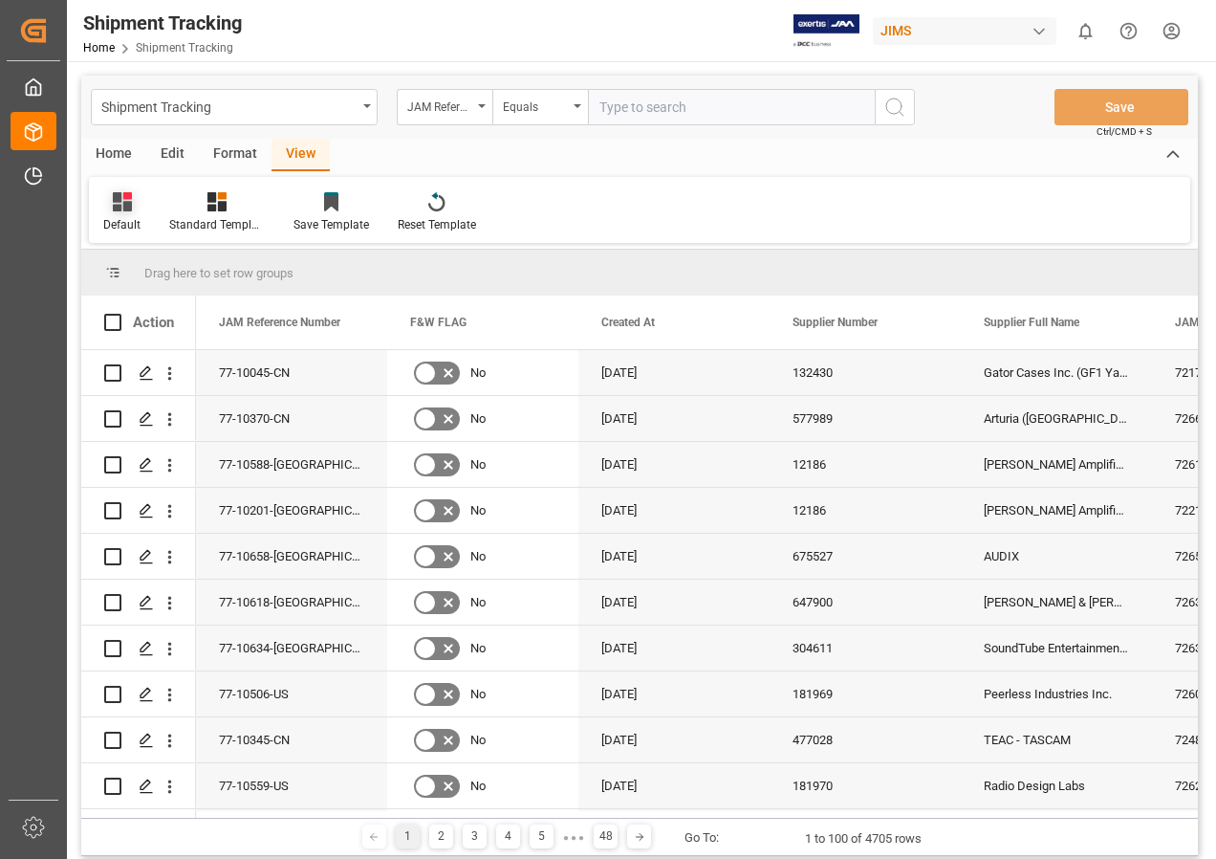
click at [113, 199] on icon at bounding box center [122, 201] width 19 height 19
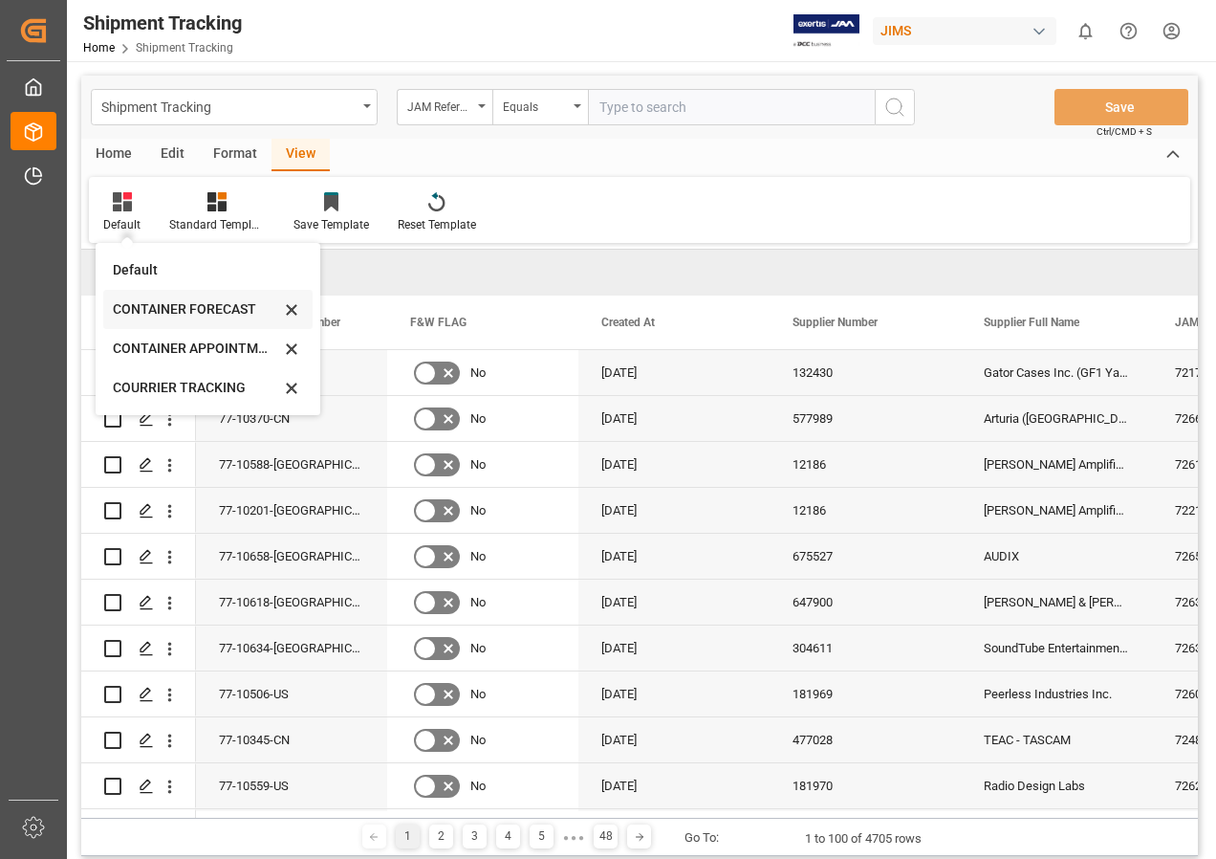
click at [146, 308] on div "CONTAINER FORECAST" at bounding box center [196, 309] width 167 height 20
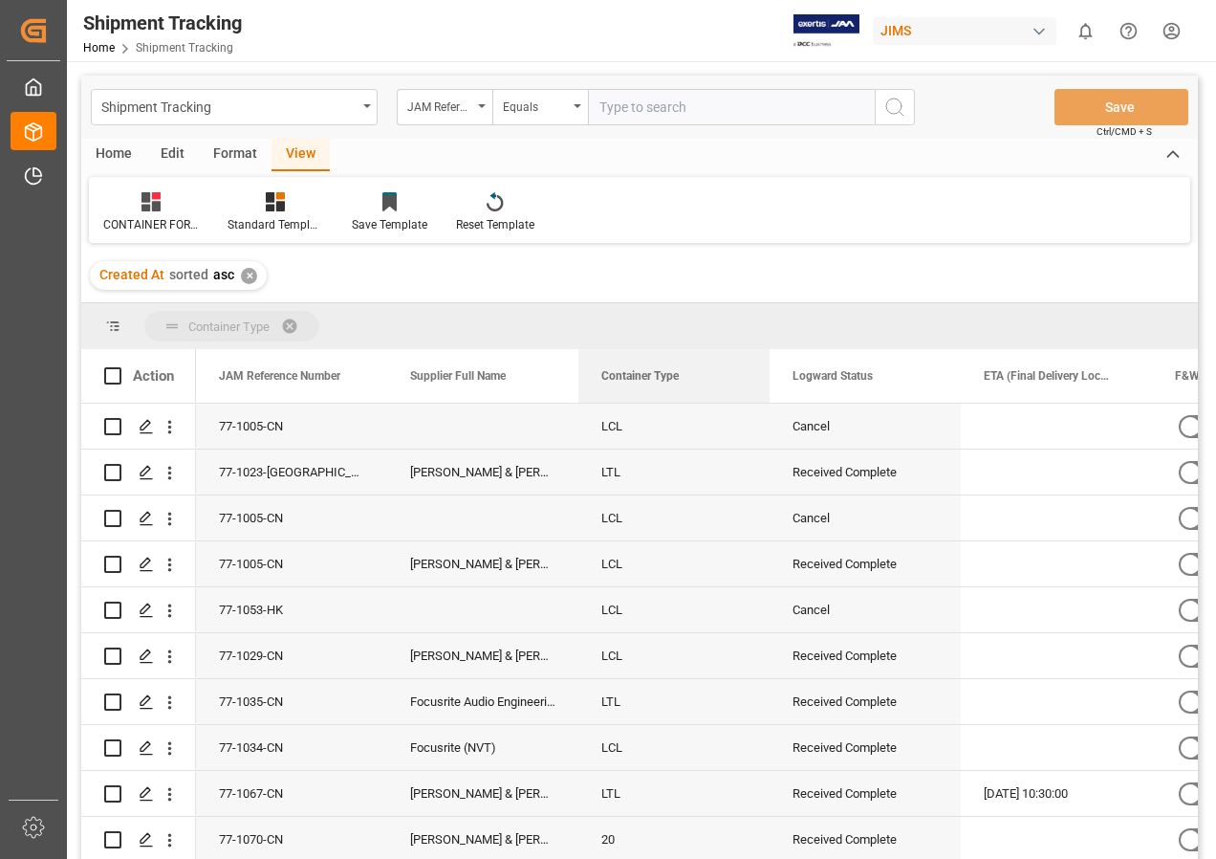
drag, startPoint x: 829, startPoint y: 377, endPoint x: 536, endPoint y: 313, distance: 299.5
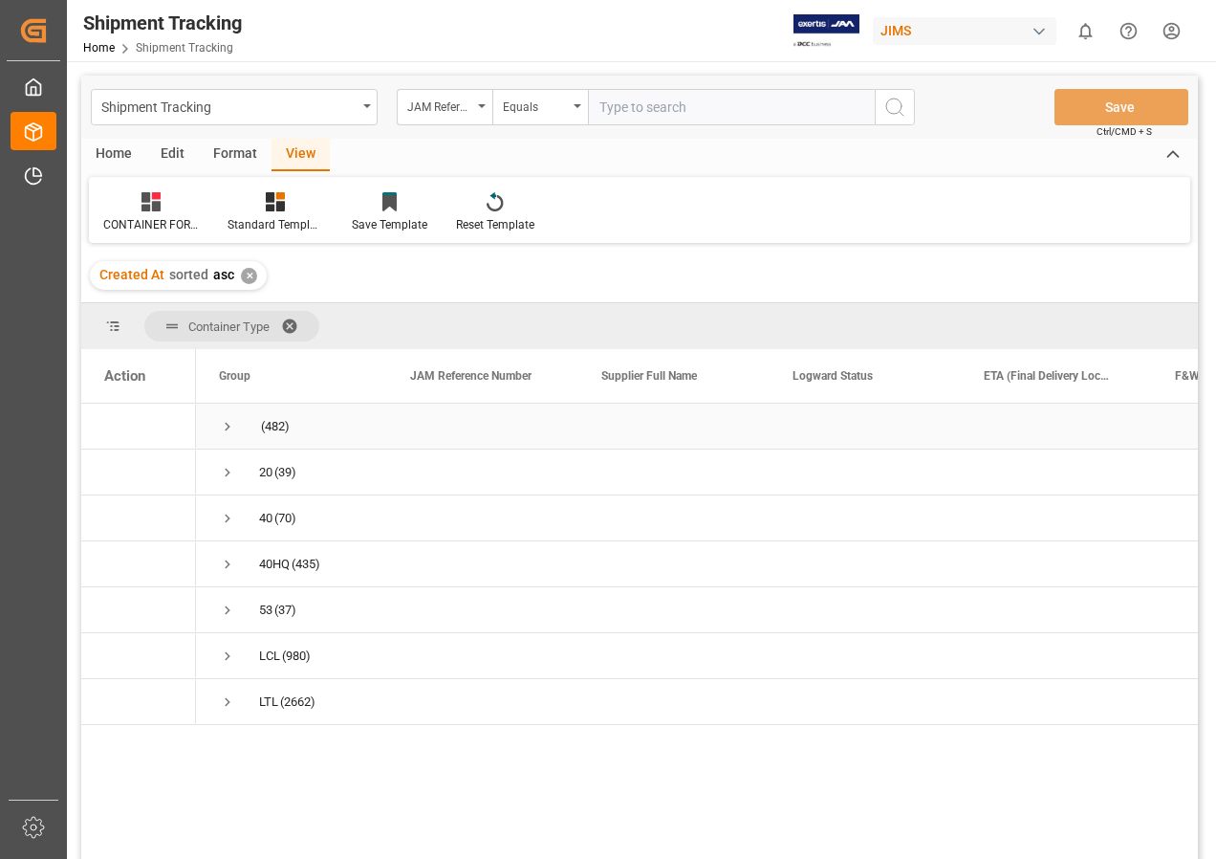
click at [226, 426] on span "Press SPACE to select this row." at bounding box center [227, 426] width 17 height 17
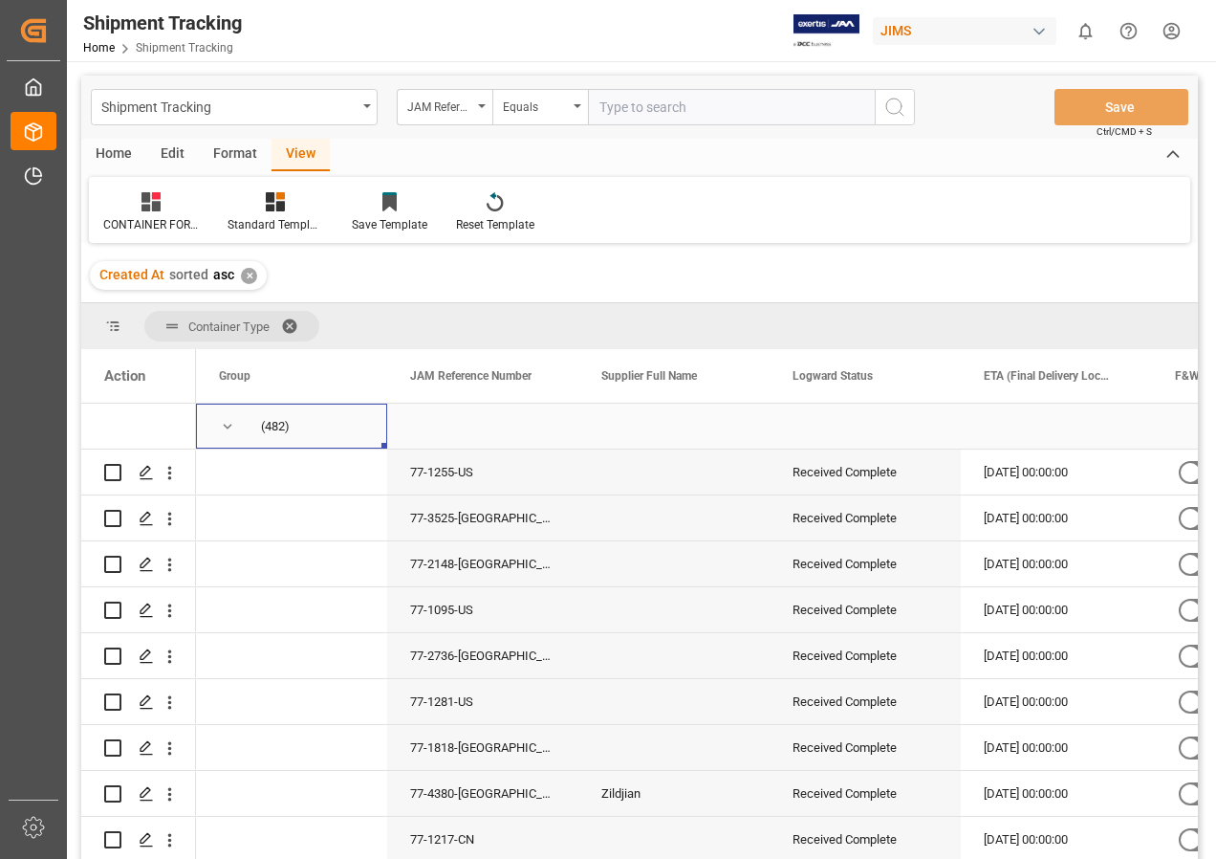
click at [223, 429] on span "Press SPACE to select this row." at bounding box center [227, 426] width 17 height 17
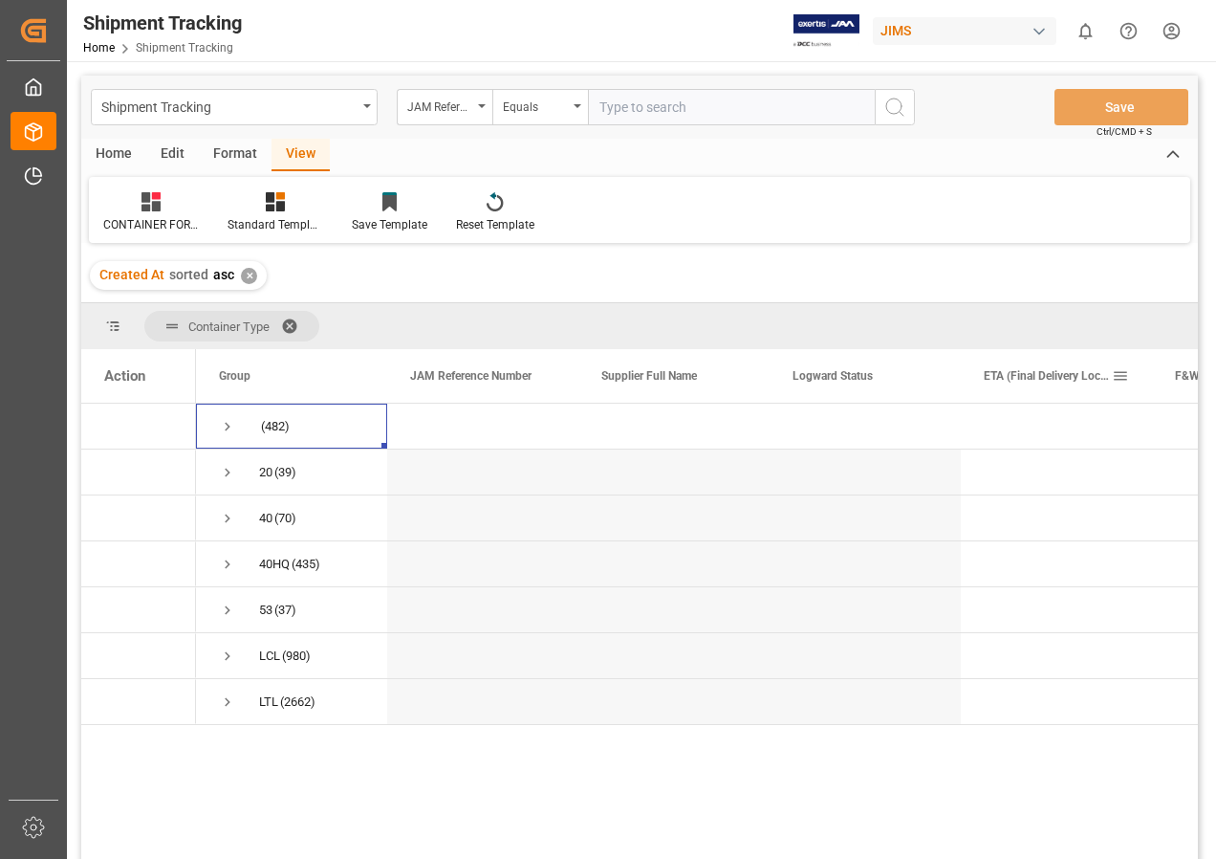
click at [1120, 375] on span at bounding box center [1120, 375] width 17 height 17
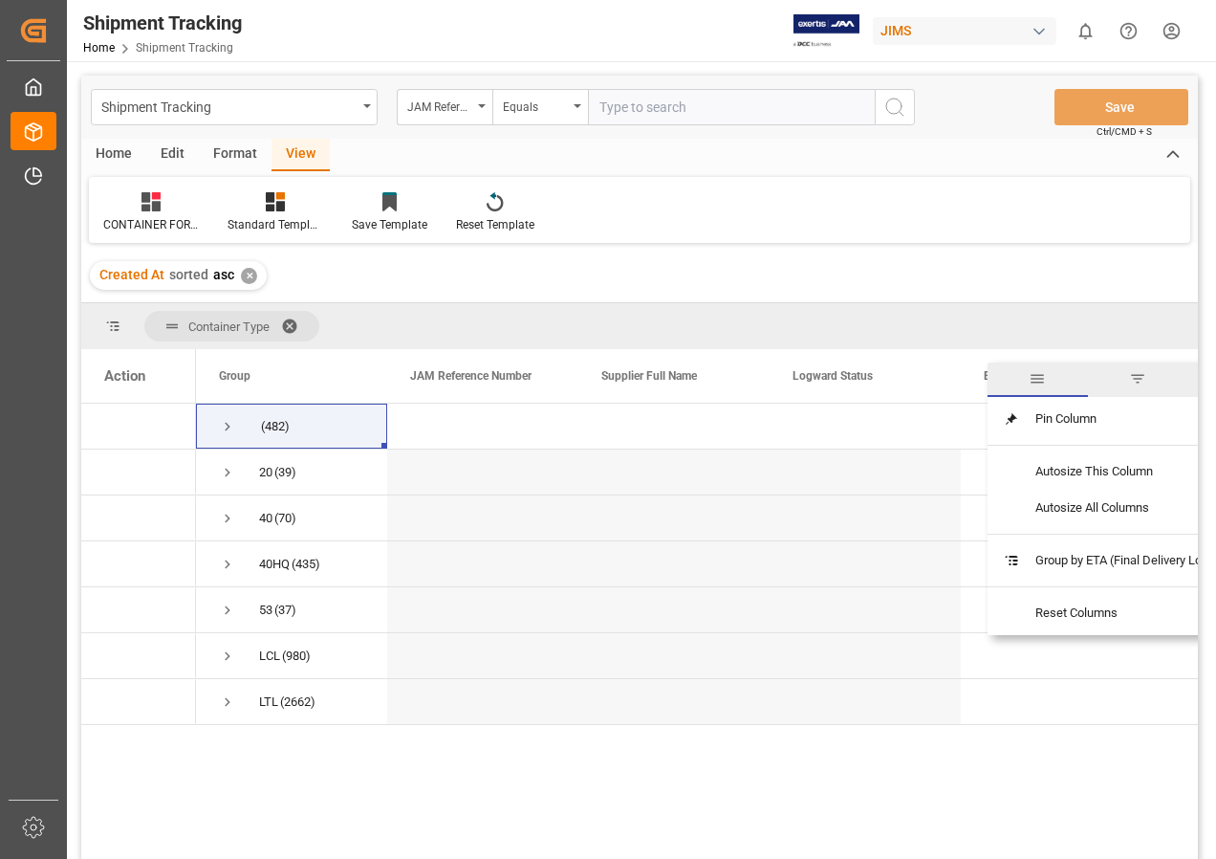
click at [1141, 380] on span "filter" at bounding box center [1137, 378] width 17 height 17
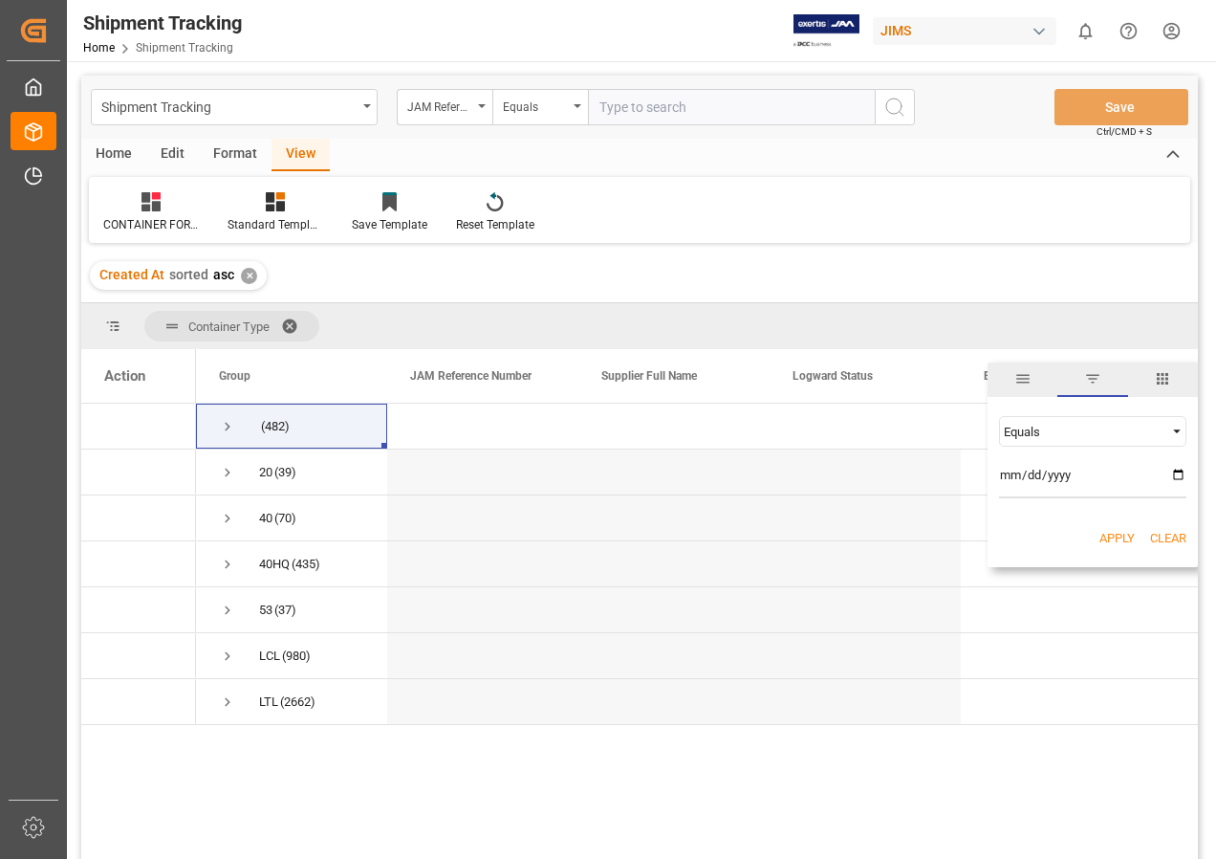
click at [1176, 426] on span "Filtering operator" at bounding box center [1177, 431] width 17 height 17
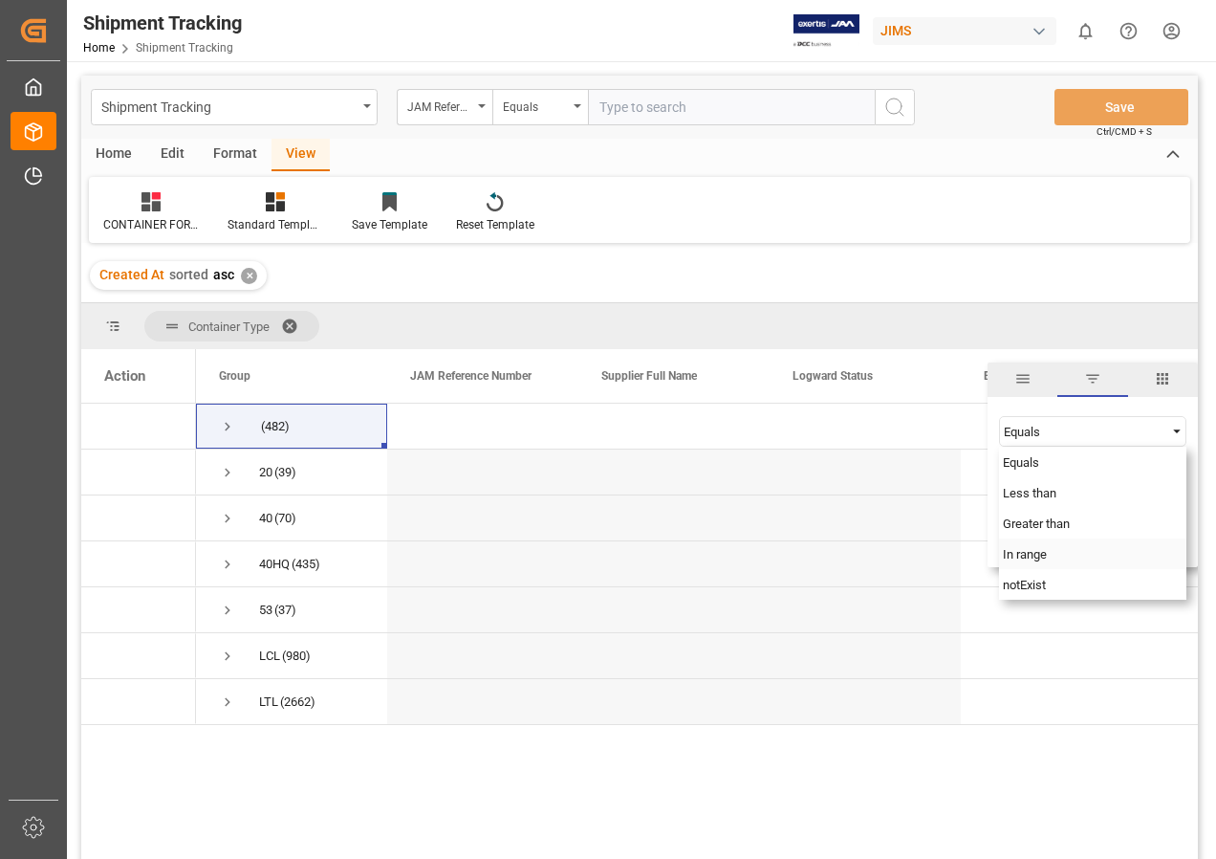
click at [1036, 554] on span "In range" at bounding box center [1025, 554] width 44 height 14
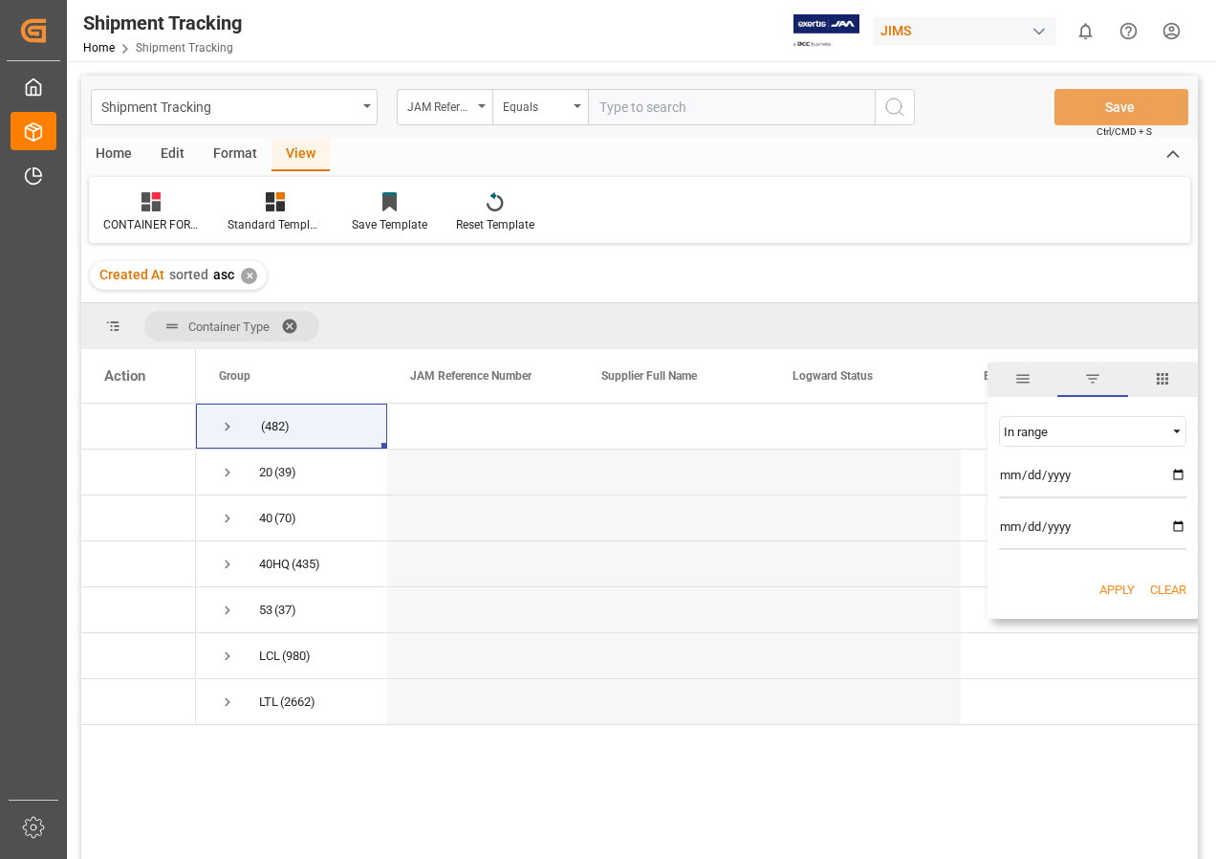
click at [1177, 471] on input "date" at bounding box center [1092, 479] width 187 height 38
type input "[DATE]"
click at [1174, 520] on input "date" at bounding box center [1092, 531] width 187 height 38
type input "[DATE]"
click at [1105, 584] on button "Apply" at bounding box center [1117, 589] width 35 height 19
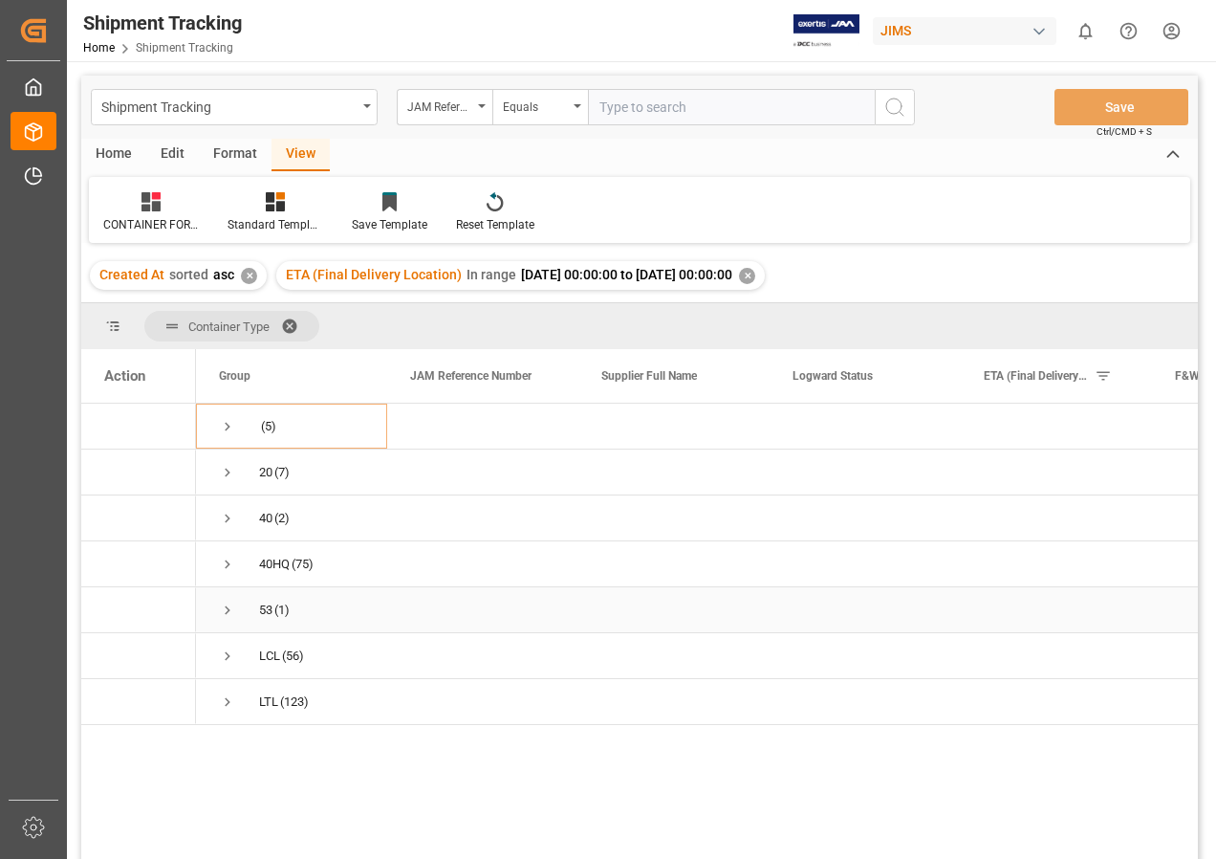
click at [229, 606] on span "Press SPACE to select this row." at bounding box center [227, 609] width 17 height 17
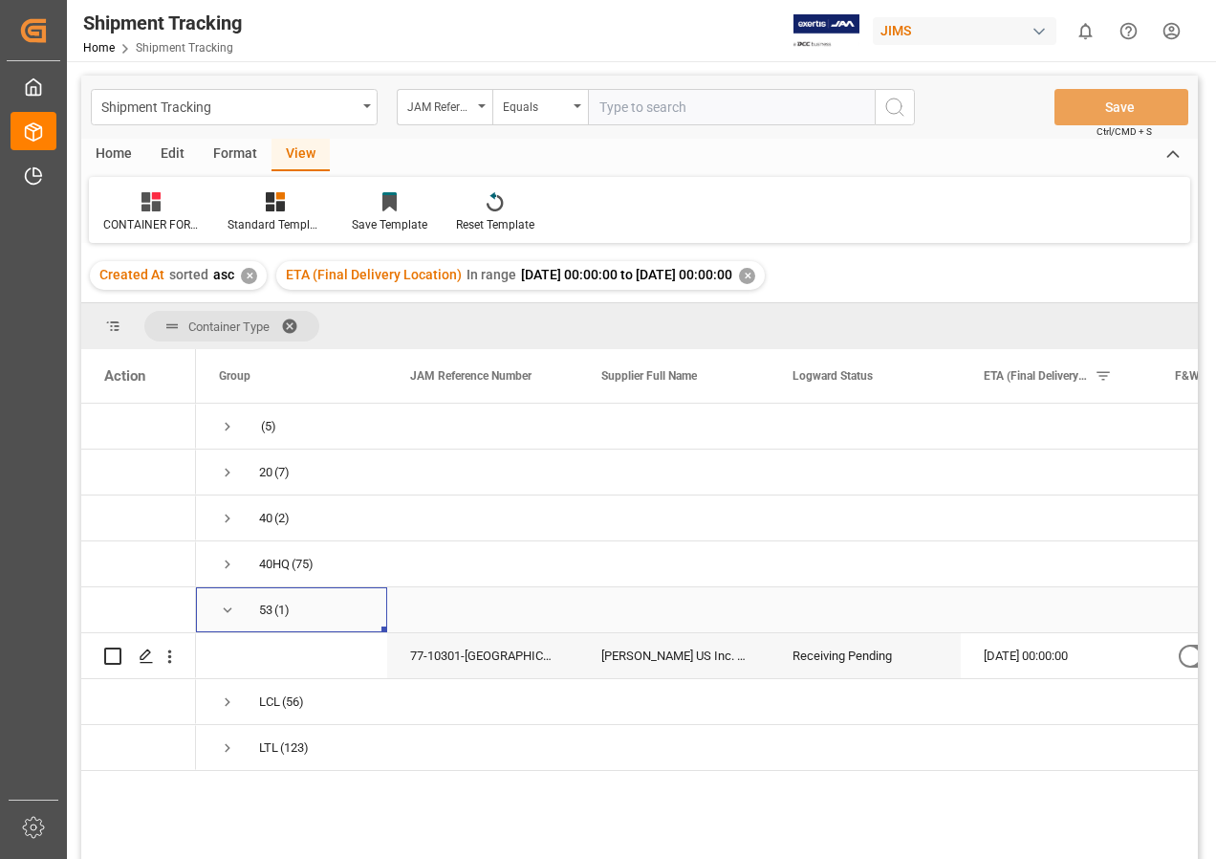
click at [228, 603] on span "Press SPACE to select this row." at bounding box center [227, 609] width 17 height 17
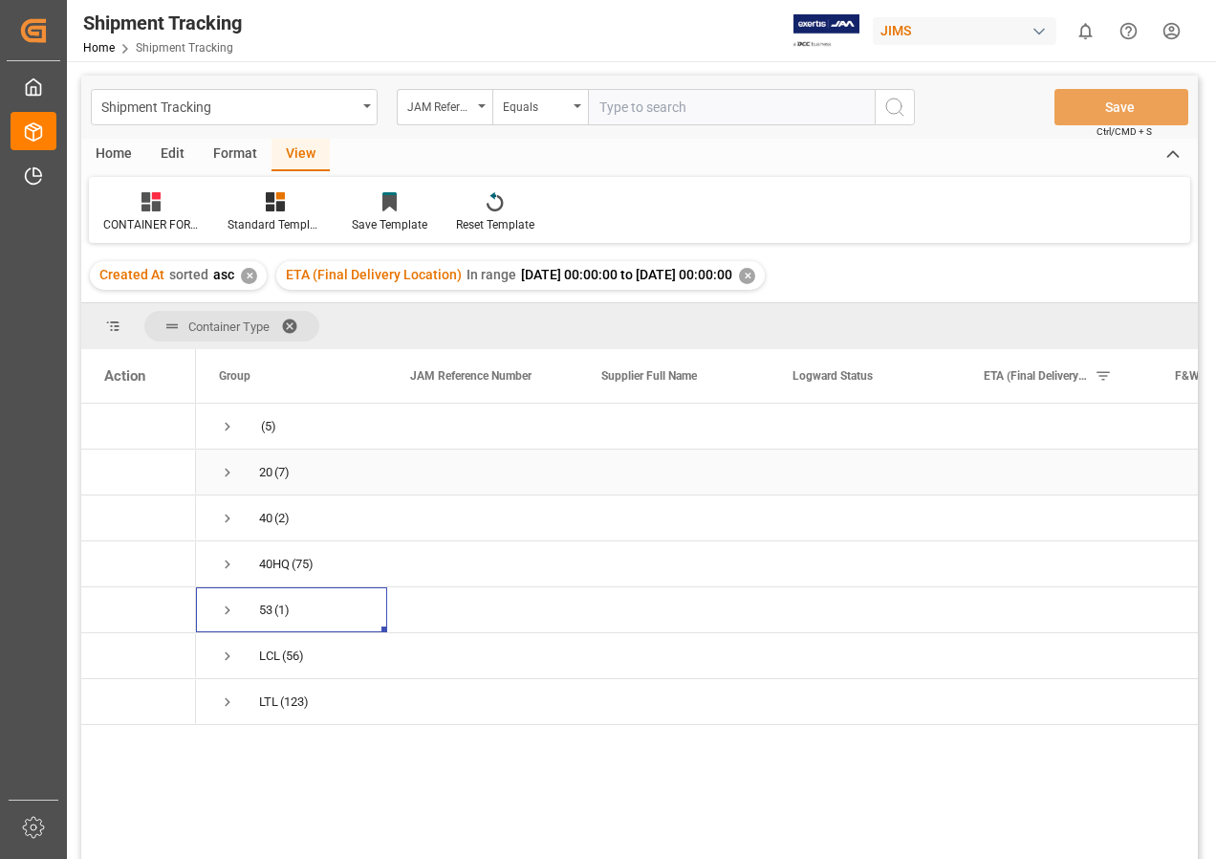
click at [228, 468] on span "Press SPACE to select this row." at bounding box center [227, 472] width 17 height 17
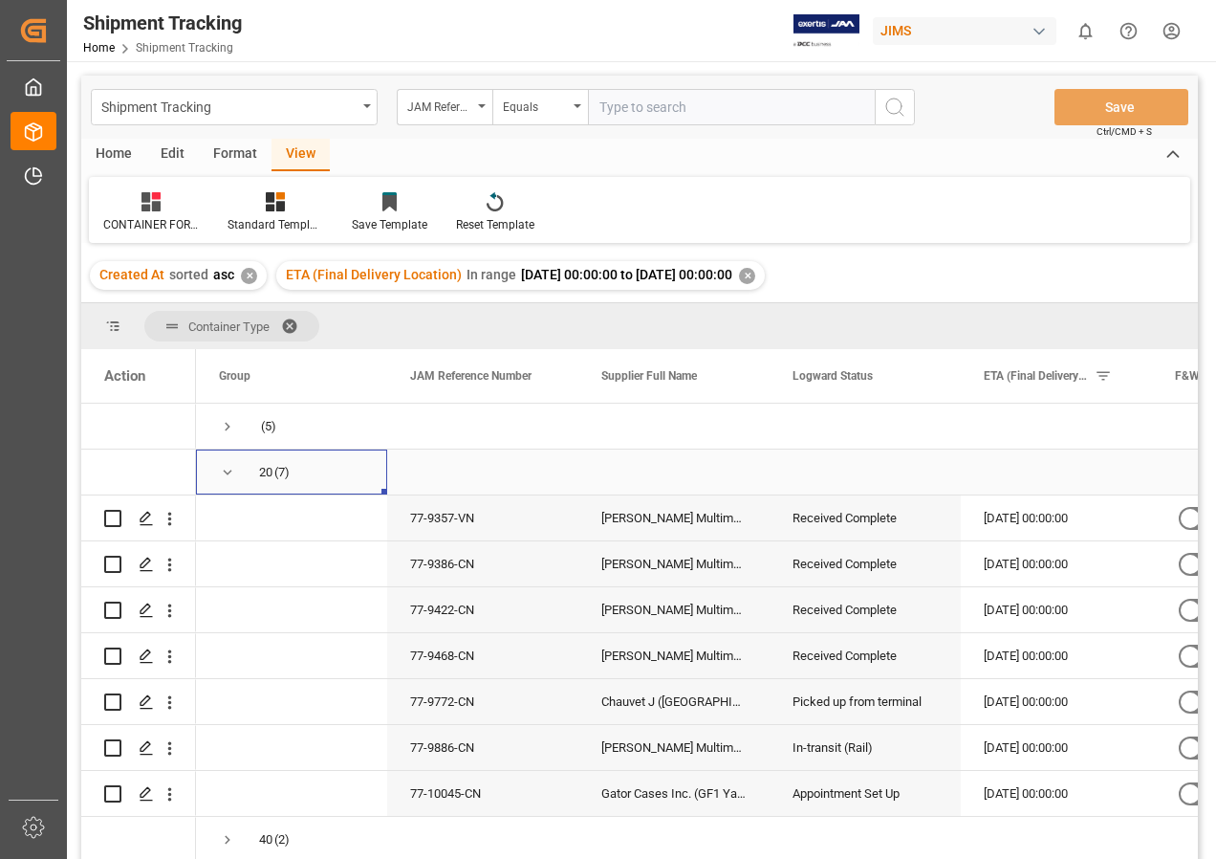
click at [229, 470] on span "Press SPACE to select this row." at bounding box center [227, 472] width 17 height 17
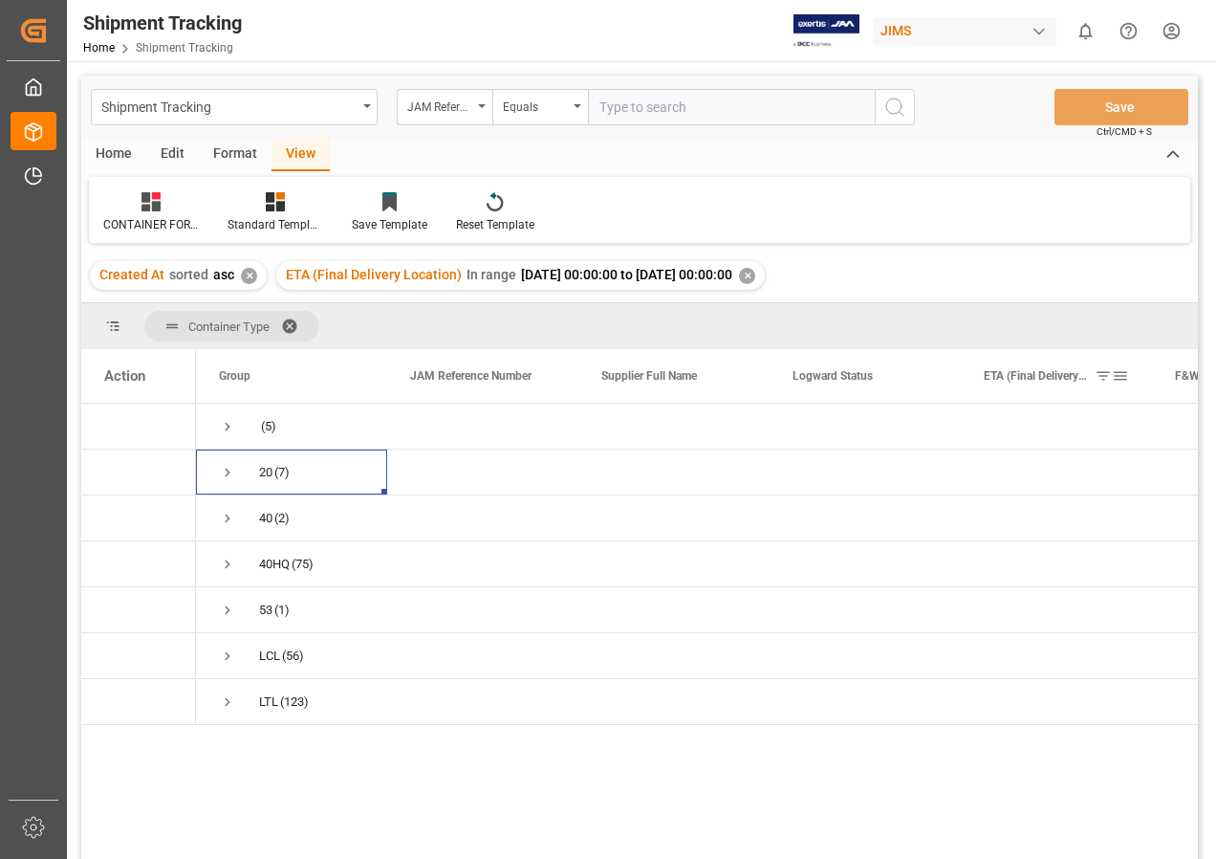
click at [1102, 377] on span at bounding box center [1103, 375] width 17 height 17
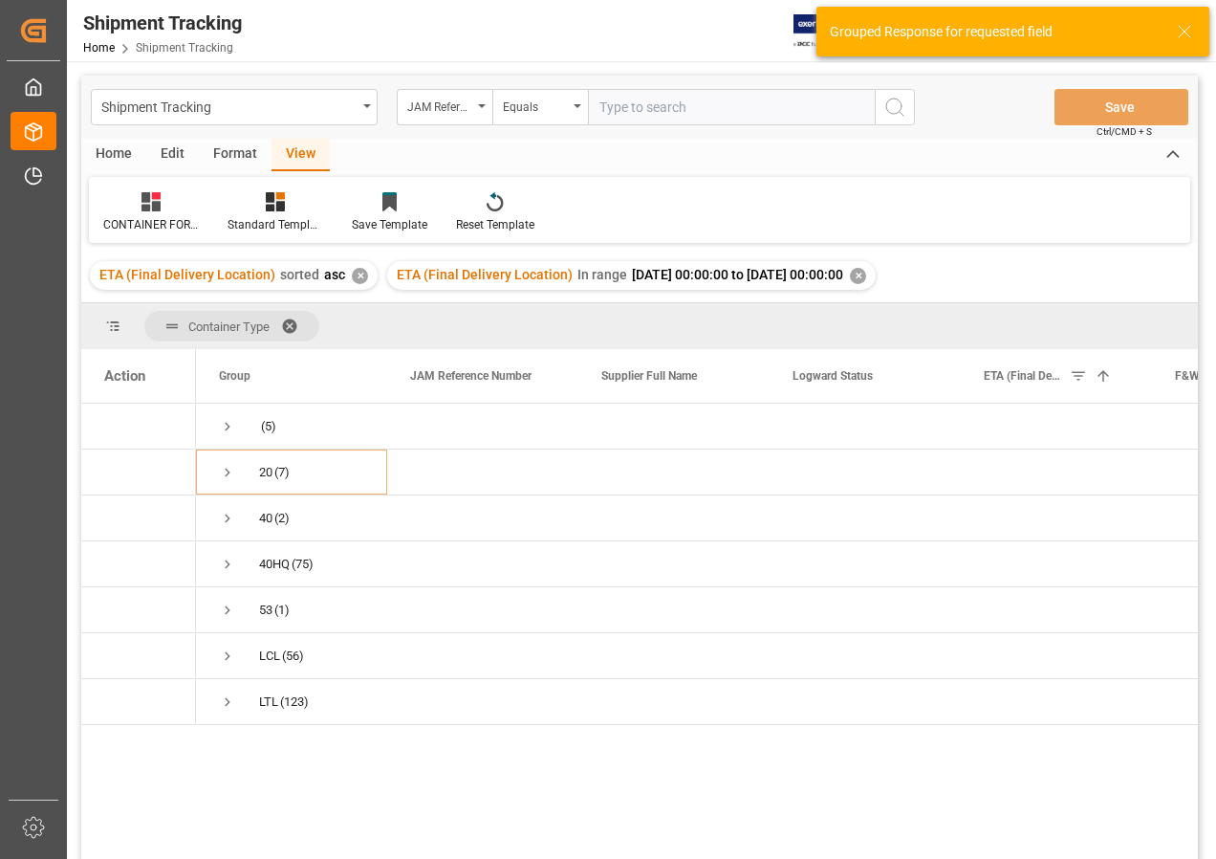
click at [866, 270] on div "✕" at bounding box center [858, 276] width 16 height 16
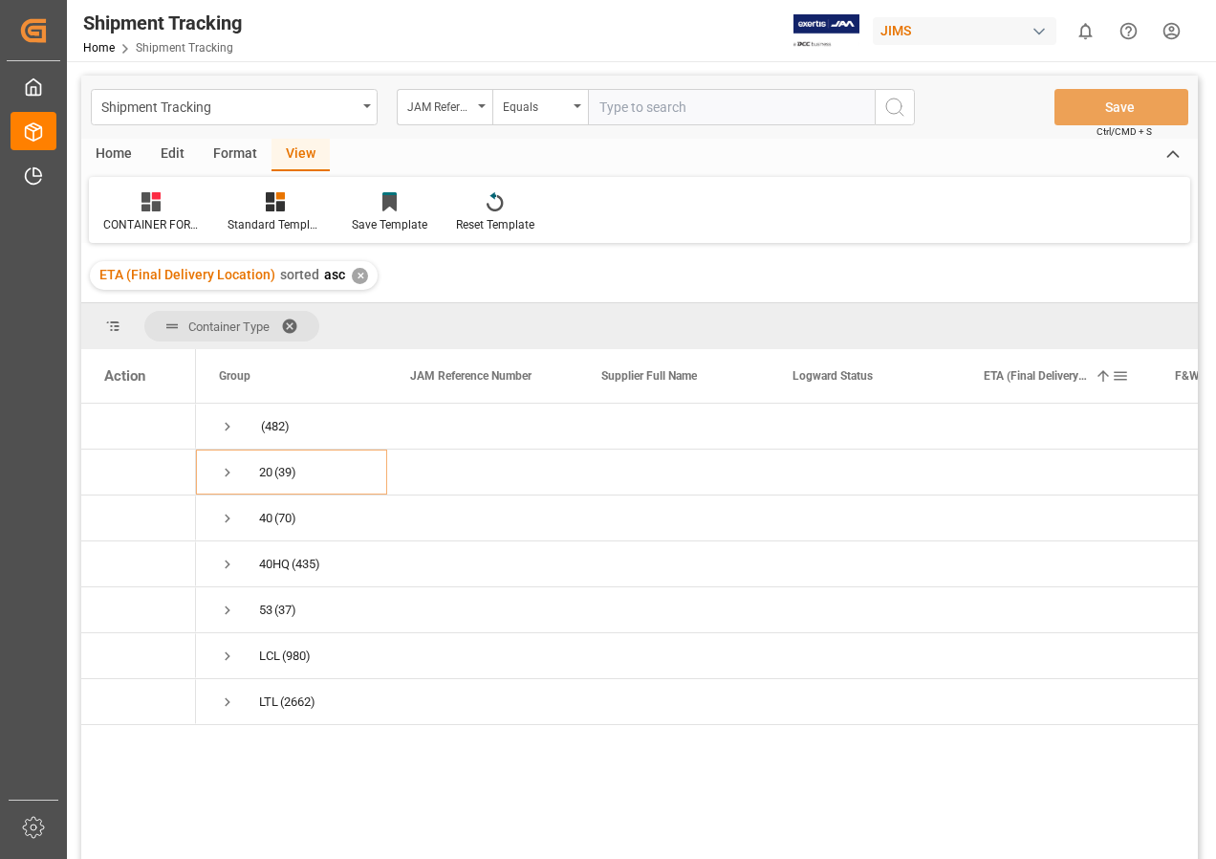
click at [1120, 376] on span at bounding box center [1120, 375] width 17 height 17
click at [1173, 429] on span "Filtering operator" at bounding box center [1177, 431] width 17 height 17
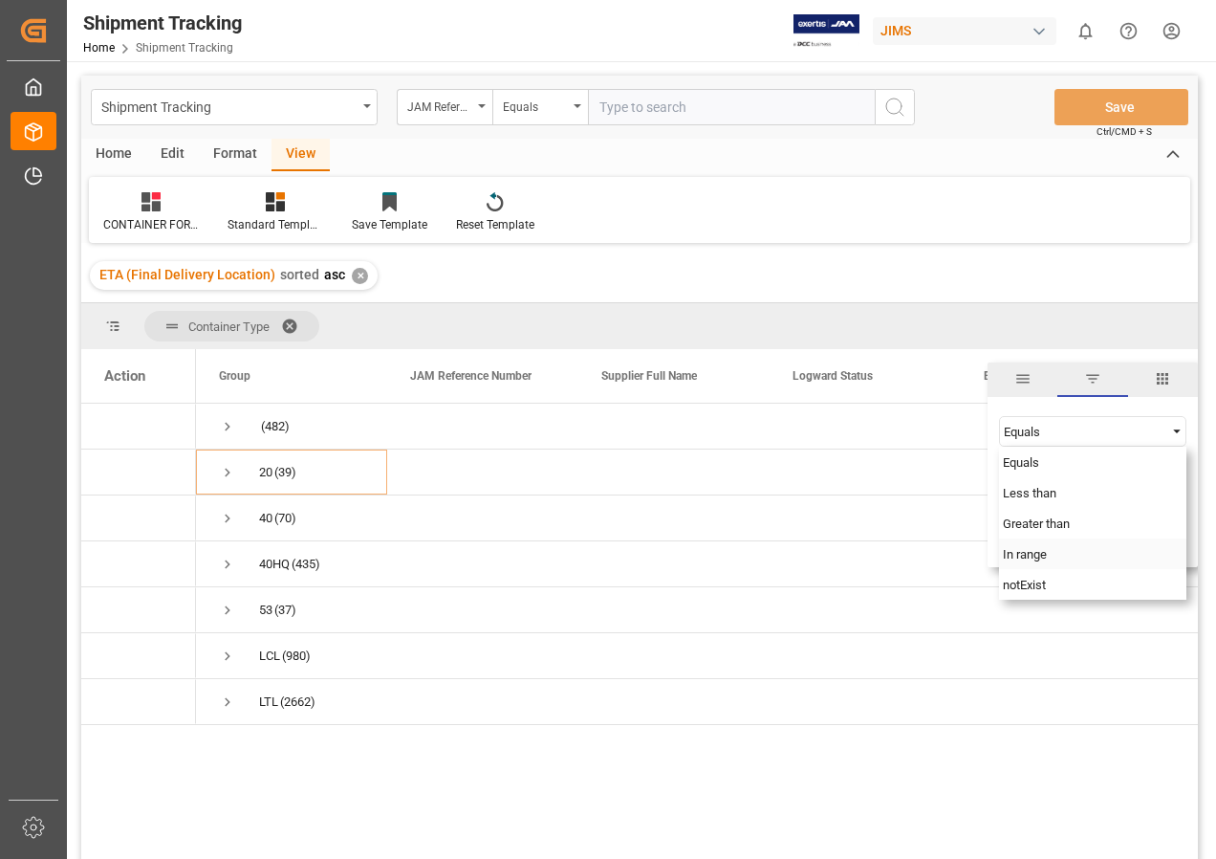
click at [1035, 555] on span "In range" at bounding box center [1025, 554] width 44 height 14
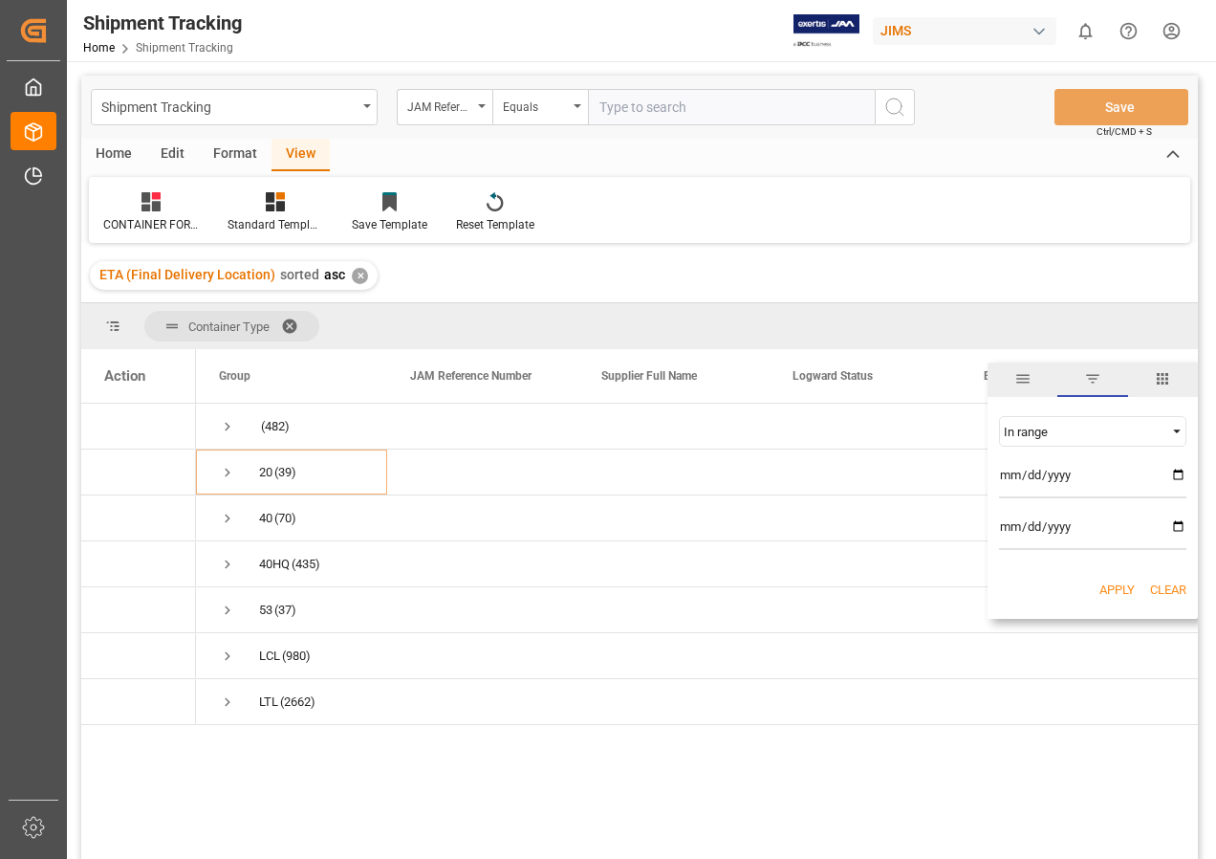
click at [1178, 470] on input "date" at bounding box center [1092, 479] width 187 height 38
type input "2025-10-01"
click at [1179, 522] on input "date" at bounding box center [1092, 531] width 187 height 38
type input "2025-10-31"
click at [1109, 587] on button "Apply" at bounding box center [1117, 589] width 35 height 19
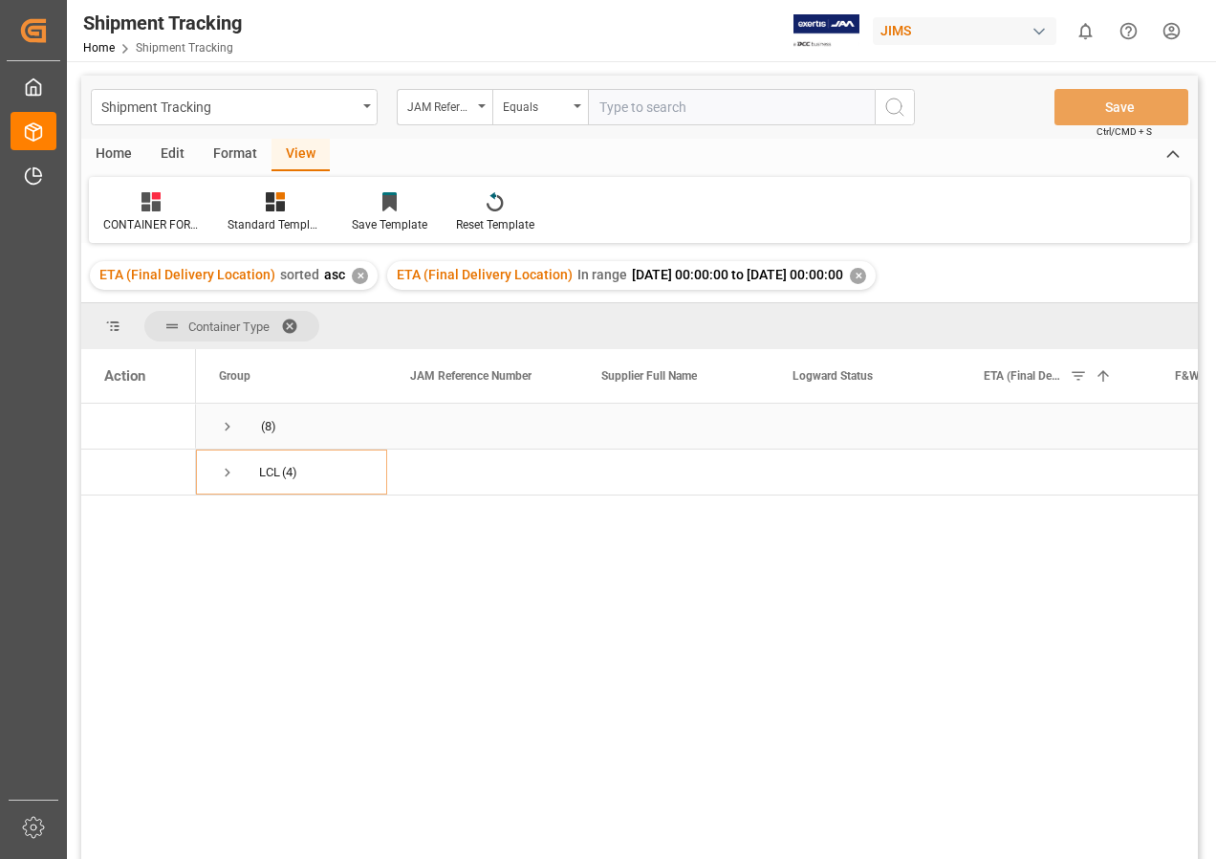
click at [224, 425] on span "Press SPACE to select this row." at bounding box center [227, 426] width 17 height 17
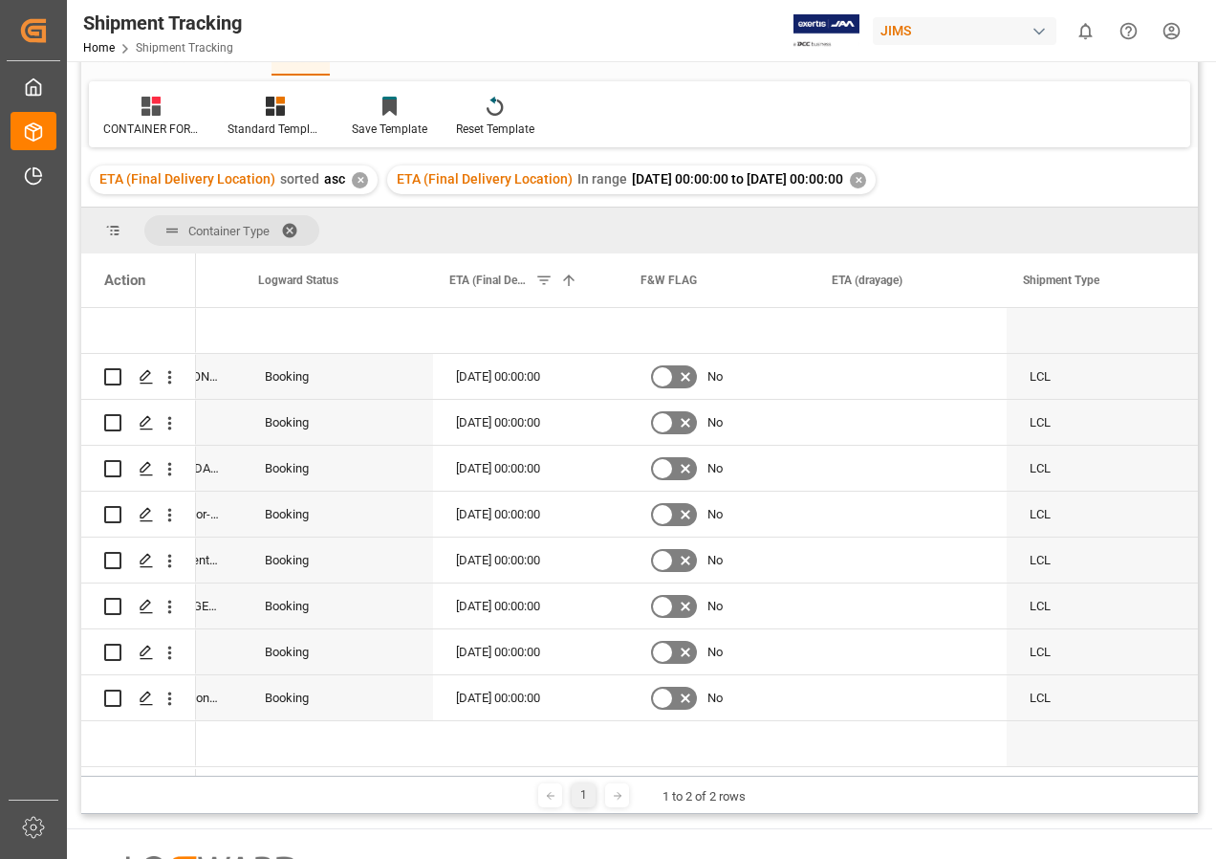
scroll to position [0, 357]
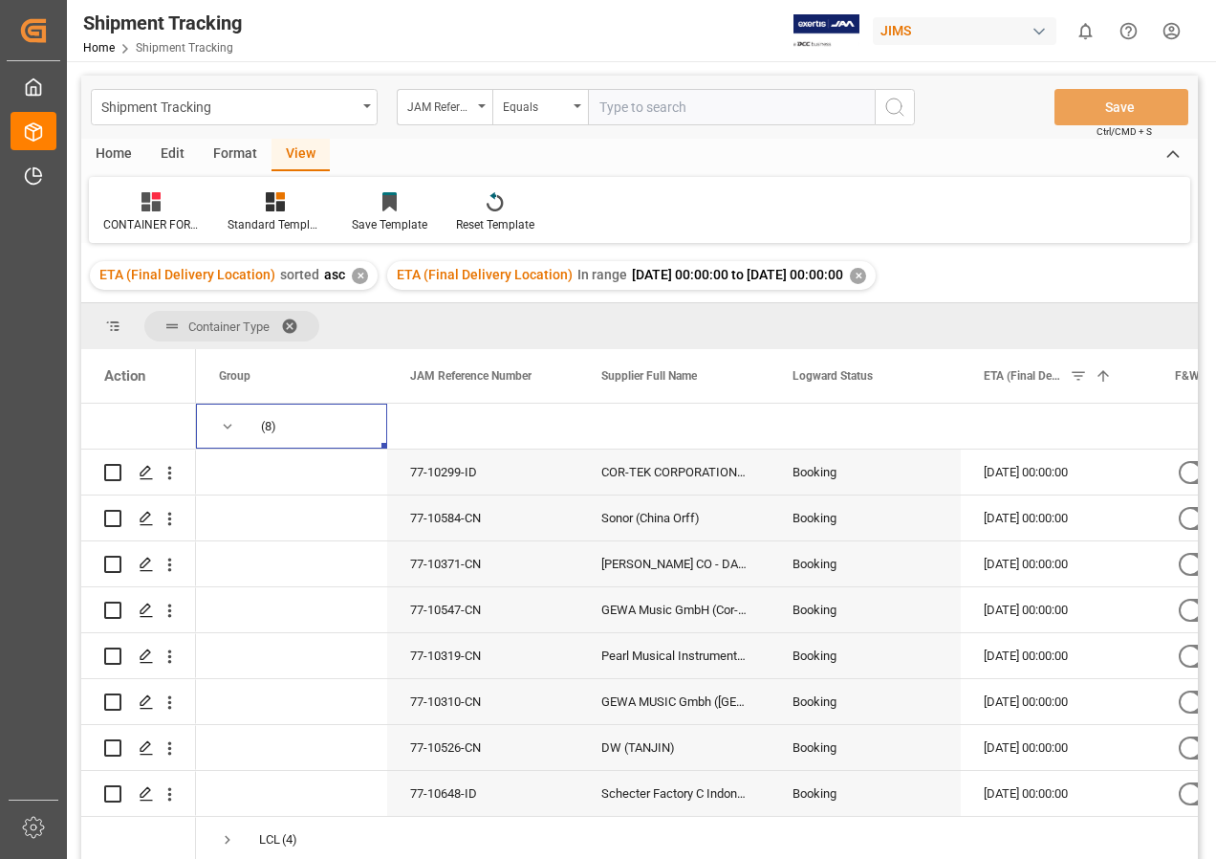
click at [866, 272] on div "✕" at bounding box center [858, 276] width 16 height 16
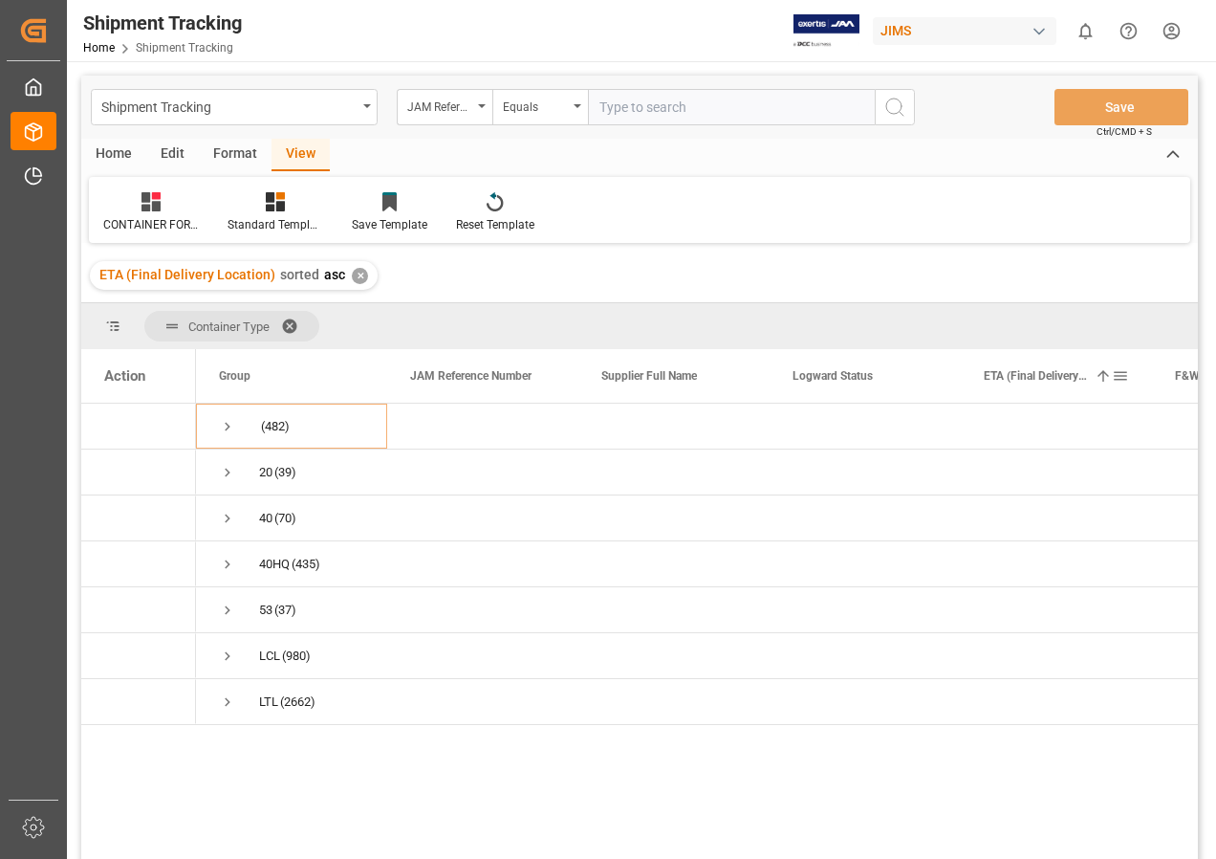
click at [1120, 376] on span at bounding box center [1120, 375] width 17 height 17
click at [1175, 428] on span "Filtering operator" at bounding box center [1177, 431] width 17 height 17
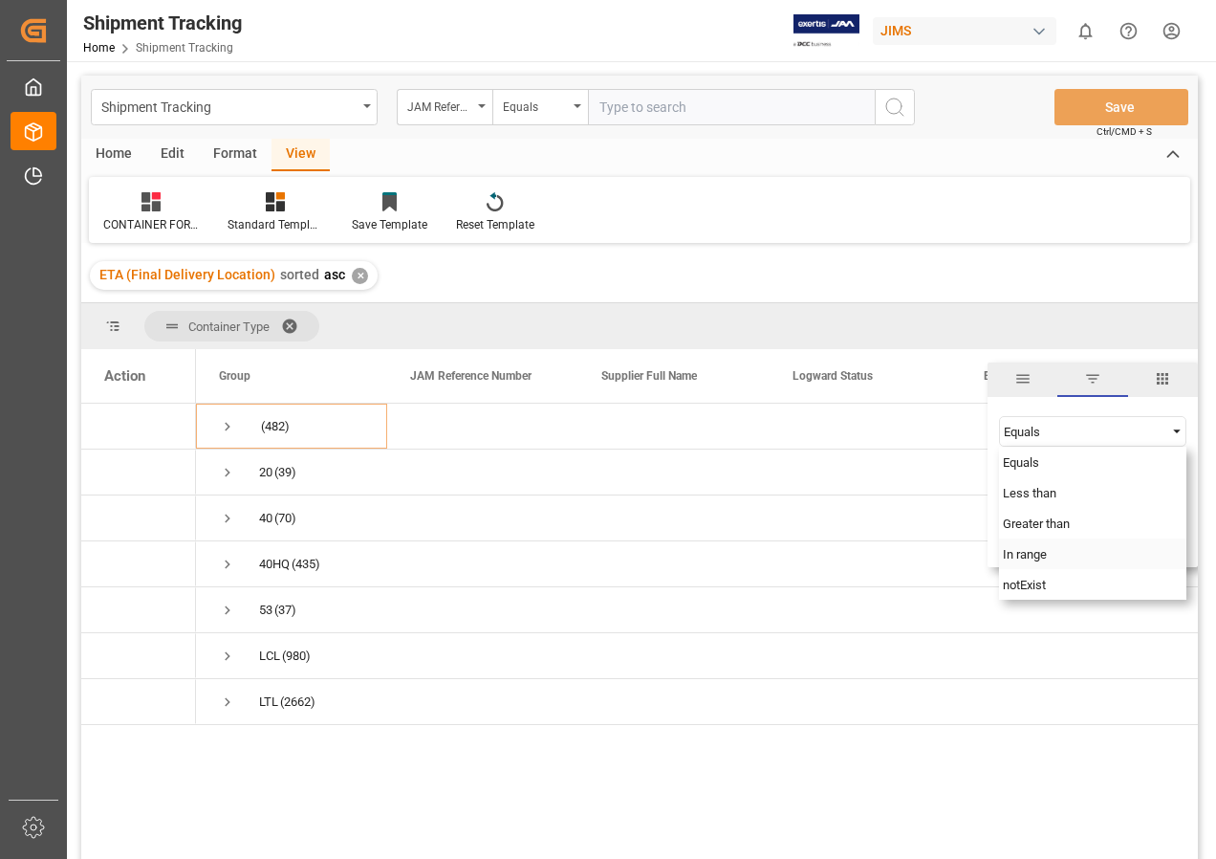
click at [1024, 554] on span "In range" at bounding box center [1025, 554] width 44 height 14
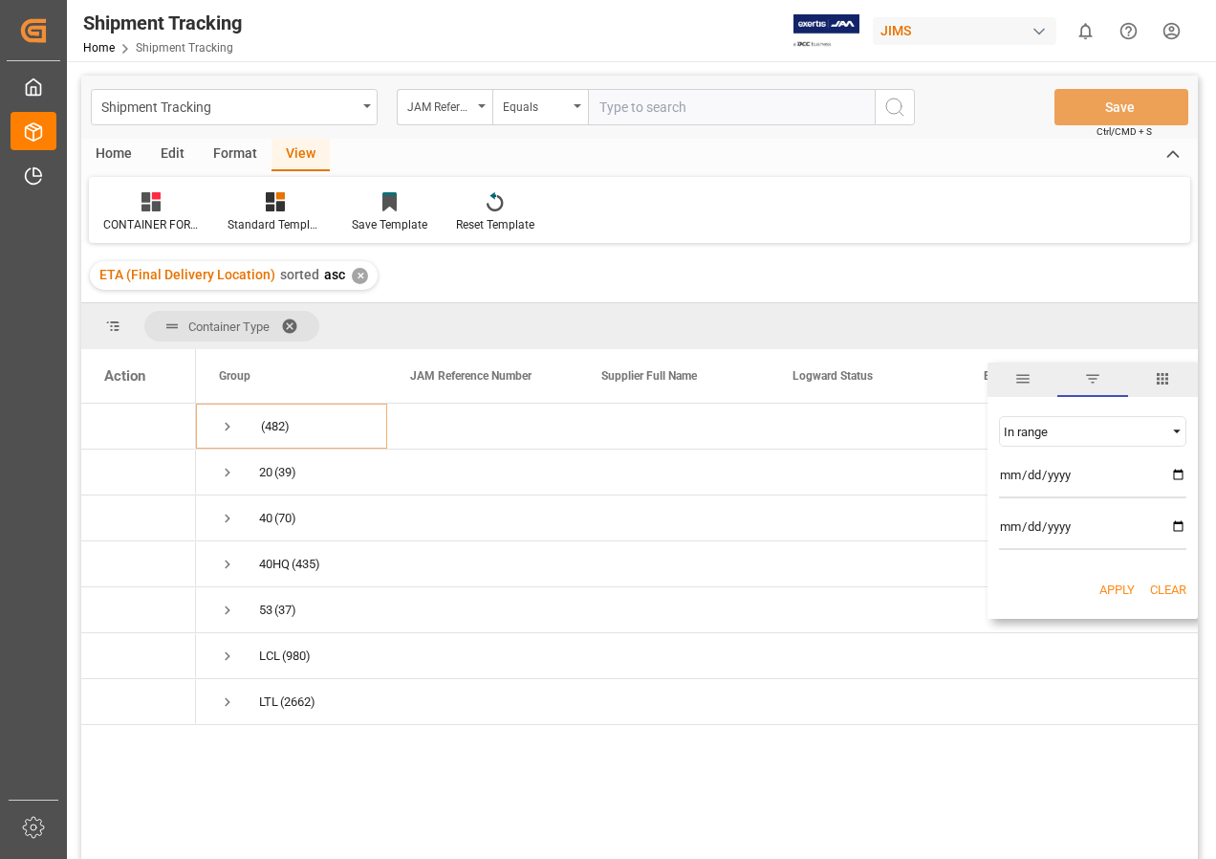
click at [1178, 470] on input "date" at bounding box center [1092, 479] width 187 height 38
type input "2025-10-01"
click at [1180, 521] on input "date" at bounding box center [1092, 531] width 187 height 38
click at [1178, 526] on input "[DATE]" at bounding box center [1092, 531] width 187 height 38
type input "2025-10-31"
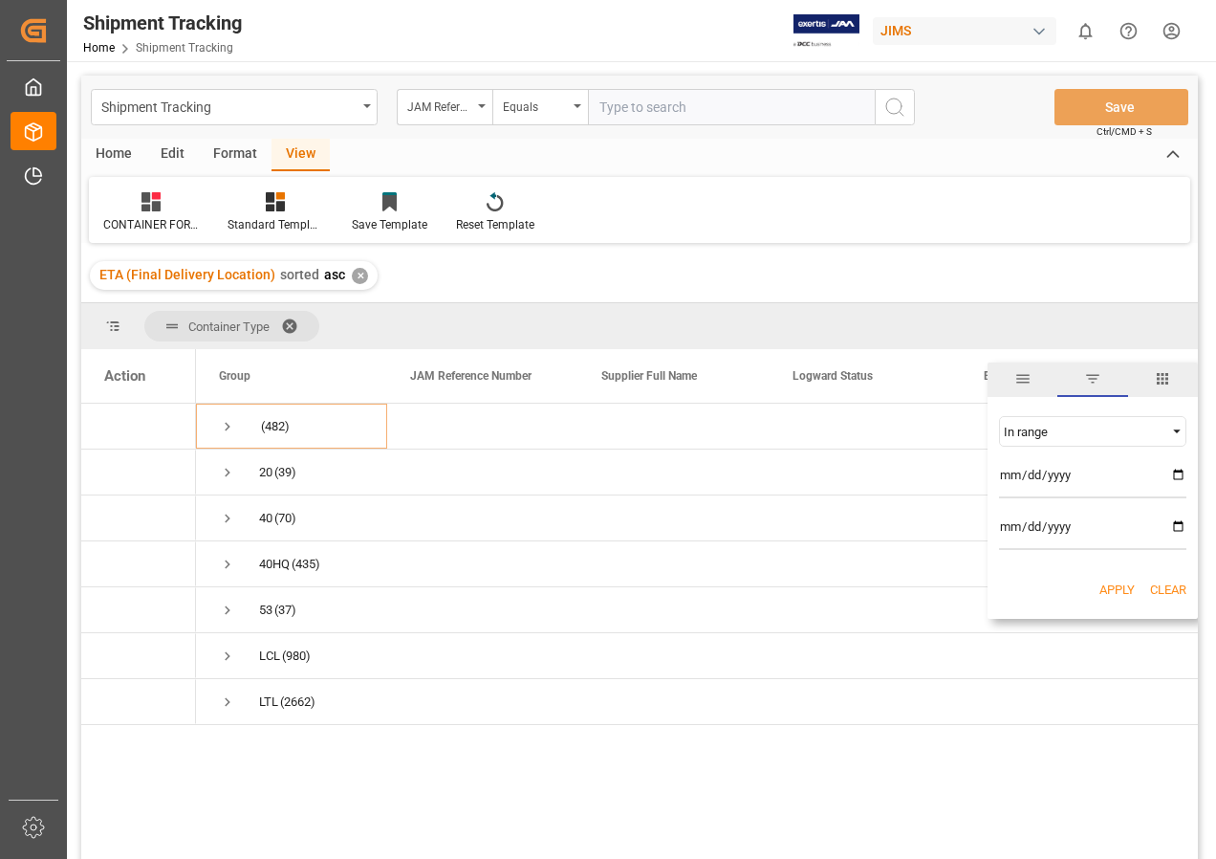
click at [1116, 589] on button "Apply" at bounding box center [1117, 589] width 35 height 19
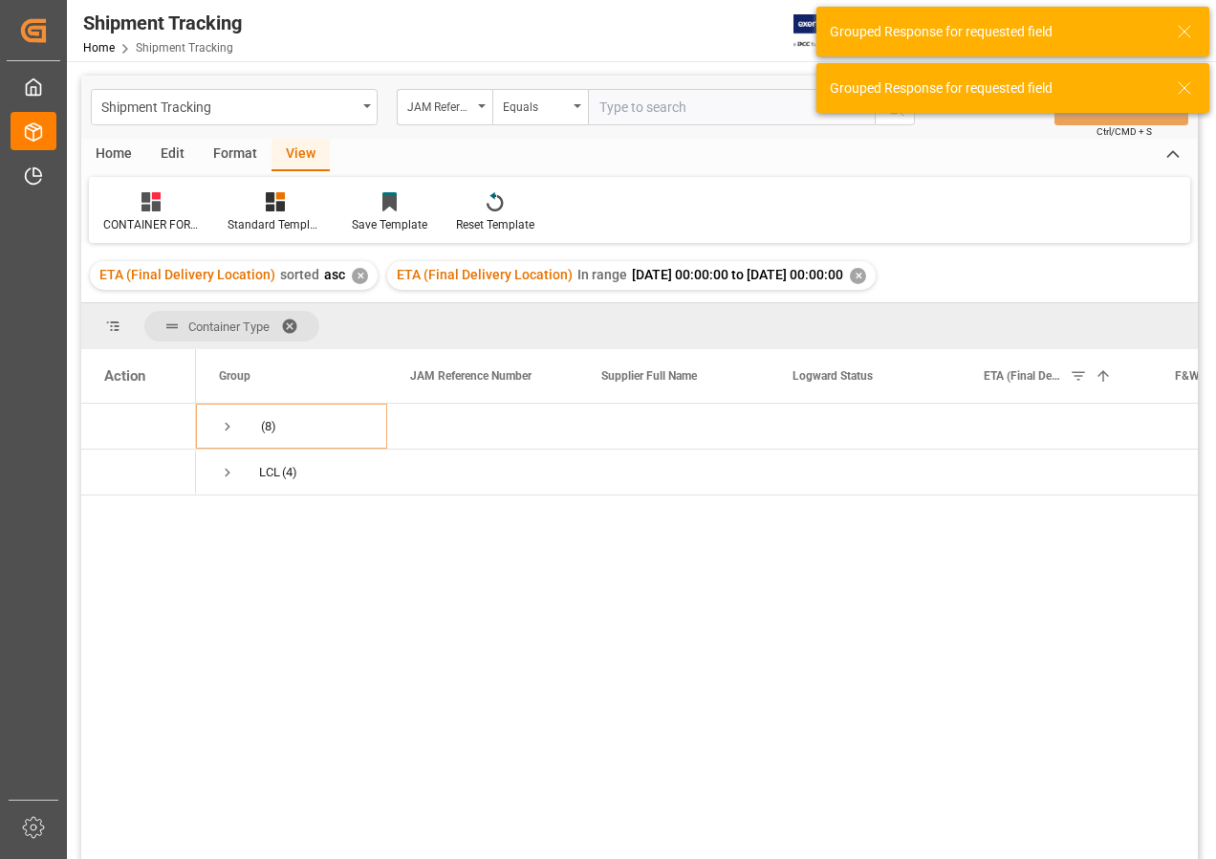
click at [866, 272] on div "✕" at bounding box center [858, 276] width 16 height 16
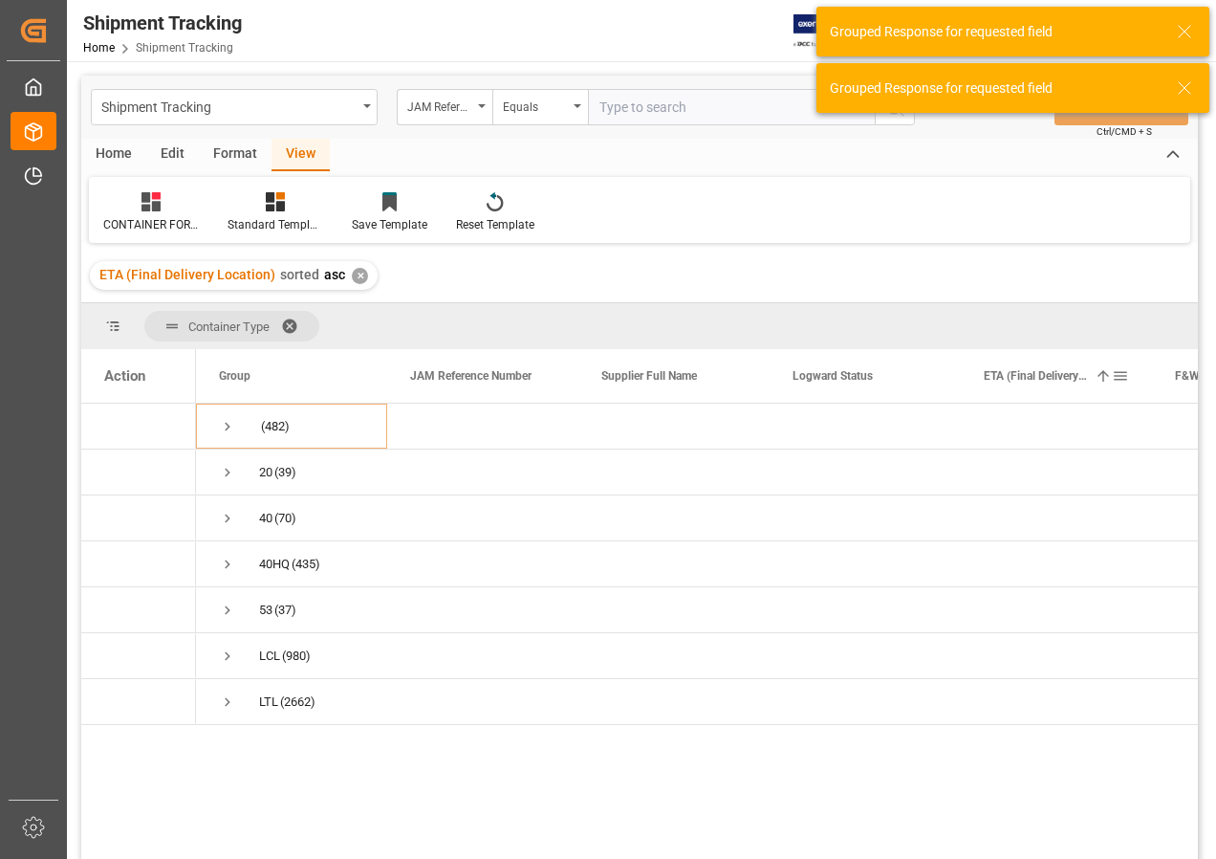
click at [1119, 374] on span at bounding box center [1120, 375] width 17 height 17
click at [1175, 431] on span "Filtering operator" at bounding box center [1177, 431] width 17 height 17
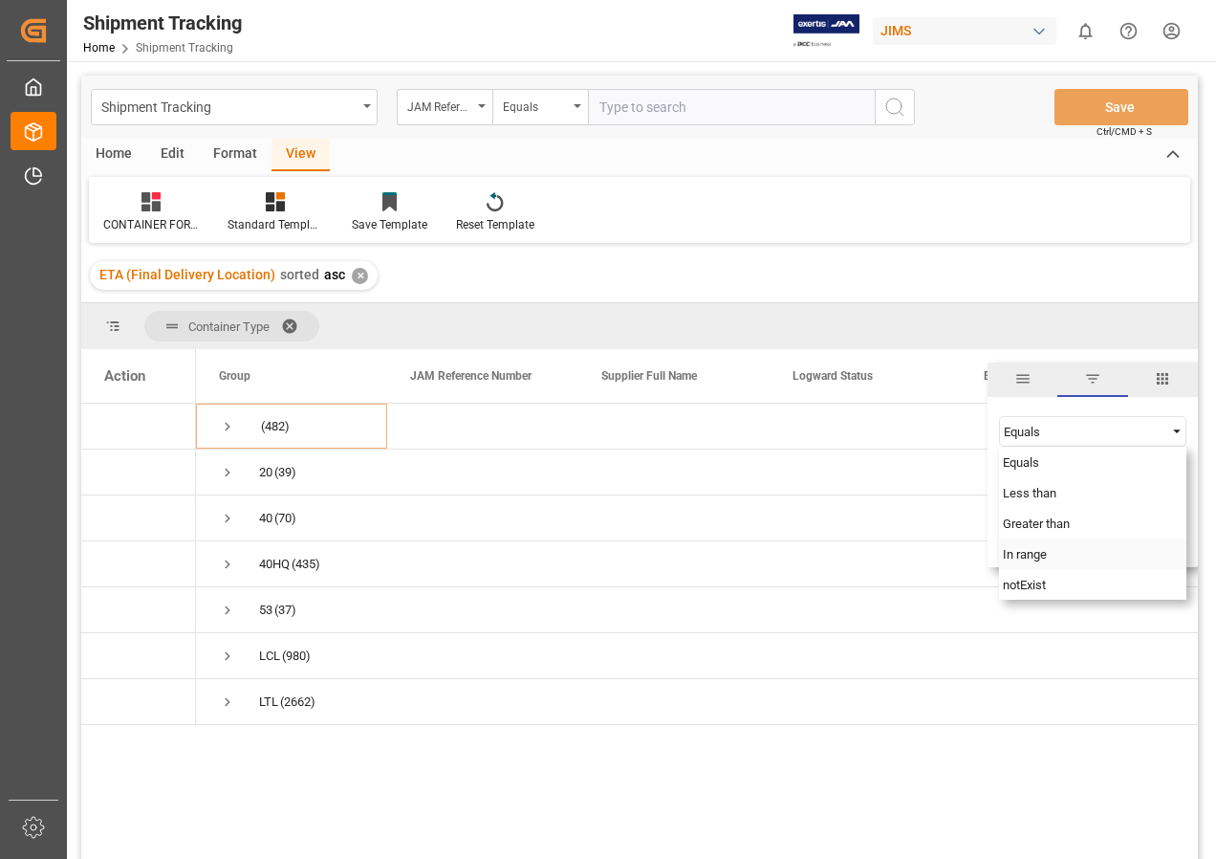
click at [1025, 556] on span "In range" at bounding box center [1025, 554] width 44 height 14
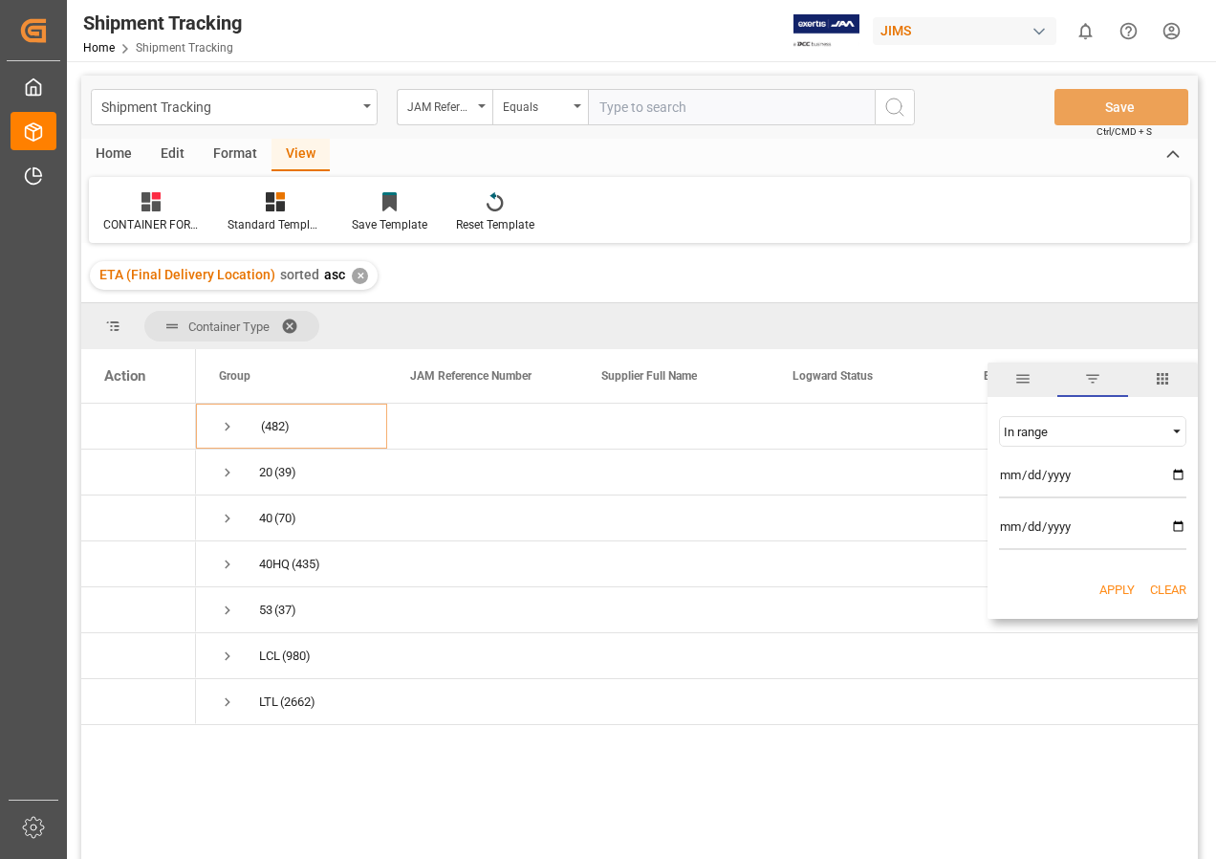
click at [1173, 472] on input "date" at bounding box center [1092, 479] width 187 height 38
type input "2025-11-01"
click at [1175, 519] on input "date" at bounding box center [1092, 531] width 187 height 38
type input "2025-11-30"
click at [1109, 588] on button "Apply" at bounding box center [1117, 589] width 35 height 19
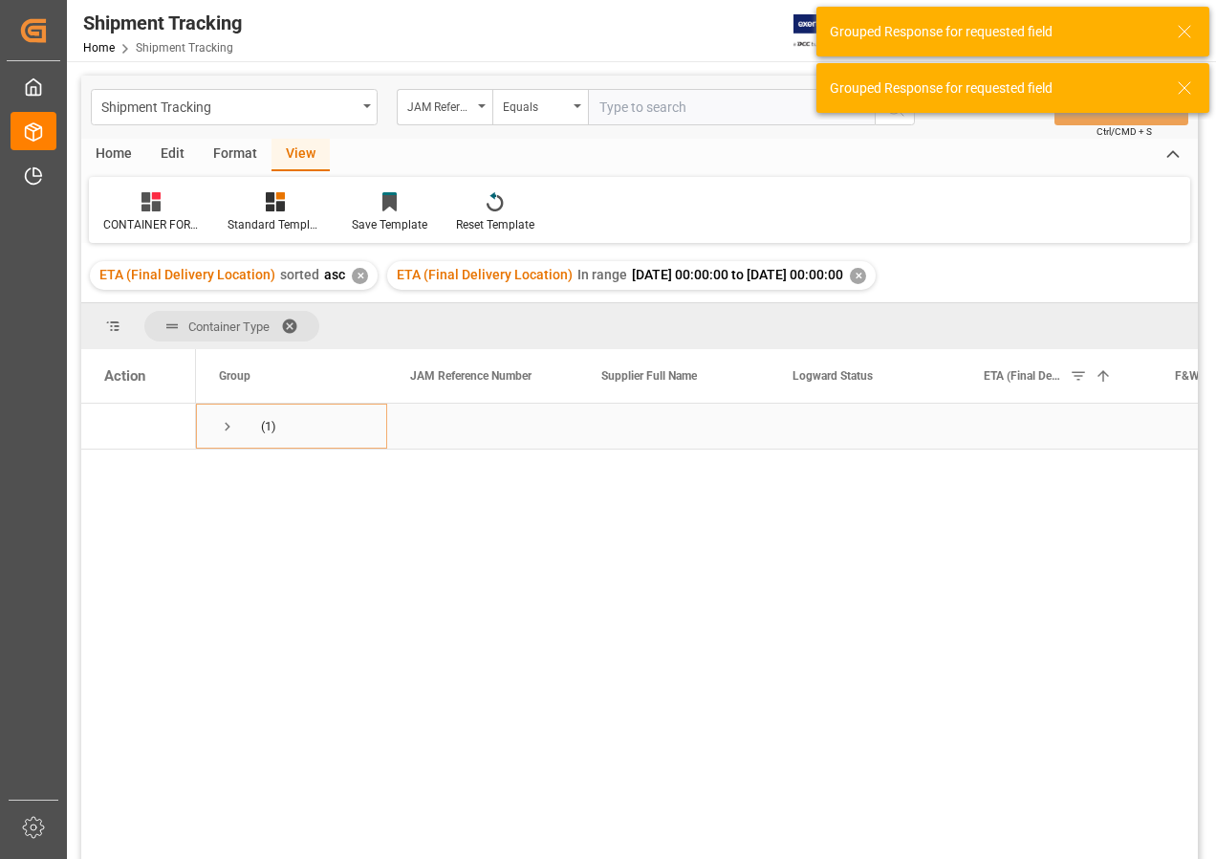
click at [225, 425] on span "Press SPACE to select this row." at bounding box center [227, 426] width 17 height 17
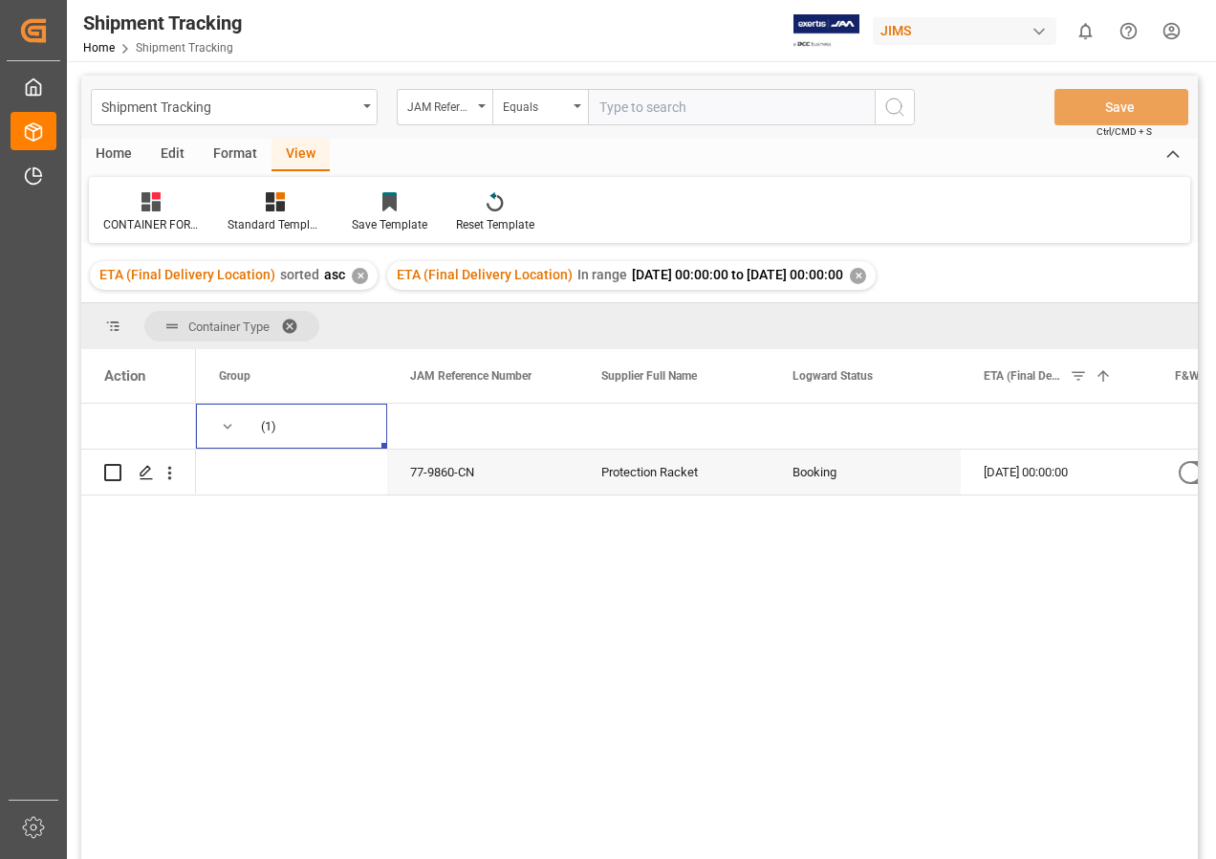
click at [876, 273] on div "ETA (Final Delivery Location) In range 2025-11-01 00:00:00 to 2025-11-30 00:00:…" at bounding box center [631, 275] width 489 height 29
click at [866, 273] on div "✕" at bounding box center [858, 276] width 16 height 16
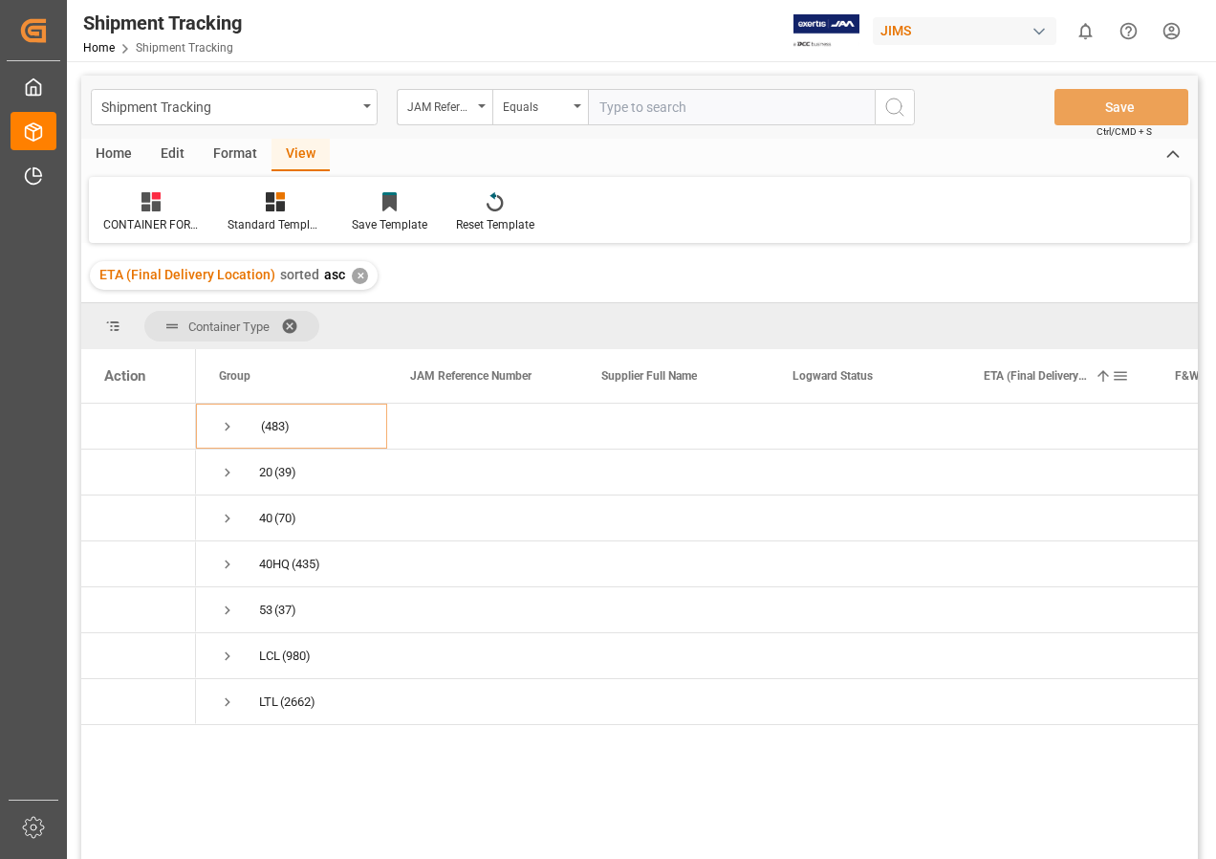
click at [1123, 375] on span at bounding box center [1120, 375] width 17 height 17
click at [1172, 427] on span "Filtering operator" at bounding box center [1177, 431] width 17 height 17
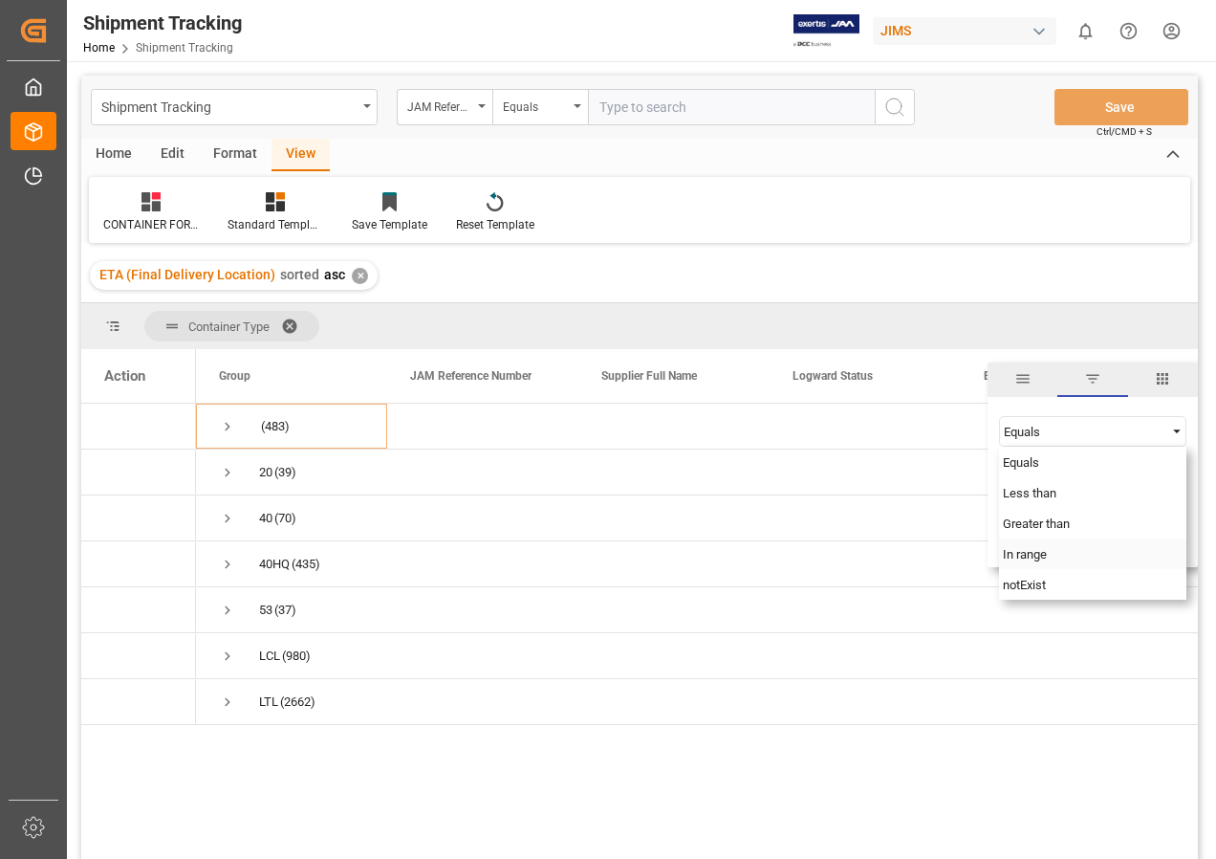
click at [1040, 553] on span "In range" at bounding box center [1025, 554] width 44 height 14
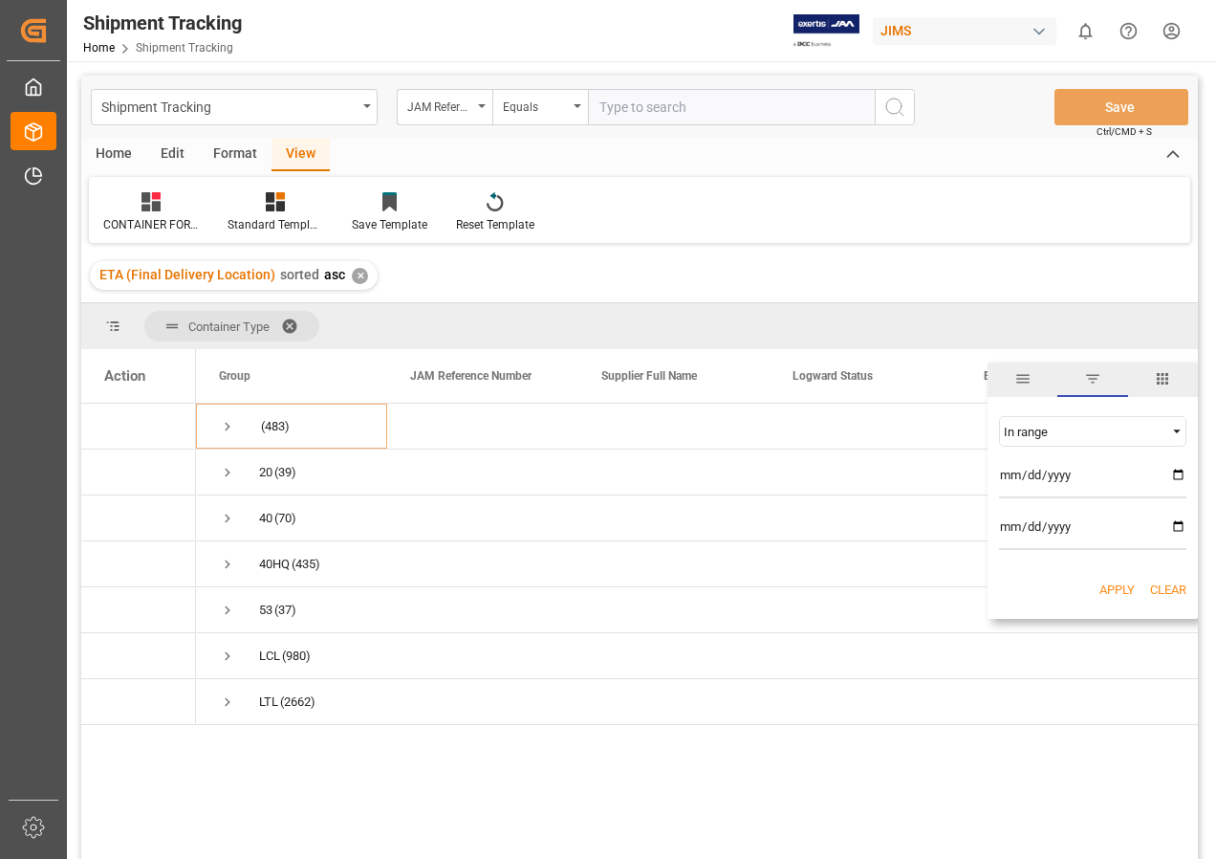
click at [1178, 473] on input "date" at bounding box center [1092, 479] width 187 height 38
type input "2025-11-01"
click at [1178, 523] on input "date" at bounding box center [1092, 531] width 187 height 38
type input "2025-11-30"
click at [1114, 587] on button "Apply" at bounding box center [1117, 589] width 35 height 19
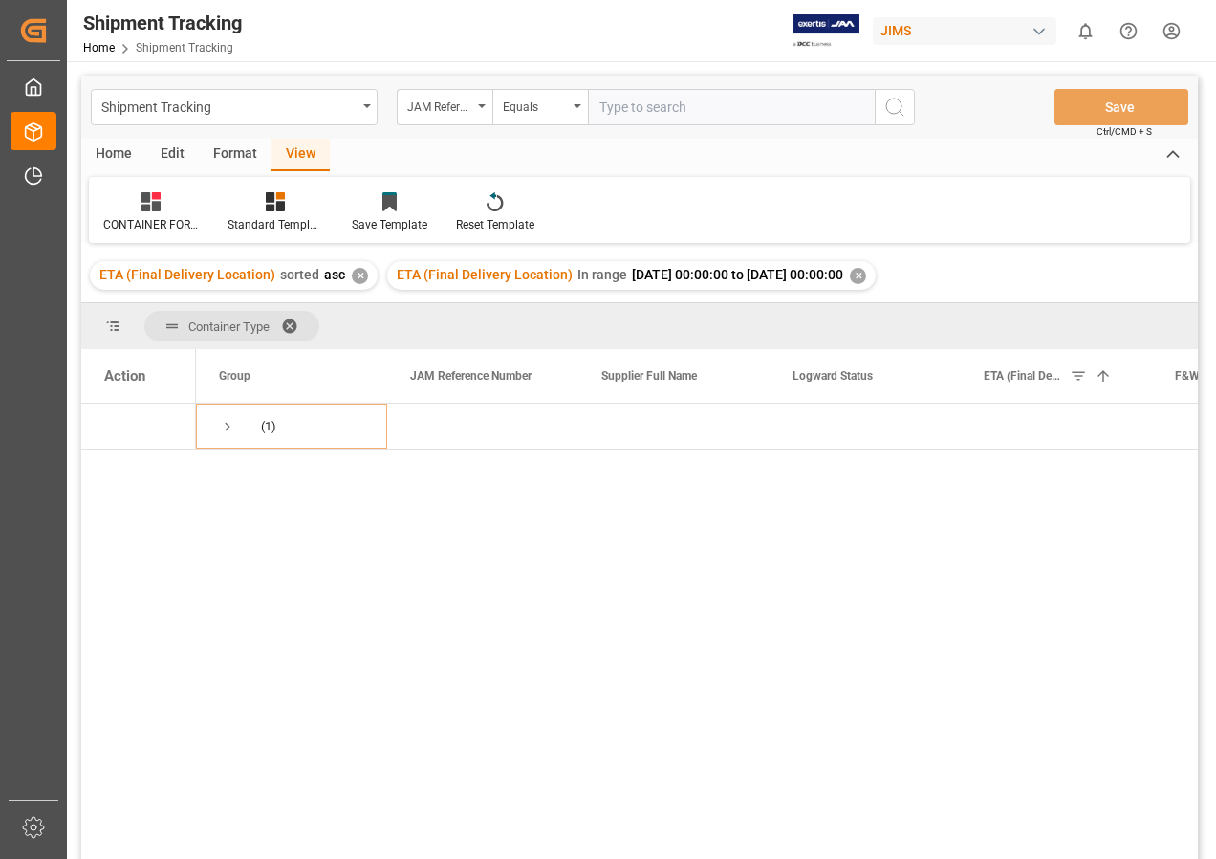
click at [866, 275] on div "✕" at bounding box center [858, 276] width 16 height 16
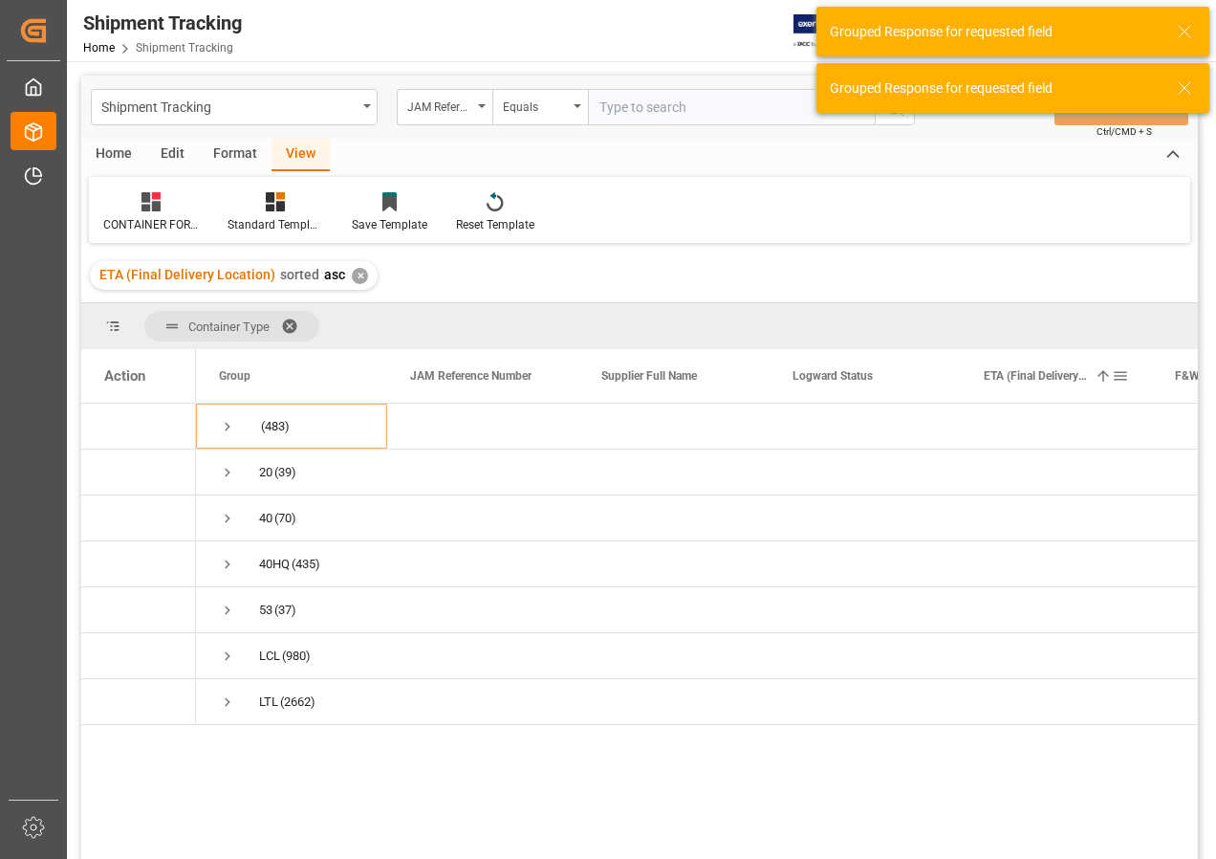
click at [1121, 376] on span at bounding box center [1120, 375] width 17 height 17
click at [1176, 426] on span "Filtering operator" at bounding box center [1177, 431] width 17 height 17
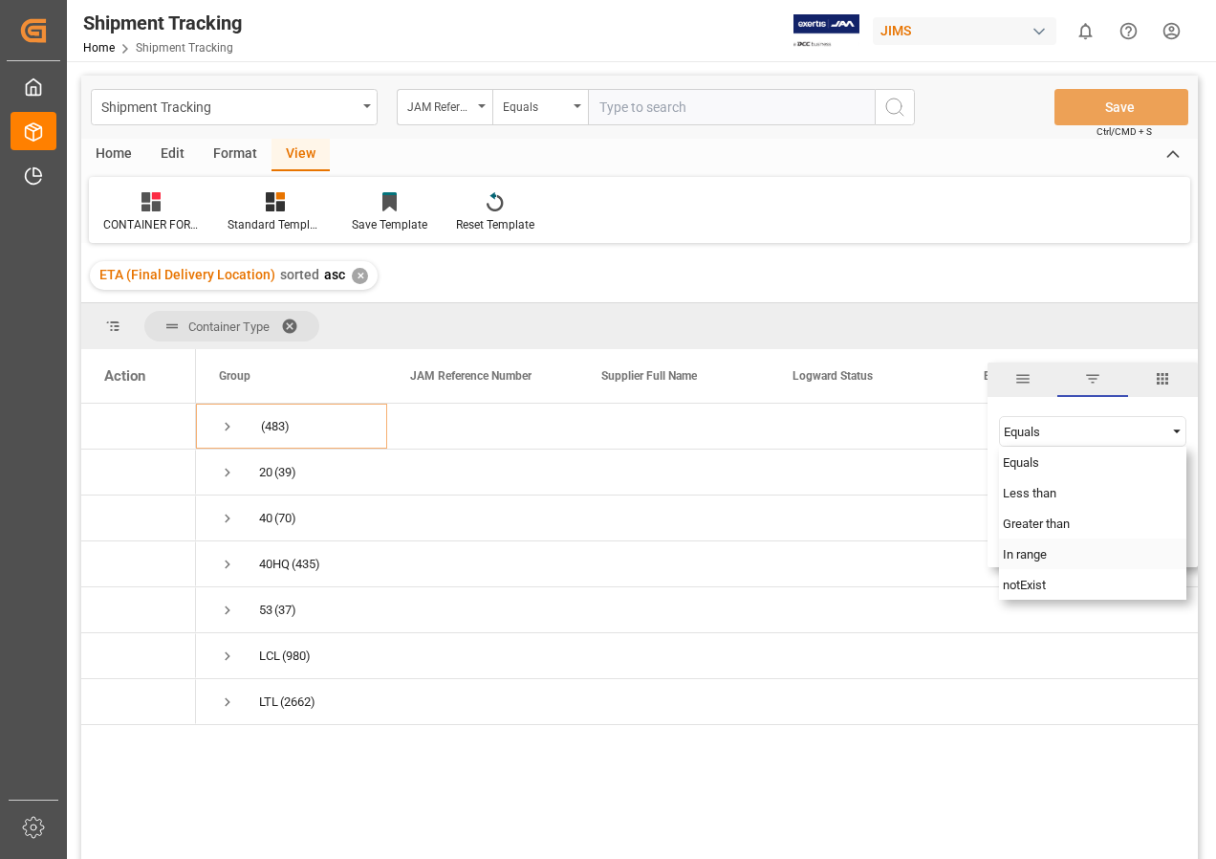
click at [1037, 550] on span "In range" at bounding box center [1025, 554] width 44 height 14
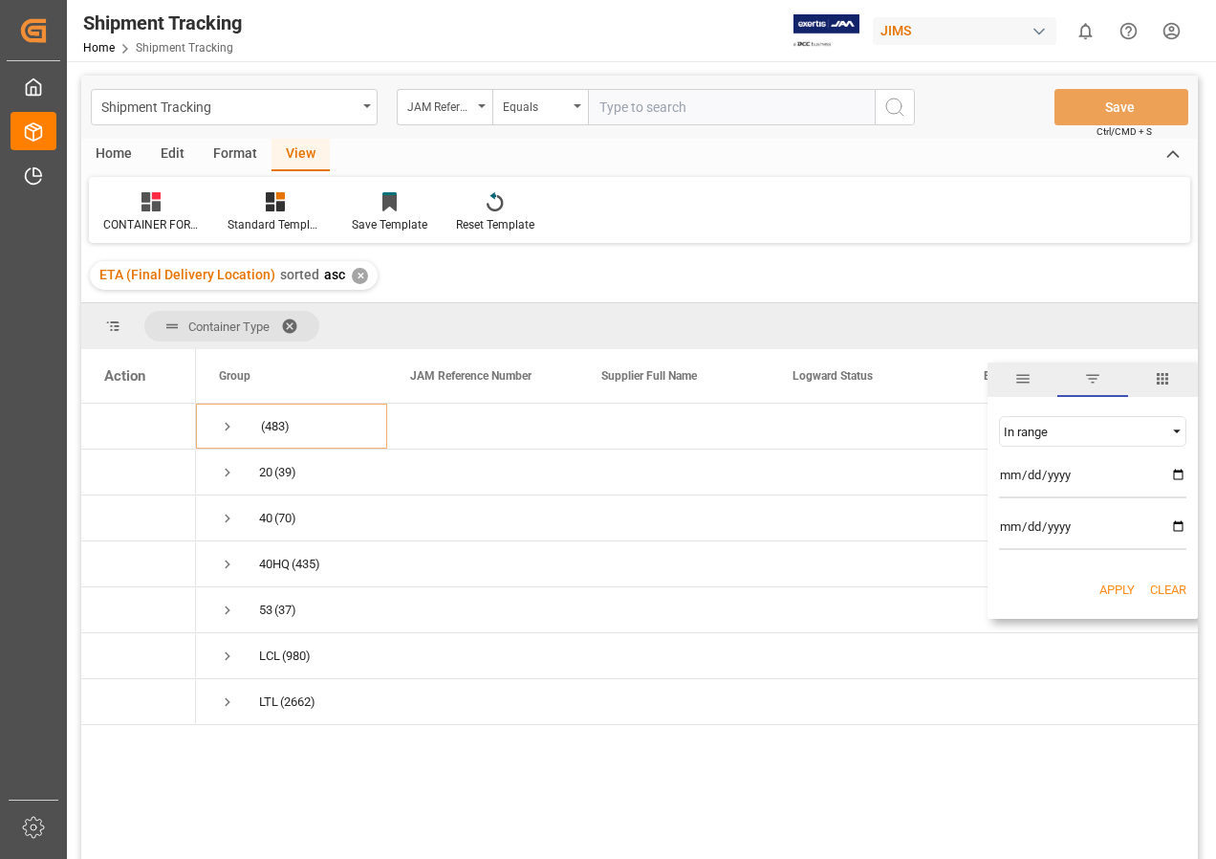
click at [1173, 471] on input "date" at bounding box center [1092, 479] width 187 height 38
type input "2025-12-01"
click at [1177, 519] on input "date" at bounding box center [1092, 531] width 187 height 38
type input "2025-12-31"
click at [1108, 588] on button "Apply" at bounding box center [1117, 589] width 35 height 19
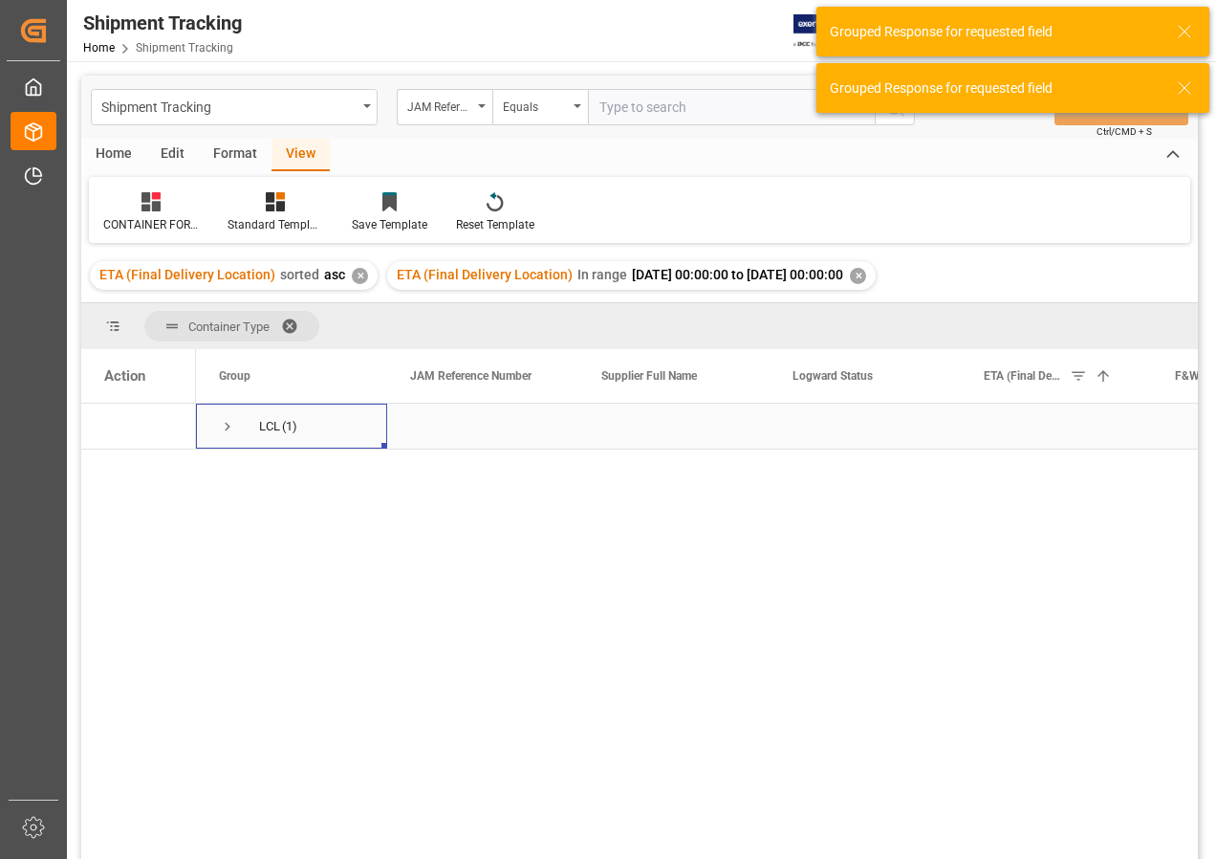
click at [224, 426] on span "Press SPACE to select this row." at bounding box center [227, 426] width 17 height 17
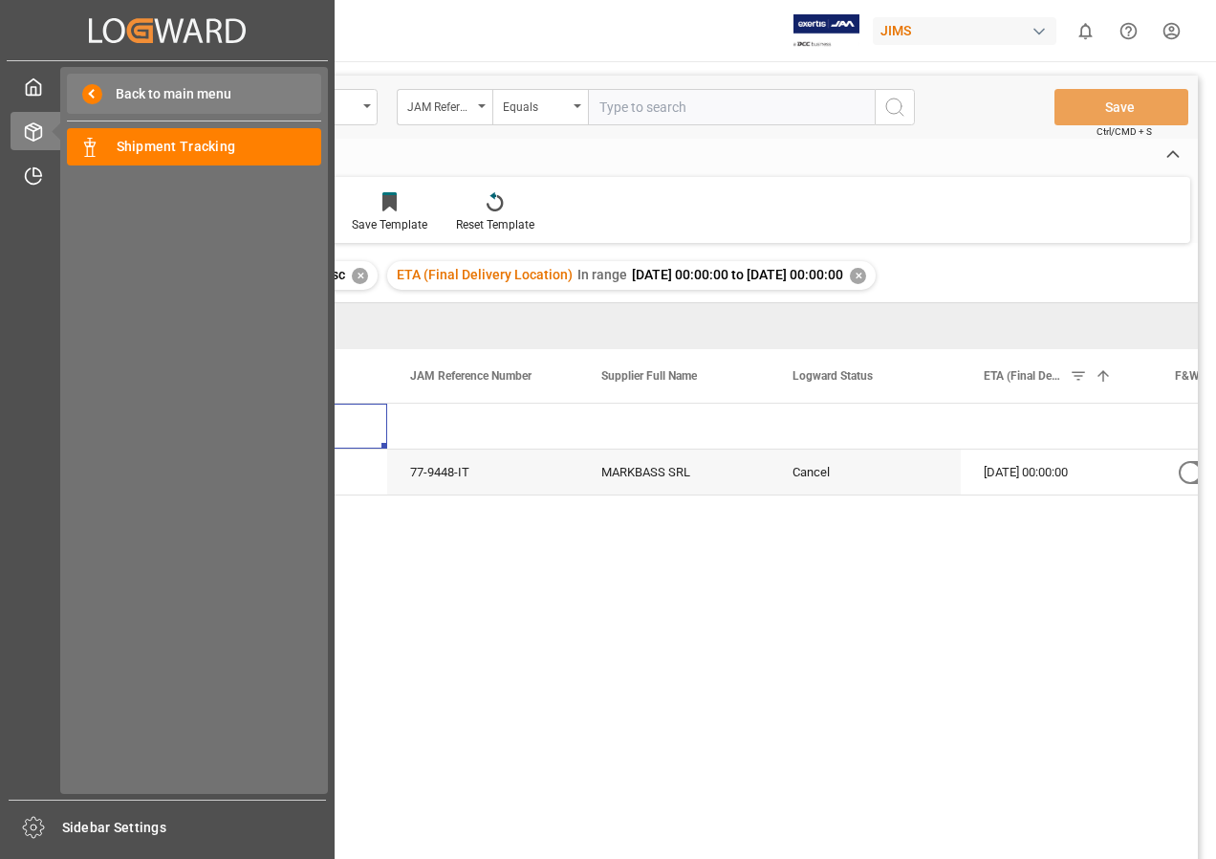
click at [93, 87] on span at bounding box center [92, 94] width 20 height 20
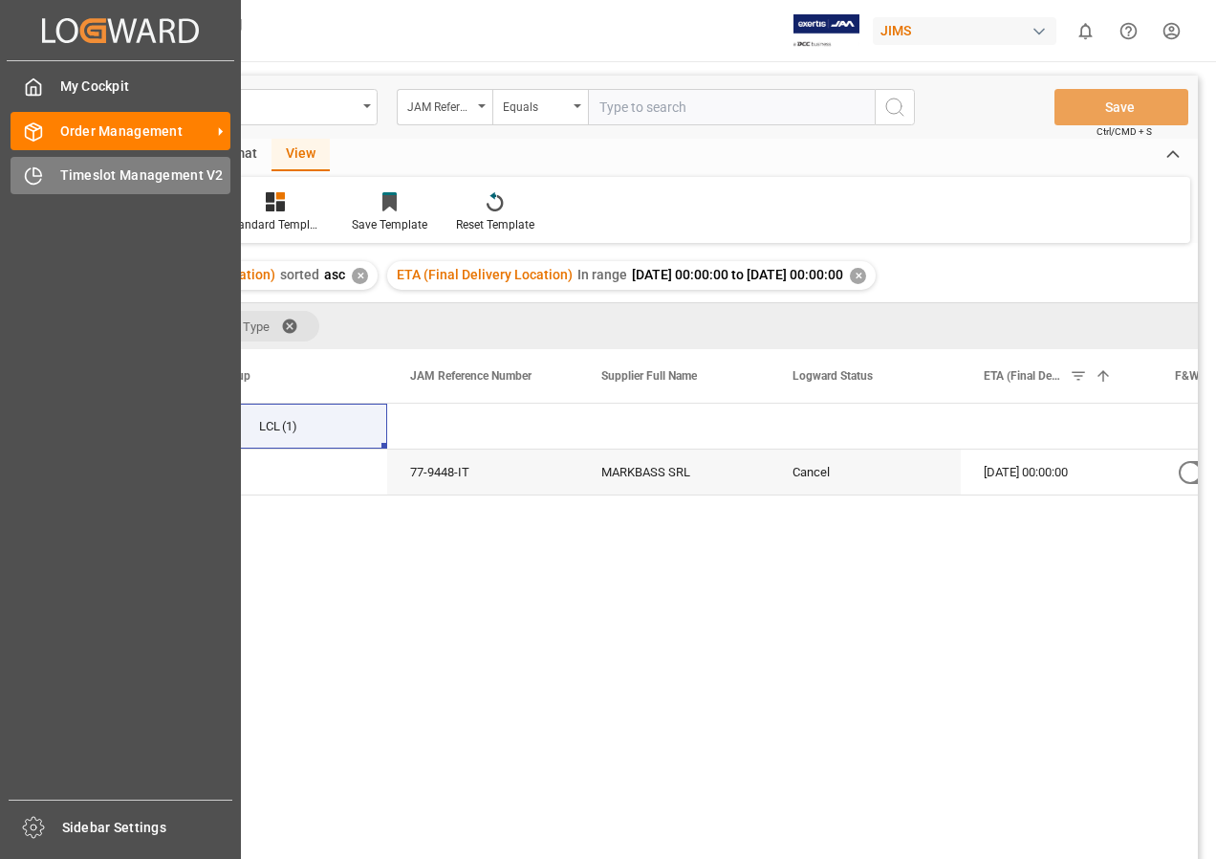
click at [125, 182] on span "Timeslot Management V2" at bounding box center [145, 175] width 171 height 20
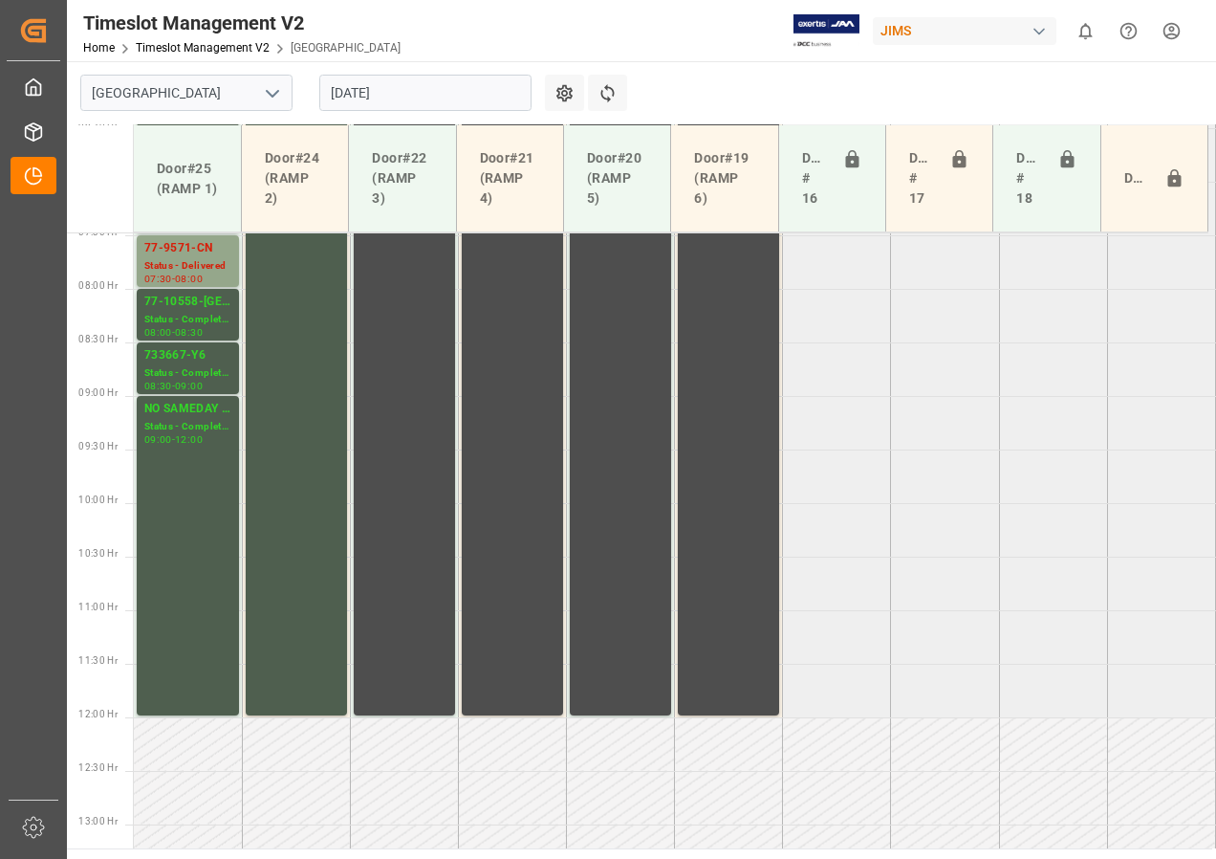
scroll to position [609, 0]
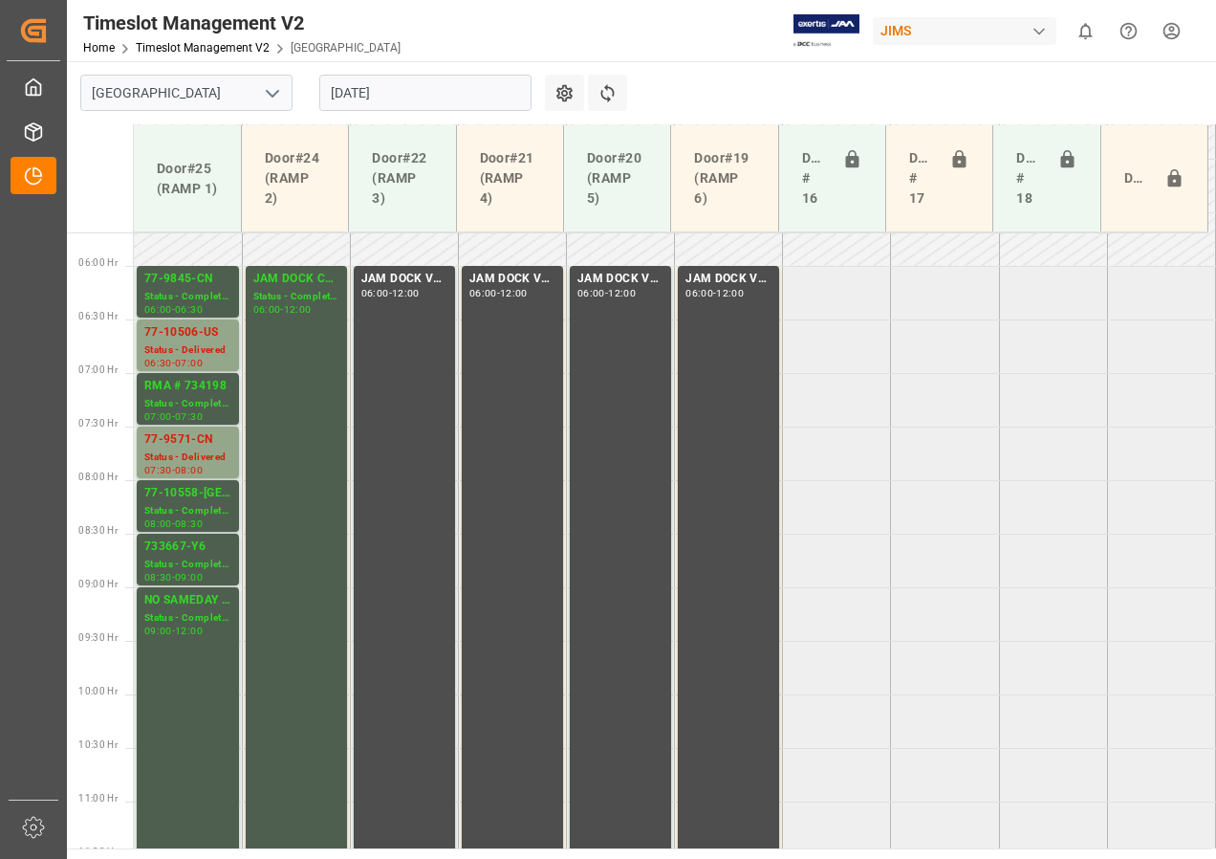
click at [375, 95] on input "[DATE]" at bounding box center [425, 93] width 212 height 36
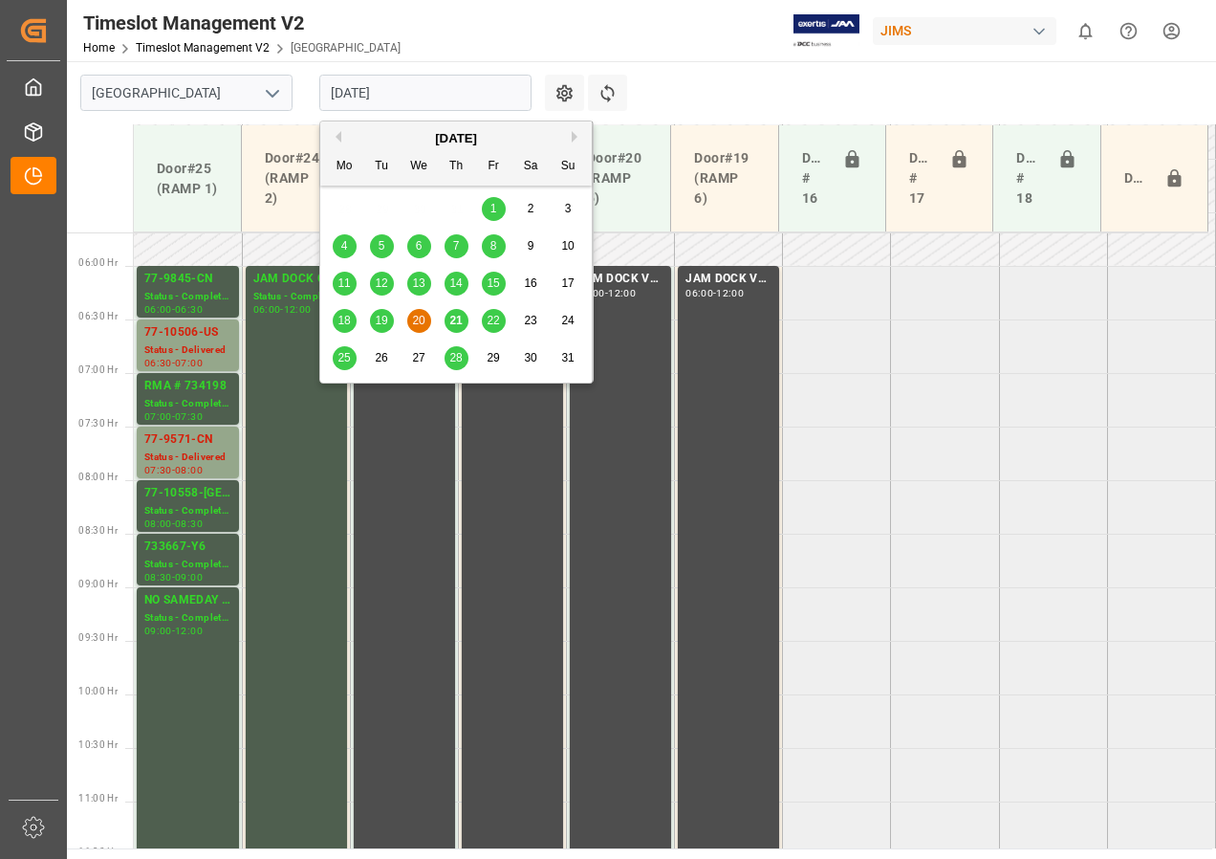
click at [456, 317] on span "21" at bounding box center [455, 320] width 12 height 13
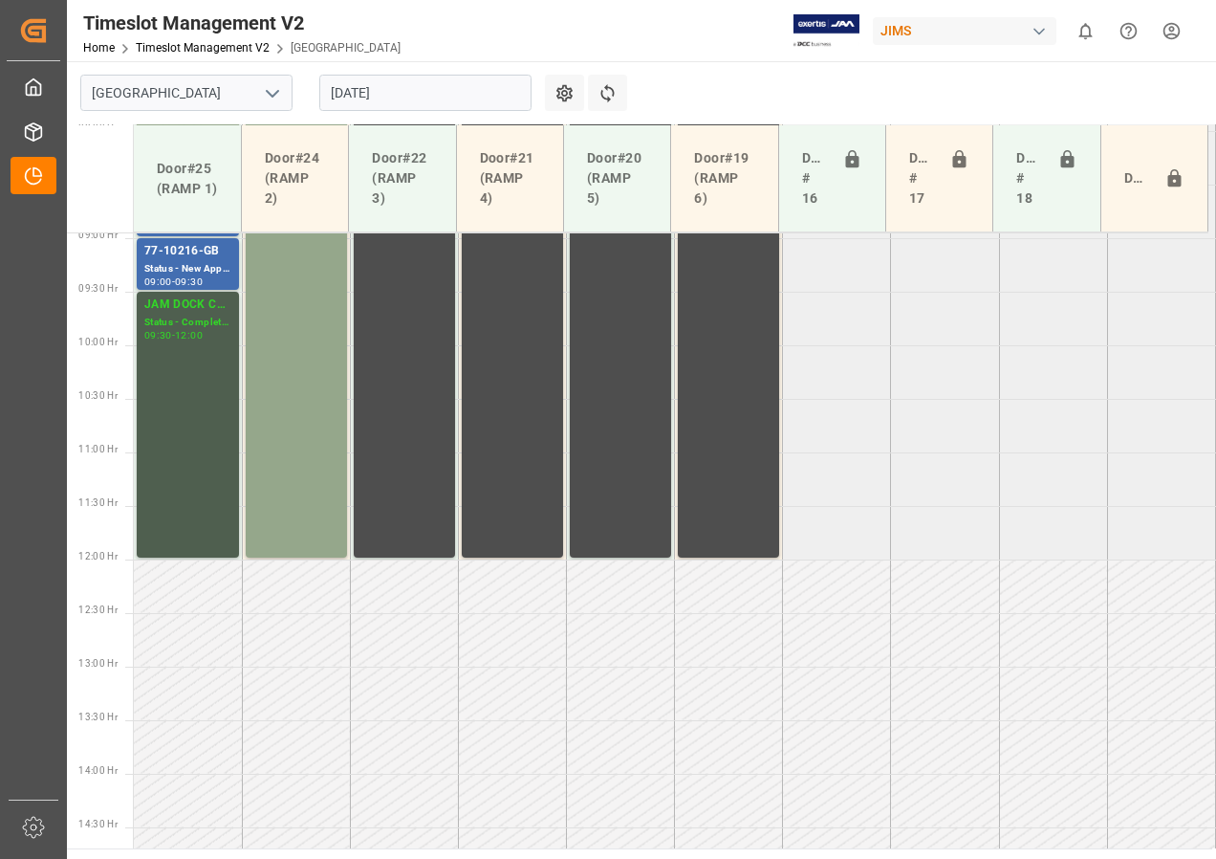
scroll to position [992, 0]
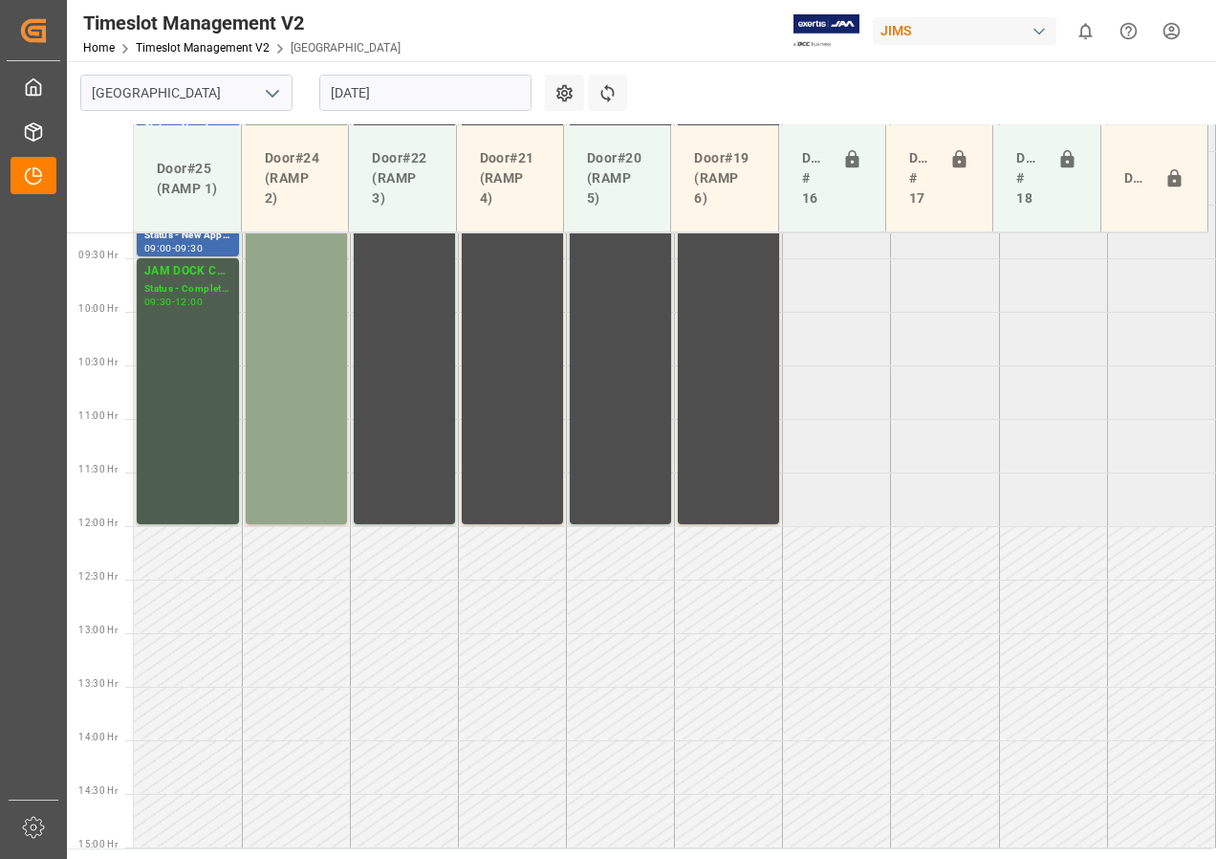
click at [375, 95] on input "[DATE]" at bounding box center [425, 93] width 212 height 36
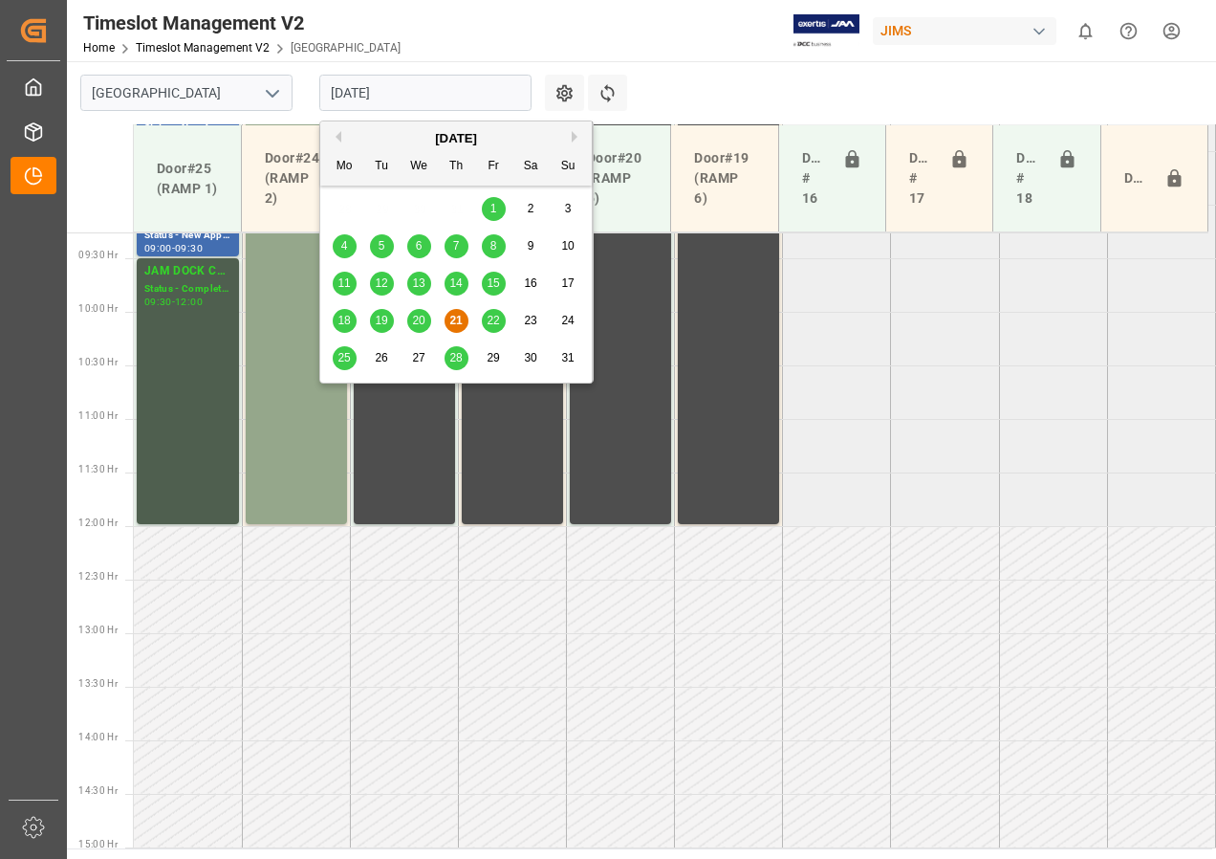
click at [492, 317] on span "22" at bounding box center [493, 320] width 12 height 13
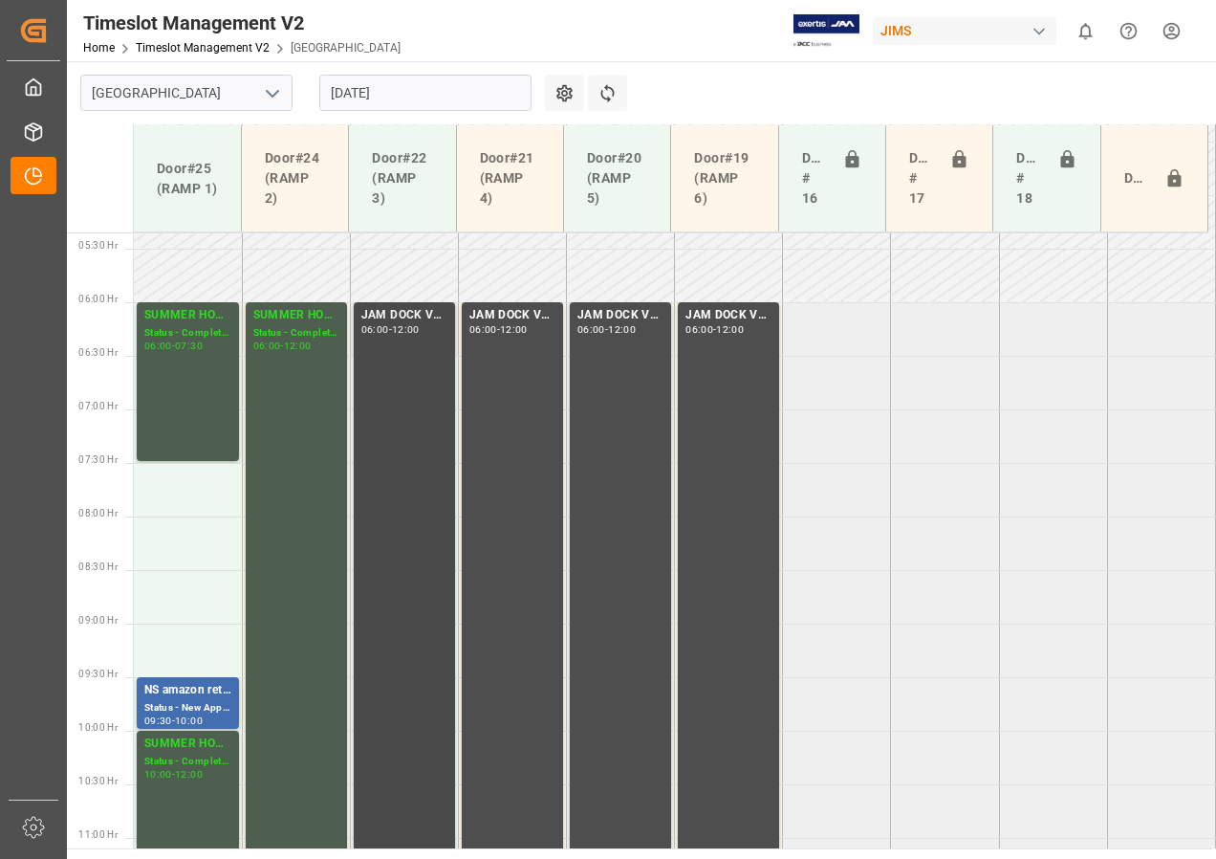
scroll to position [606, 0]
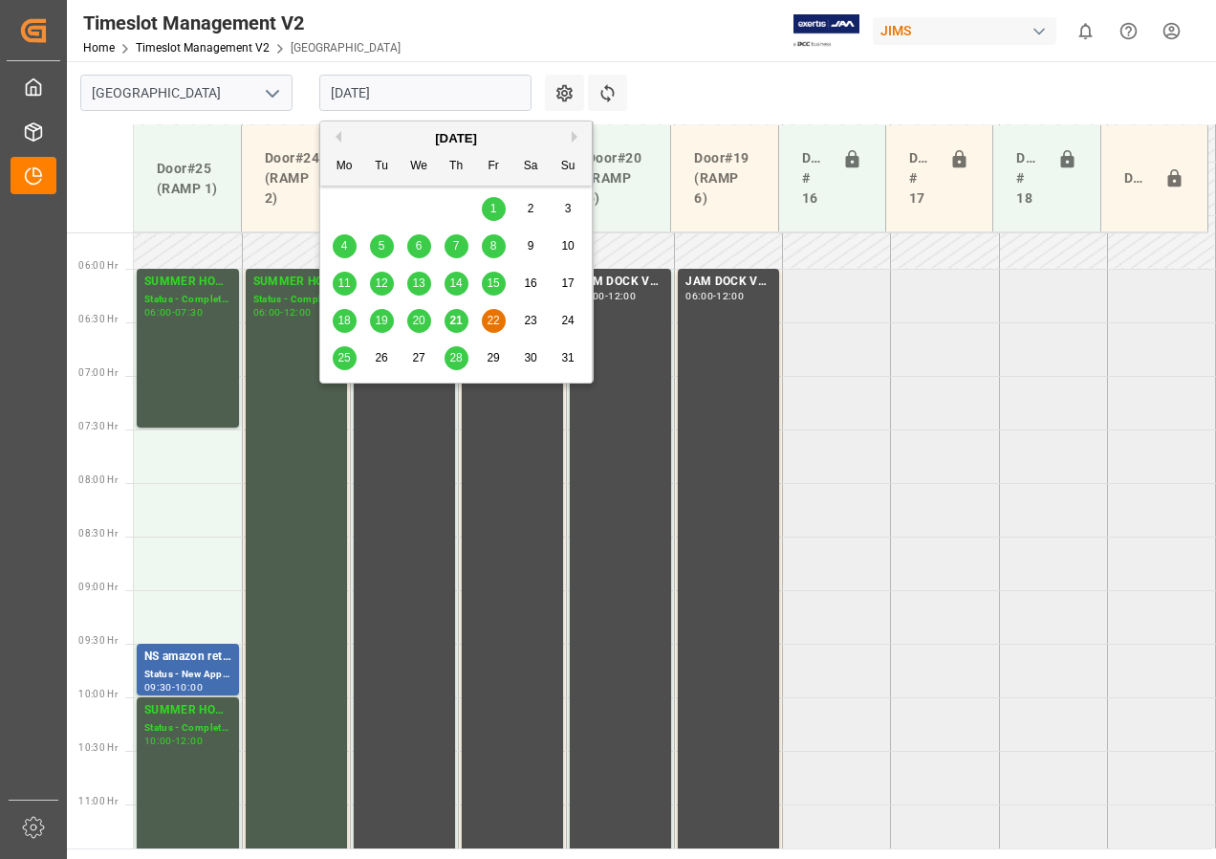
click at [403, 95] on input "[DATE]" at bounding box center [425, 93] width 212 height 36
click at [336, 356] on div "25" at bounding box center [345, 358] width 24 height 23
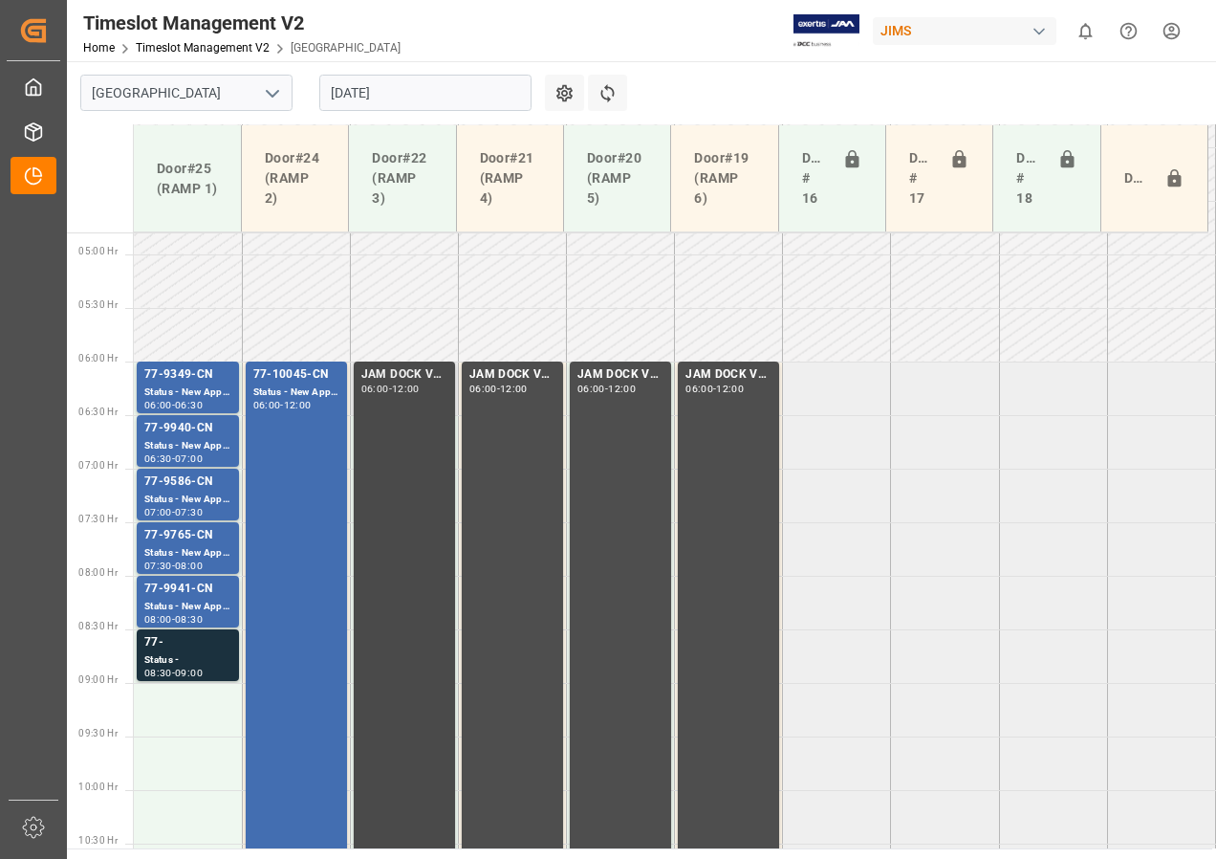
scroll to position [609, 0]
